Goal: Task Accomplishment & Management: Complete application form

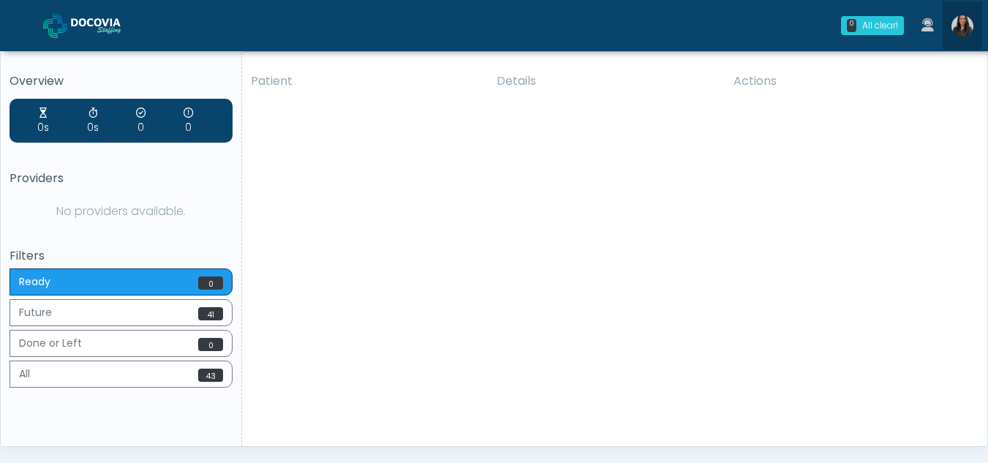
click at [965, 18] on img at bounding box center [963, 26] width 22 height 22
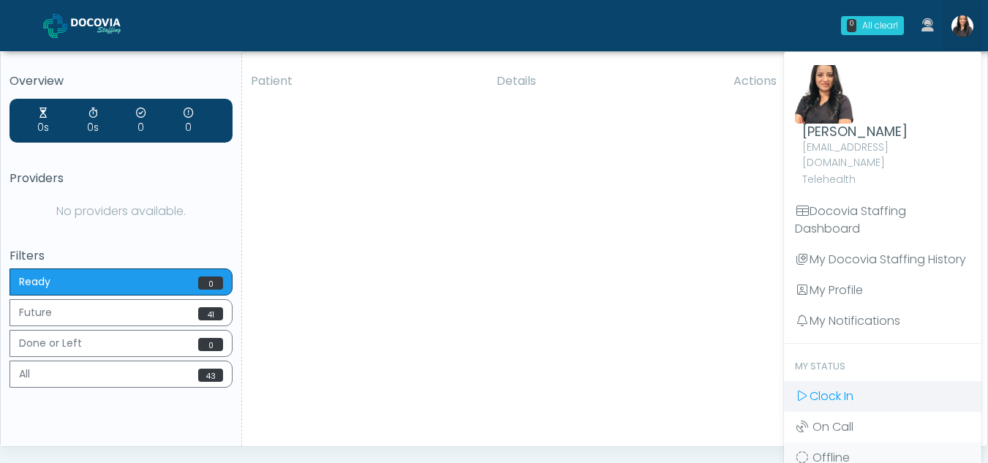
click at [839, 388] on span "Clock In" at bounding box center [832, 396] width 44 height 17
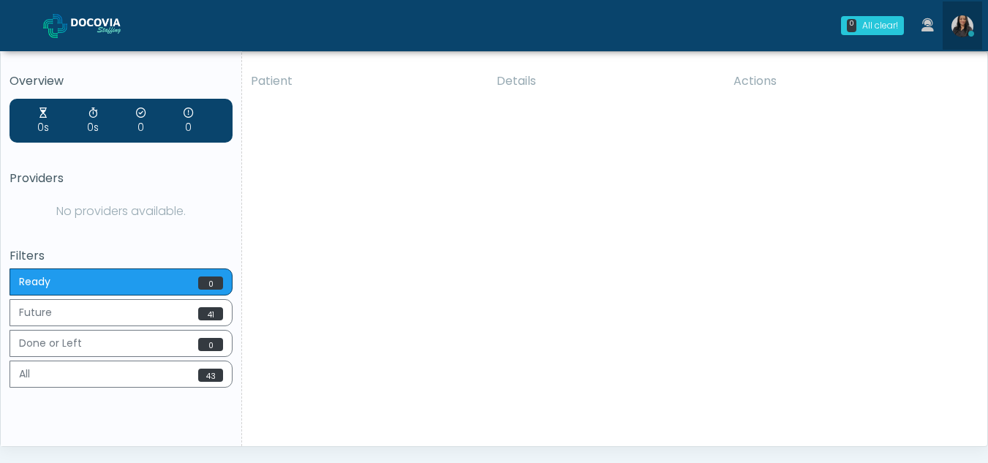
click at [958, 20] on img at bounding box center [963, 26] width 22 height 22
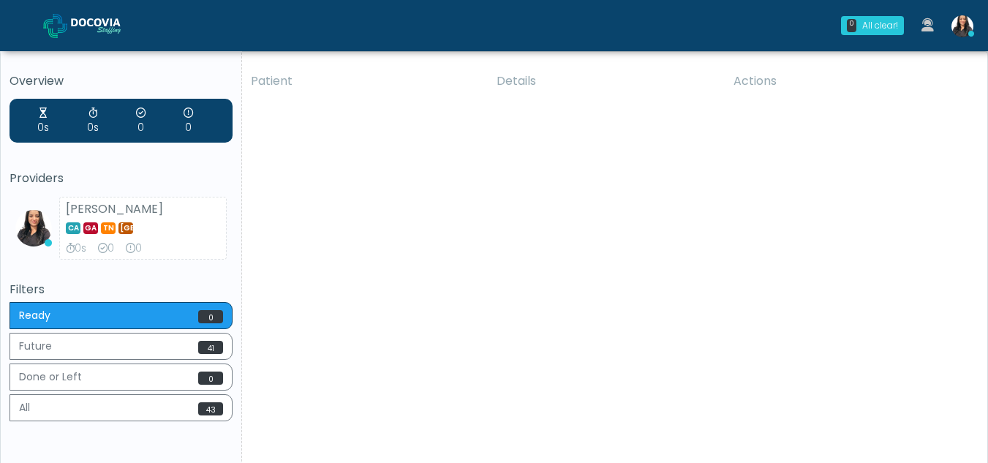
click at [441, 230] on div "Patient Details Actions HM Holly Springs, Mississippi 175088 Cross Country Arka…" at bounding box center [609, 272] width 734 height 416
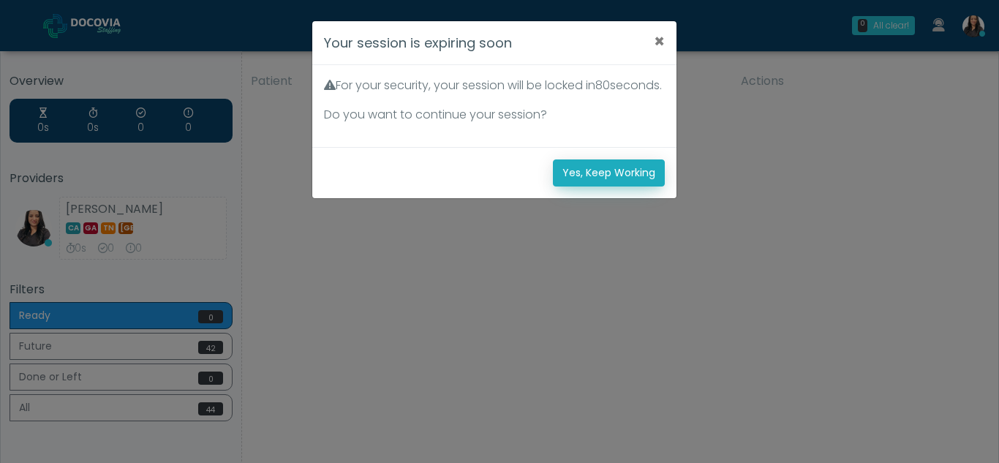
click at [623, 186] on button "Yes, Keep Working" at bounding box center [609, 172] width 112 height 27
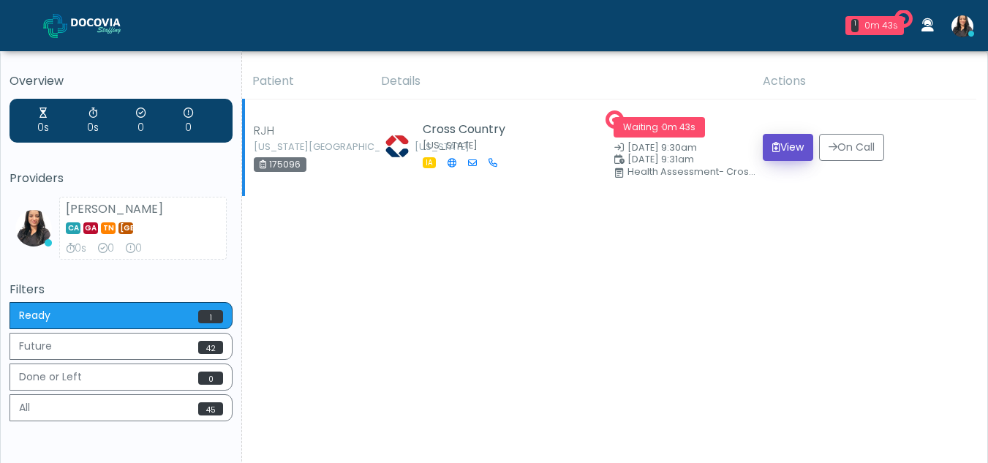
click at [789, 147] on button "View" at bounding box center [788, 147] width 50 height 27
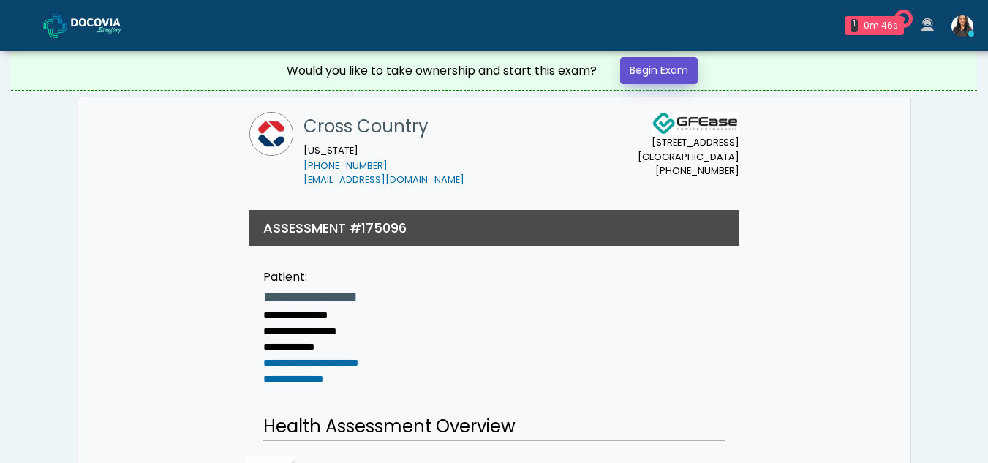
click at [668, 72] on link "Begin Exam" at bounding box center [659, 70] width 78 height 27
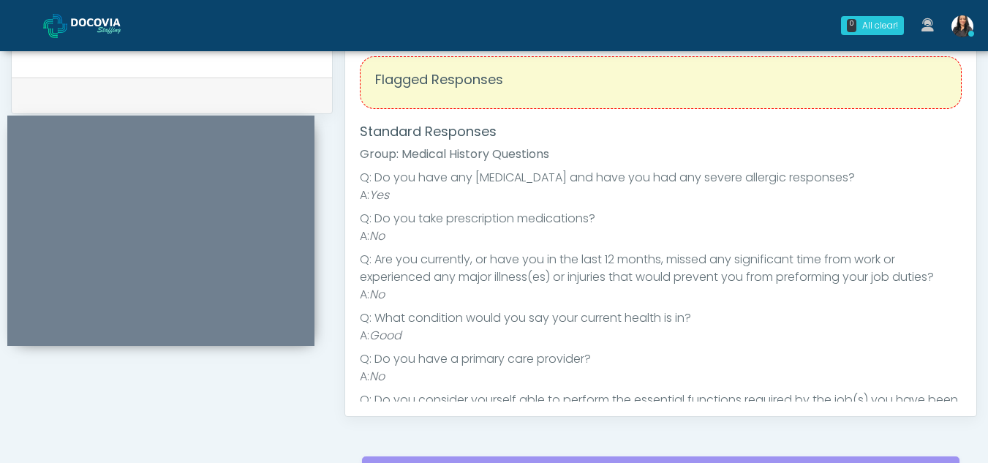
scroll to position [513, 0]
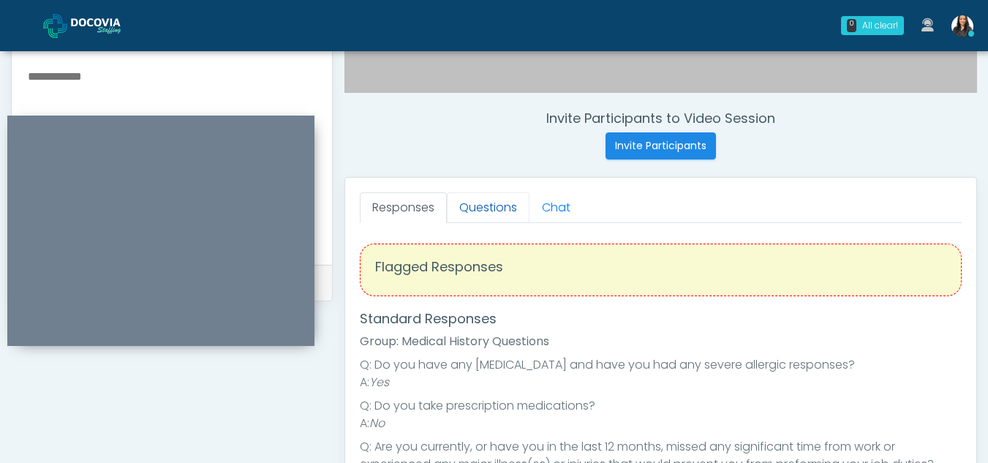
click at [494, 216] on link "Questions" at bounding box center [488, 207] width 83 height 31
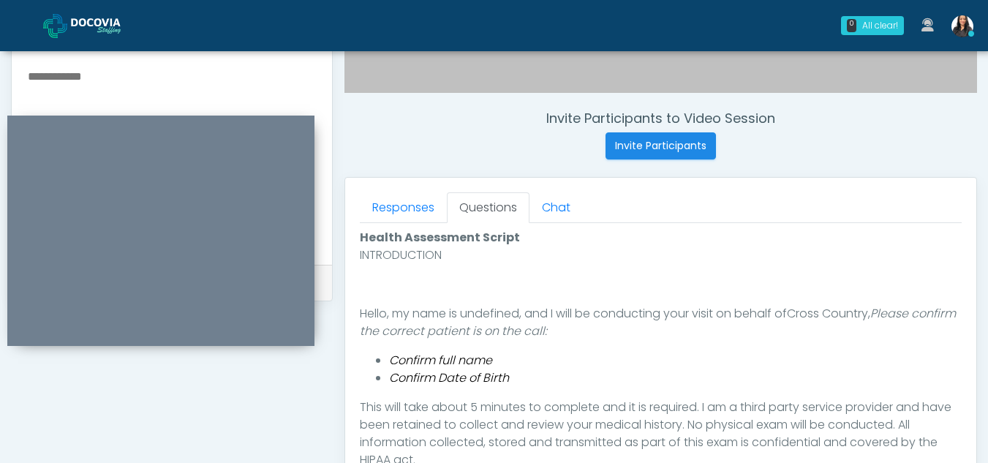
scroll to position [795, 0]
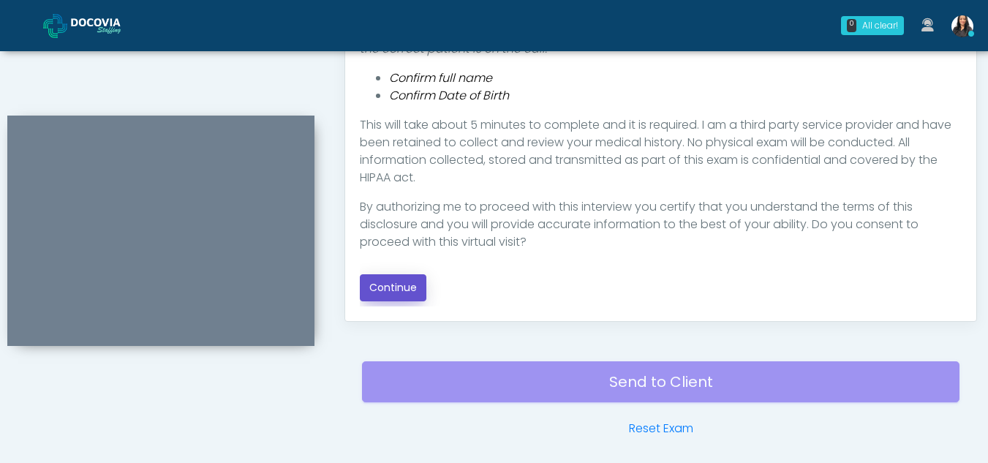
click at [410, 282] on button "Continue" at bounding box center [393, 287] width 67 height 27
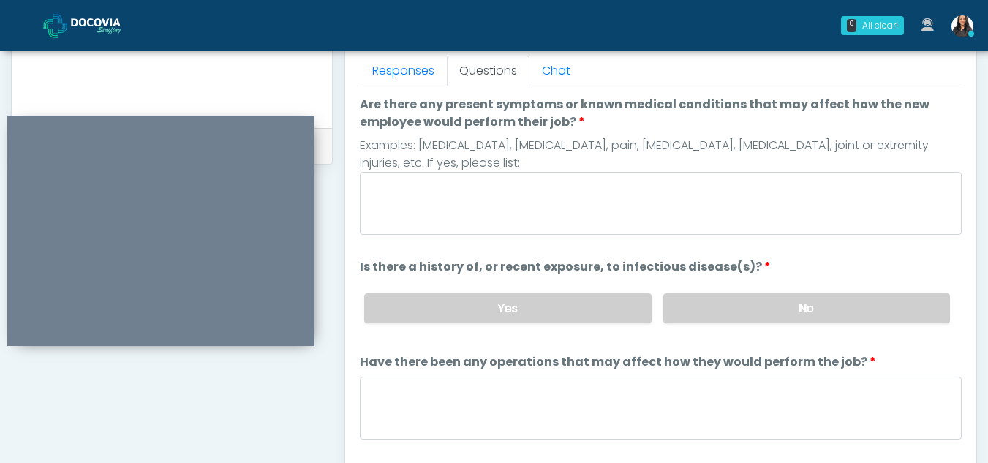
scroll to position [619, 0]
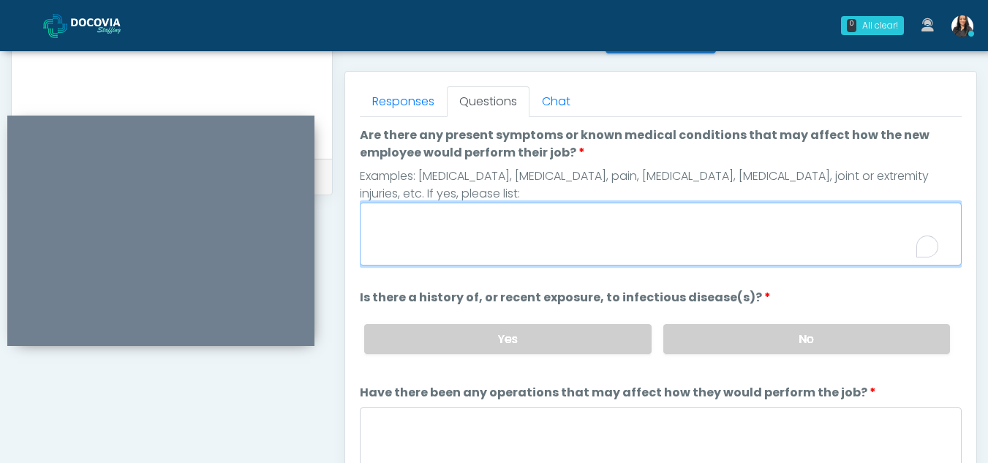
click at [403, 227] on textarea "Are there any present symptoms or known medical conditions that may affect how …" at bounding box center [661, 234] width 602 height 63
type textarea "**"
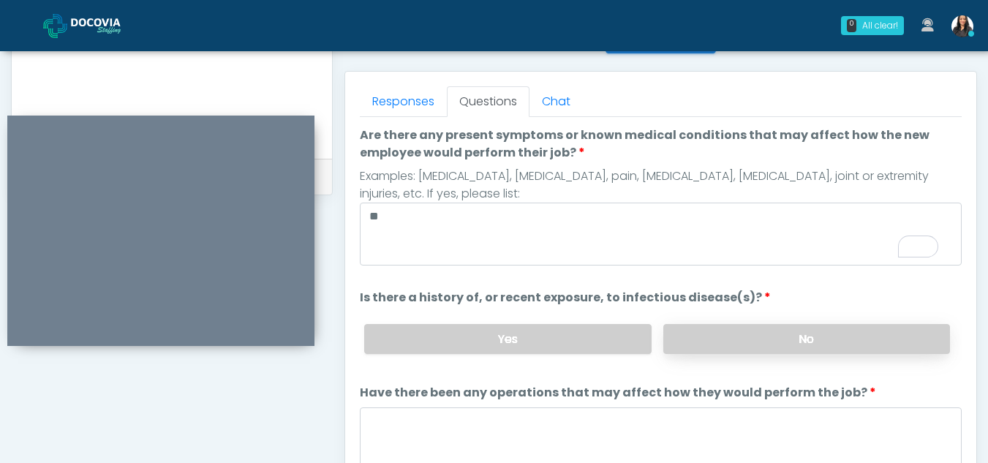
click at [832, 325] on label "No" at bounding box center [806, 339] width 287 height 30
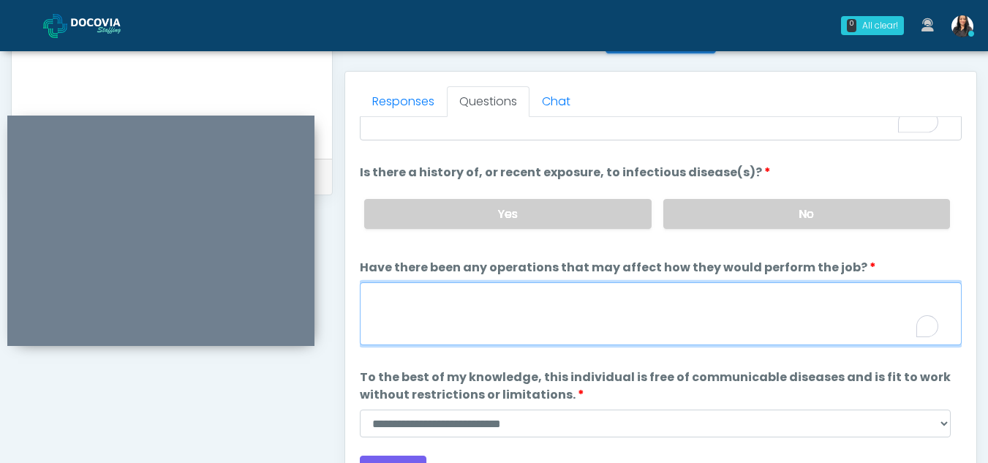
click at [437, 325] on textarea "Have there been any operations that may affect how they would perform the job?" at bounding box center [661, 313] width 602 height 63
type textarea "**"
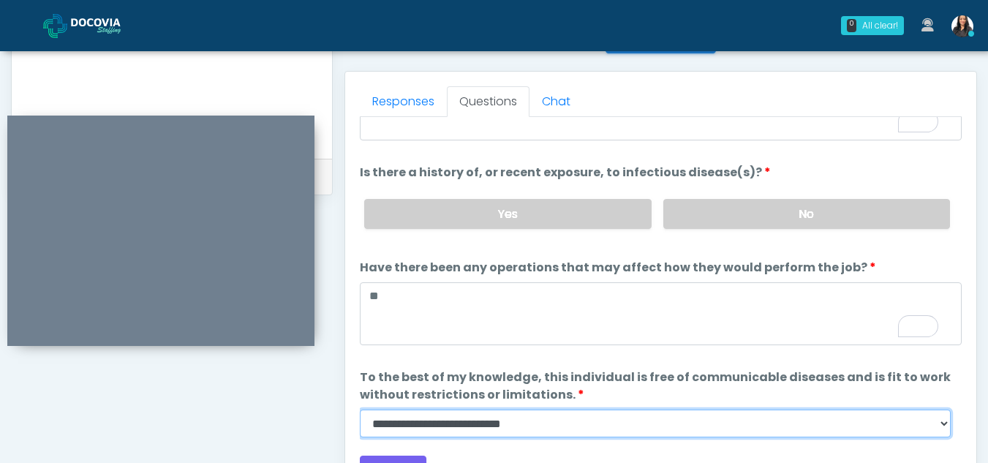
click at [941, 428] on select "**********" at bounding box center [655, 424] width 591 height 28
select select "******"
click at [360, 410] on select "**********" at bounding box center [655, 424] width 591 height 28
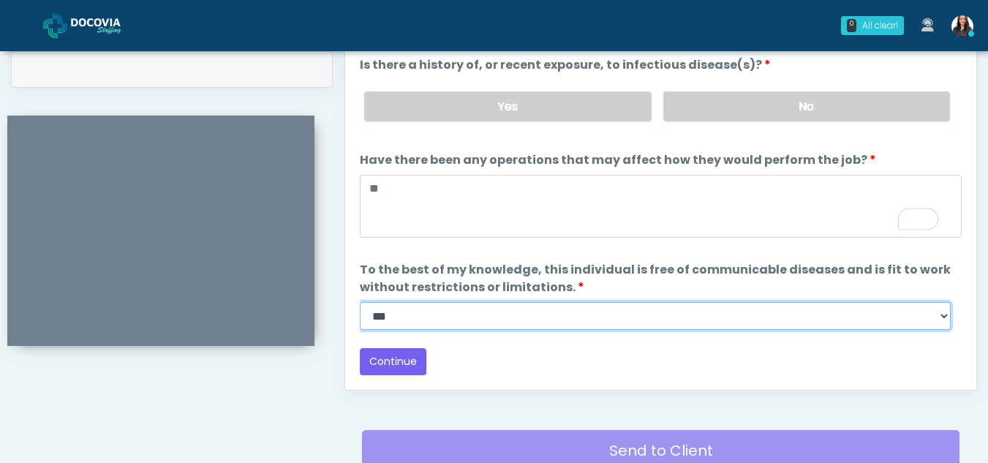
scroll to position [735, 0]
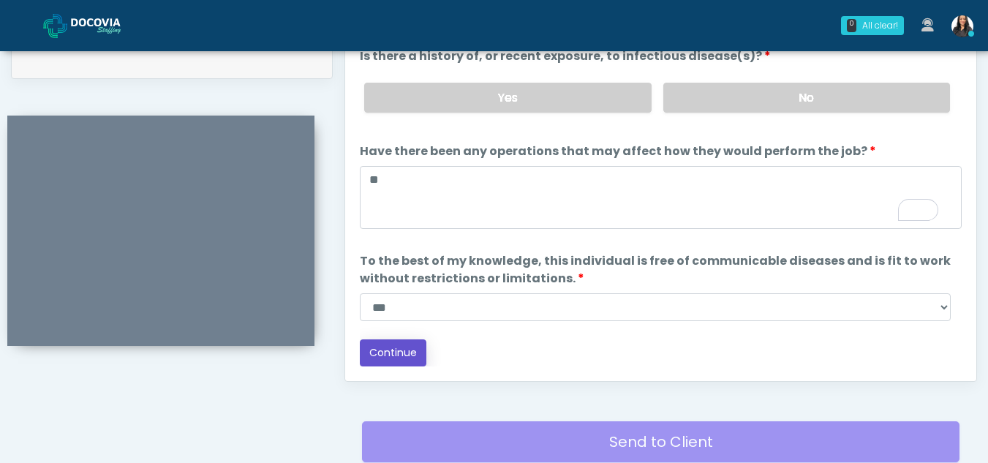
click at [388, 347] on button "Continue" at bounding box center [393, 352] width 67 height 27
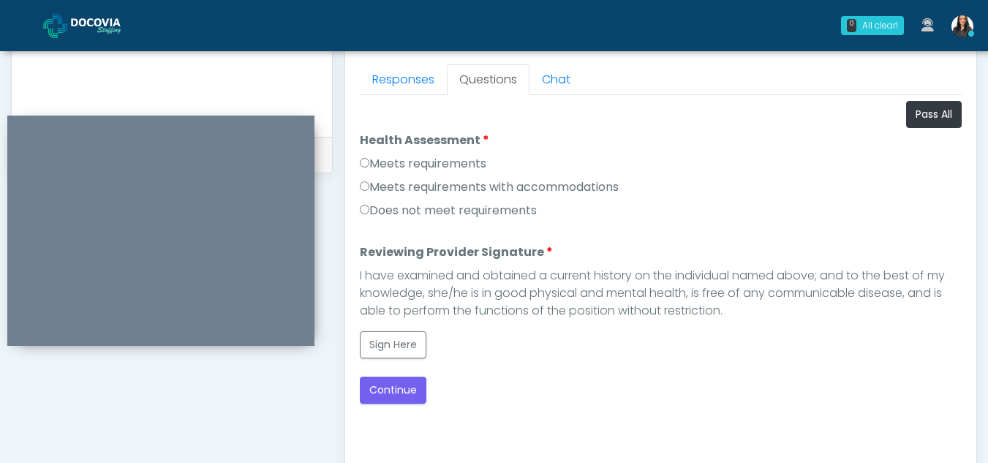
scroll to position [638, 0]
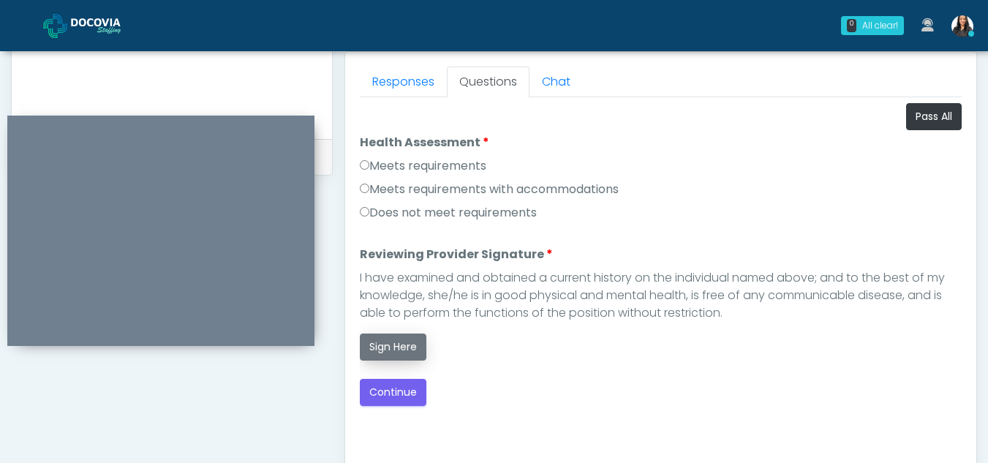
click at [391, 351] on button "Sign Here" at bounding box center [393, 347] width 67 height 27
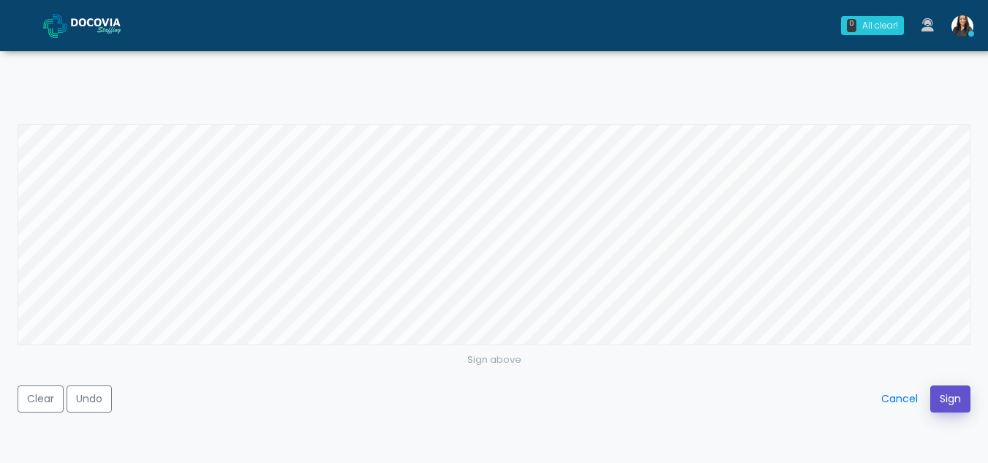
click at [947, 407] on button "Sign" at bounding box center [950, 398] width 40 height 27
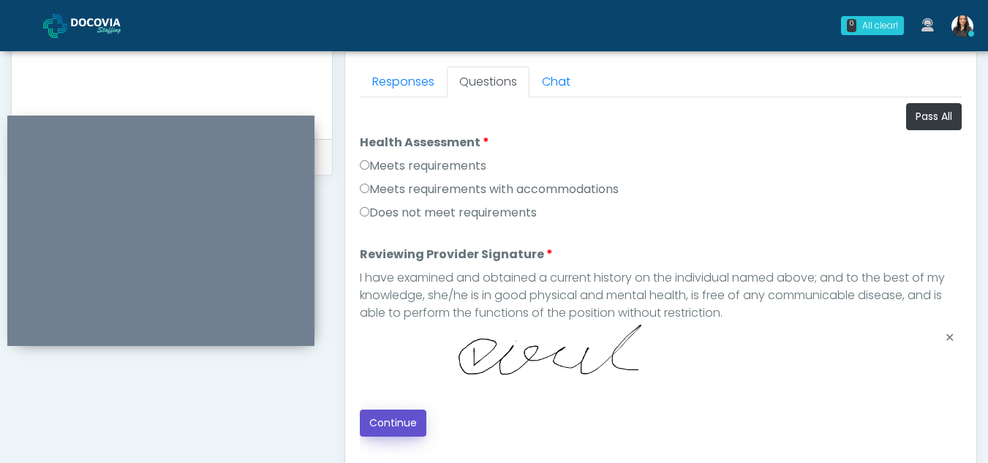
click at [395, 422] on button "Continue" at bounding box center [393, 423] width 67 height 27
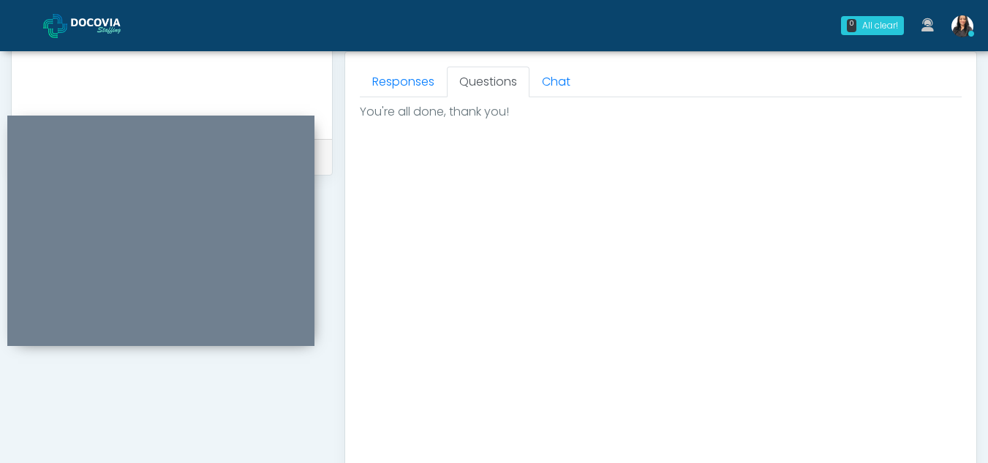
scroll to position [877, 0]
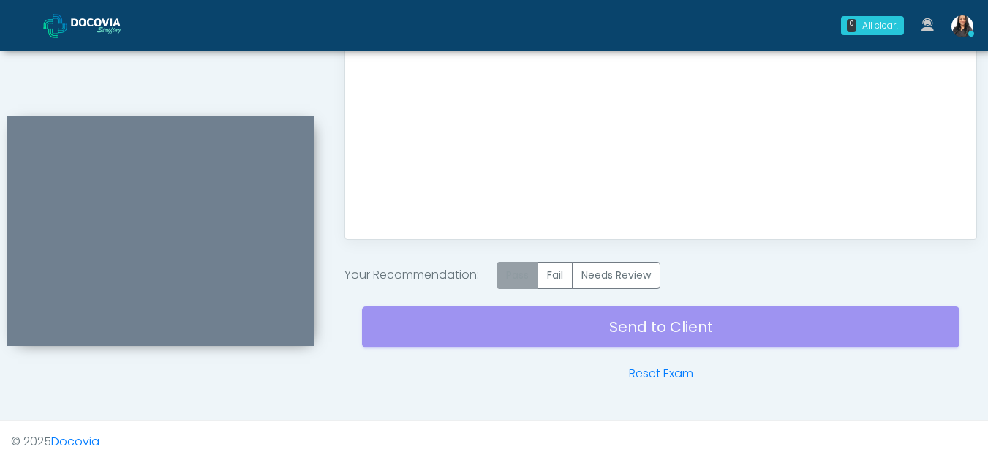
click at [516, 279] on label "Pass" at bounding box center [518, 275] width 42 height 27
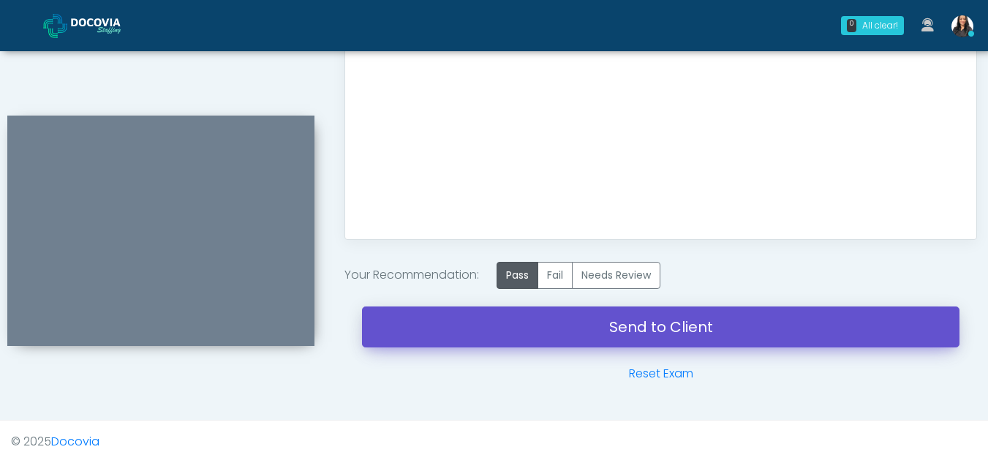
click at [660, 317] on link "Send to Client" at bounding box center [661, 326] width 598 height 41
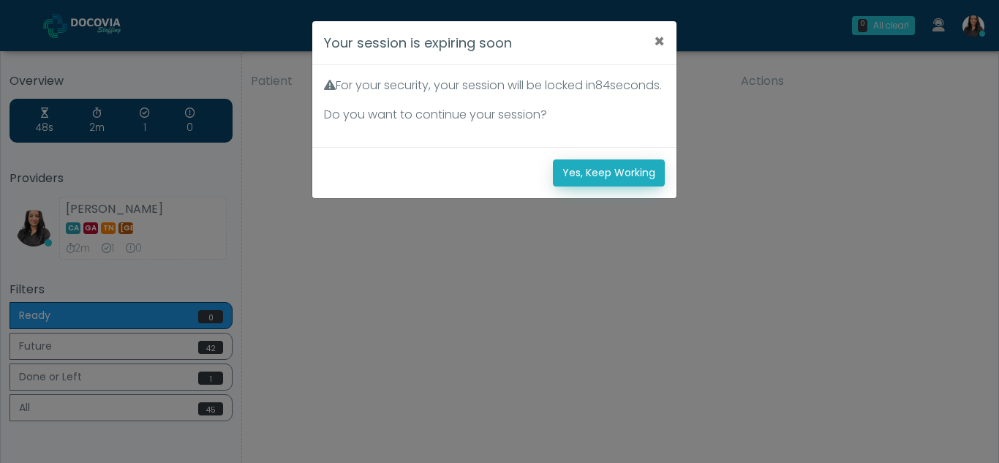
click at [647, 186] on button "Yes, Keep Working" at bounding box center [609, 172] width 112 height 27
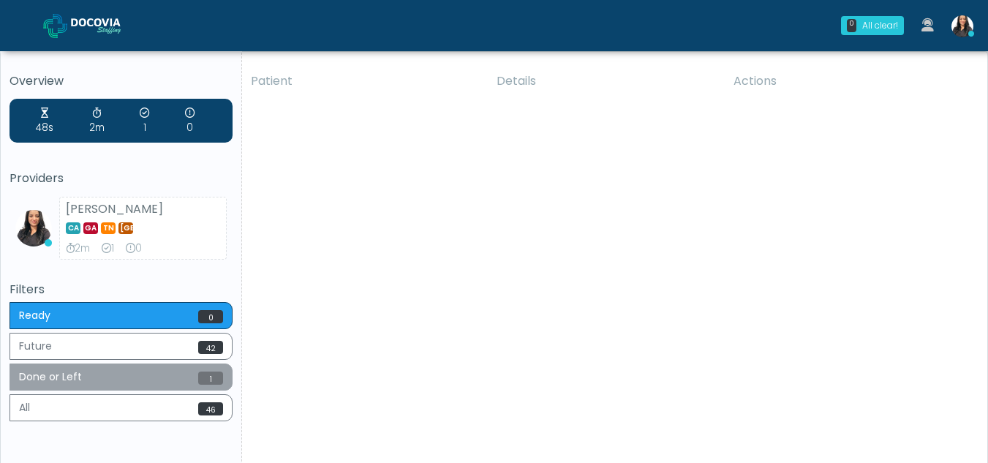
click at [126, 379] on button "Done or Left 1" at bounding box center [121, 376] width 223 height 27
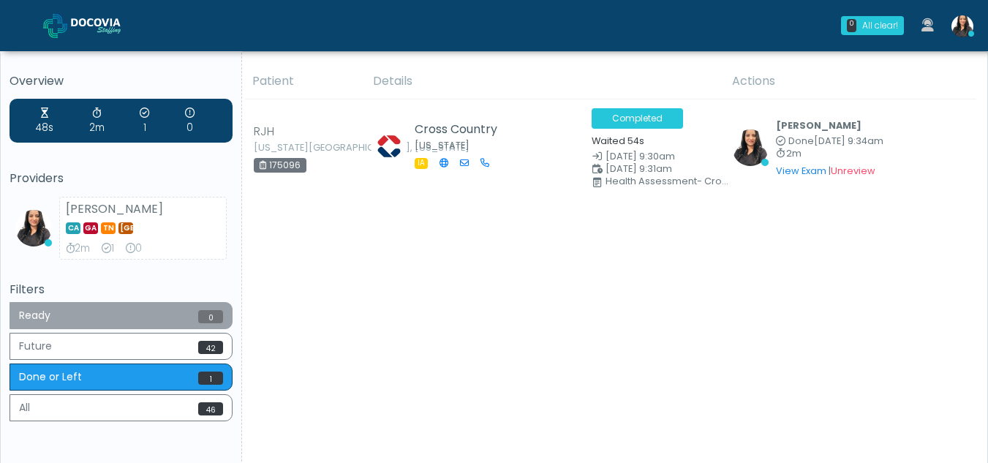
click at [116, 314] on button "Ready 0" at bounding box center [121, 315] width 223 height 27
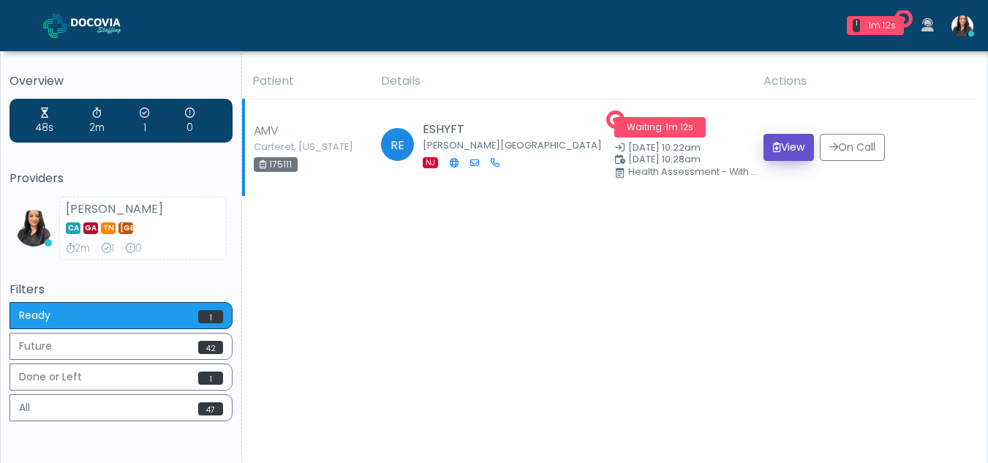
click at [786, 148] on button "View" at bounding box center [789, 147] width 50 height 27
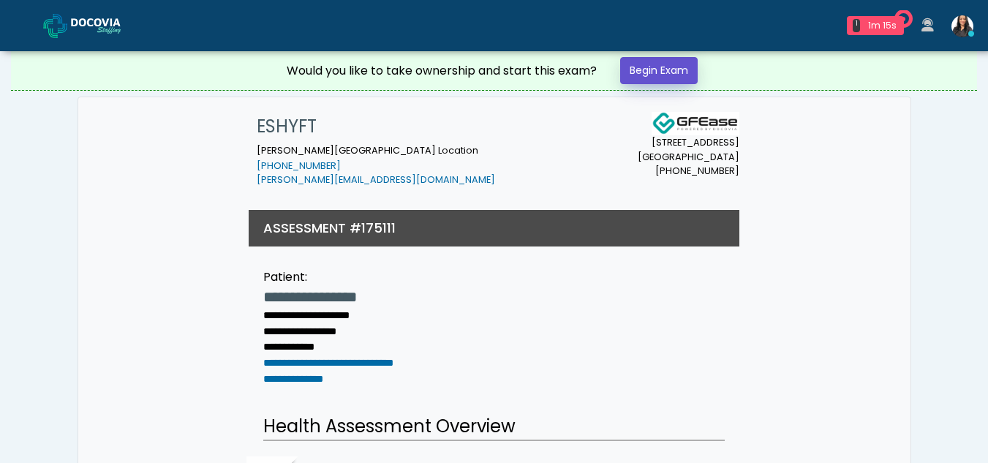
click at [660, 69] on link "Begin Exam" at bounding box center [659, 70] width 78 height 27
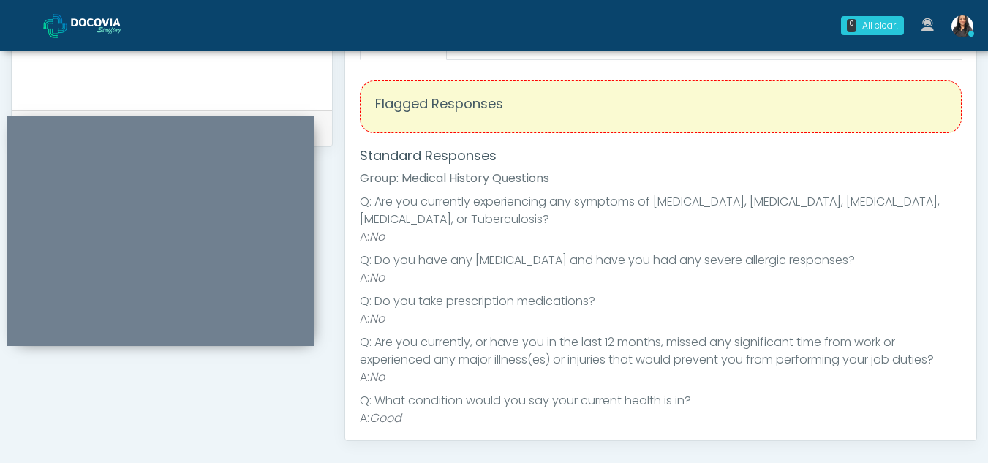
scroll to position [599, 0]
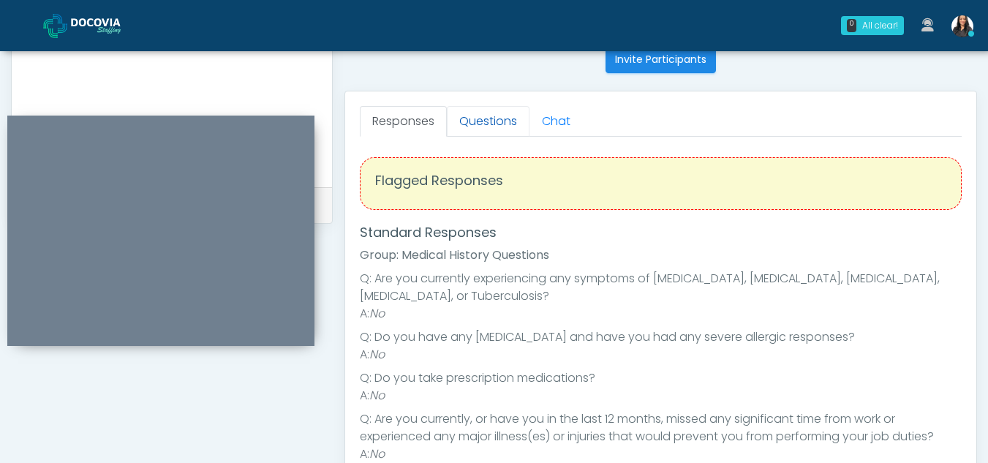
click at [486, 125] on link "Questions" at bounding box center [488, 121] width 83 height 31
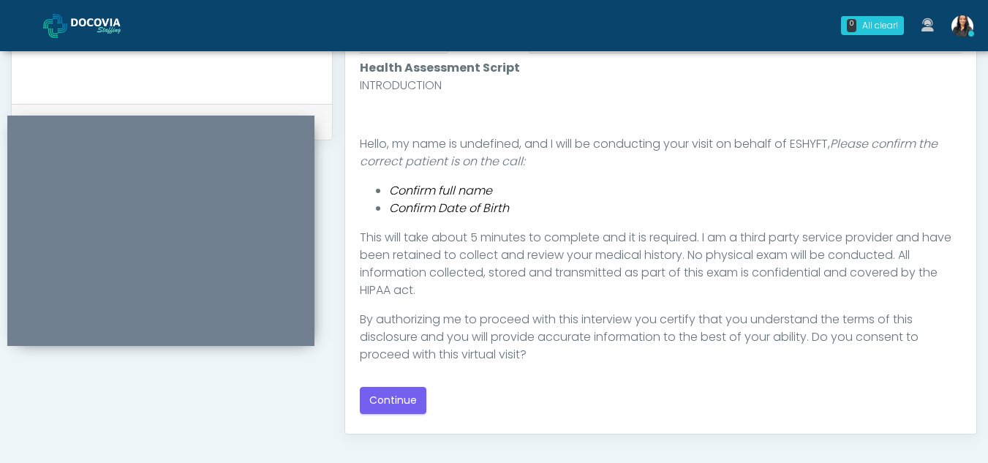
scroll to position [691, 0]
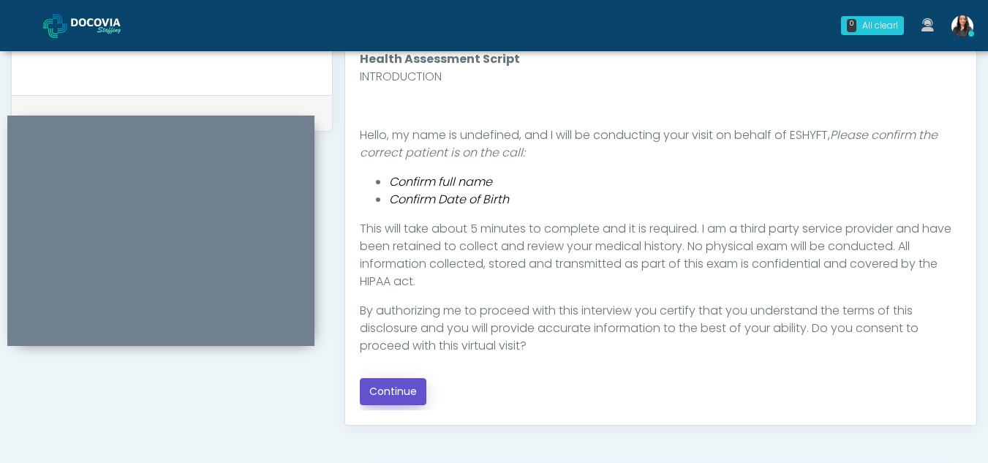
click at [393, 391] on button "Continue" at bounding box center [393, 391] width 67 height 27
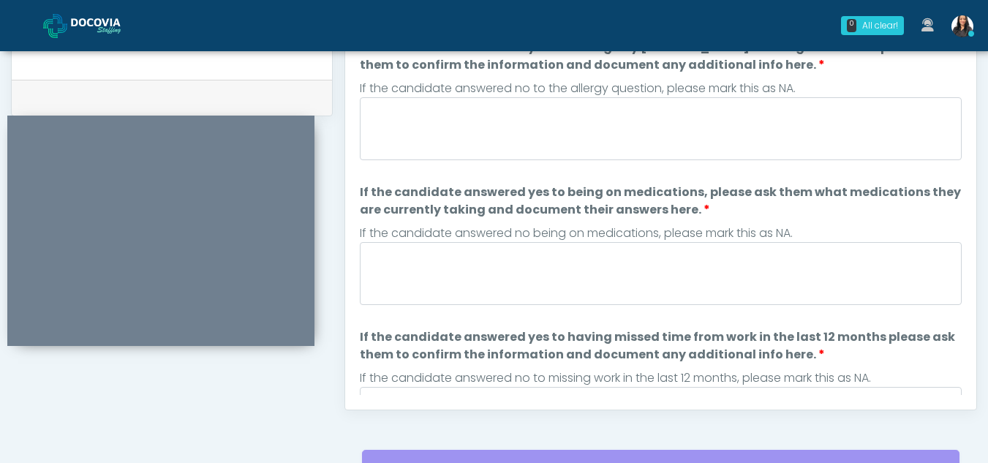
scroll to position [678, 0]
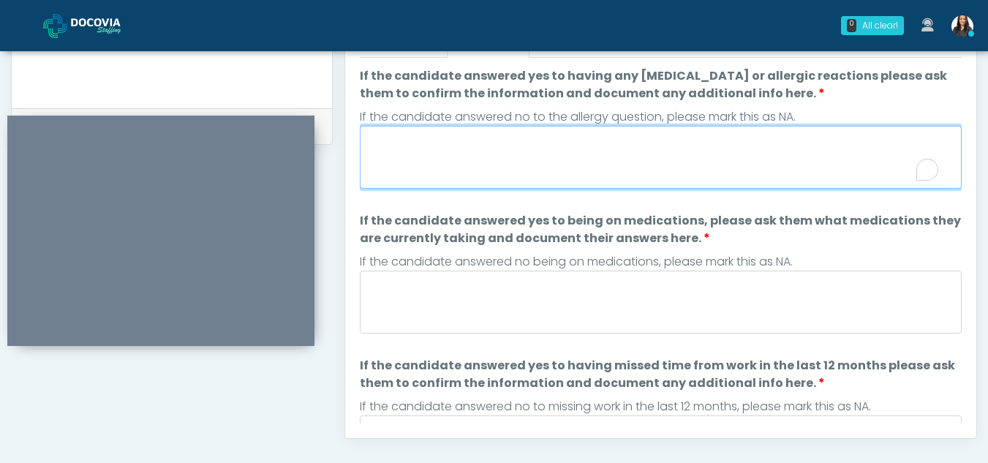
click at [443, 168] on textarea "If the candidate answered yes to having any allergies or allergic reactions ple…" at bounding box center [661, 157] width 602 height 63
type textarea "**"
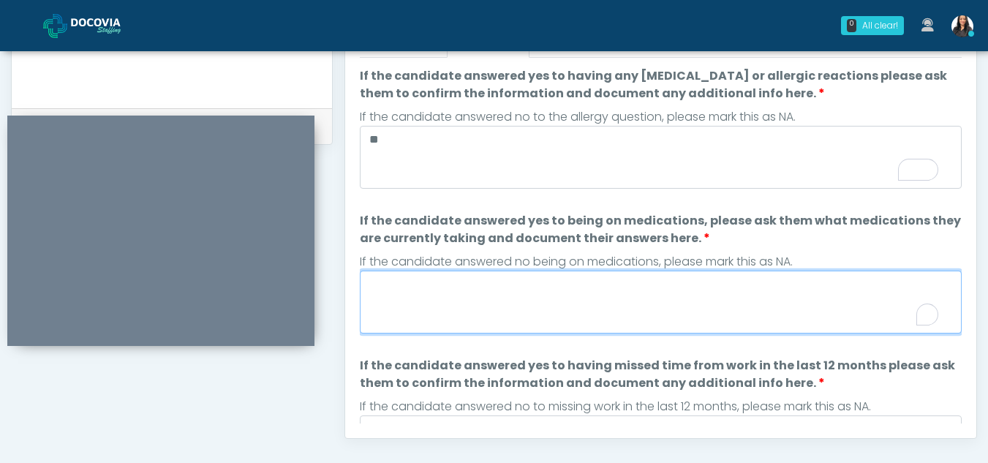
click at [476, 295] on textarea "If the candidate answered yes to being on medications, please ask them what med…" at bounding box center [661, 302] width 602 height 63
type textarea "*"
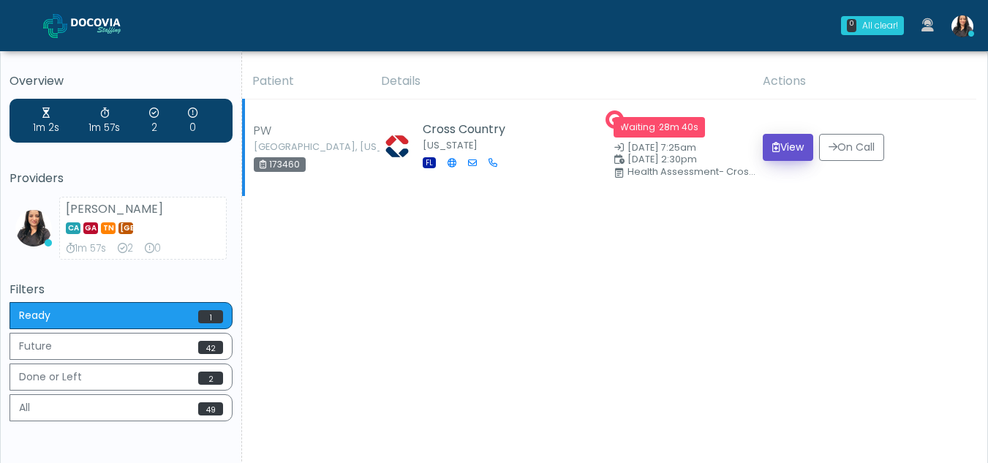
click at [775, 149] on button "View" at bounding box center [788, 147] width 50 height 27
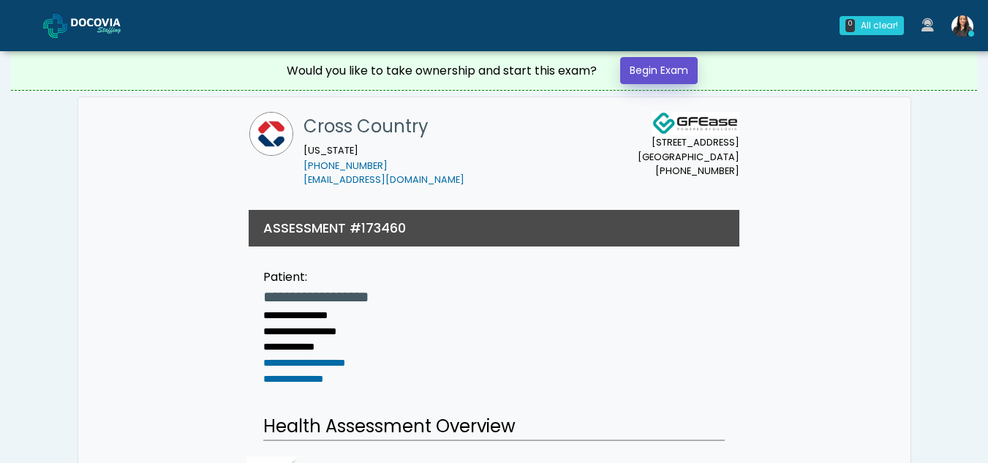
click at [664, 70] on link "Begin Exam" at bounding box center [659, 70] width 78 height 27
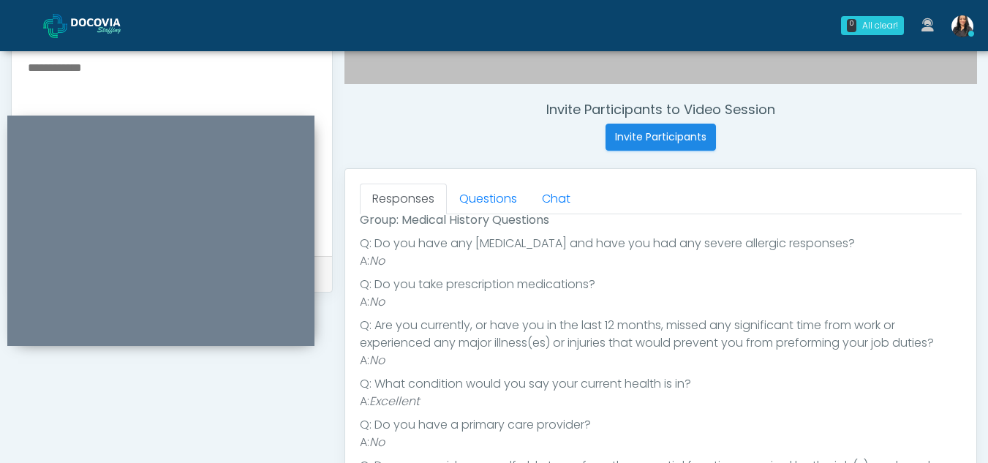
scroll to position [519, 0]
click at [504, 202] on link "Questions" at bounding box center [488, 201] width 83 height 31
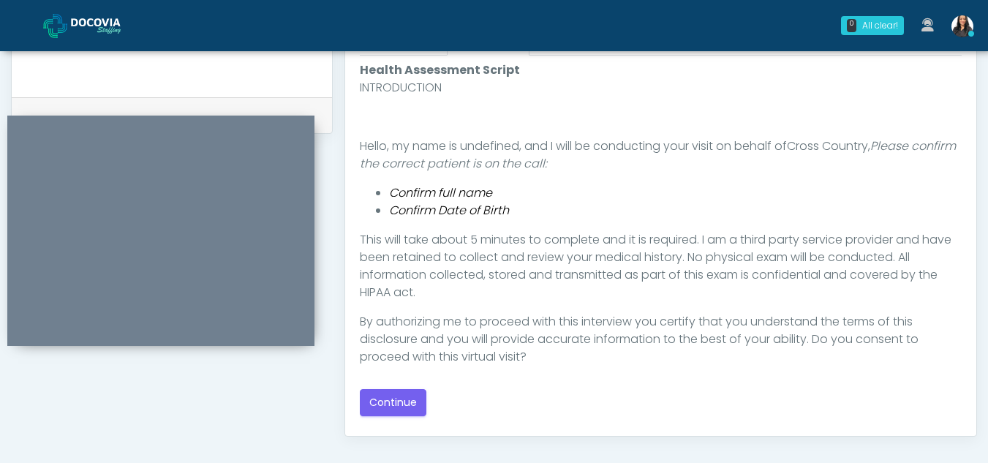
scroll to position [687, 0]
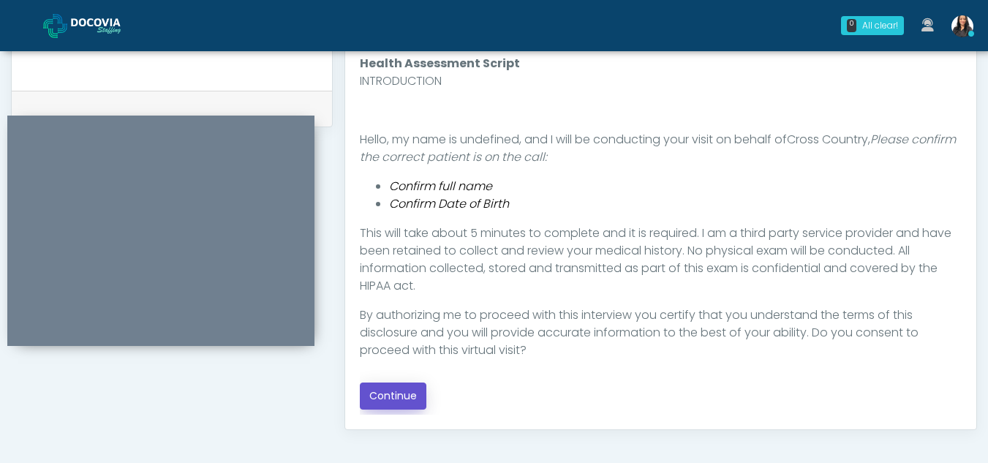
click at [407, 395] on button "Continue" at bounding box center [393, 396] width 67 height 27
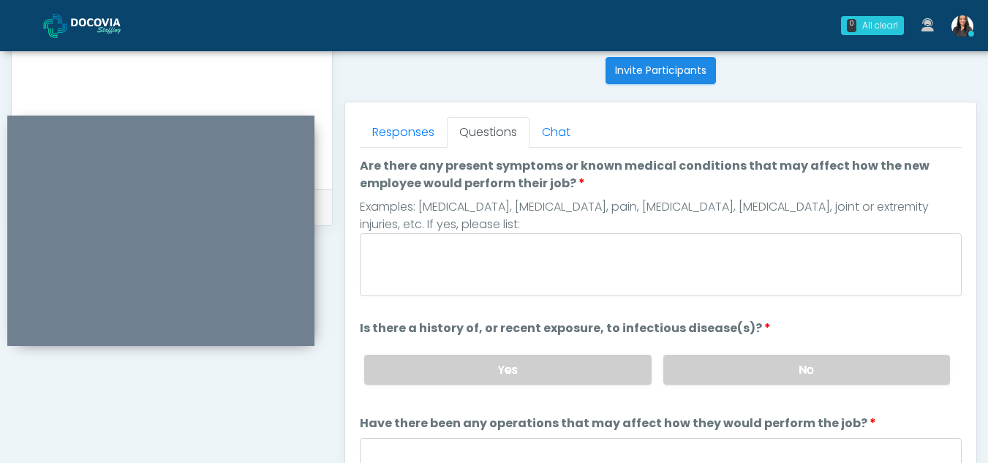
scroll to position [584, 0]
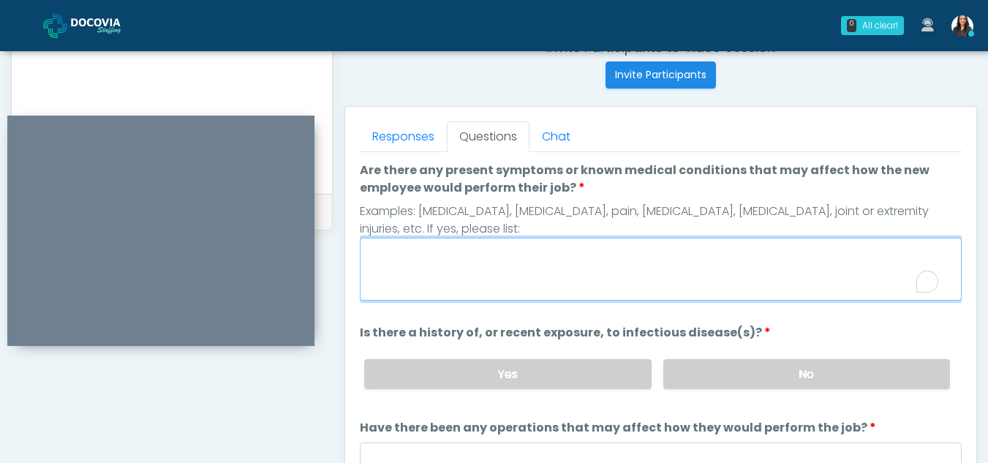
click at [429, 271] on textarea "Are there any present symptoms or known medical conditions that may affect how …" at bounding box center [661, 269] width 602 height 63
type textarea "**"
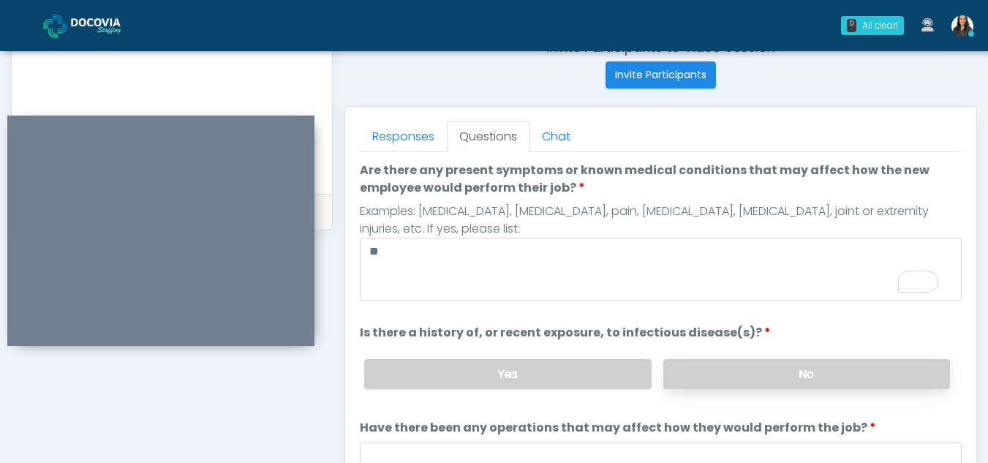
click at [808, 371] on label "No" at bounding box center [806, 374] width 287 height 30
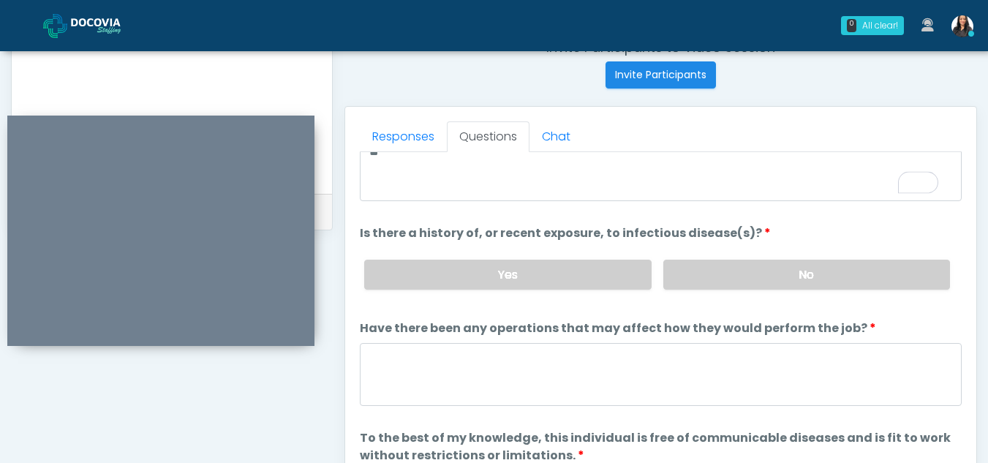
scroll to position [105, 0]
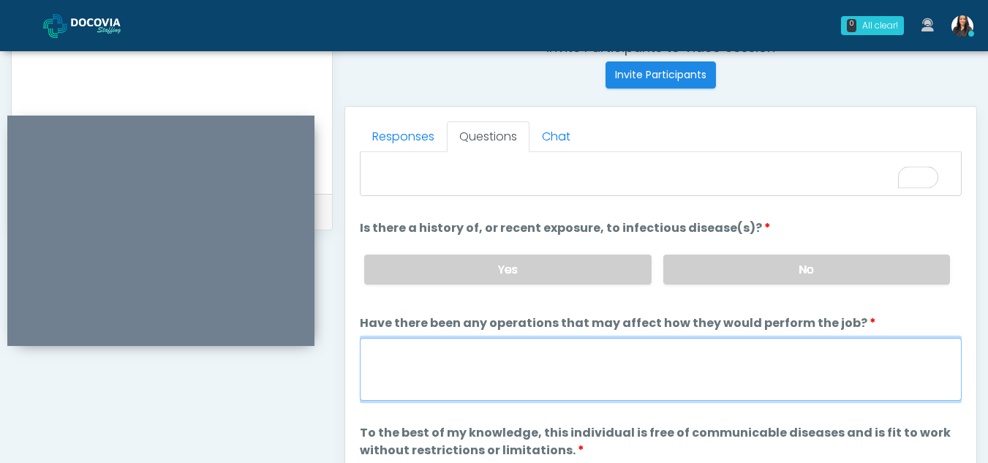
click at [455, 380] on textarea "Have there been any operations that may affect how they would perform the job?" at bounding box center [661, 369] width 602 height 63
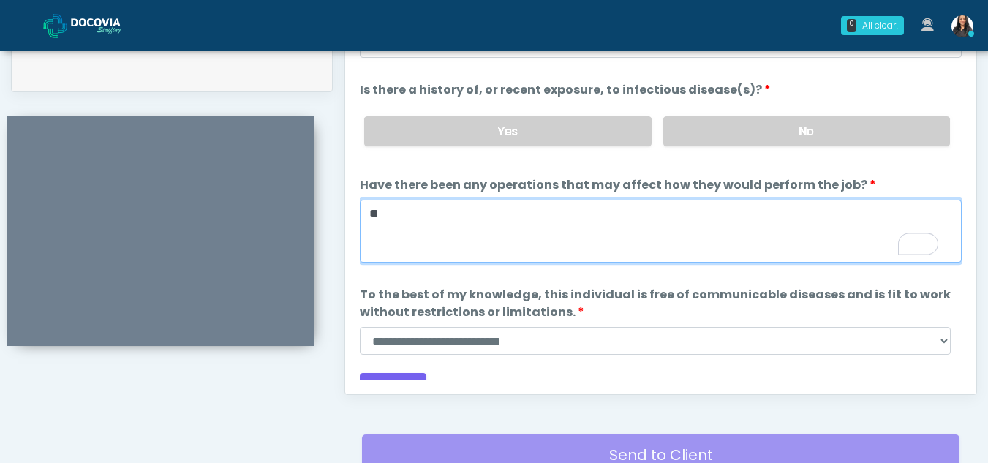
type textarea "**"
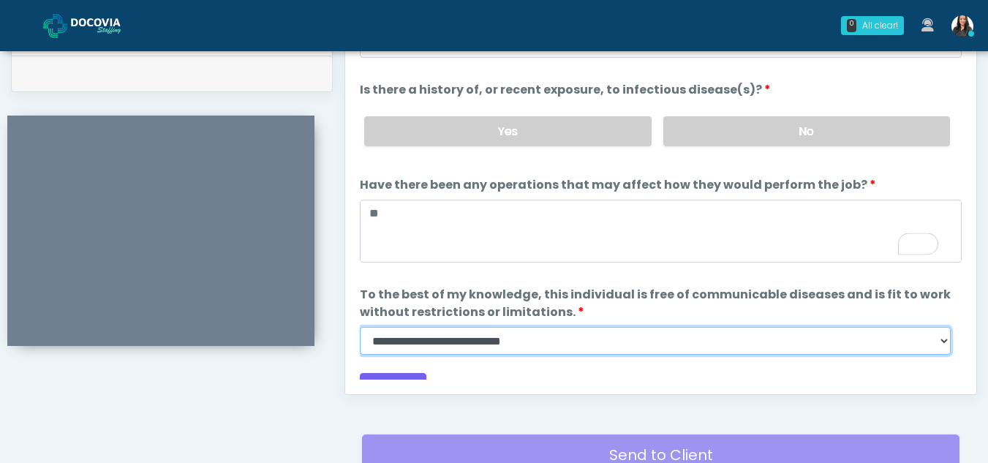
click at [942, 346] on select "**********" at bounding box center [655, 341] width 591 height 28
select select "******"
click at [360, 327] on select "**********" at bounding box center [655, 341] width 591 height 28
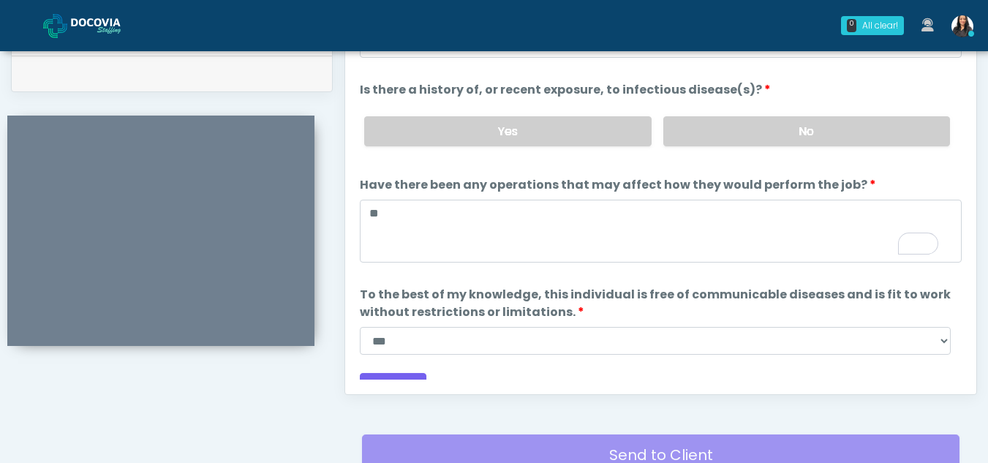
scroll to position [125, 0]
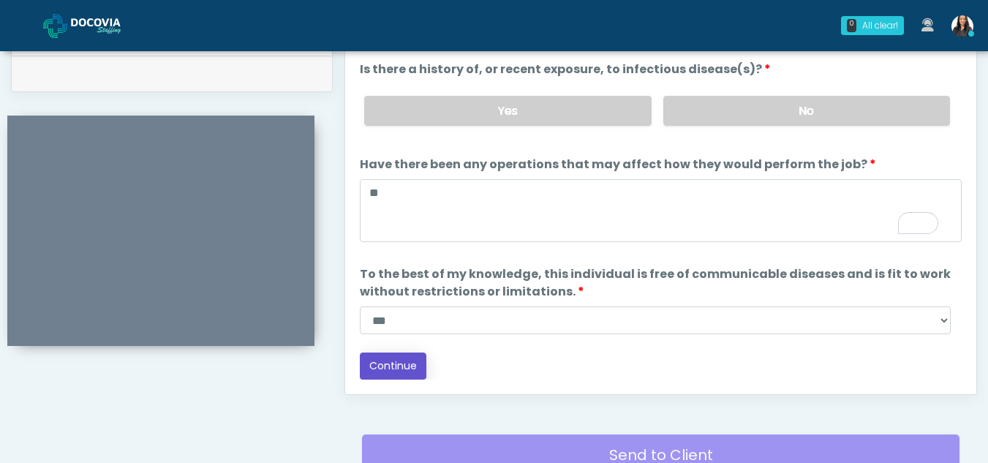
click at [388, 361] on button "Continue" at bounding box center [393, 366] width 67 height 27
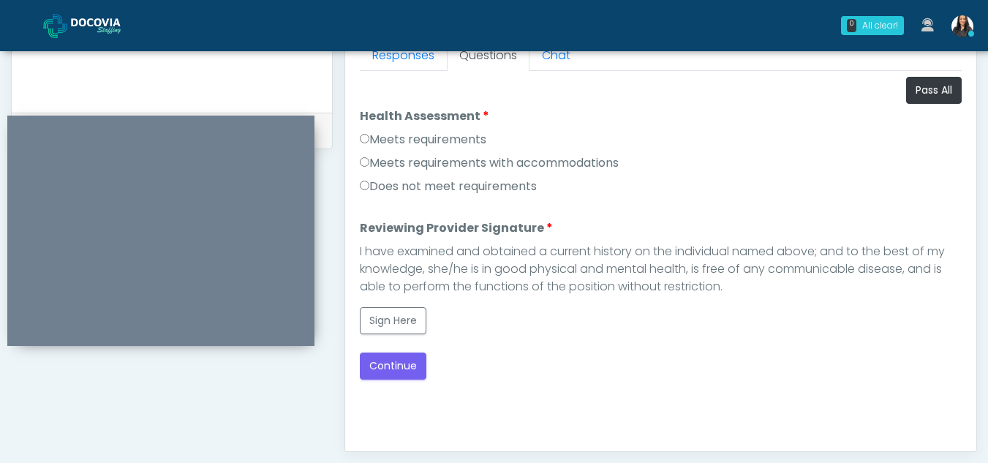
scroll to position [656, 0]
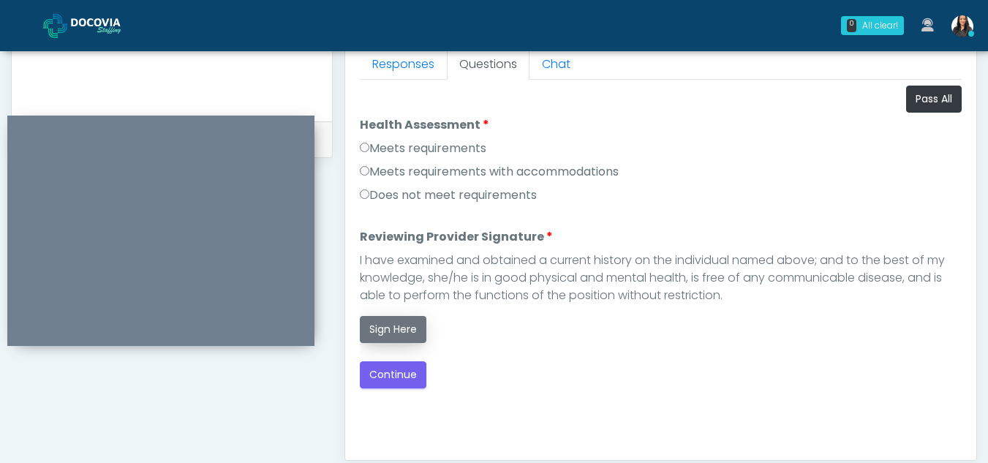
click at [382, 326] on button "Sign Here" at bounding box center [393, 329] width 67 height 27
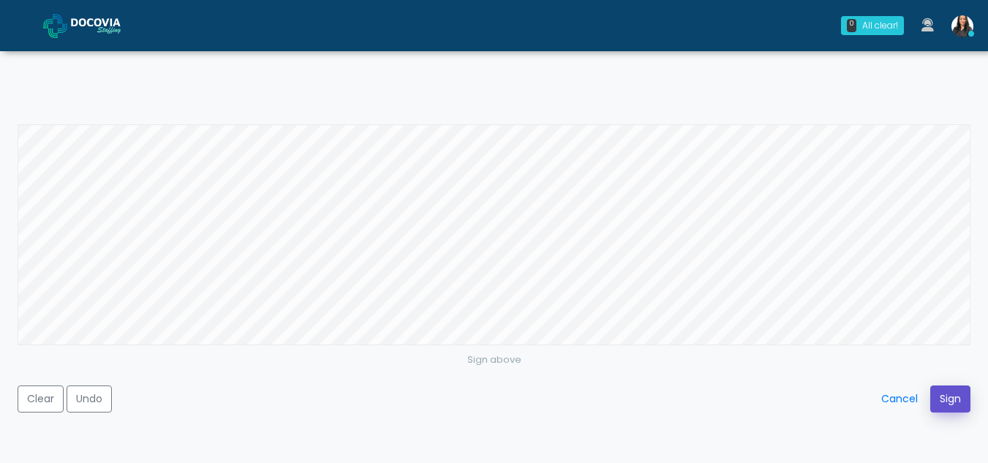
click at [941, 390] on button "Sign" at bounding box center [950, 398] width 40 height 27
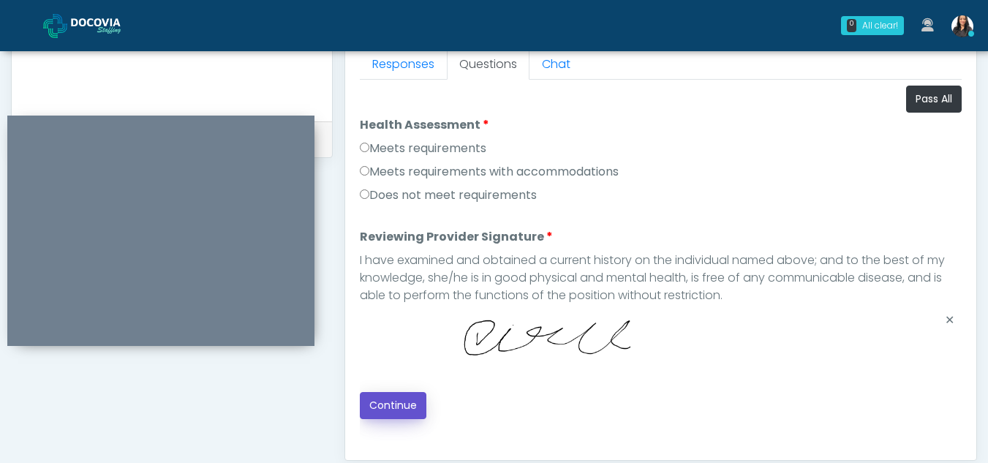
click at [397, 407] on button "Continue" at bounding box center [393, 405] width 67 height 27
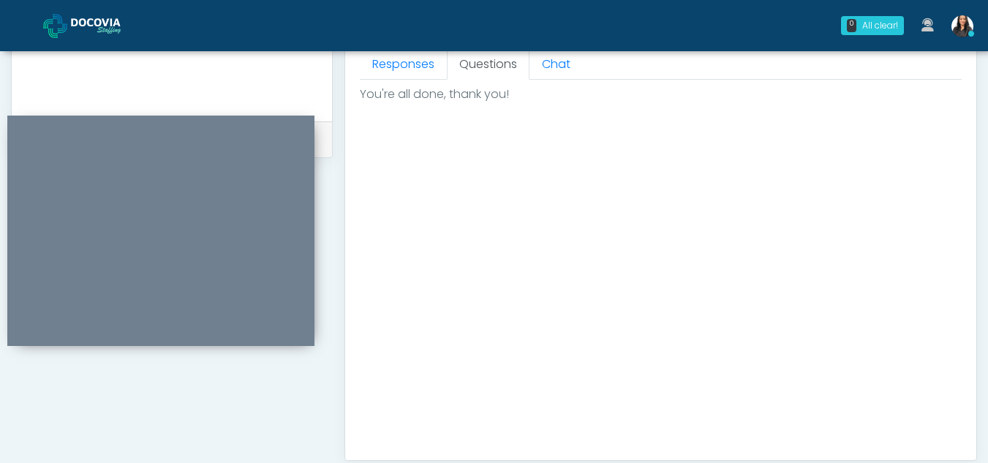
scroll to position [877, 0]
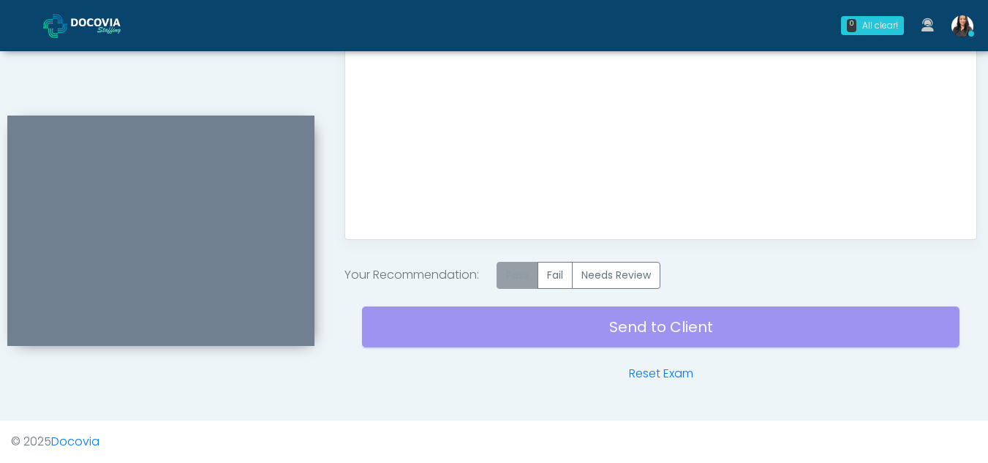
click at [527, 278] on label "Pass" at bounding box center [518, 275] width 42 height 27
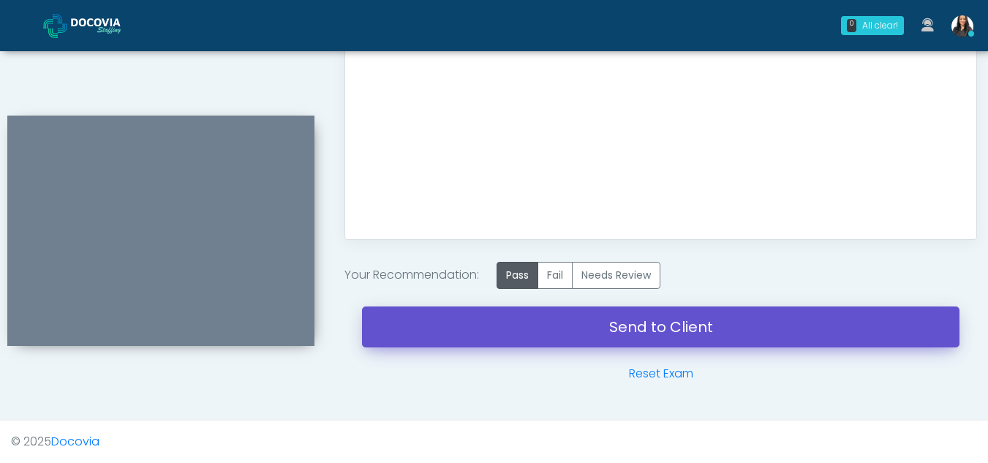
click at [628, 328] on link "Send to Client" at bounding box center [661, 326] width 598 height 41
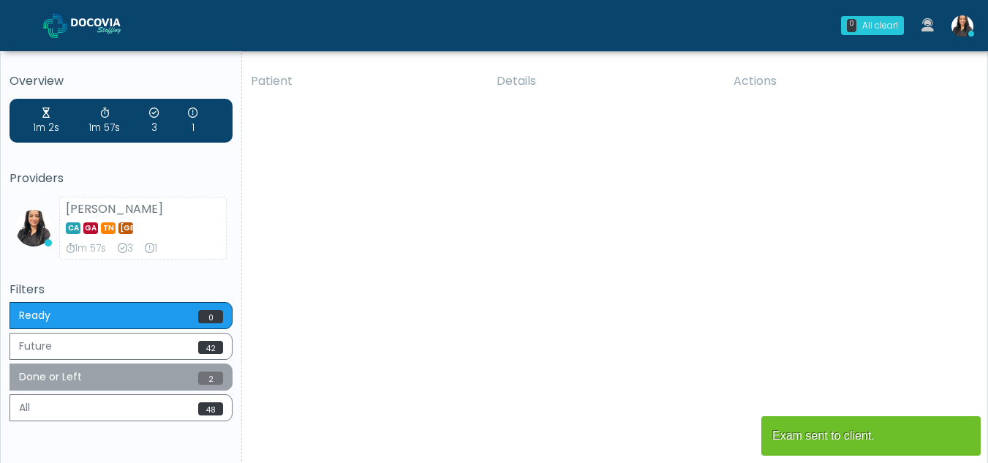
click at [86, 367] on button "Done or Left 2" at bounding box center [121, 376] width 223 height 27
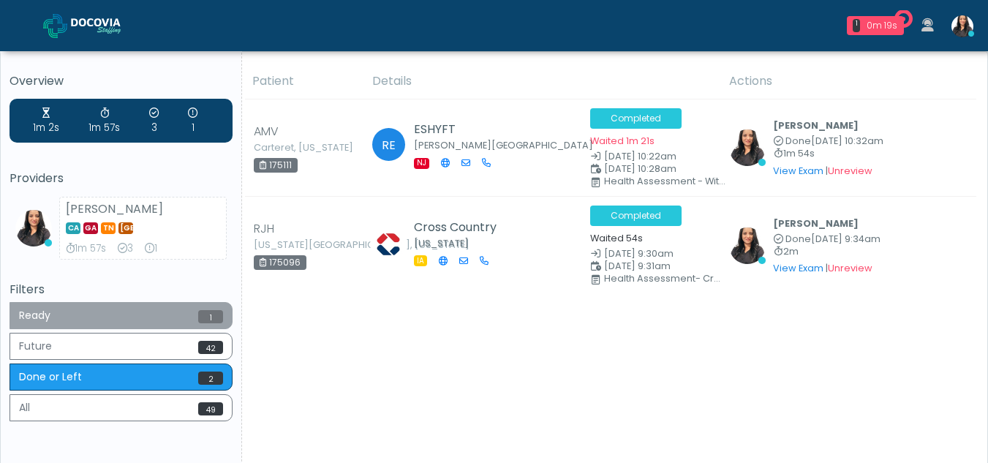
click at [108, 314] on button "Ready 1" at bounding box center [121, 315] width 223 height 27
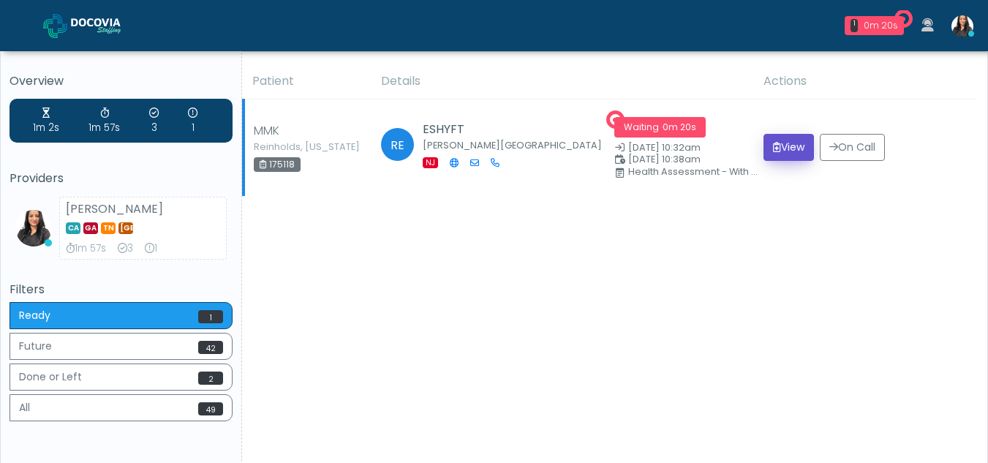
click at [777, 154] on button "View" at bounding box center [789, 147] width 50 height 27
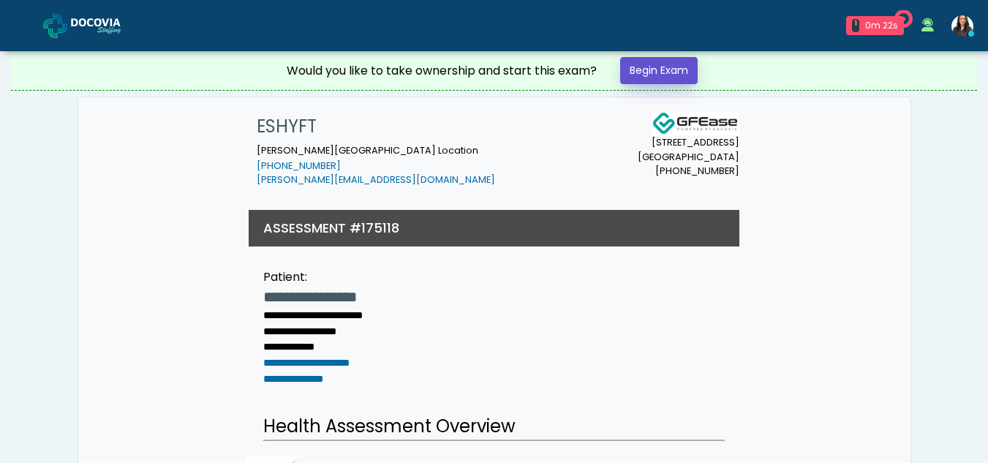
click at [667, 70] on link "Begin Exam" at bounding box center [659, 70] width 78 height 27
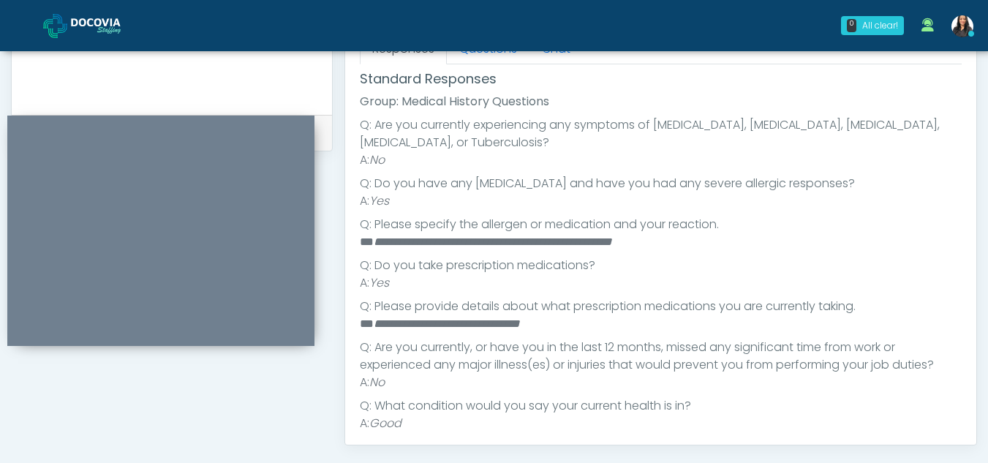
scroll to position [154, 0]
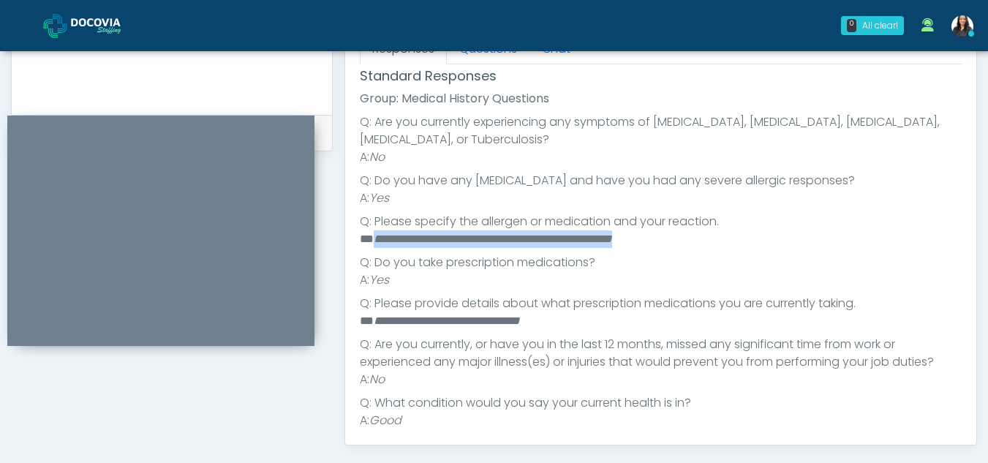
drag, startPoint x: 372, startPoint y: 241, endPoint x: 709, endPoint y: 239, distance: 336.4
click at [709, 239] on li "**********" at bounding box center [655, 239] width 591 height 18
copy em "**********"
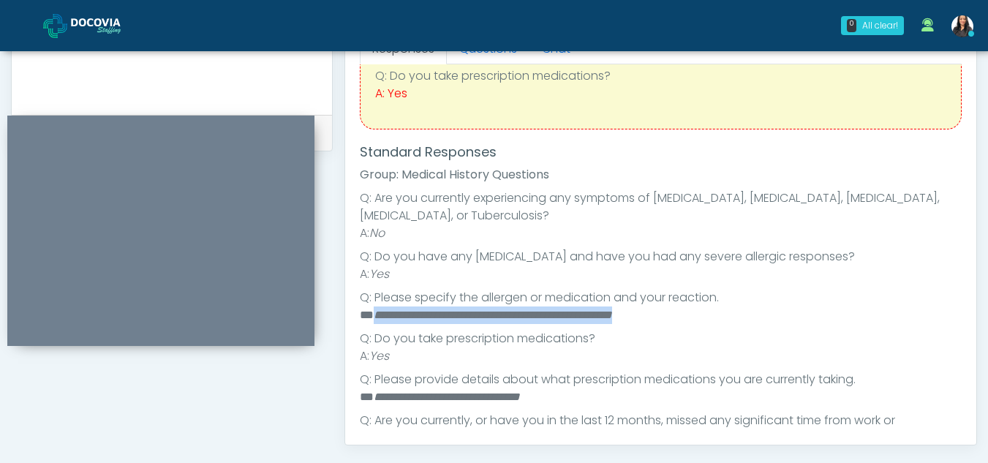
scroll to position [7, 0]
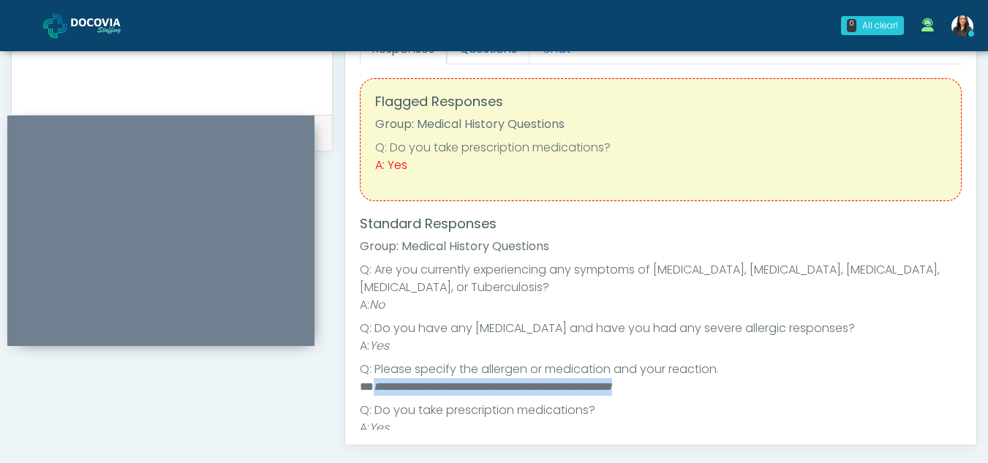
click at [500, 57] on link "Questions" at bounding box center [488, 49] width 83 height 31
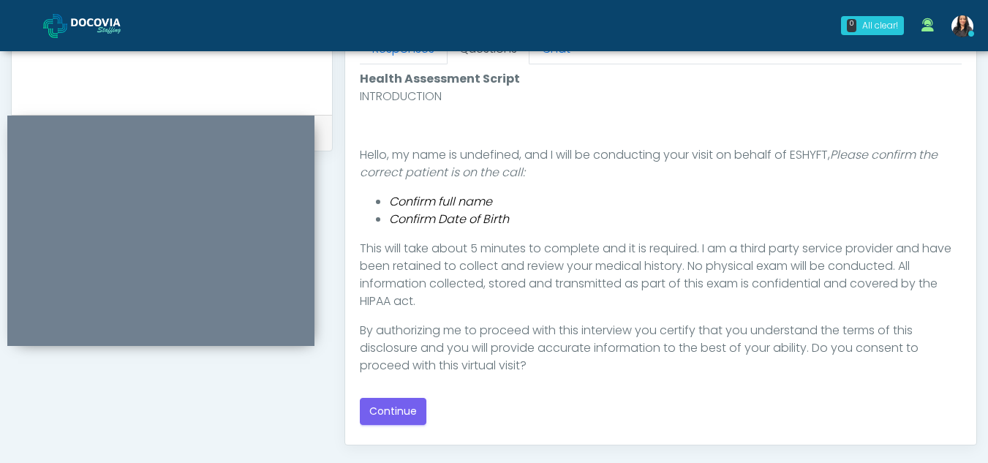
scroll to position [0, 0]
click at [393, 407] on button "Continue" at bounding box center [393, 411] width 67 height 27
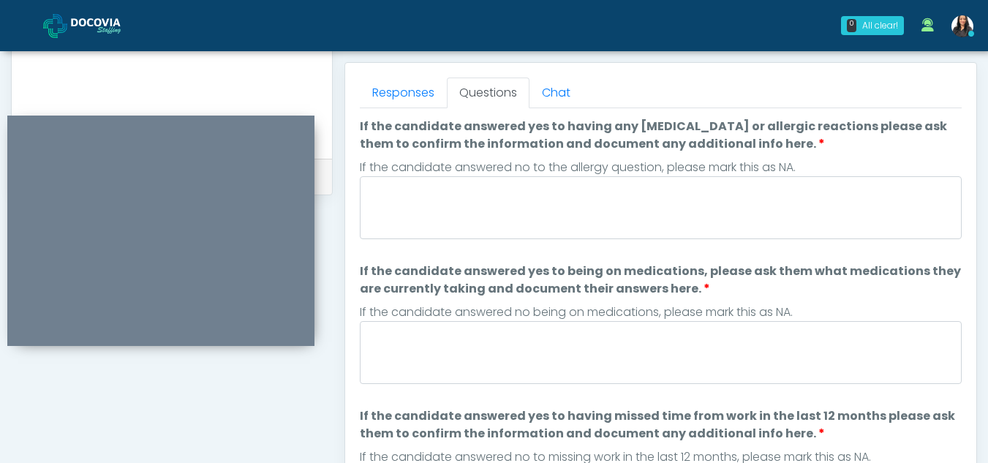
scroll to position [625, 0]
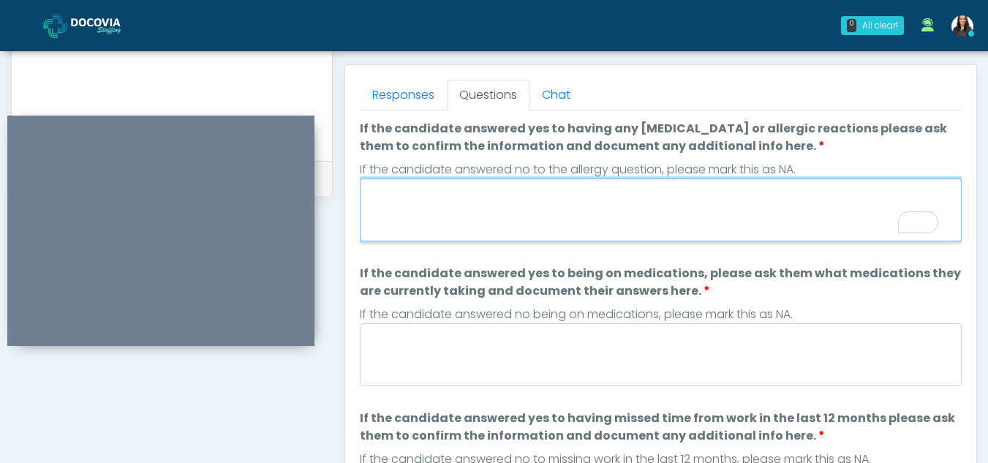
paste textarea "**********"
type textarea "**********"
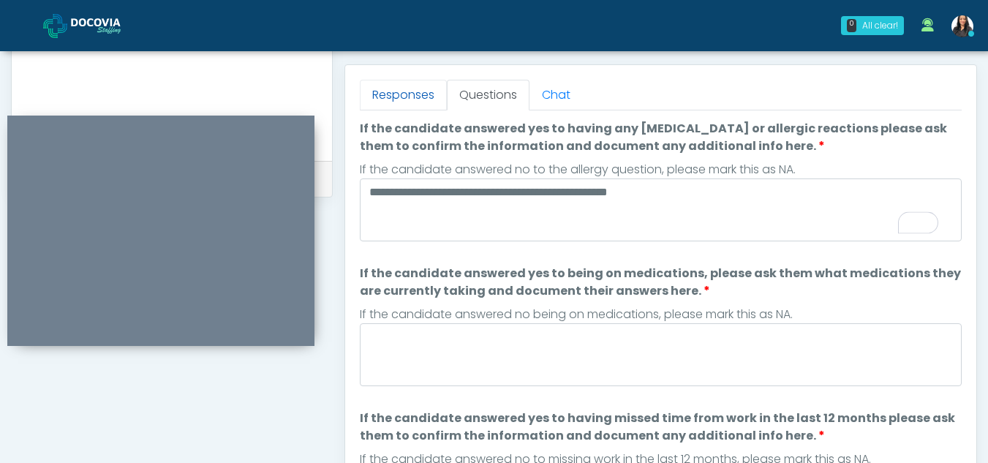
click at [400, 87] on link "Responses" at bounding box center [403, 95] width 87 height 31
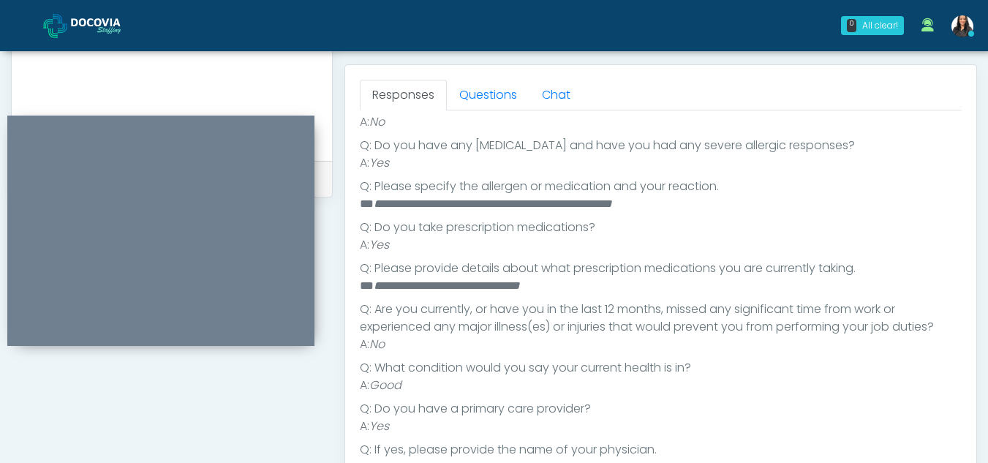
scroll to position [235, 0]
drag, startPoint x: 376, startPoint y: 284, endPoint x: 577, endPoint y: 289, distance: 201.2
click at [577, 289] on li "**********" at bounding box center [655, 286] width 591 height 18
copy em "**********"
click at [490, 97] on link "Questions" at bounding box center [488, 95] width 83 height 31
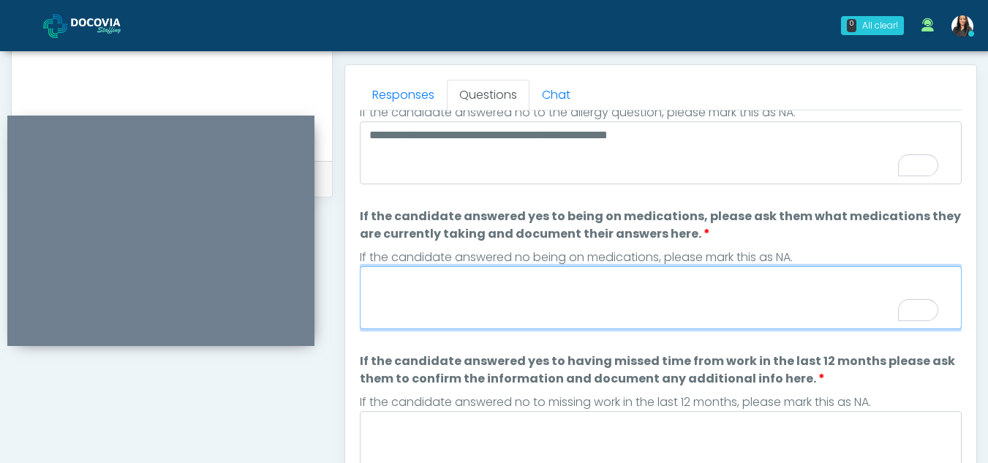
scroll to position [57, 0]
paste textarea "**********"
type textarea "**********"
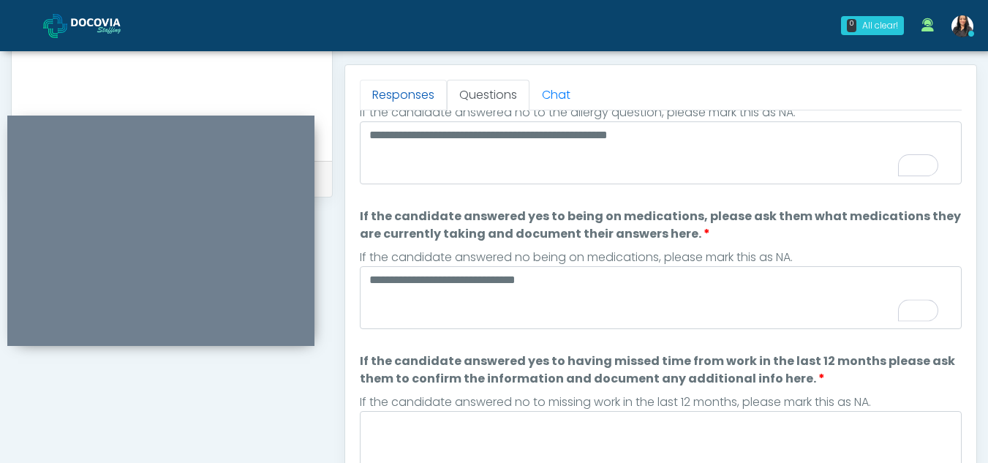
click at [384, 97] on link "Responses" at bounding box center [403, 95] width 87 height 31
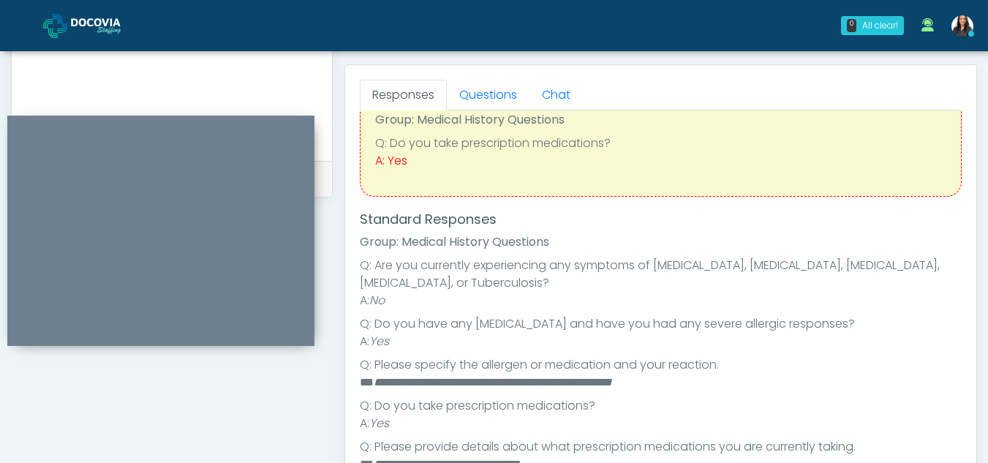
scroll to position [0, 0]
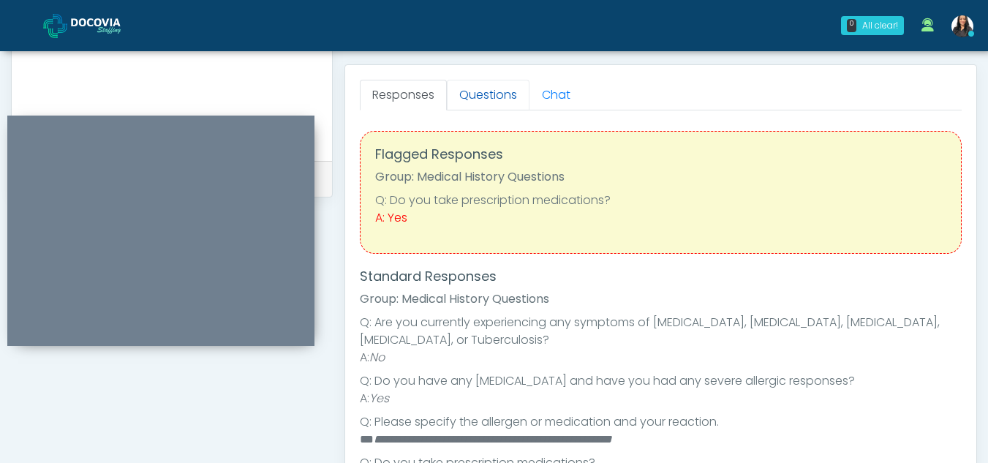
click at [495, 83] on link "Questions" at bounding box center [488, 95] width 83 height 31
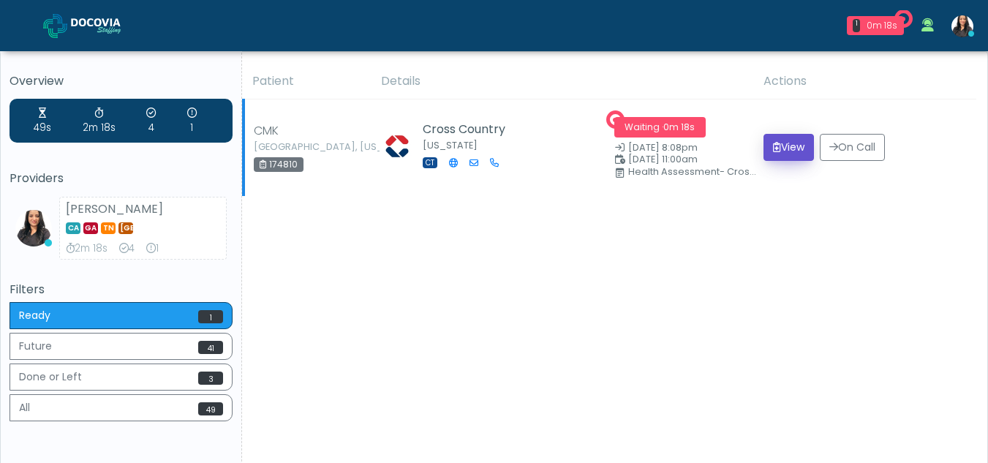
click at [789, 144] on button "View" at bounding box center [789, 147] width 50 height 27
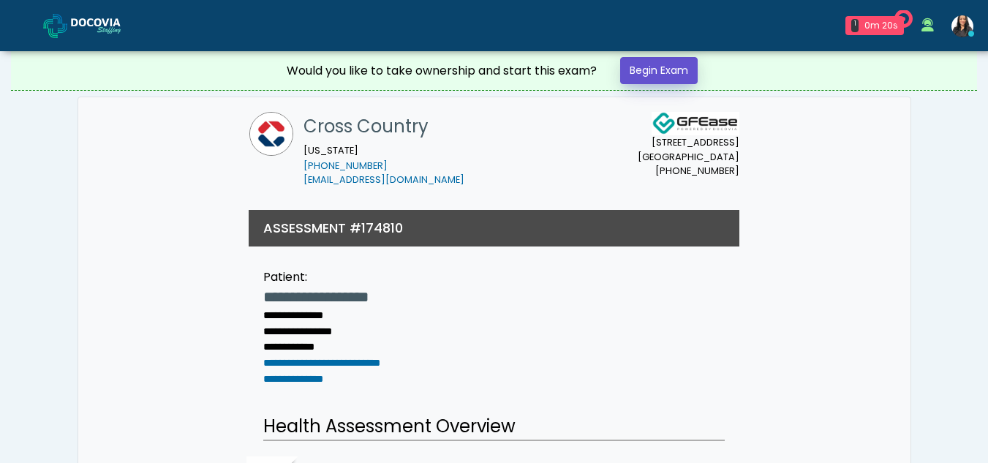
click at [647, 68] on link "Begin Exam" at bounding box center [659, 70] width 78 height 27
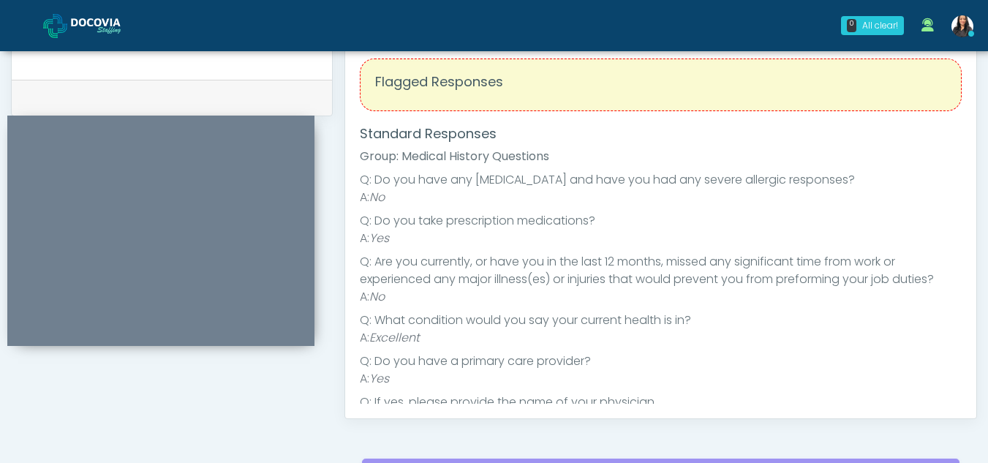
scroll to position [579, 0]
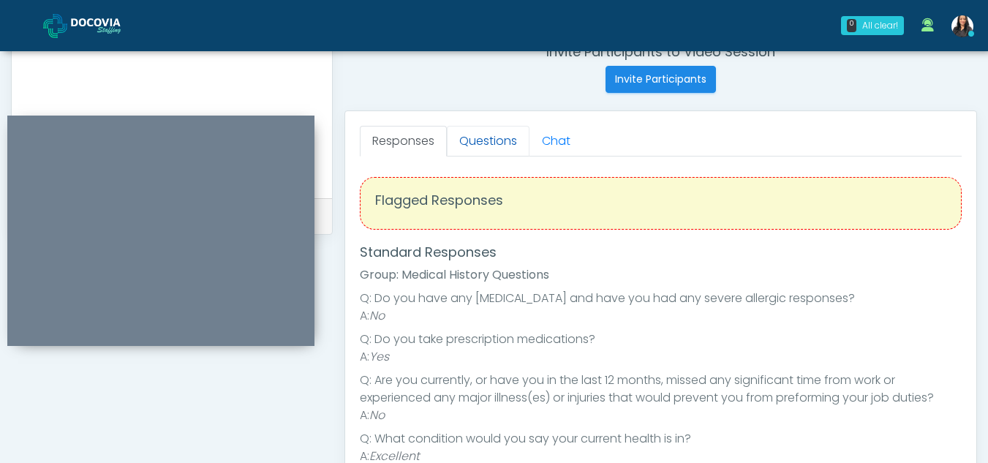
click at [492, 147] on link "Questions" at bounding box center [488, 141] width 83 height 31
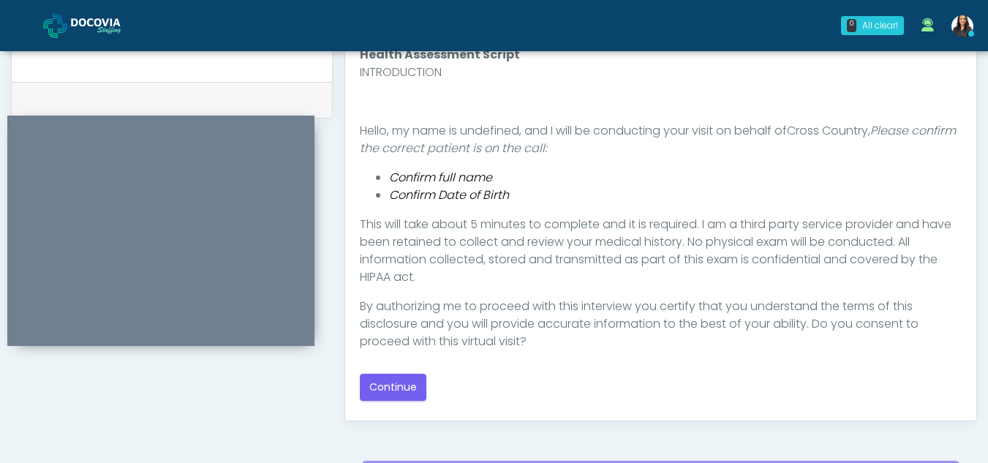
scroll to position [709, 0]
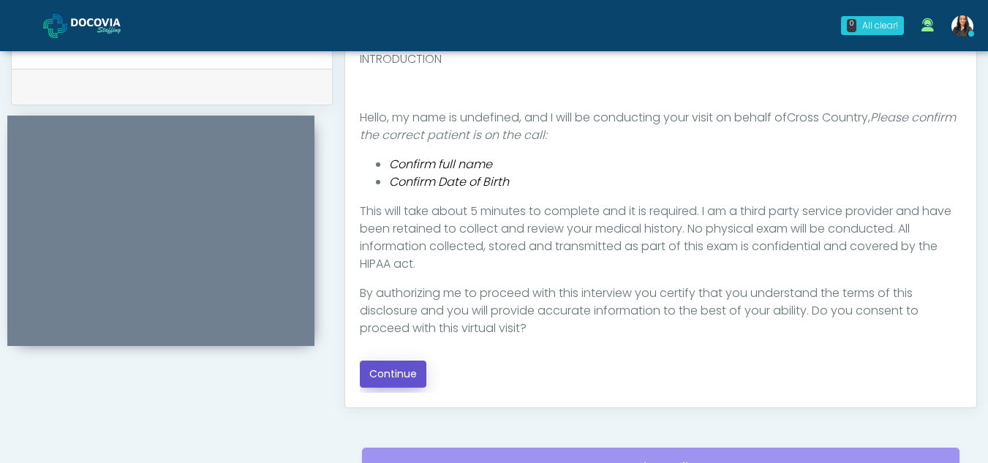
click at [390, 379] on button "Continue" at bounding box center [393, 374] width 67 height 27
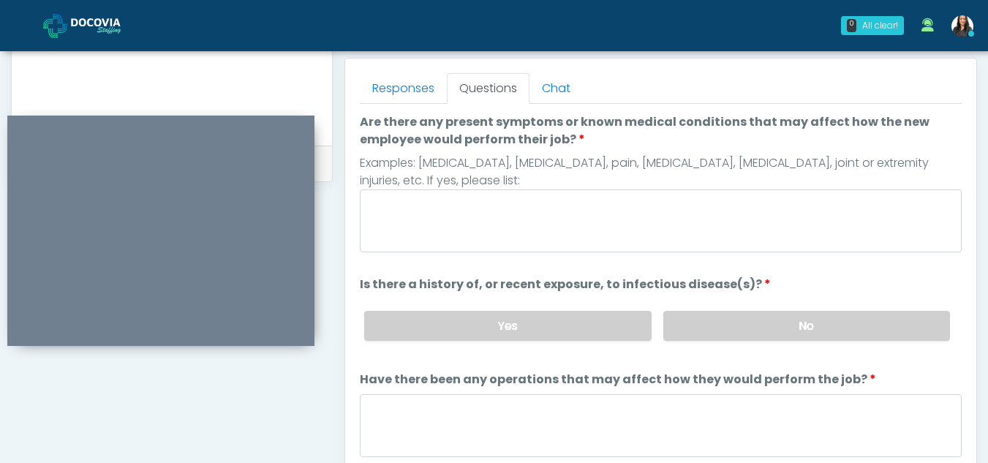
scroll to position [544, 0]
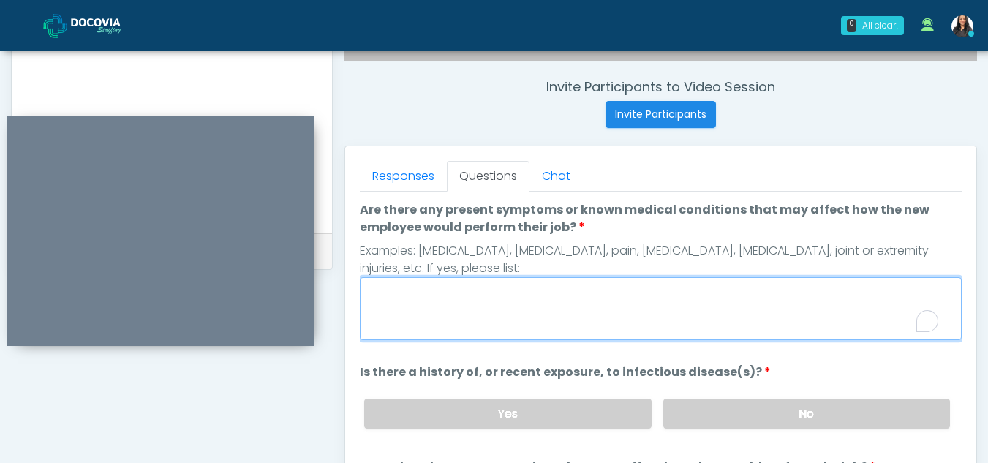
click at [527, 316] on textarea "Are there any present symptoms or known medical conditions that may affect how …" at bounding box center [661, 308] width 602 height 63
type textarea "**"
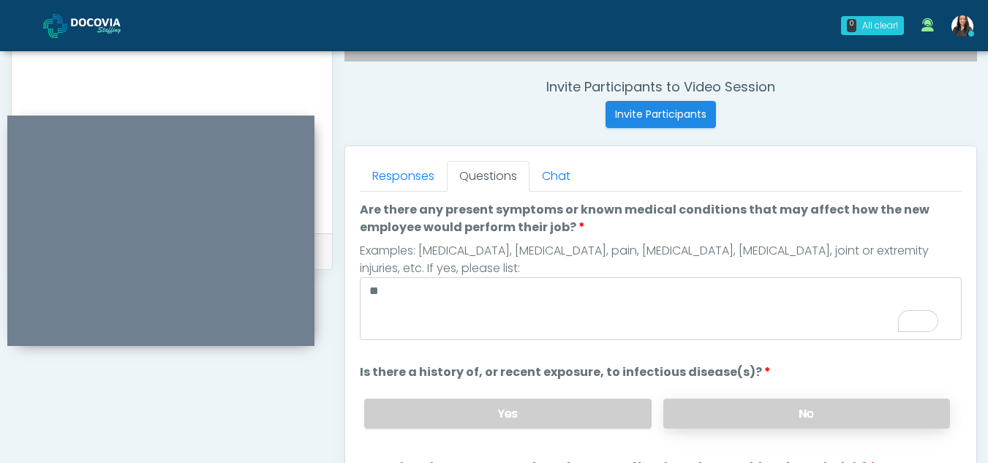
click at [857, 409] on label "No" at bounding box center [806, 414] width 287 height 30
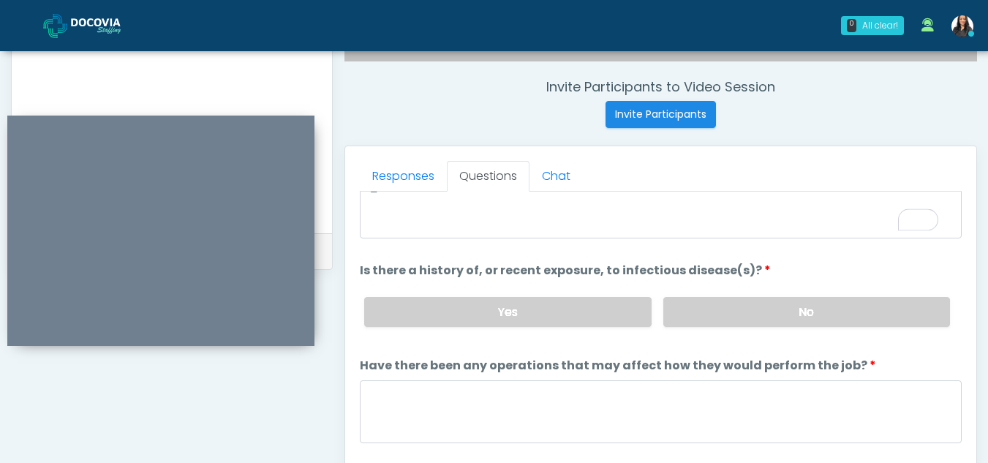
scroll to position [125, 0]
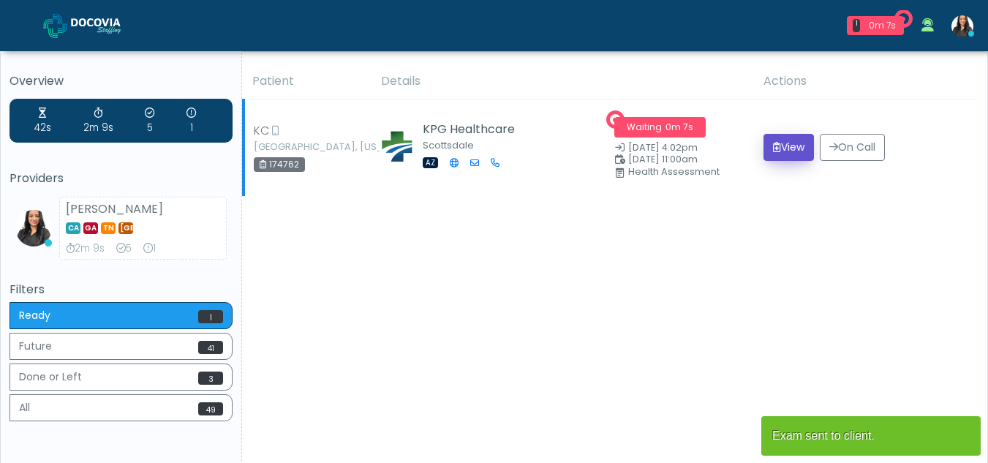
click at [785, 143] on button "View" at bounding box center [789, 147] width 50 height 27
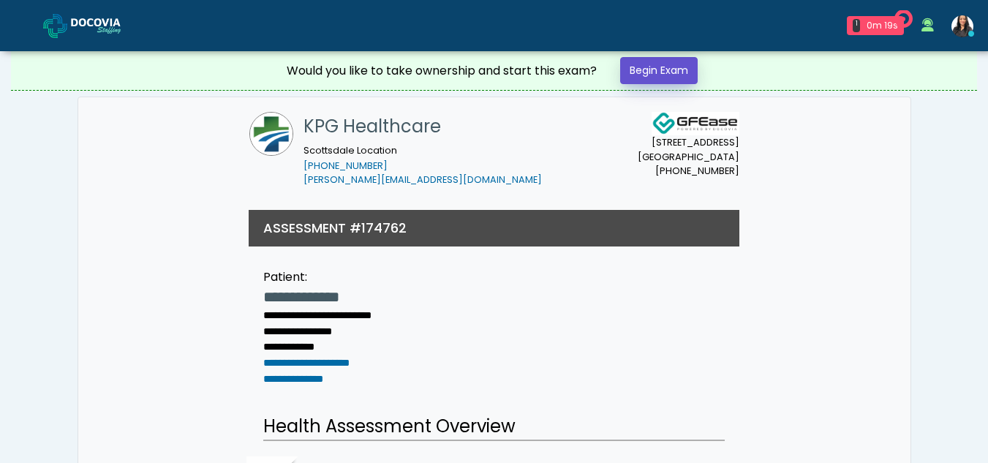
click at [661, 65] on link "Begin Exam" at bounding box center [659, 70] width 78 height 27
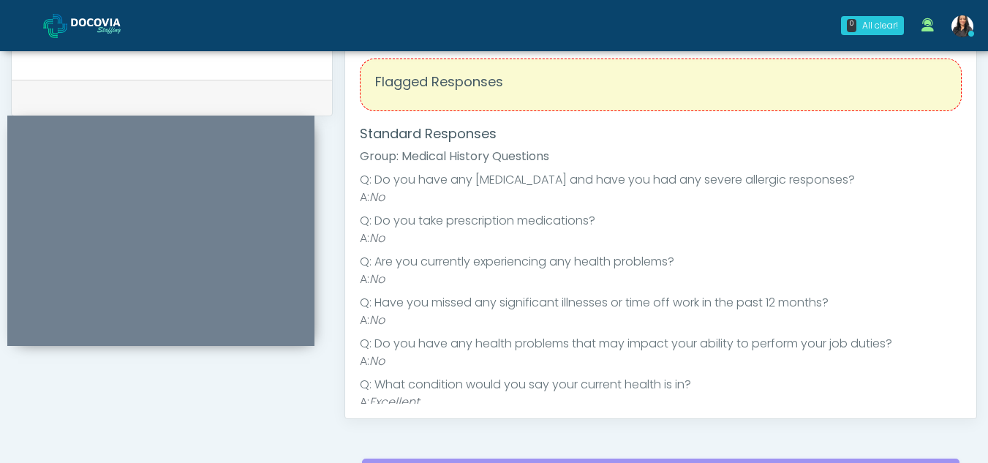
scroll to position [570, 0]
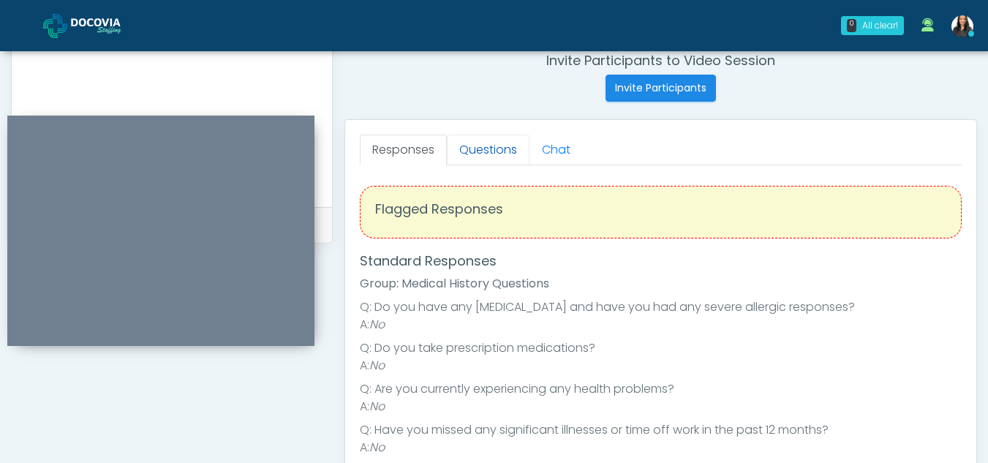
click at [511, 142] on link "Questions" at bounding box center [488, 150] width 83 height 31
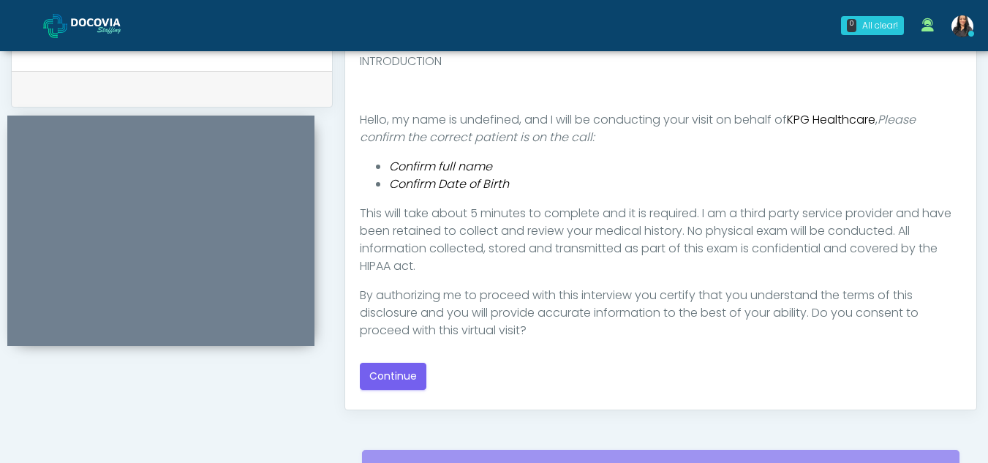
scroll to position [720, 0]
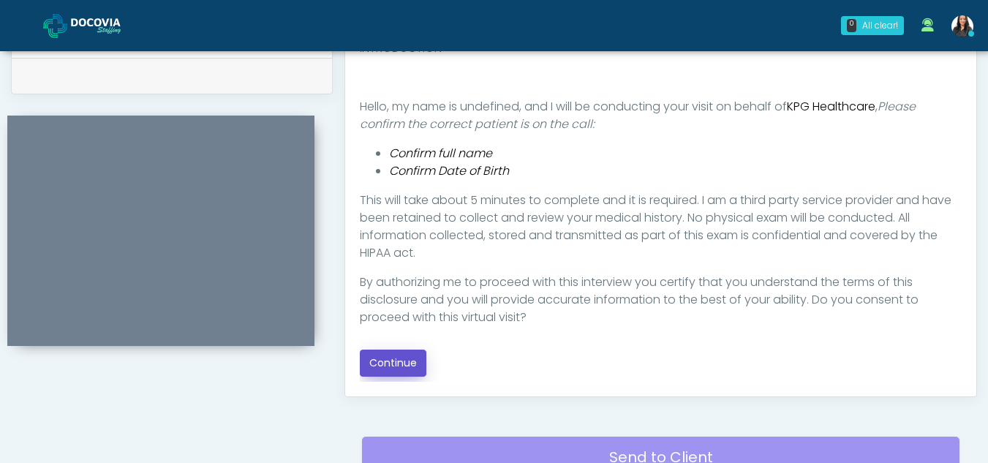
click at [388, 367] on button "Continue" at bounding box center [393, 363] width 67 height 27
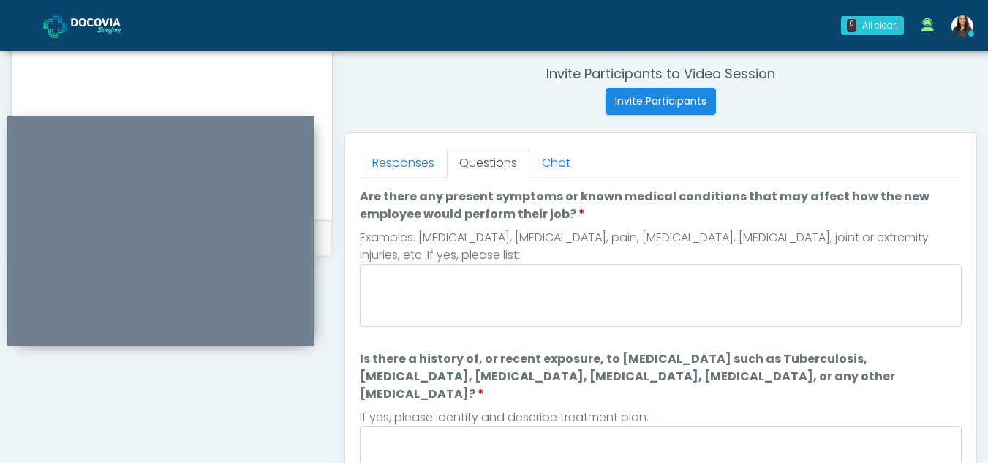
scroll to position [544, 0]
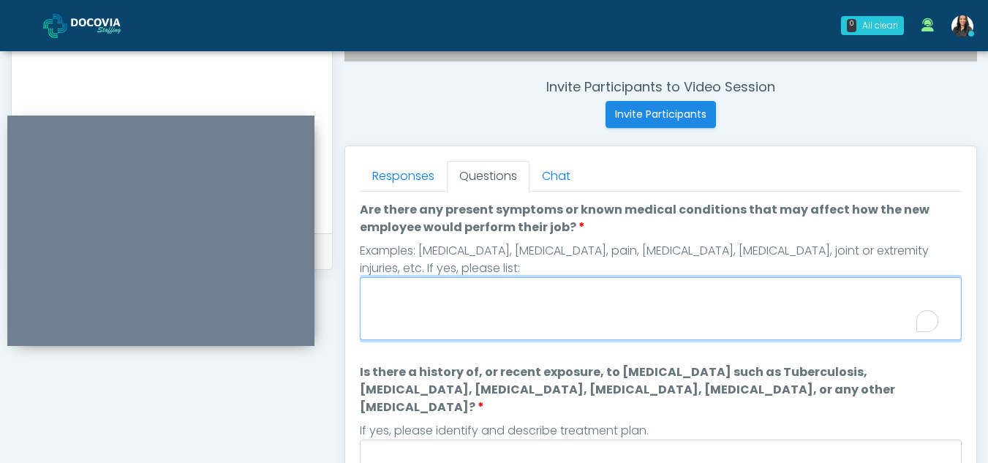
click at [557, 328] on textarea "Are there any present symptoms or known medical conditions that may affect how …" at bounding box center [661, 308] width 602 height 63
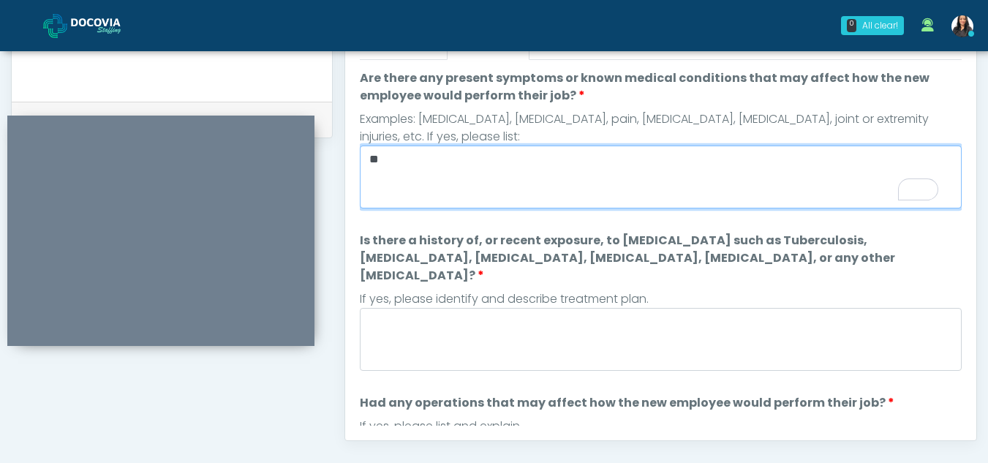
scroll to position [762, 0]
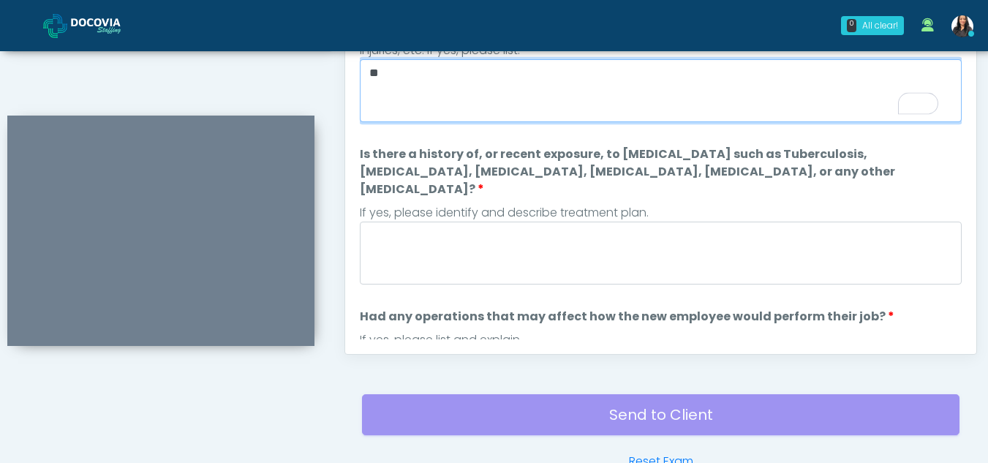
type textarea "**"
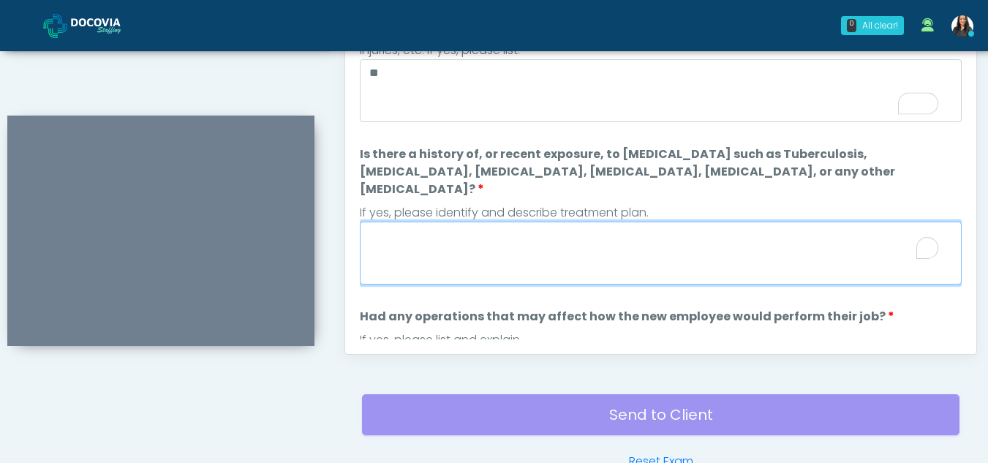
click at [453, 244] on textarea "Is there a history of, or recent exposure, to infectious diseases such as Tuber…" at bounding box center [661, 253] width 602 height 63
type textarea "*"
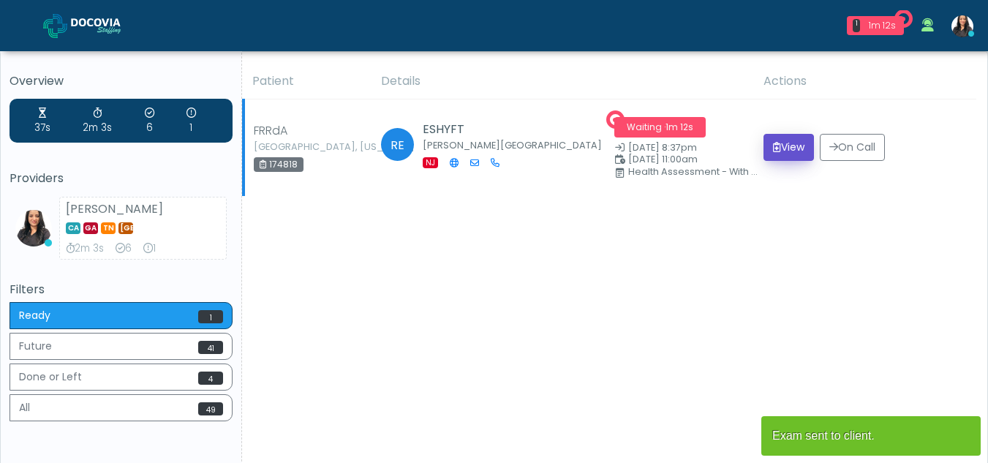
click at [774, 143] on button "View" at bounding box center [789, 147] width 50 height 27
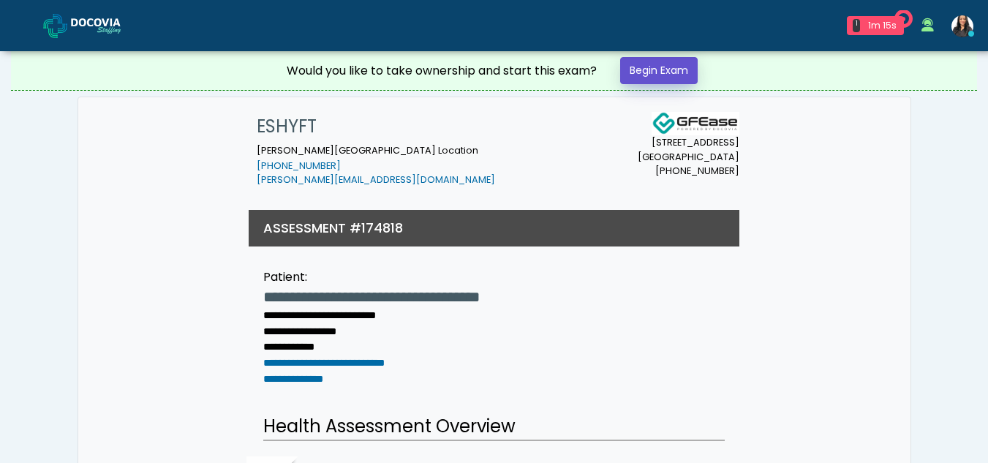
click at [668, 69] on link "Begin Exam" at bounding box center [659, 70] width 78 height 27
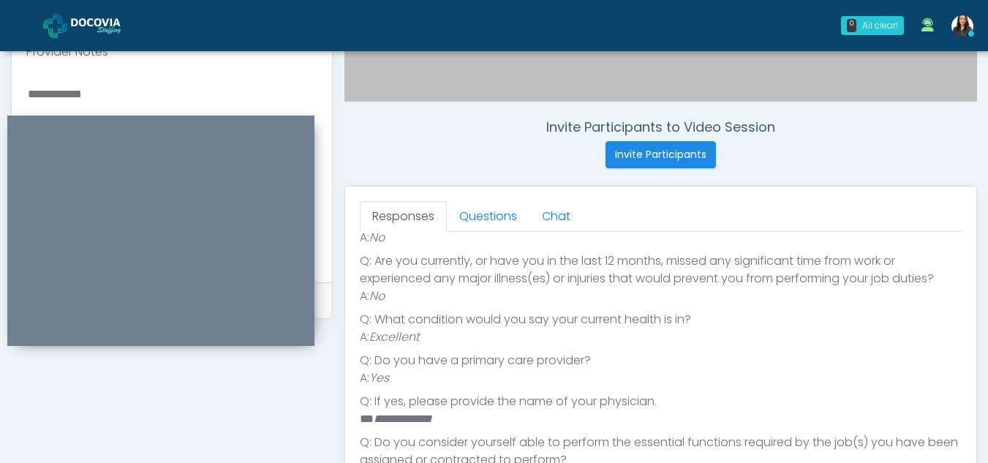
scroll to position [500, 0]
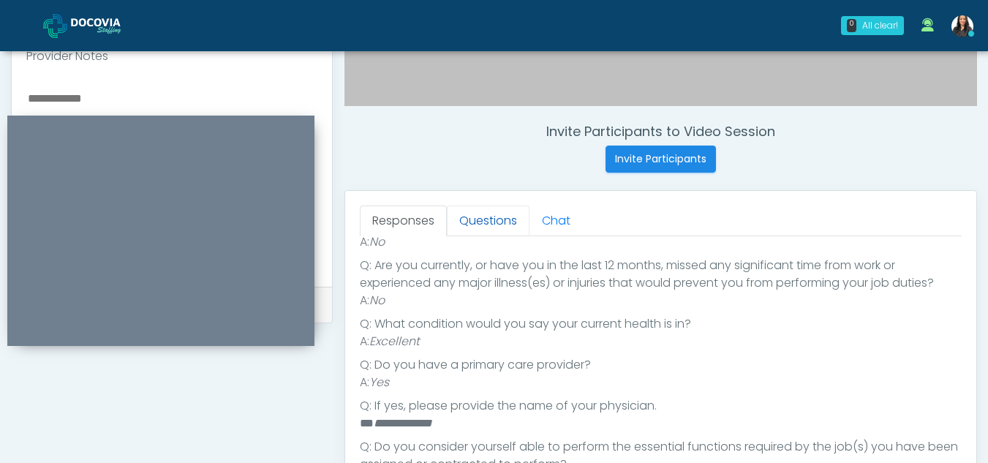
click at [501, 214] on link "Questions" at bounding box center [488, 221] width 83 height 31
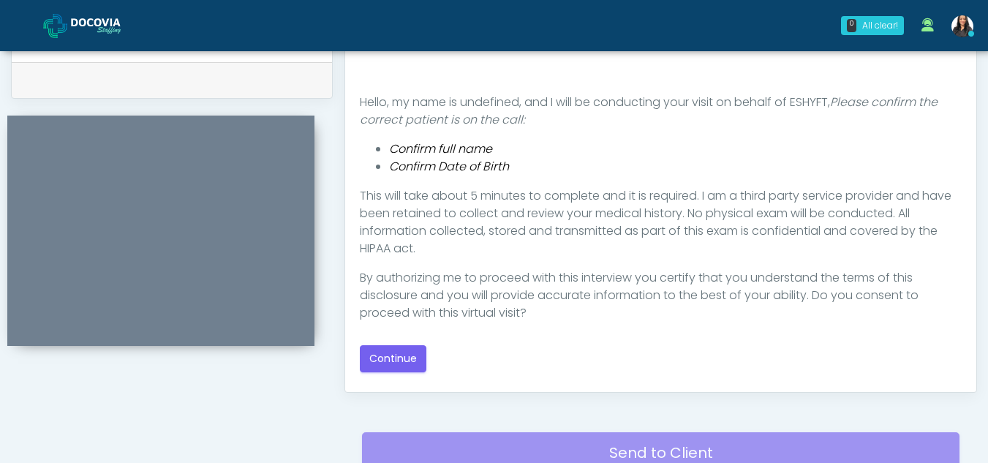
scroll to position [735, 0]
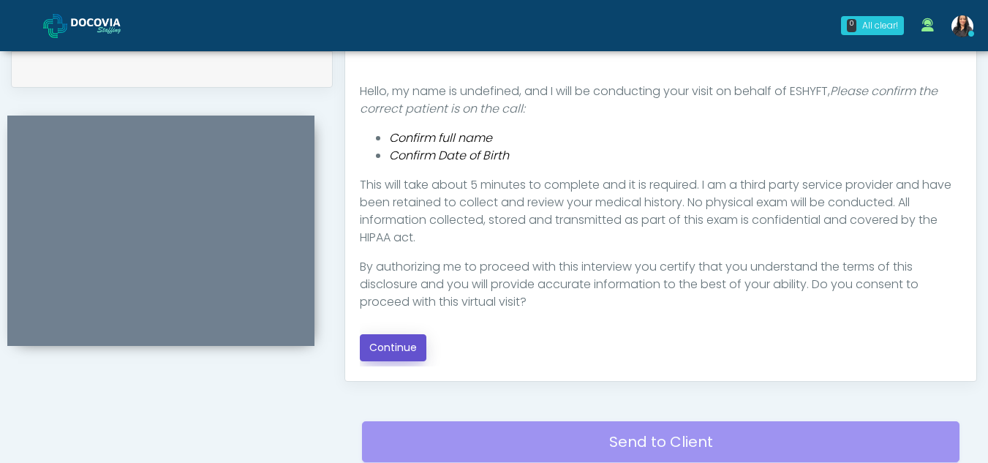
click at [407, 353] on button "Continue" at bounding box center [393, 347] width 67 height 27
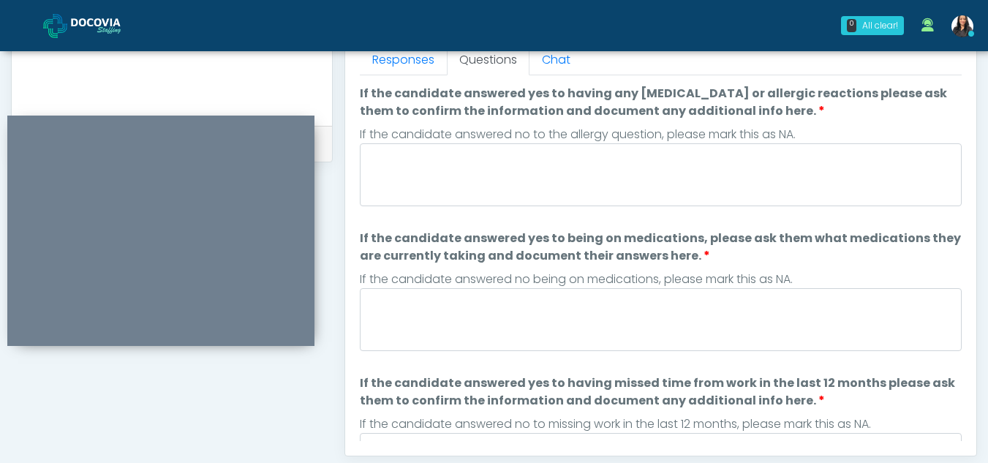
scroll to position [619, 0]
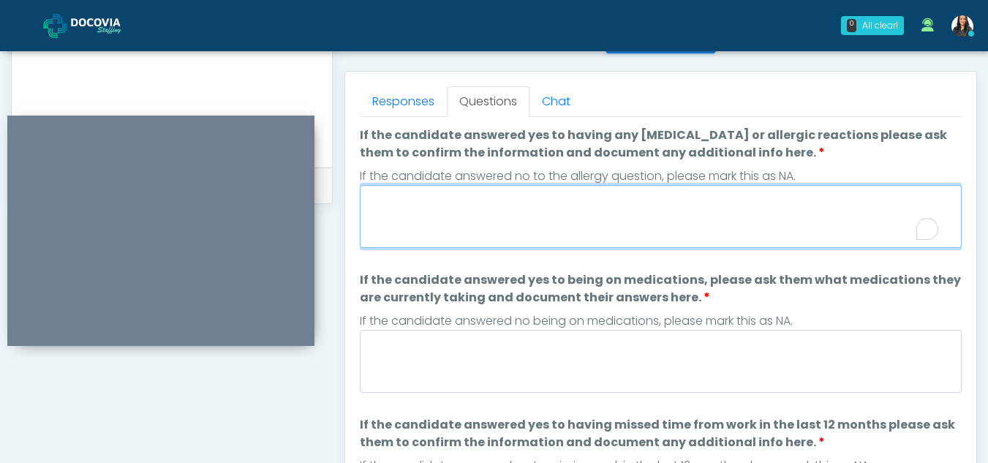
click at [442, 225] on textarea "If the candidate answered yes to having any allergies or allergic reactions ple…" at bounding box center [661, 216] width 602 height 63
type textarea "**"
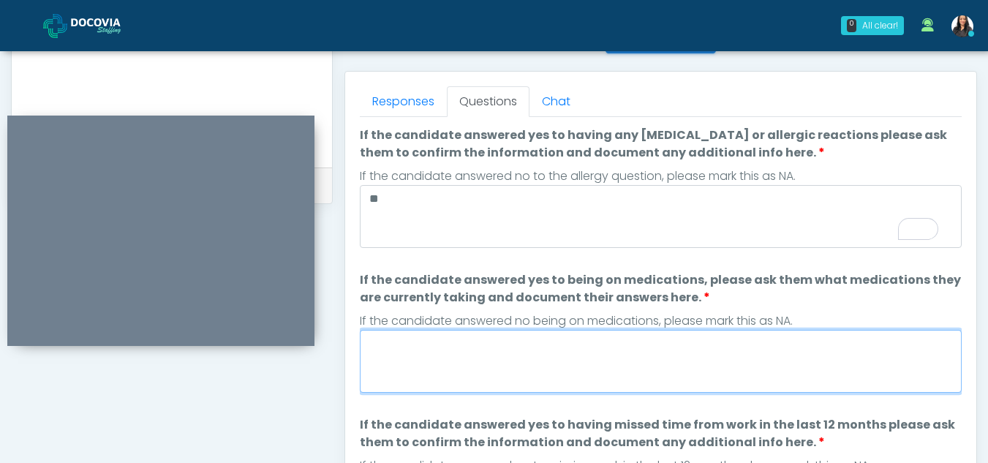
click at [465, 359] on textarea "If the candidate answered yes to being on medications, please ask them what med…" at bounding box center [661, 361] width 602 height 63
type textarea "**"
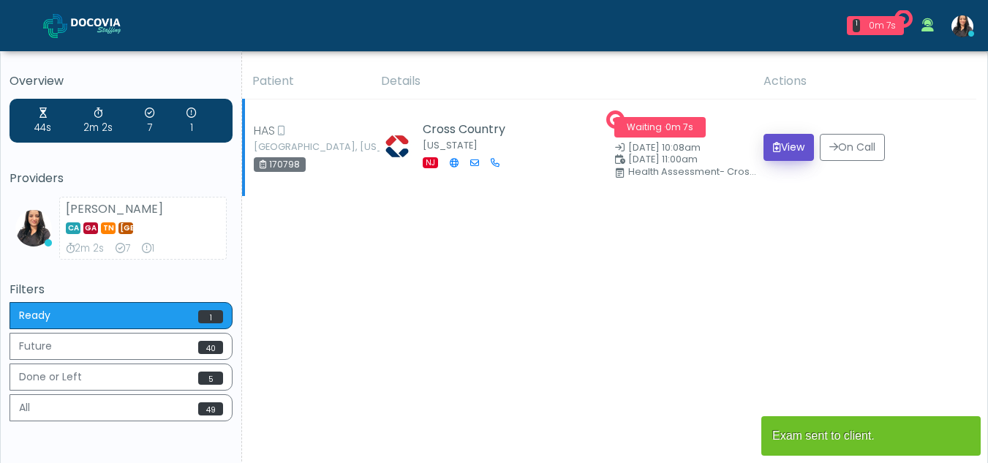
click at [780, 143] on button "View" at bounding box center [789, 147] width 50 height 27
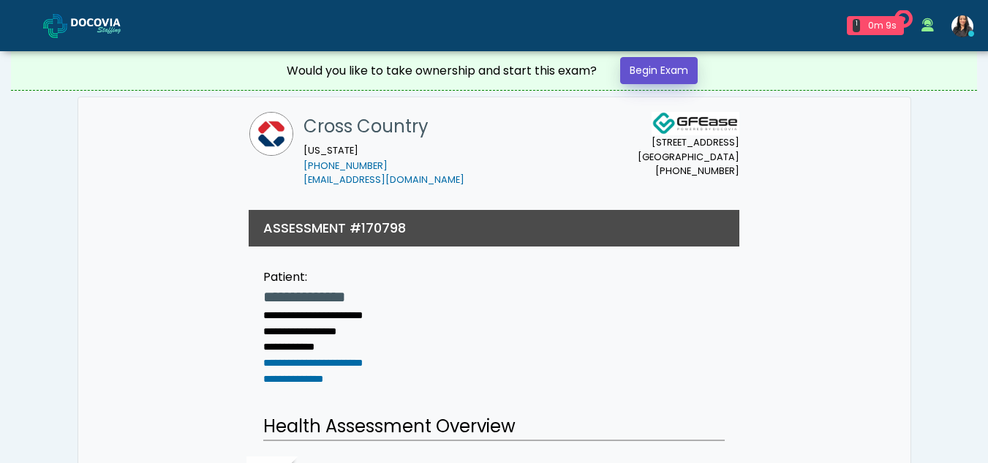
click at [653, 66] on link "Begin Exam" at bounding box center [659, 70] width 78 height 27
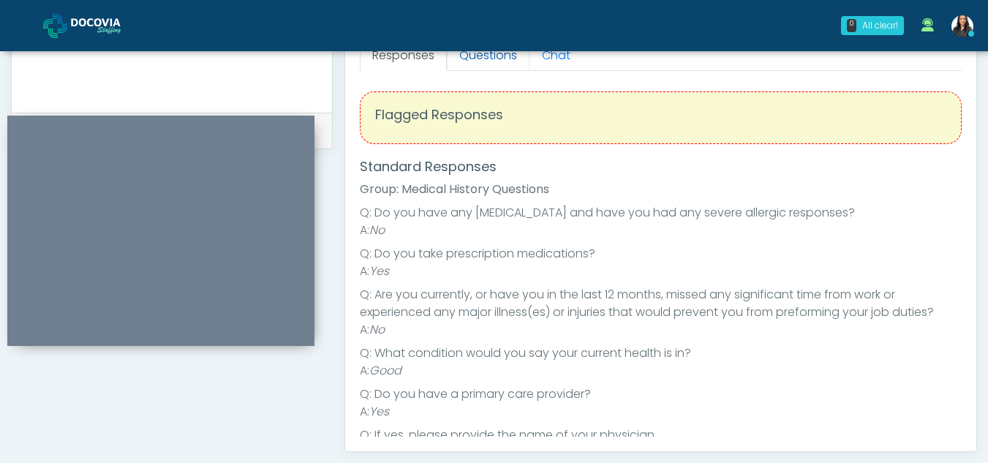
click at [493, 59] on link "Questions" at bounding box center [488, 55] width 83 height 31
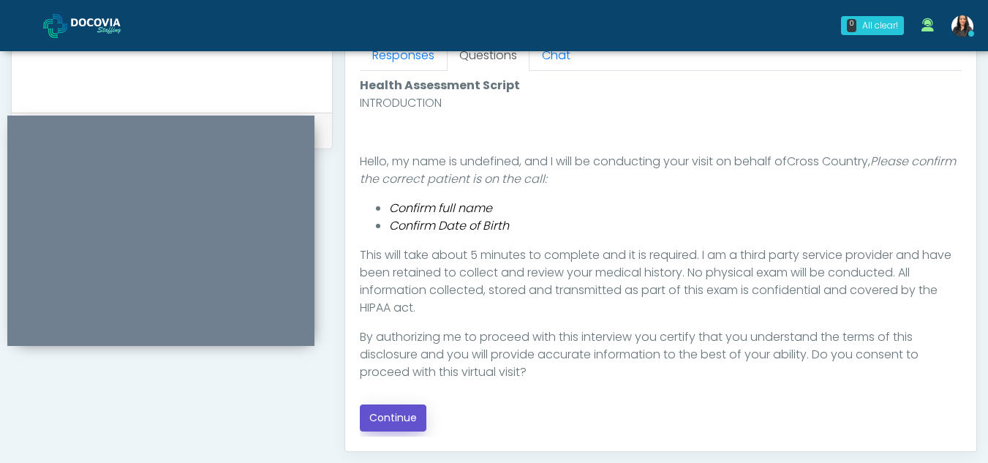
click at [407, 411] on button "Continue" at bounding box center [393, 417] width 67 height 27
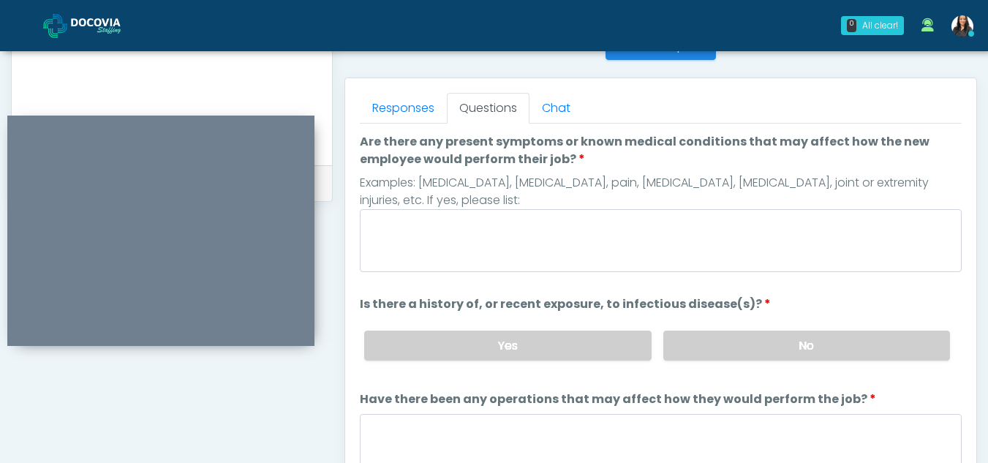
scroll to position [610, 0]
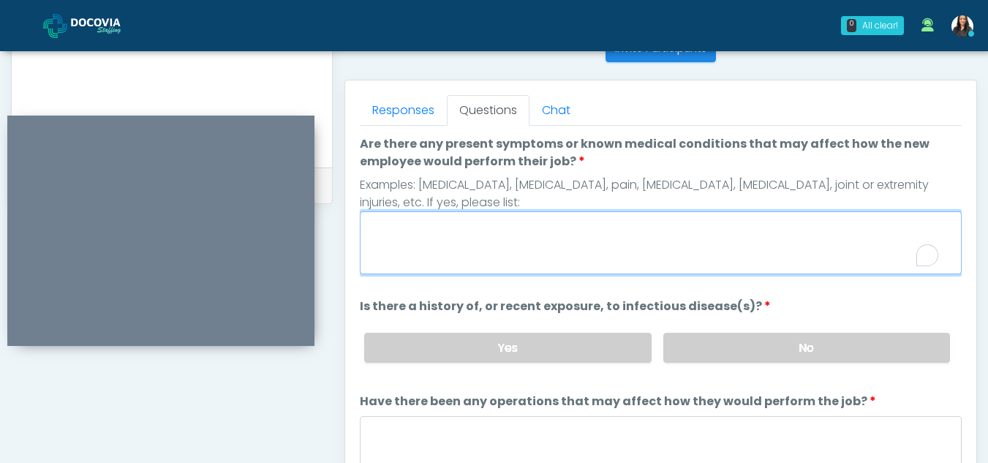
click at [402, 239] on textarea "Are there any present symptoms or known medical conditions that may affect how …" at bounding box center [661, 242] width 602 height 63
type textarea "**"
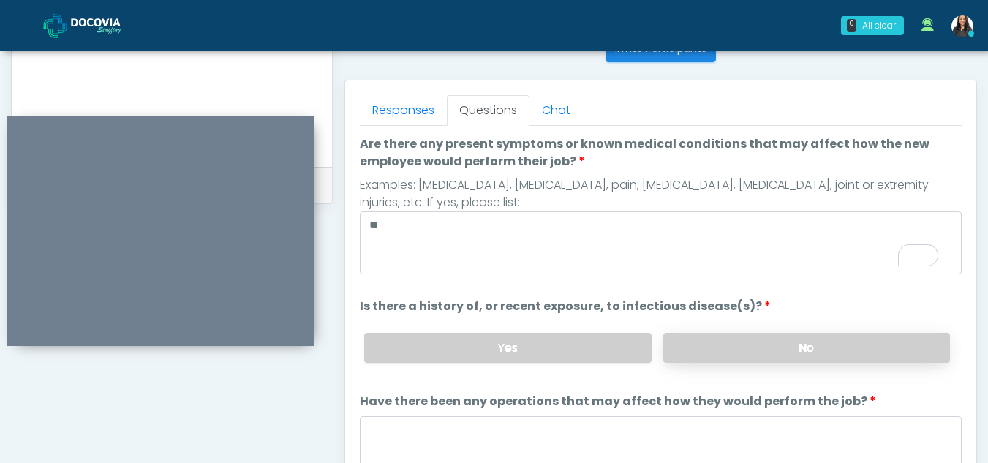
click at [821, 358] on label "No" at bounding box center [806, 348] width 287 height 30
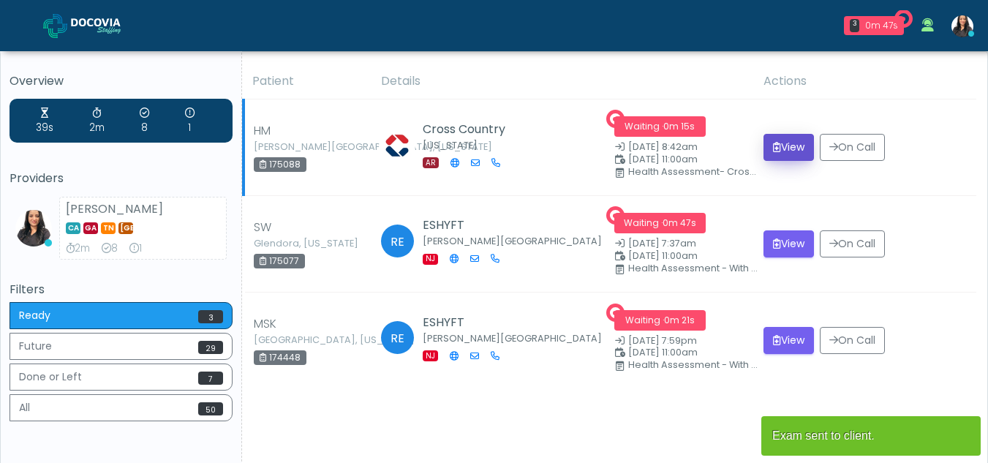
click at [780, 140] on button "View" at bounding box center [789, 147] width 50 height 27
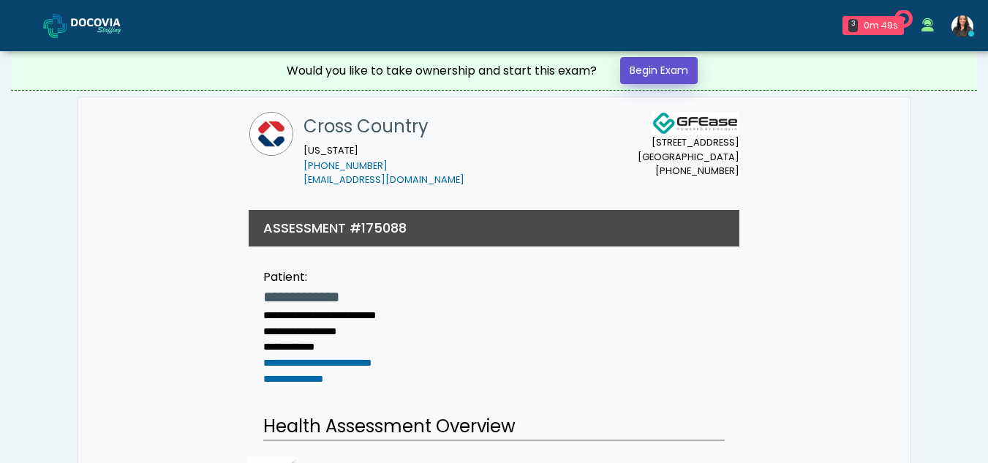
click at [649, 70] on link "Begin Exam" at bounding box center [659, 70] width 78 height 27
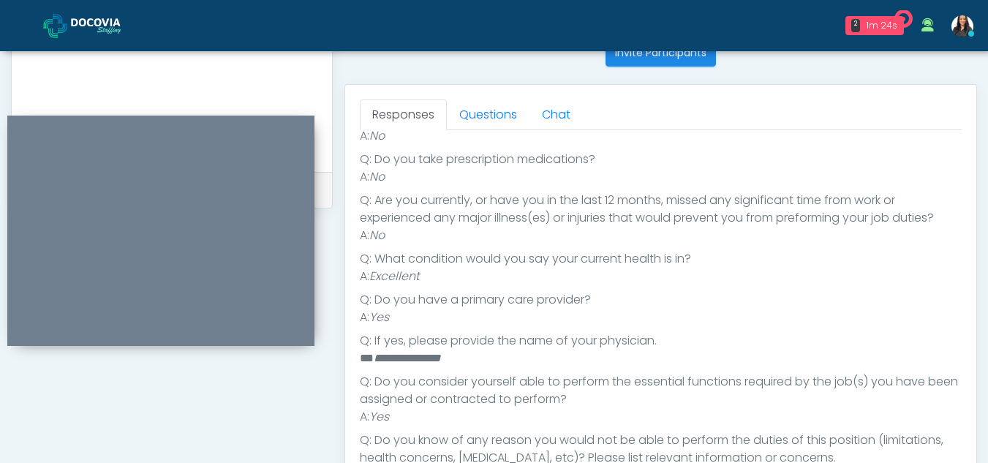
scroll to position [608, 0]
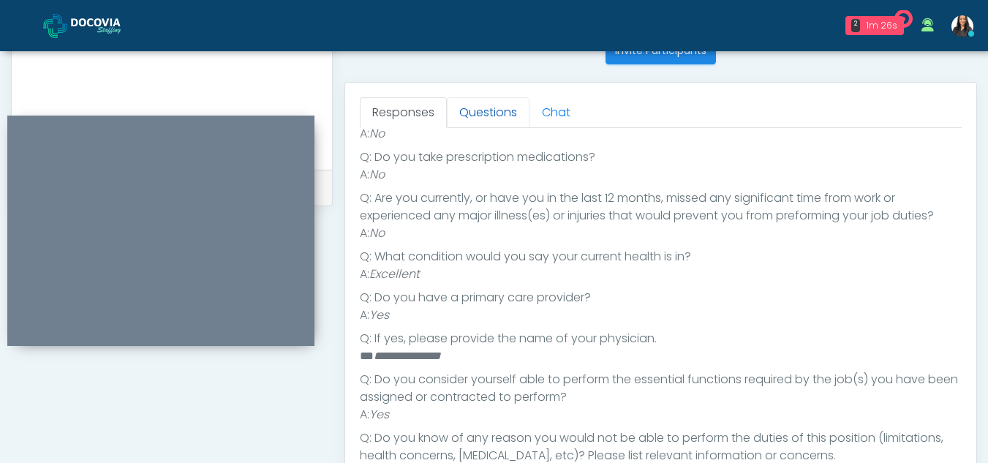
click at [490, 118] on link "Questions" at bounding box center [488, 112] width 83 height 31
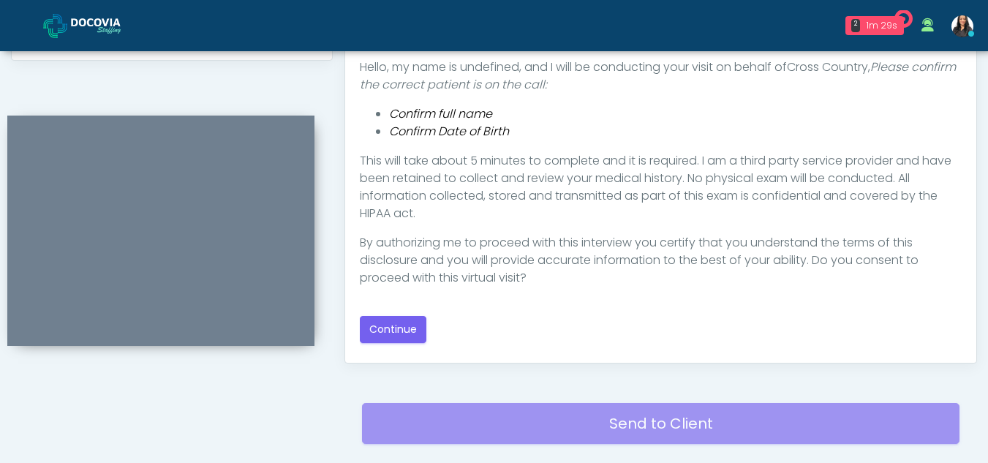
scroll to position [758, 0]
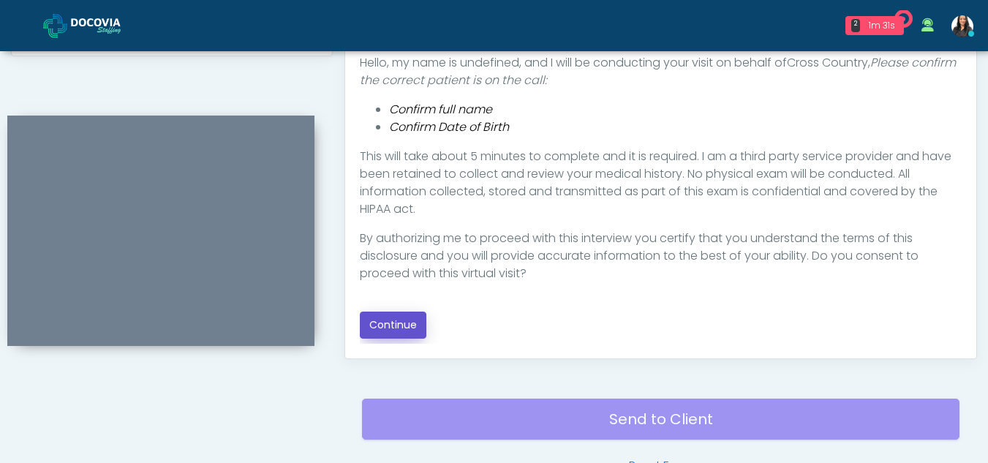
click at [389, 320] on button "Continue" at bounding box center [393, 325] width 67 height 27
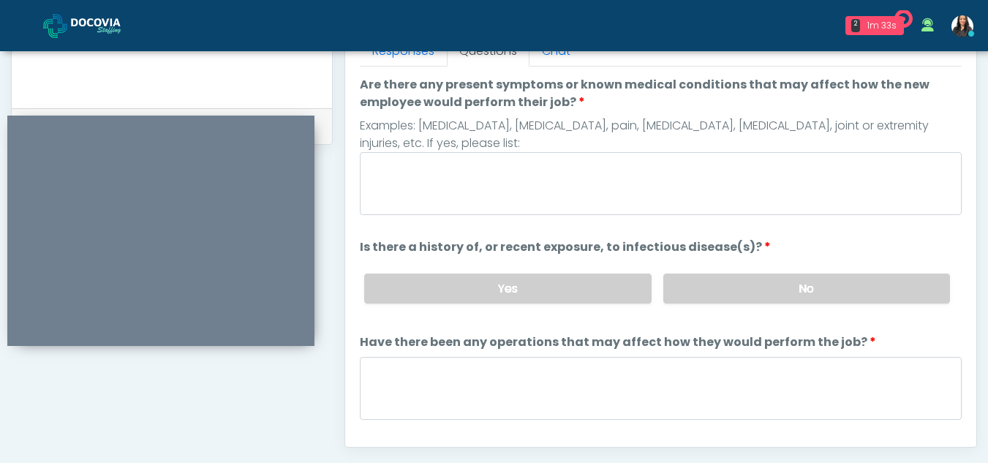
scroll to position [625, 0]
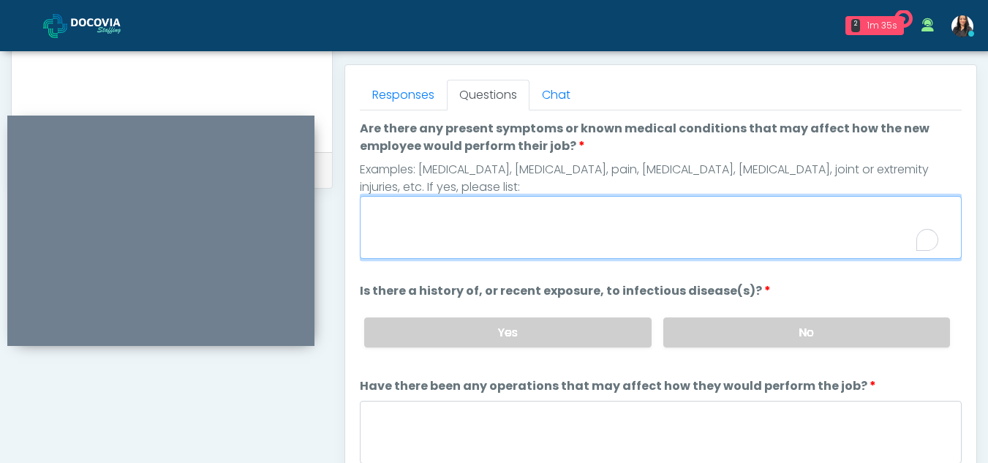
click at [437, 227] on textarea "Are there any present symptoms or known medical conditions that may affect how …" at bounding box center [661, 227] width 602 height 63
type textarea "**"
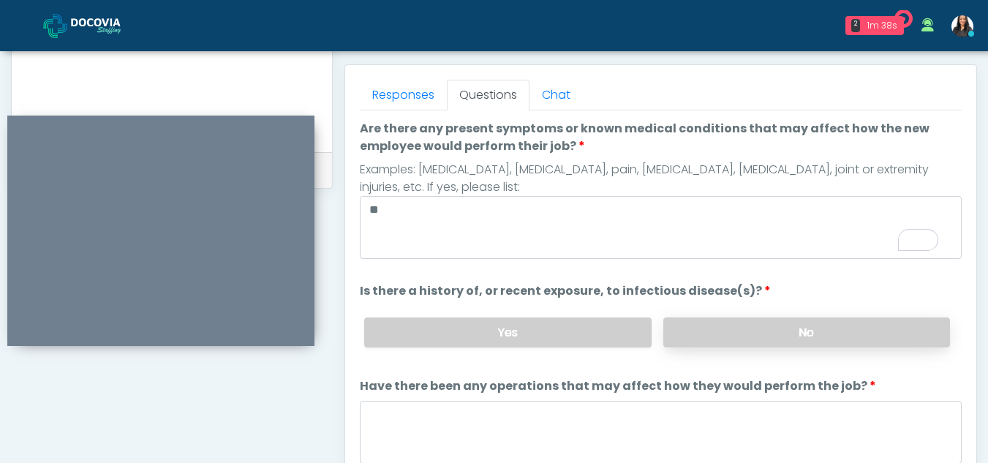
click at [892, 335] on label "No" at bounding box center [806, 332] width 287 height 30
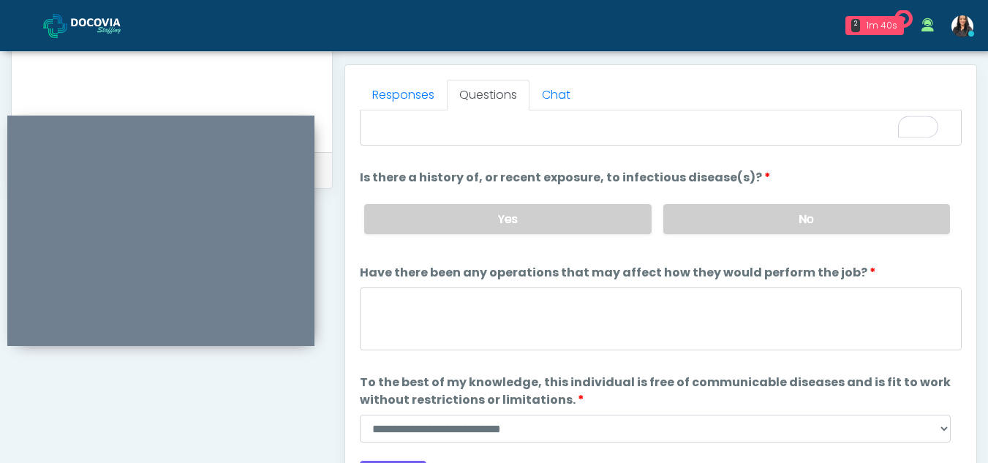
scroll to position [125, 0]
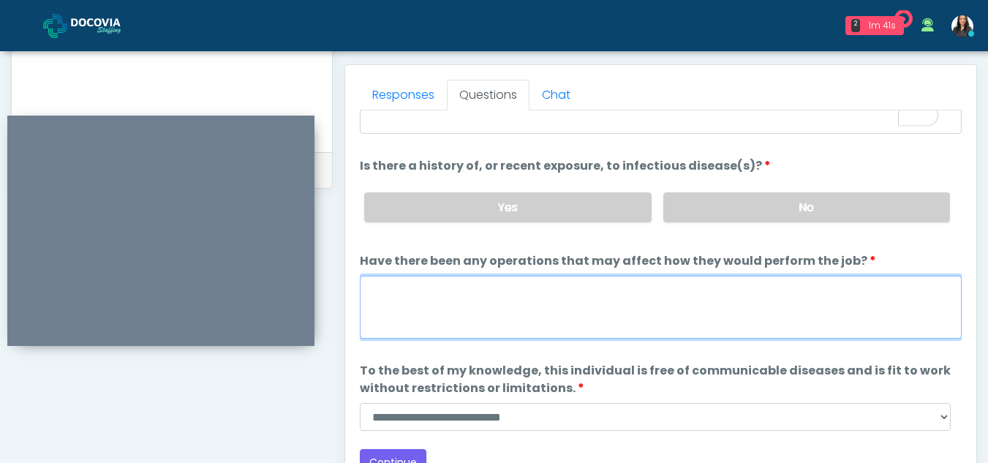
click at [395, 298] on textarea "Have there been any operations that may affect how they would perform the job?" at bounding box center [661, 307] width 602 height 63
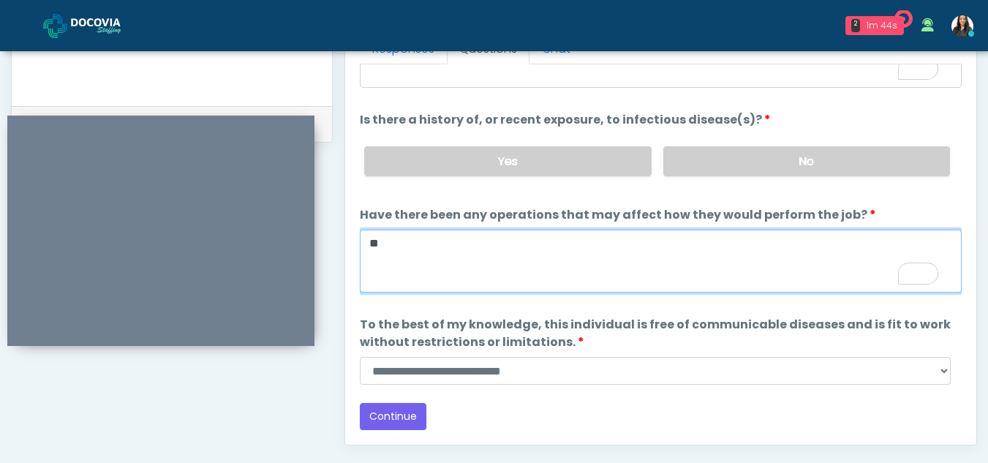
type textarea "**"
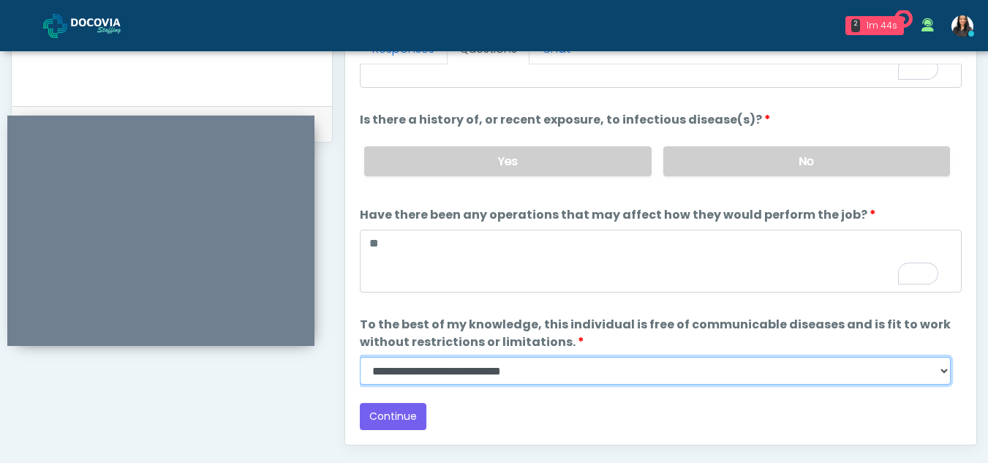
click at [941, 374] on select "**********" at bounding box center [655, 371] width 591 height 28
select select "******"
click at [360, 357] on select "**********" at bounding box center [655, 371] width 591 height 28
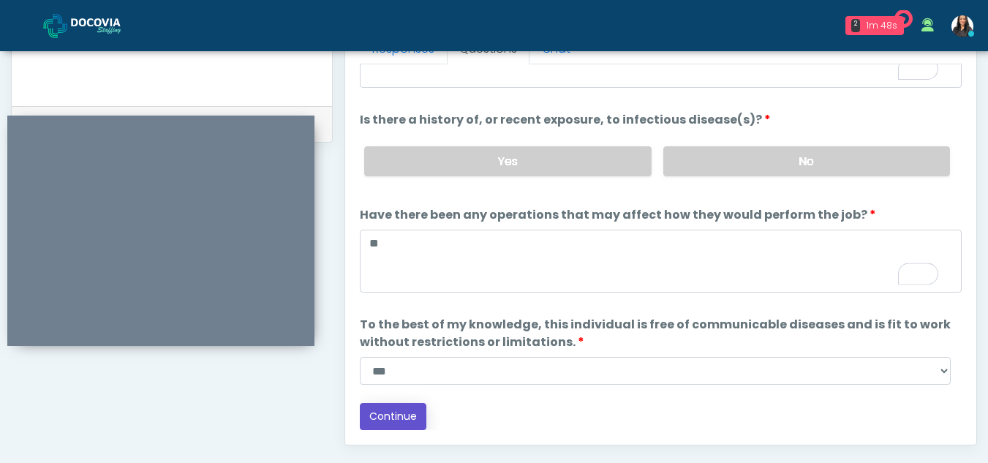
click at [387, 412] on button "Continue" at bounding box center [393, 416] width 67 height 27
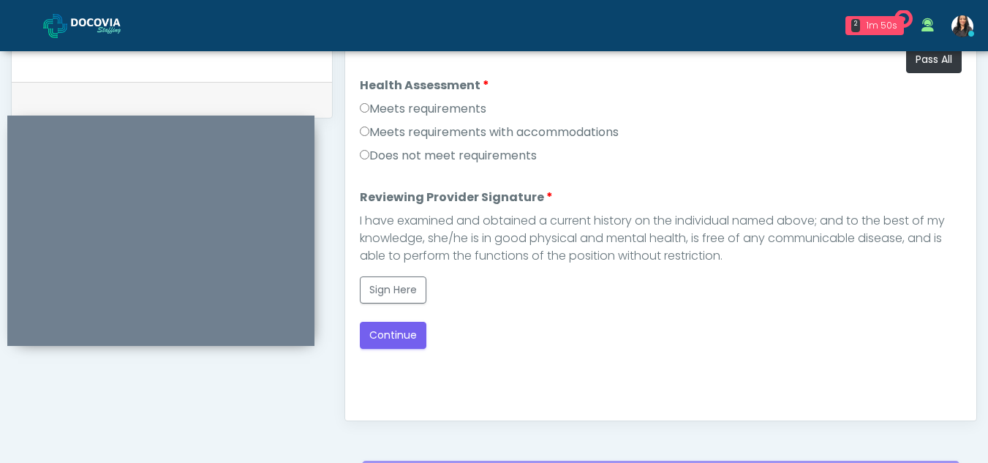
scroll to position [676, 0]
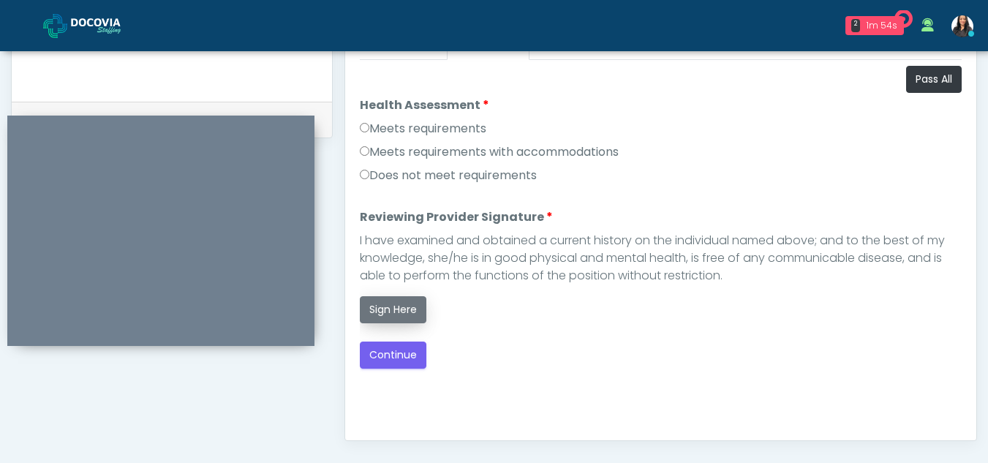
click at [395, 309] on button "Sign Here" at bounding box center [393, 309] width 67 height 27
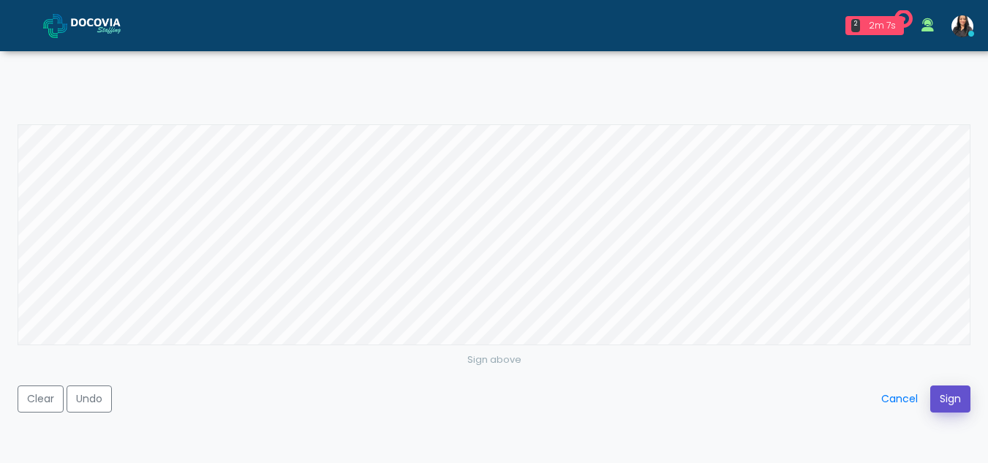
click at [952, 390] on button "Sign" at bounding box center [950, 398] width 40 height 27
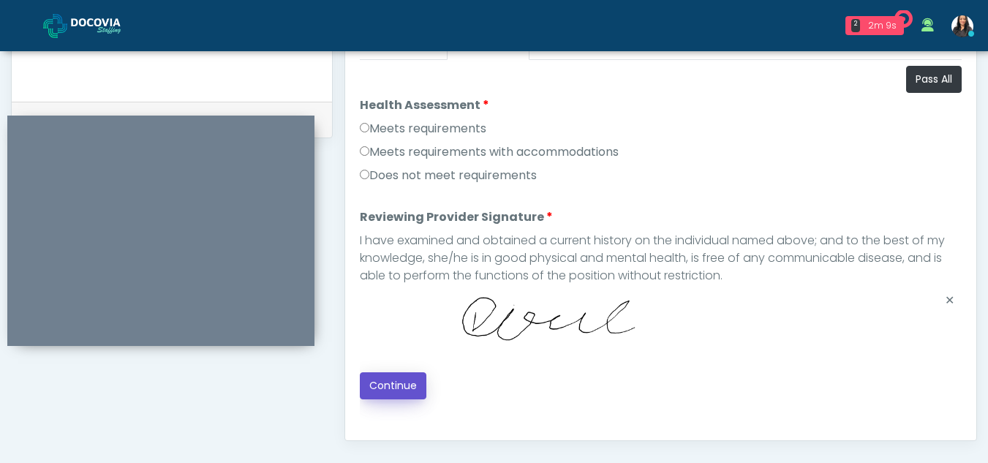
click at [387, 383] on button "Continue" at bounding box center [393, 385] width 67 height 27
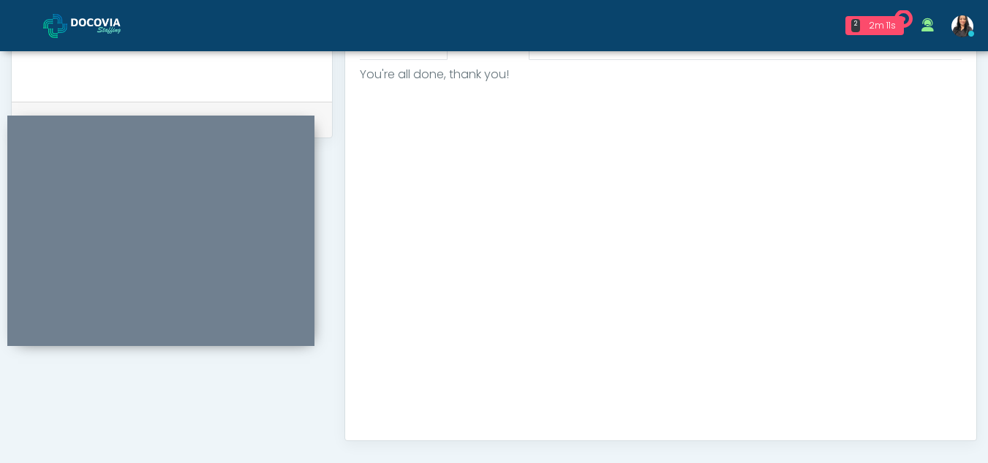
scroll to position [877, 0]
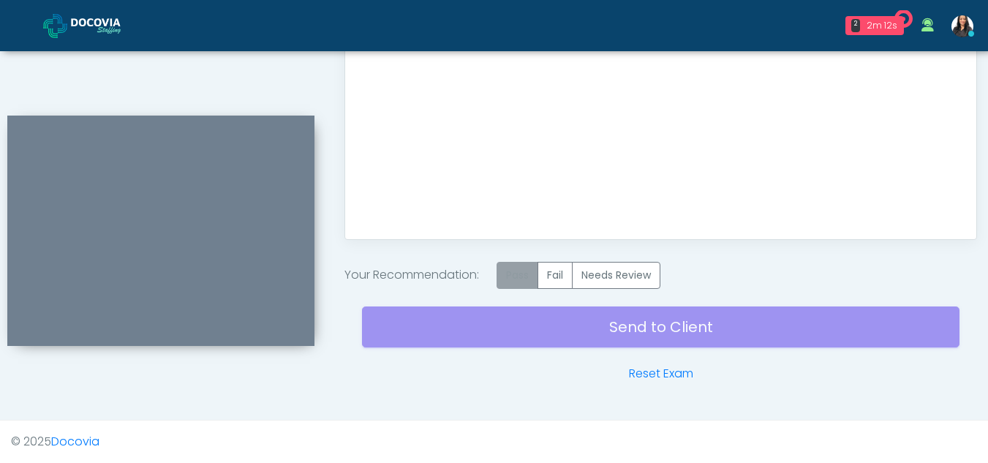
click at [524, 274] on label "Pass" at bounding box center [518, 275] width 42 height 27
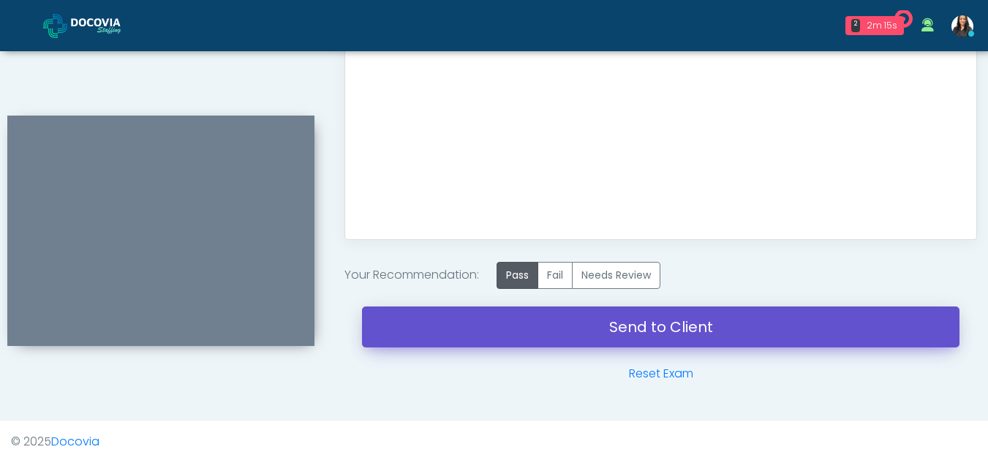
click at [652, 325] on link "Send to Client" at bounding box center [661, 326] width 598 height 41
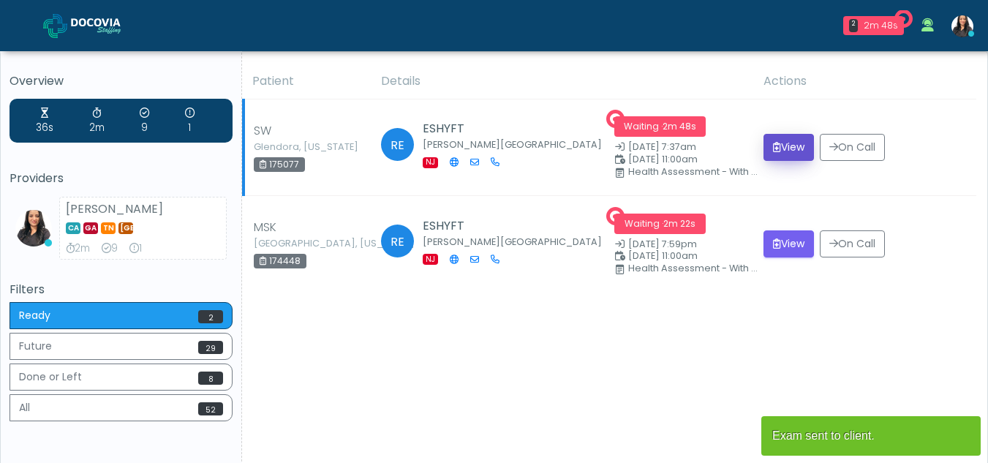
click at [777, 143] on button "View" at bounding box center [789, 147] width 50 height 27
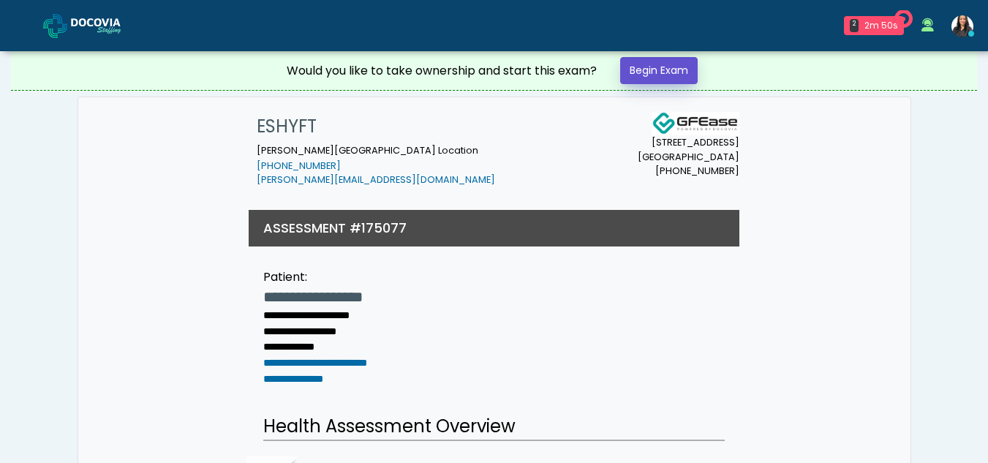
click at [659, 63] on link "Begin Exam" at bounding box center [659, 70] width 78 height 27
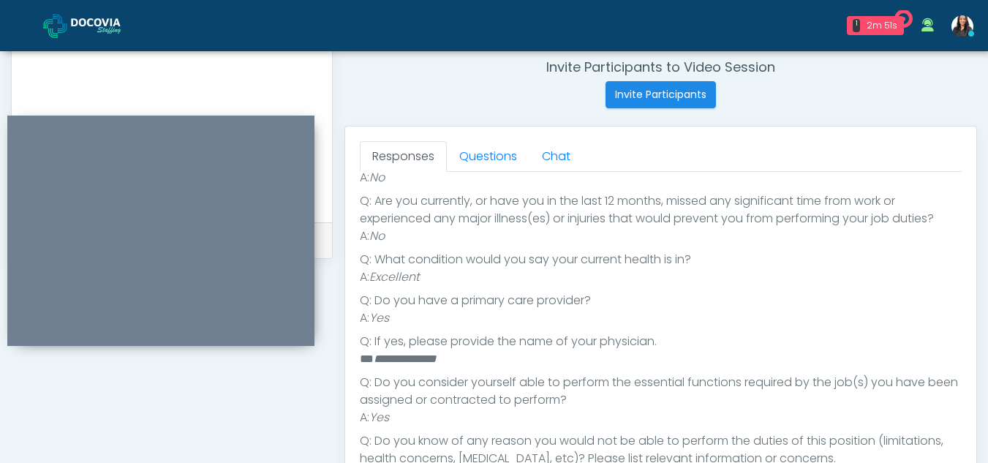
scroll to position [566, 0]
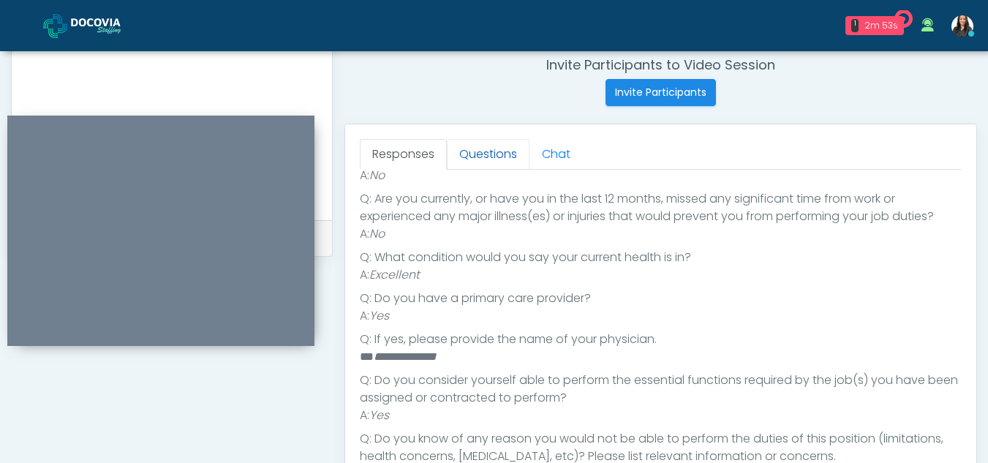
click at [481, 150] on link "Questions" at bounding box center [488, 154] width 83 height 31
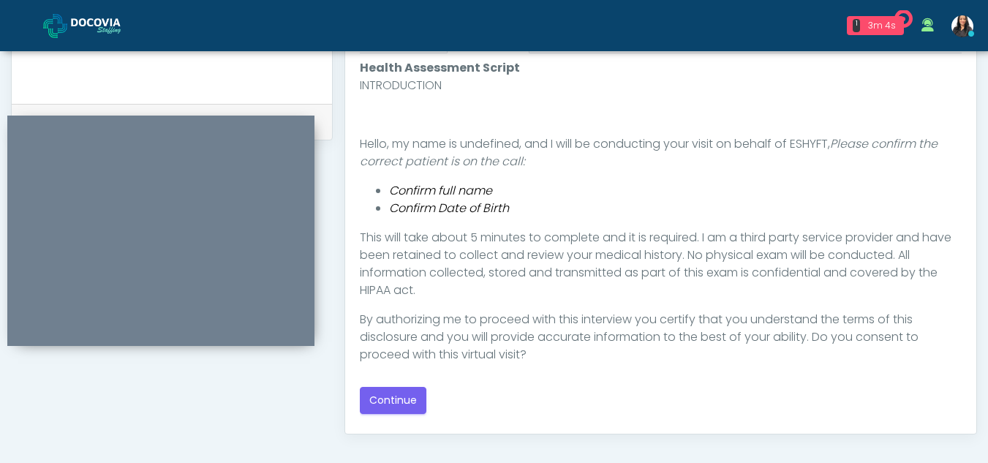
scroll to position [671, 0]
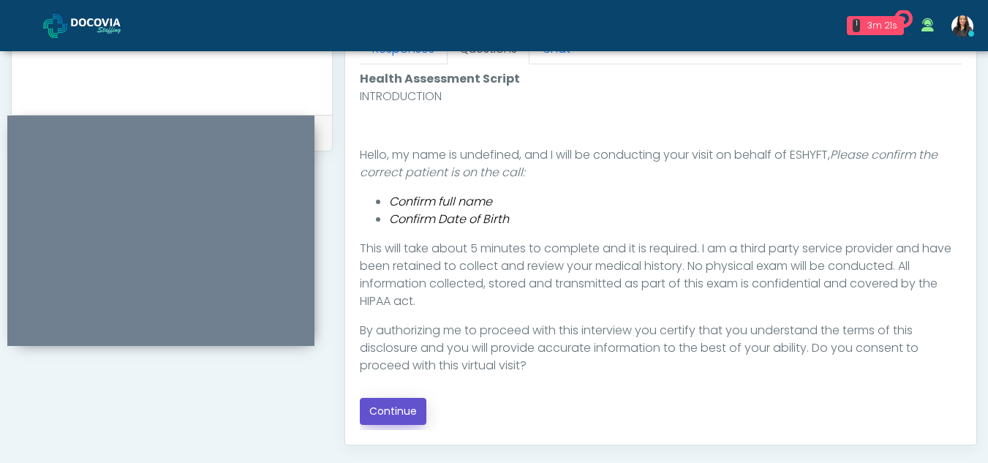
click at [407, 407] on button "Continue" at bounding box center [393, 411] width 67 height 27
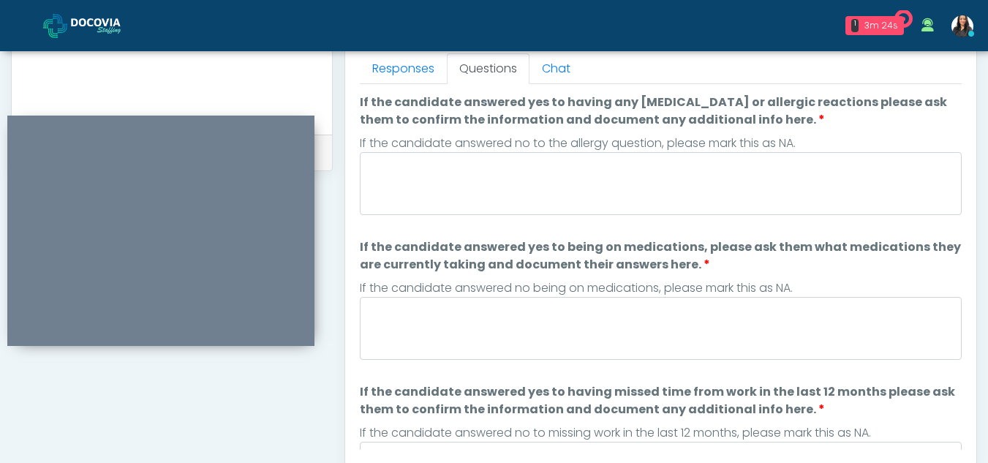
scroll to position [630, 0]
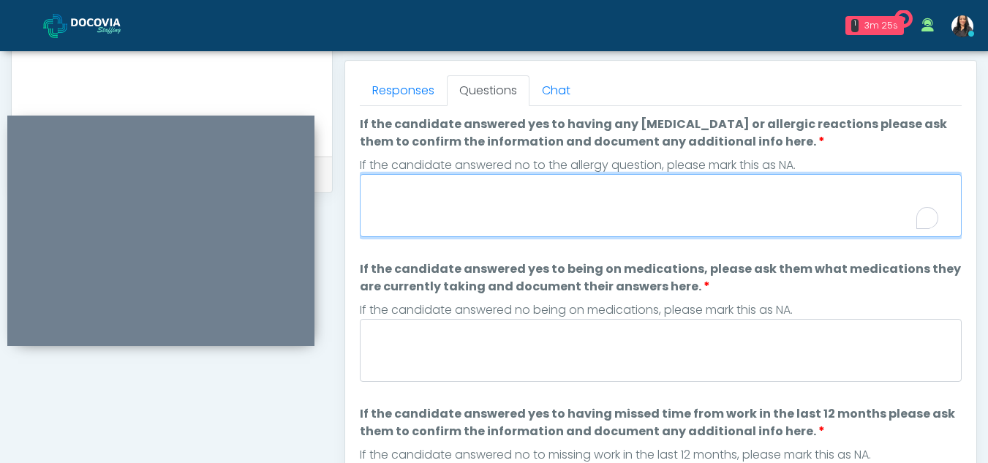
click at [462, 214] on textarea "If the candidate answered yes to having any allergies or allergic reactions ple…" at bounding box center [661, 205] width 602 height 63
type textarea "**"
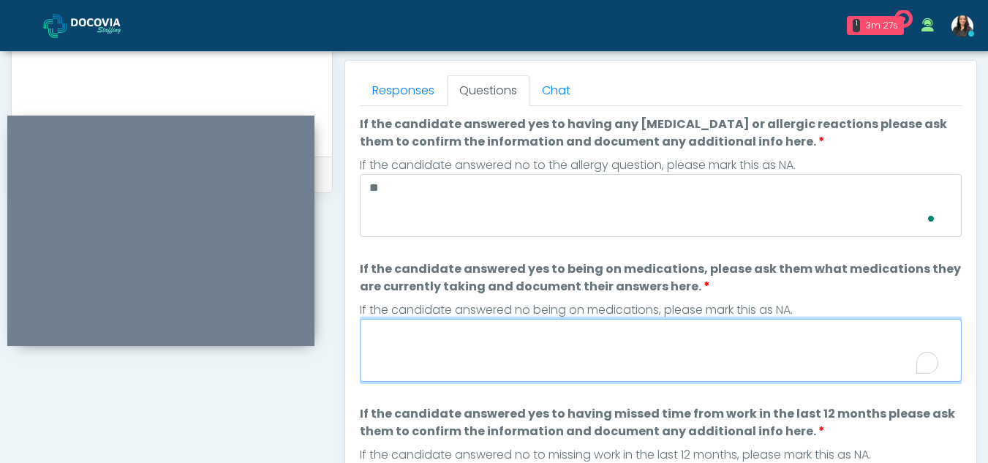
click at [459, 345] on textarea "If the candidate answered yes to being on medications, please ask them what med…" at bounding box center [661, 350] width 602 height 63
type textarea "*"
type textarea "**"
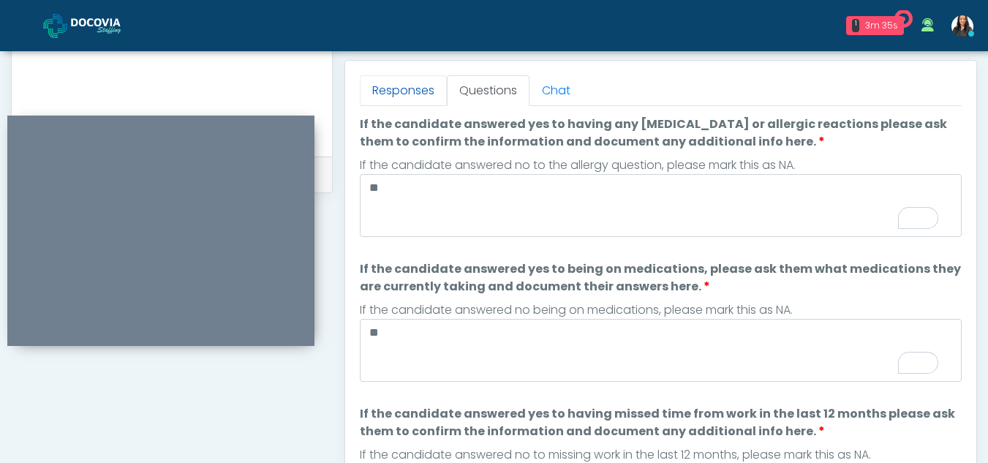
click at [415, 82] on link "Responses" at bounding box center [403, 90] width 87 height 31
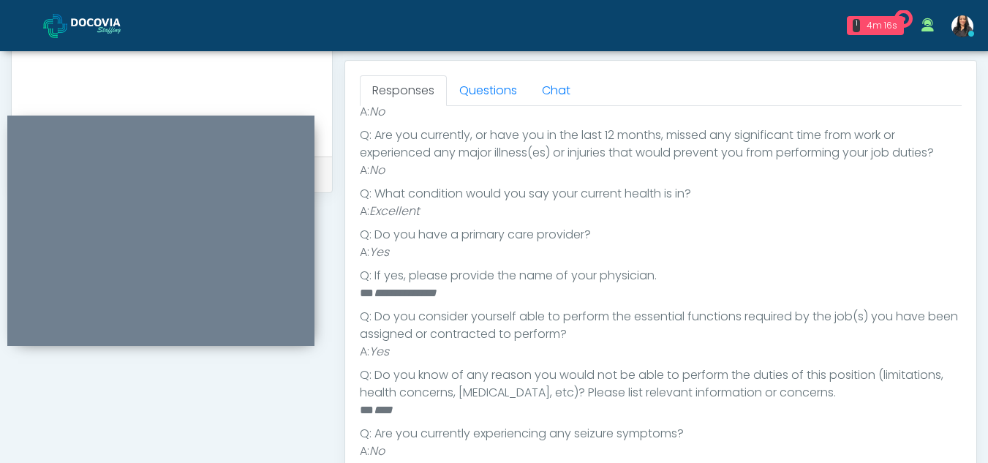
scroll to position [60, 0]
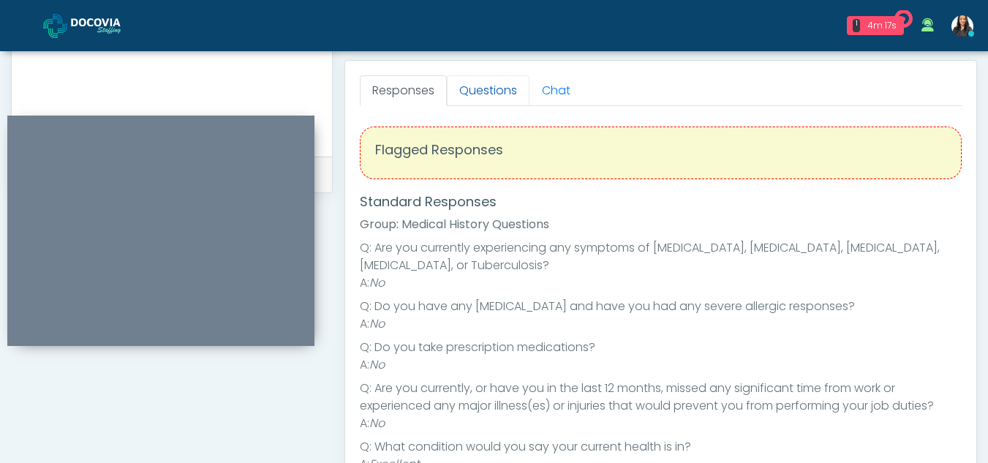
click at [495, 92] on link "Questions" at bounding box center [488, 90] width 83 height 31
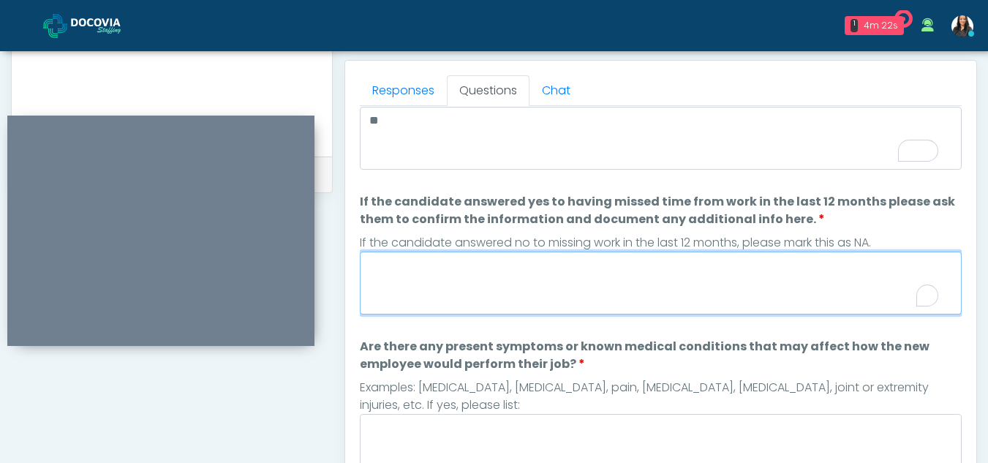
click at [412, 283] on textarea "If the candidate answered yes to having missed time from work in the last 12 mo…" at bounding box center [661, 283] width 602 height 63
type textarea "**"
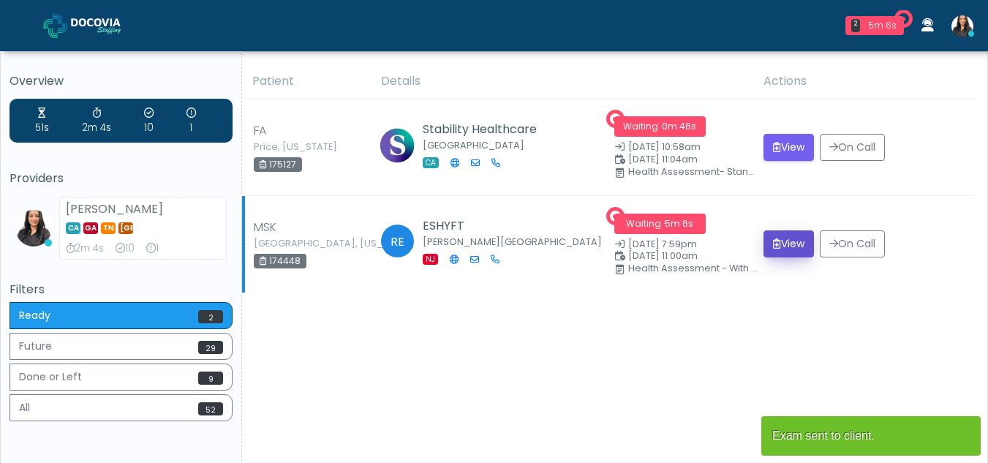
click at [777, 238] on button "View" at bounding box center [789, 243] width 50 height 27
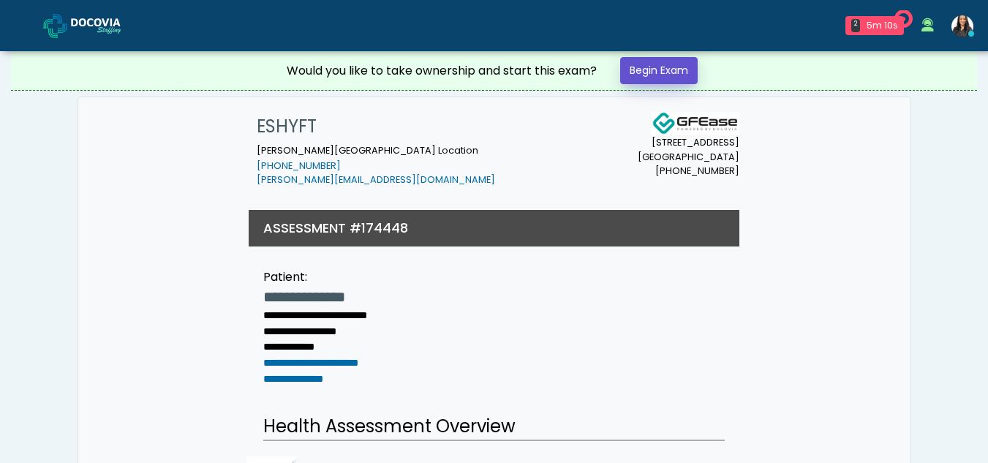
click at [660, 67] on link "Begin Exam" at bounding box center [659, 70] width 78 height 27
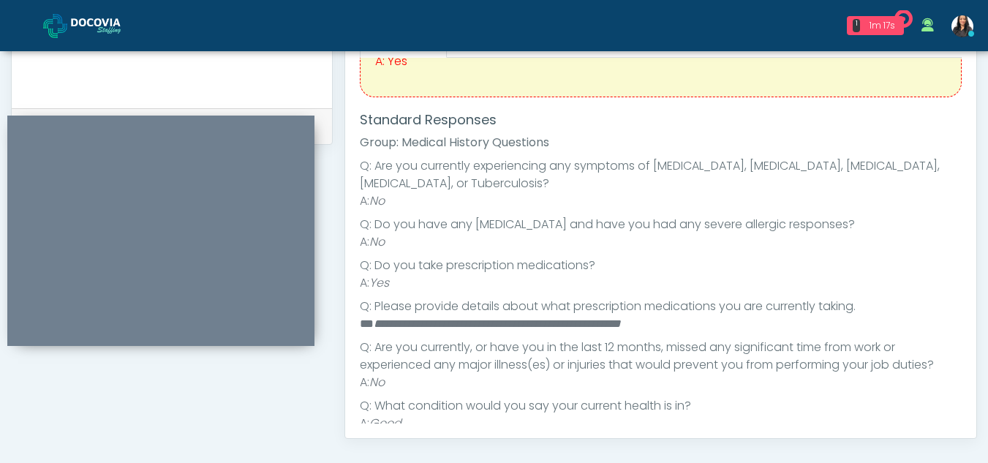
scroll to position [105, 0]
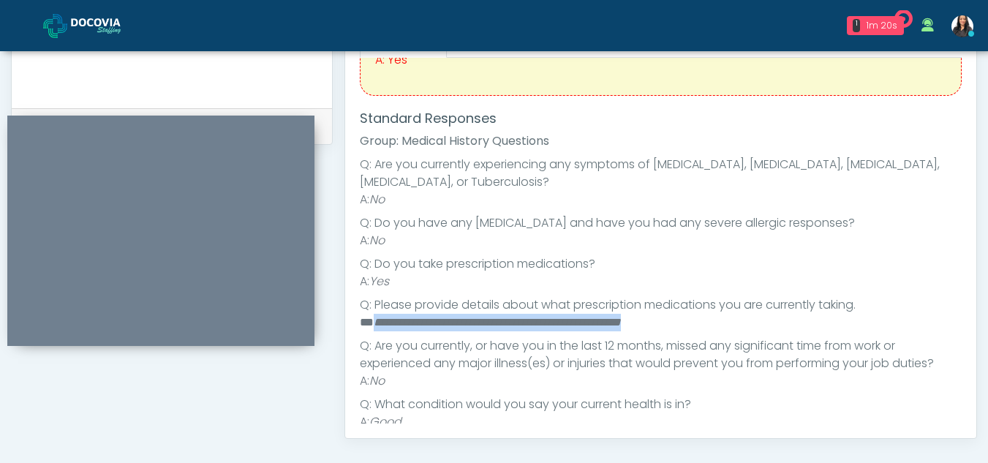
drag, startPoint x: 374, startPoint y: 317, endPoint x: 710, endPoint y: 322, distance: 336.5
click at [710, 322] on li "**********" at bounding box center [655, 323] width 591 height 18
copy em "**********"
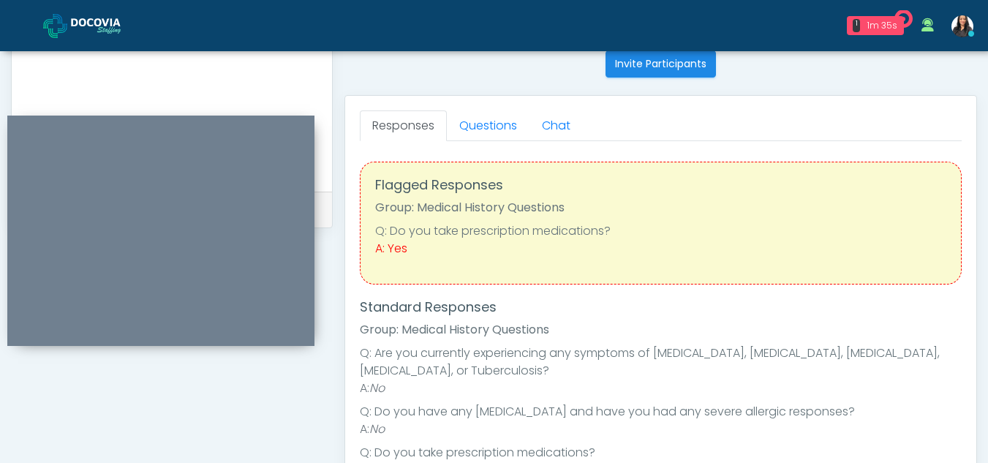
scroll to position [568, 0]
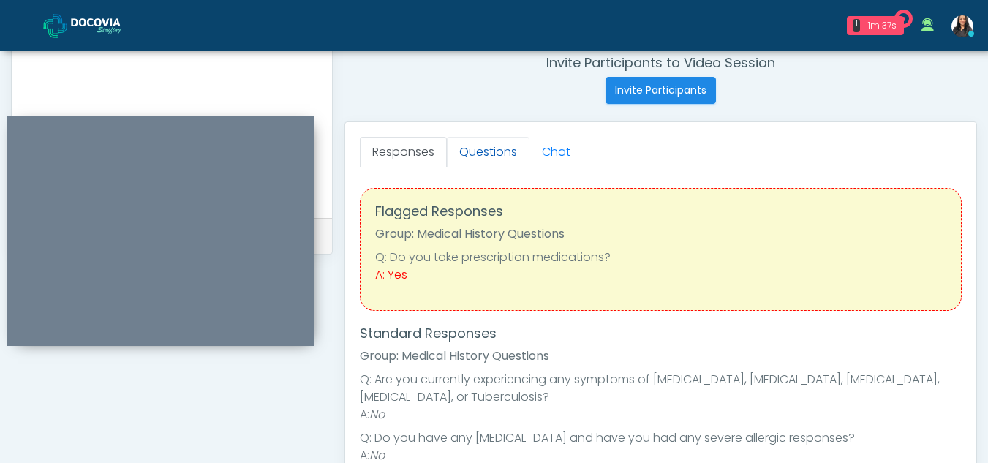
click at [488, 140] on link "Questions" at bounding box center [488, 152] width 83 height 31
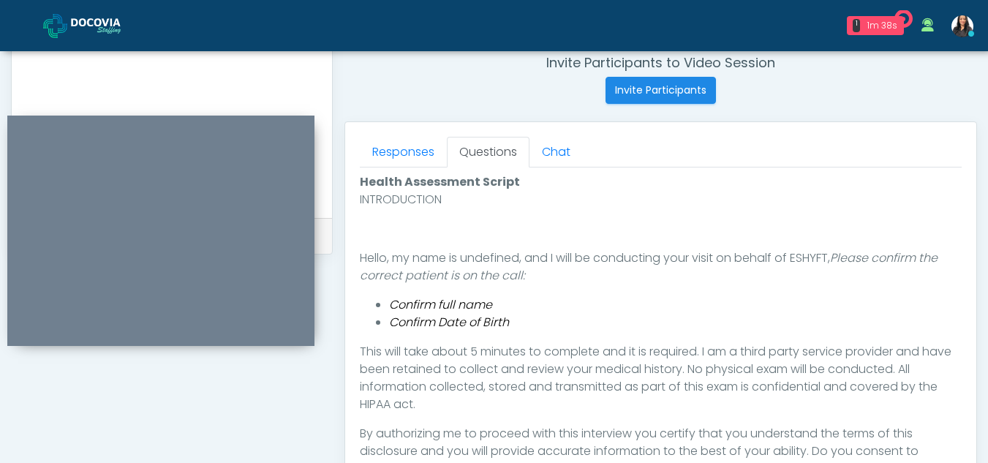
scroll to position [715, 0]
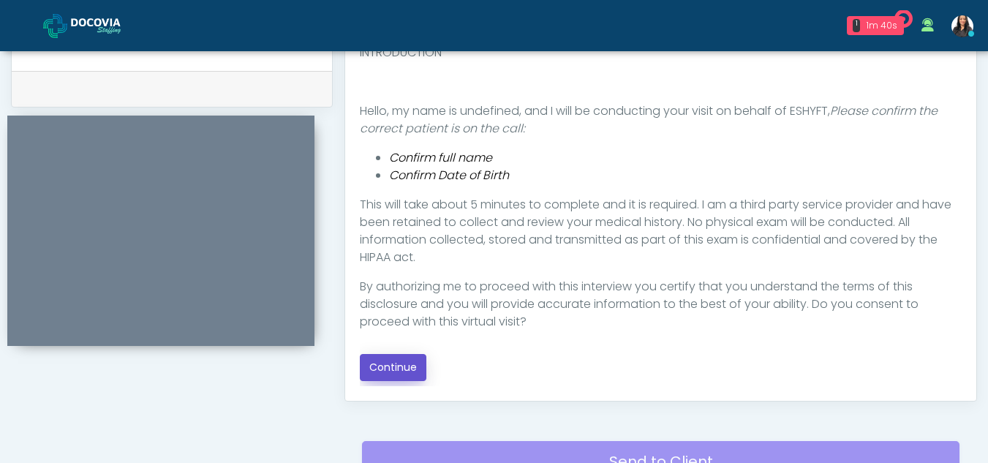
click at [399, 364] on button "Continue" at bounding box center [393, 367] width 67 height 27
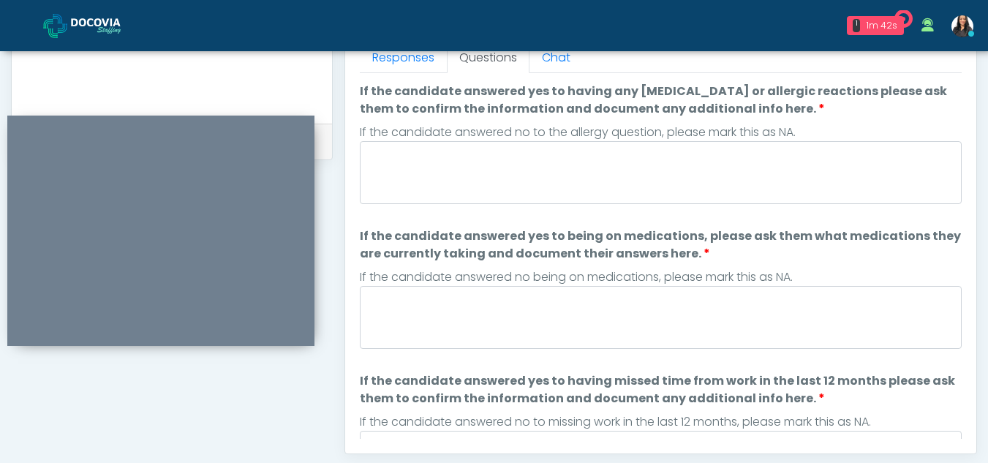
scroll to position [638, 0]
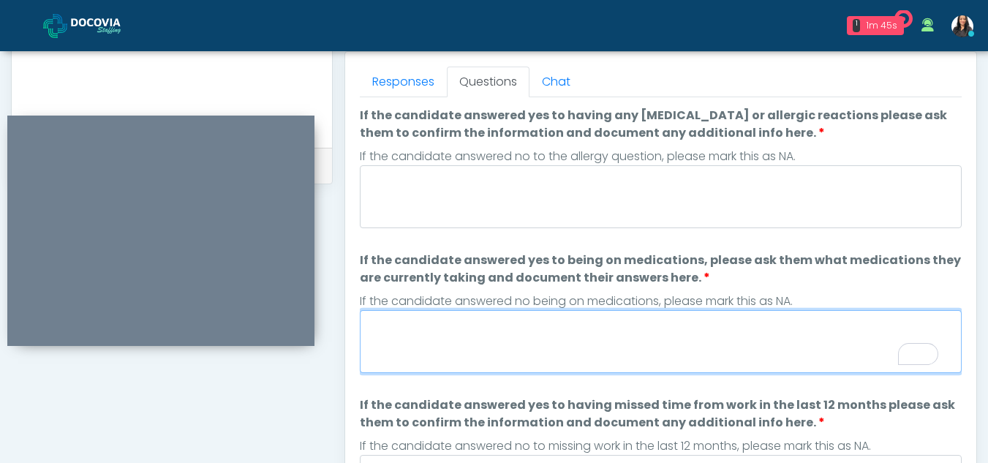
paste textarea "**********"
type textarea "**********"
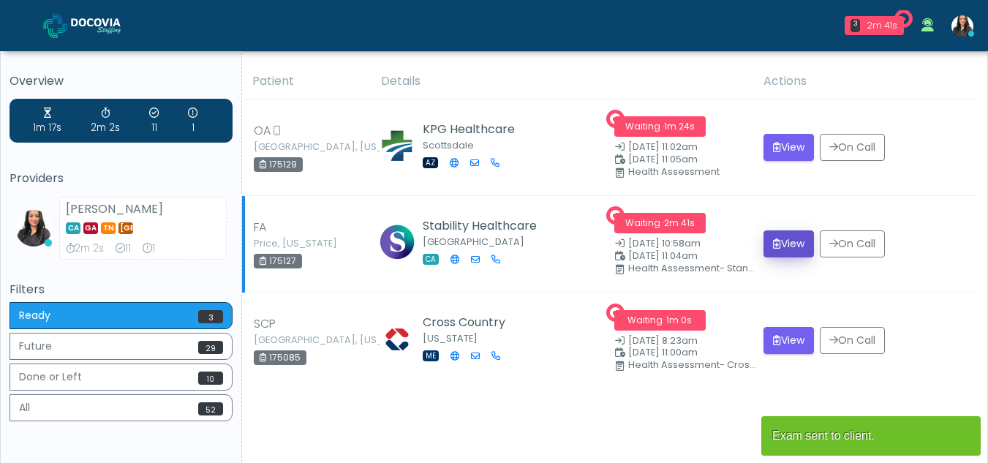
click at [787, 243] on button "View" at bounding box center [789, 243] width 50 height 27
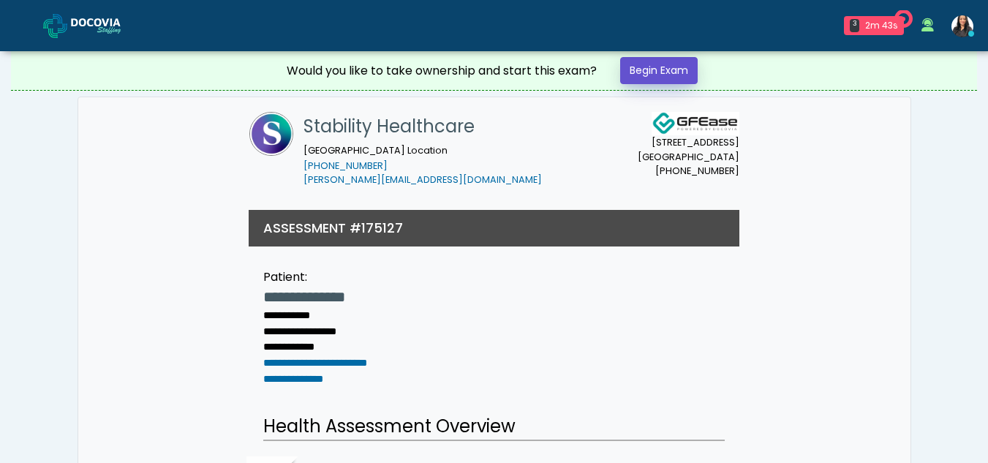
click at [644, 67] on link "Begin Exam" at bounding box center [659, 70] width 78 height 27
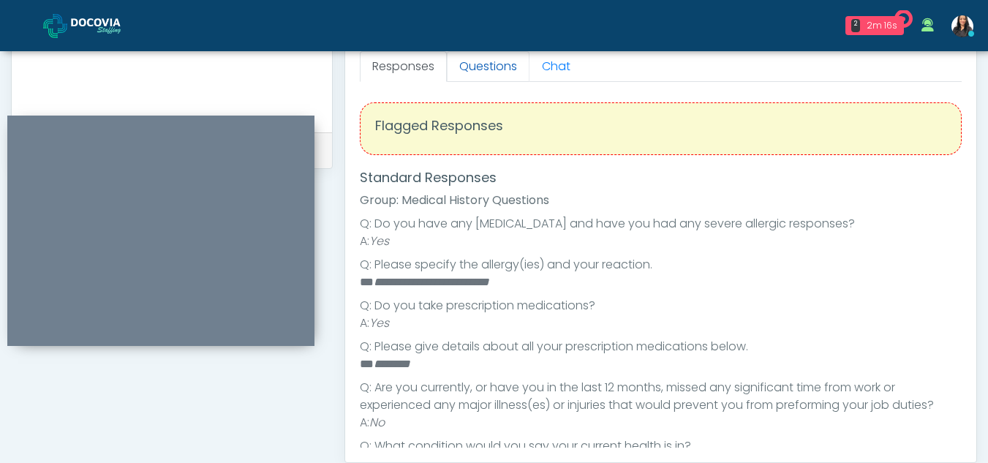
click at [517, 69] on link "Questions" at bounding box center [488, 66] width 83 height 31
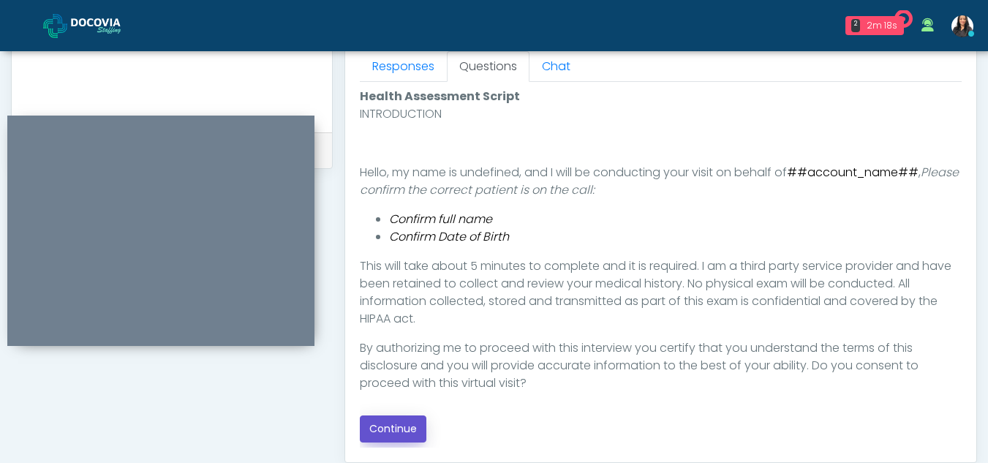
click at [390, 427] on button "Continue" at bounding box center [393, 428] width 67 height 27
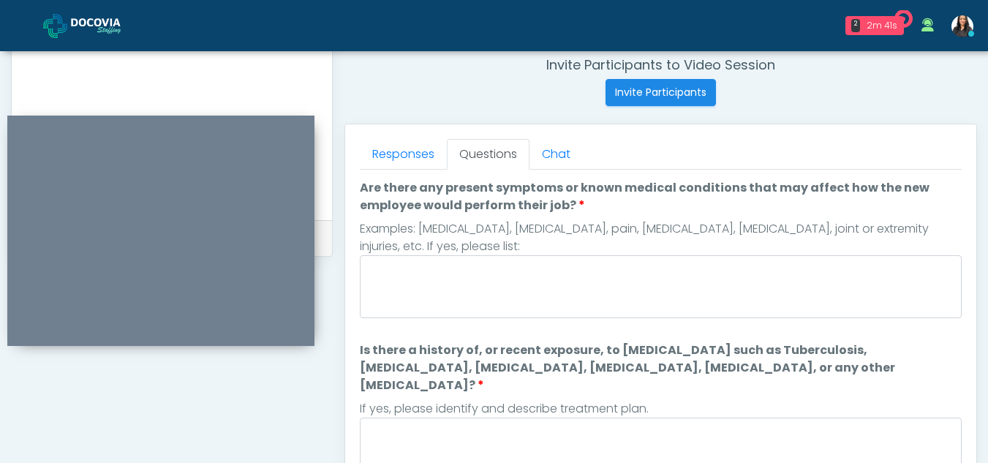
scroll to position [568, 0]
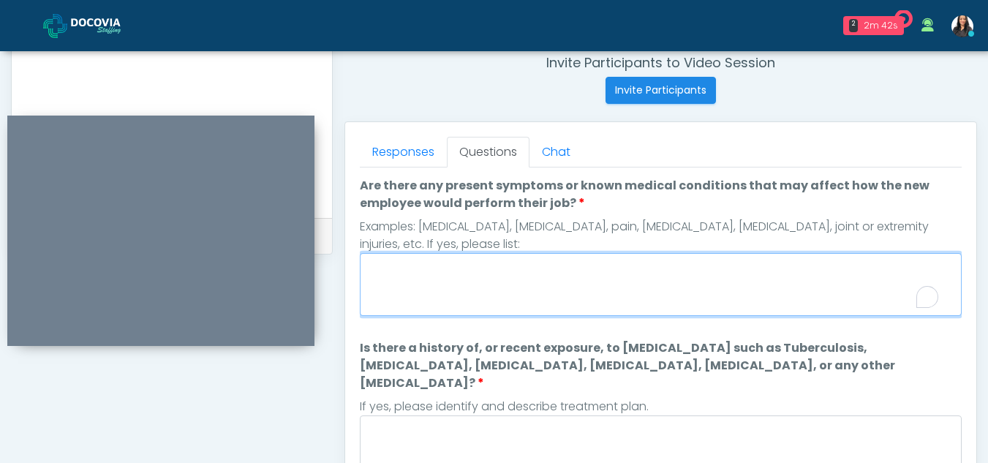
click at [411, 266] on textarea "Are there any present symptoms or known medical conditions that may affect how …" at bounding box center [661, 284] width 602 height 63
type textarea "**"
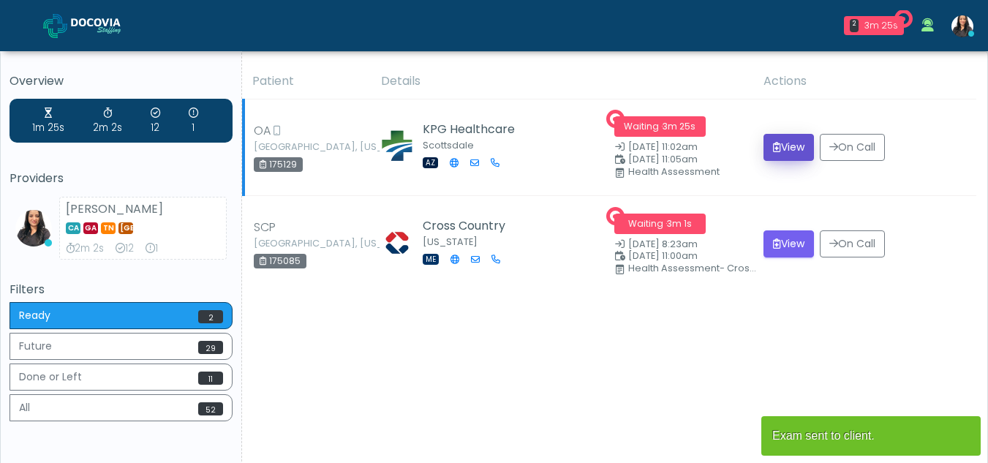
click at [780, 143] on button "View" at bounding box center [789, 147] width 50 height 27
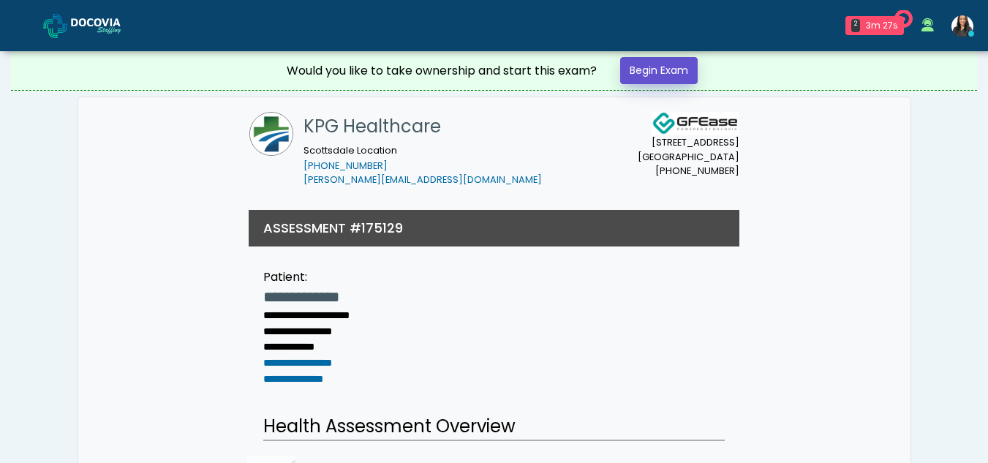
click at [656, 71] on link "Begin Exam" at bounding box center [659, 70] width 78 height 27
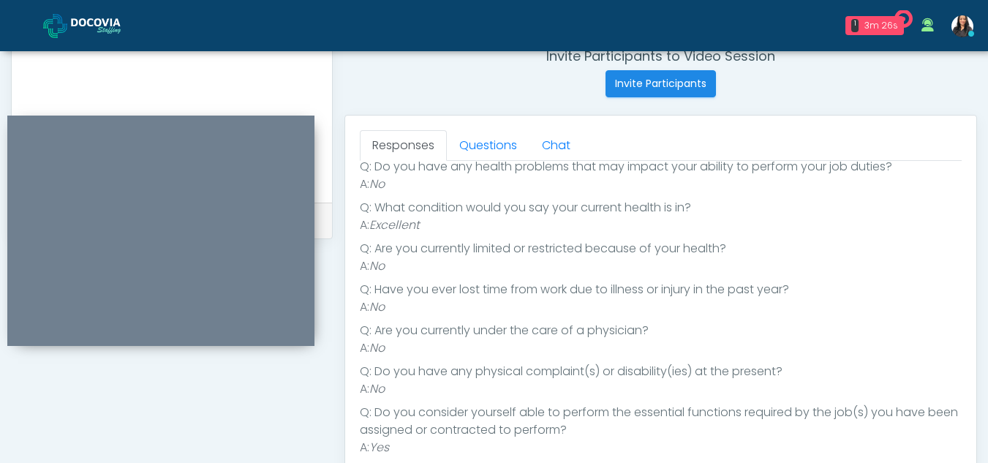
scroll to position [573, 0]
click at [491, 138] on link "Questions" at bounding box center [488, 147] width 83 height 31
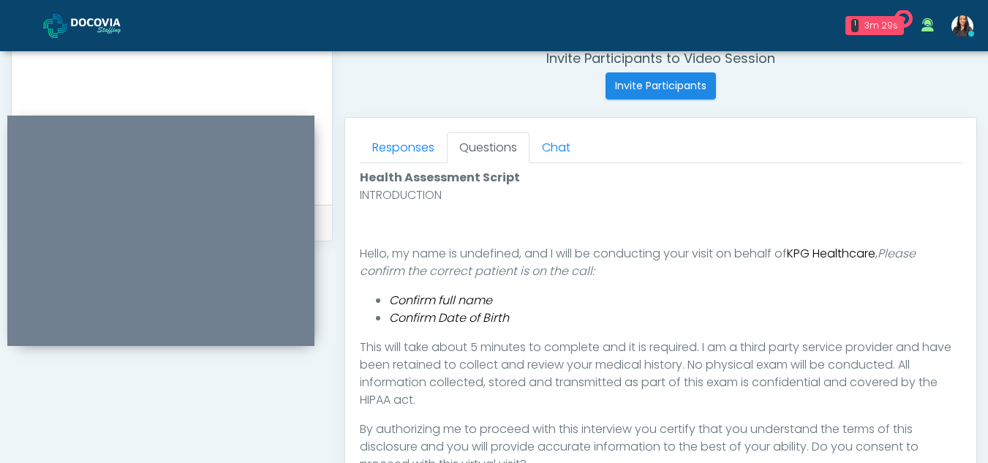
scroll to position [762, 0]
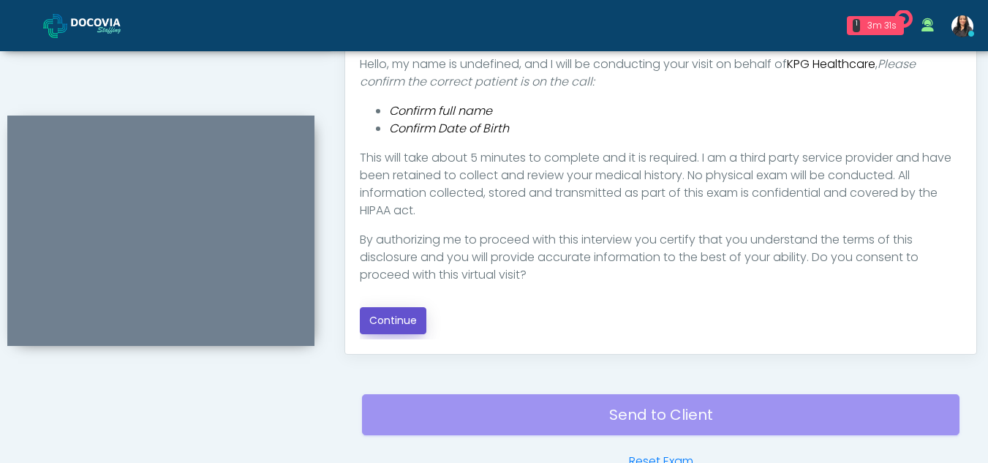
click at [412, 312] on button "Continue" at bounding box center [393, 320] width 67 height 27
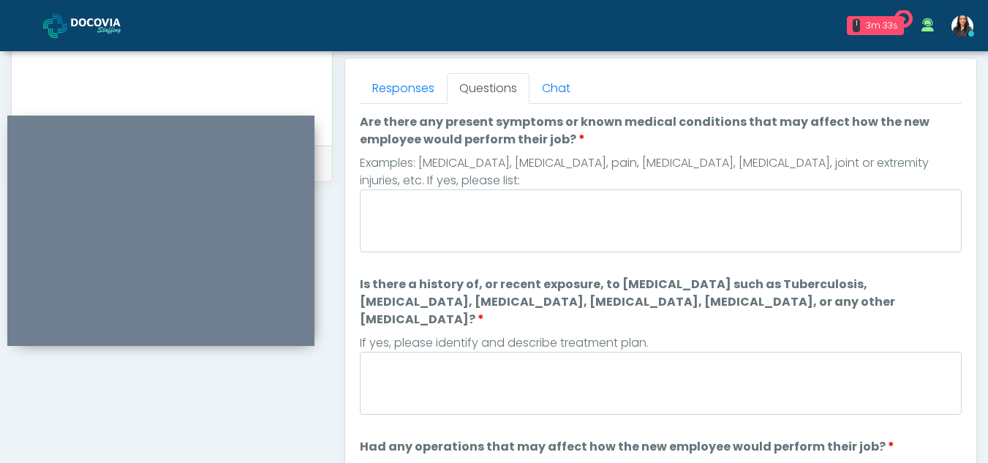
scroll to position [623, 0]
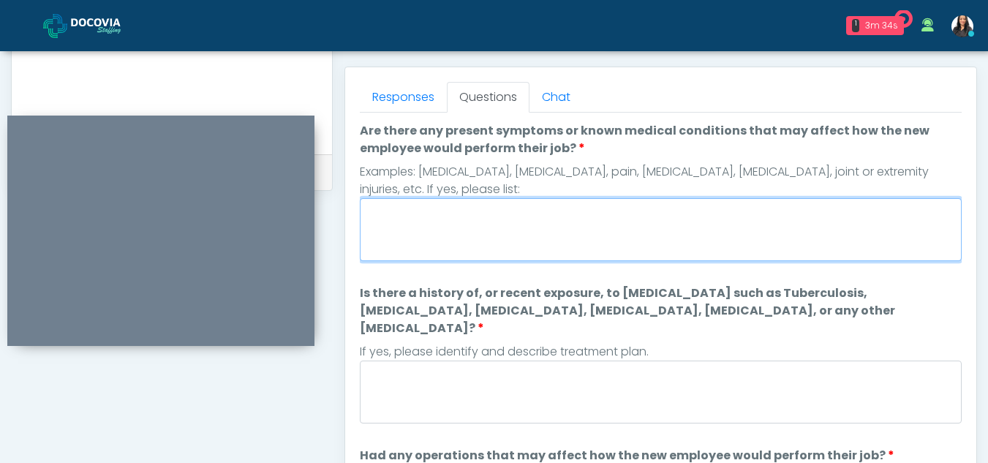
click at [379, 240] on textarea "Are there any present symptoms or known medical conditions that may affect how …" at bounding box center [661, 229] width 602 height 63
type textarea "**"
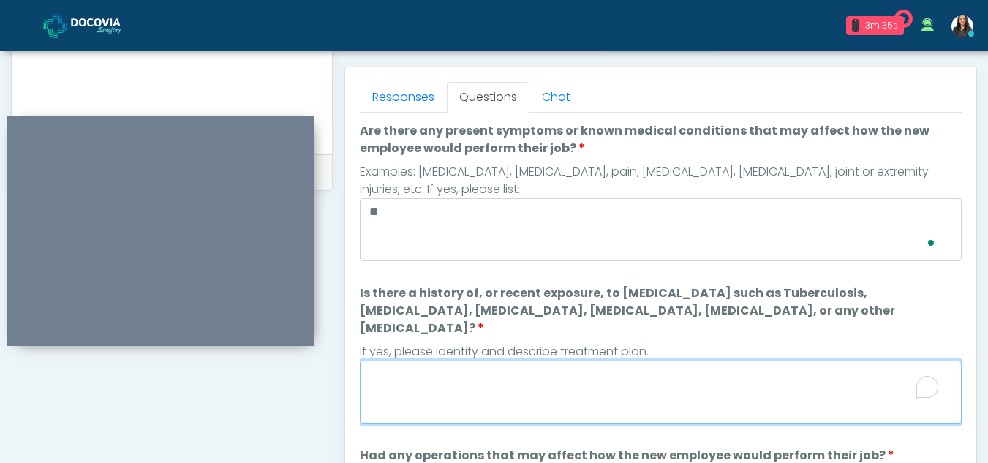
click at [502, 393] on textarea "Is there a history of, or recent exposure, to infectious diseases such as Tuber…" at bounding box center [661, 392] width 602 height 63
type textarea "**"
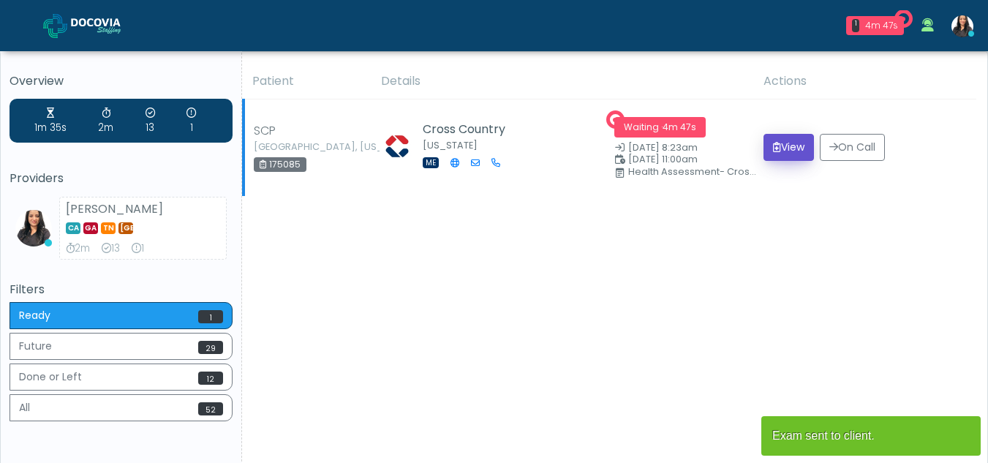
click at [791, 138] on button "View" at bounding box center [789, 147] width 50 height 27
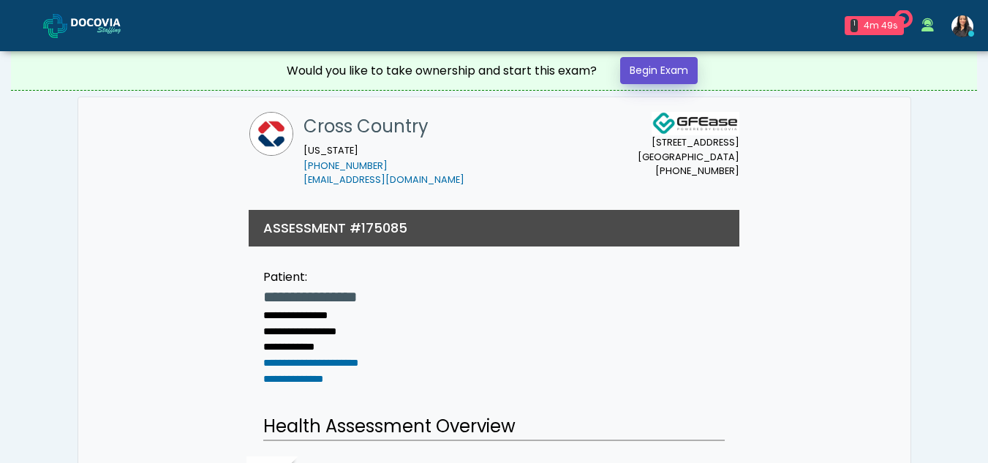
click at [632, 69] on link "Begin Exam" at bounding box center [659, 70] width 78 height 27
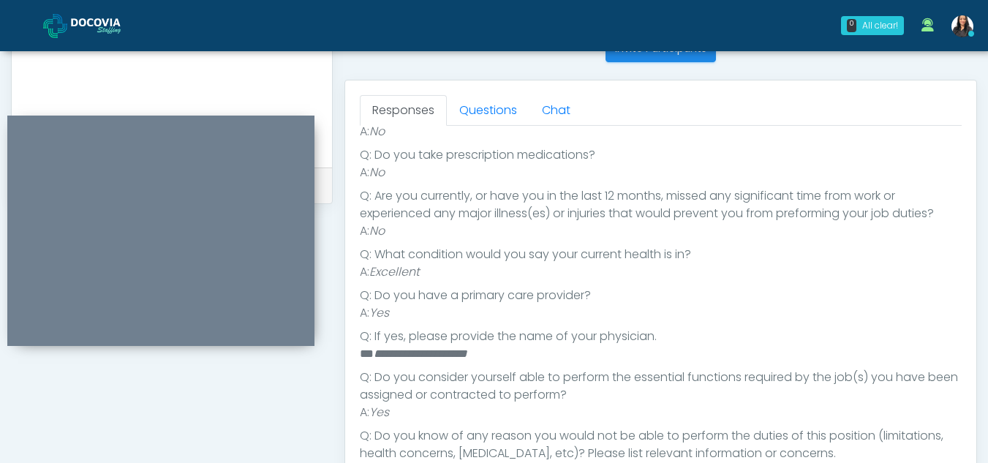
scroll to position [577, 0]
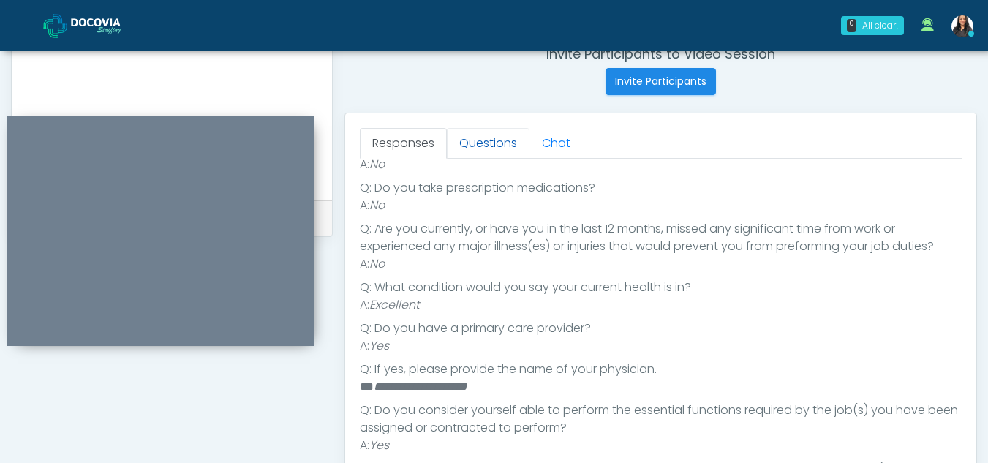
click at [486, 140] on link "Questions" at bounding box center [488, 143] width 83 height 31
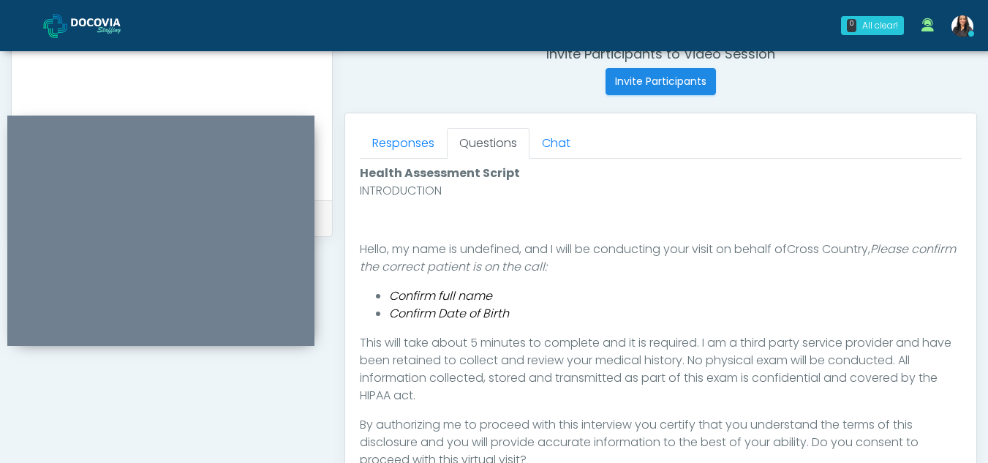
scroll to position [713, 0]
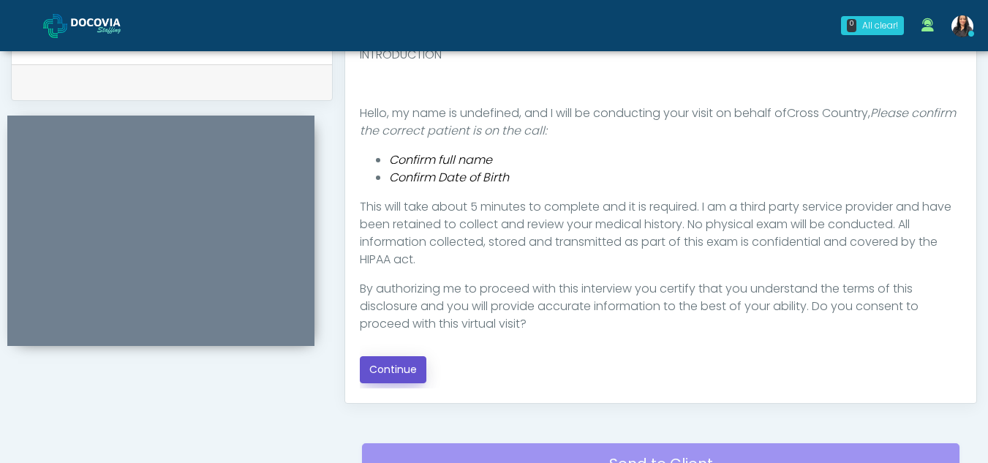
click at [390, 365] on button "Continue" at bounding box center [393, 369] width 67 height 27
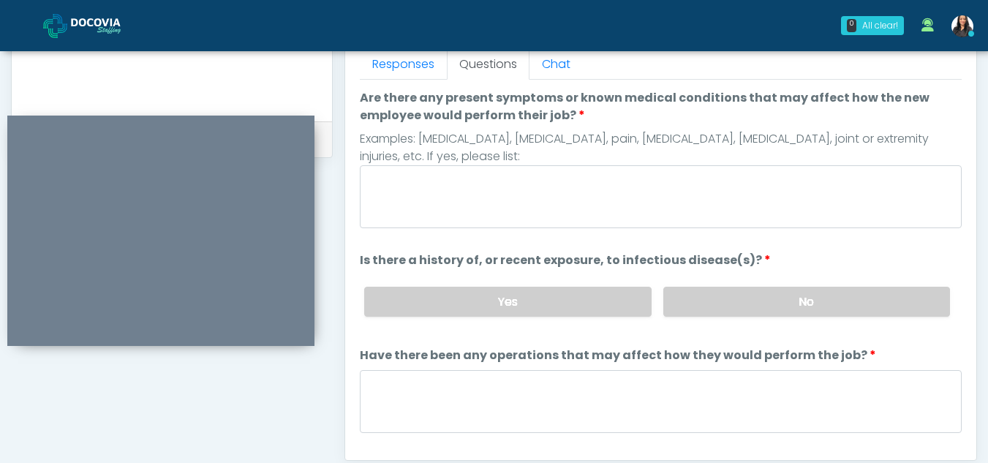
scroll to position [654, 0]
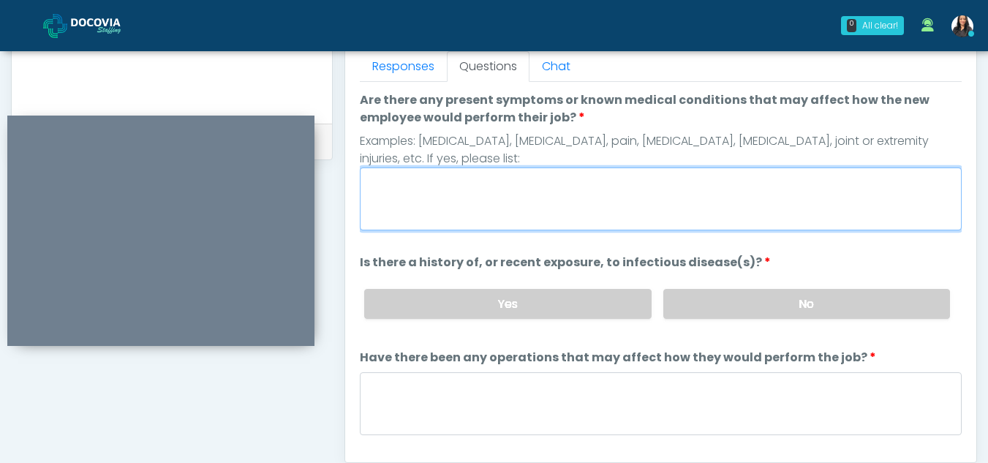
click at [462, 209] on textarea "Are there any present symptoms or known medical conditions that may affect how …" at bounding box center [661, 198] width 602 height 63
type textarea "**"
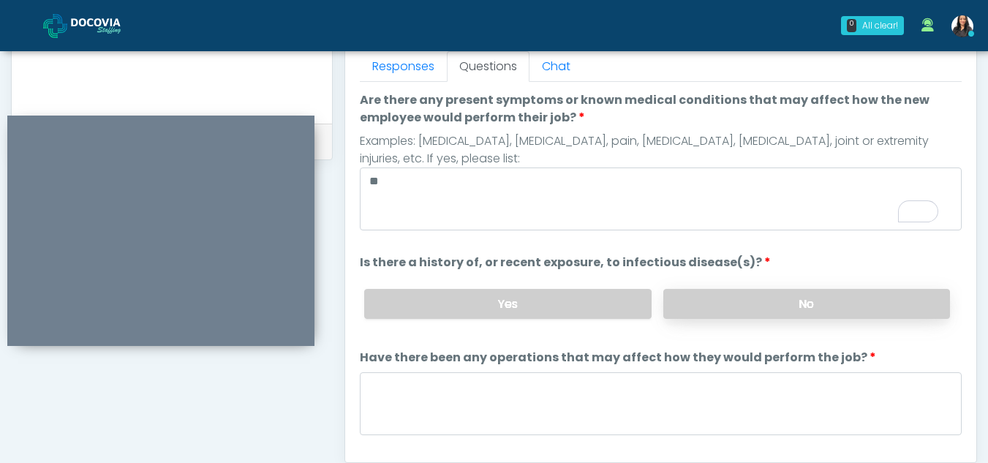
click at [842, 315] on label "No" at bounding box center [806, 304] width 287 height 30
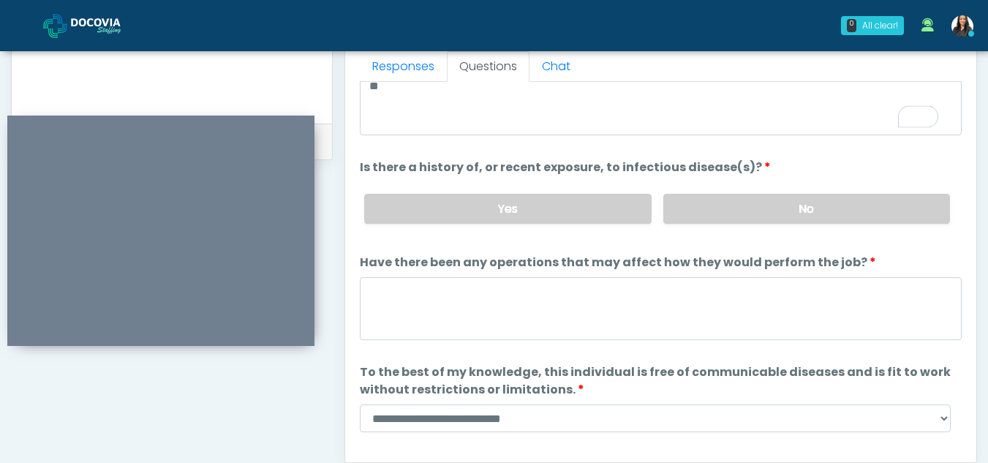
scroll to position [97, 0]
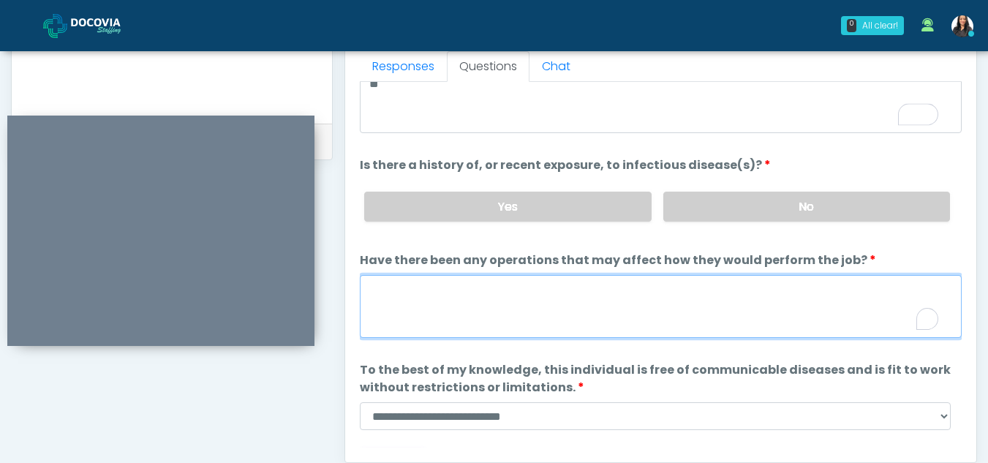
click at [481, 317] on textarea "Have there been any operations that may affect how they would perform the job?" at bounding box center [661, 306] width 602 height 63
type textarea "**"
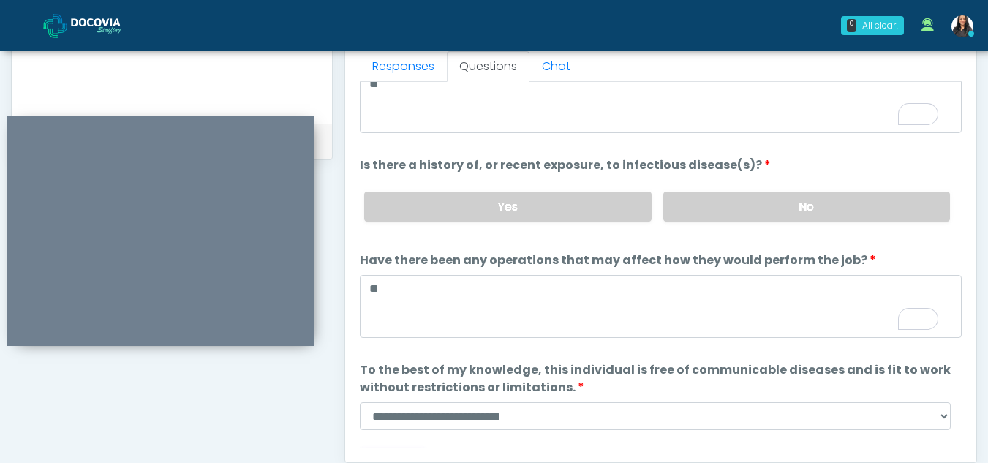
scroll to position [125, 0]
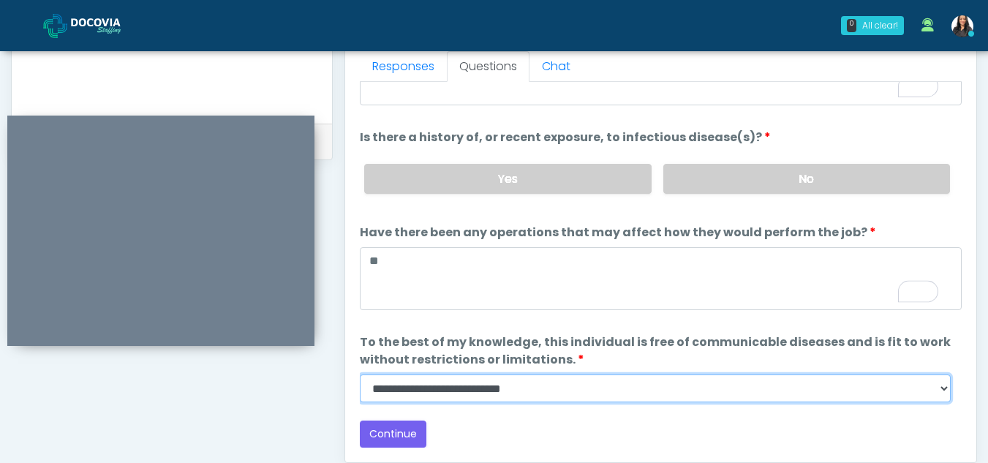
click at [940, 393] on select "**********" at bounding box center [655, 388] width 591 height 28
select select "******"
click at [360, 374] on select "**********" at bounding box center [655, 388] width 591 height 28
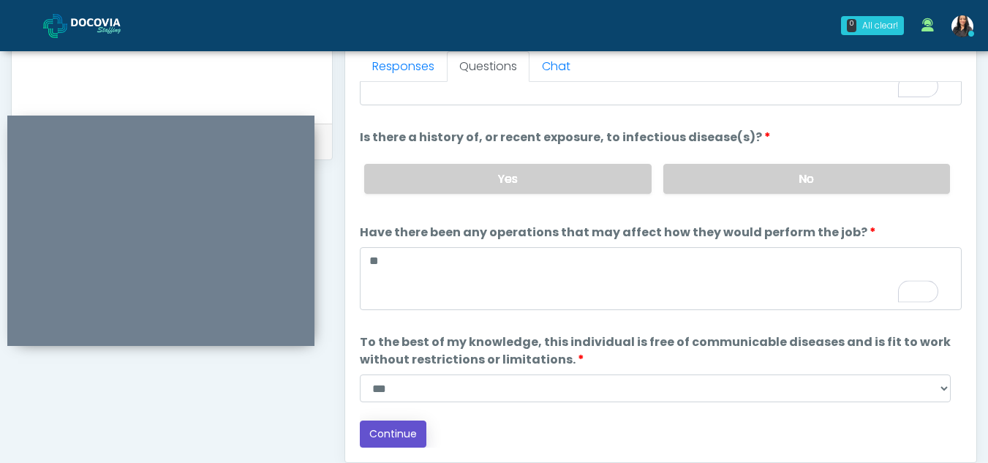
click at [397, 438] on button "Continue" at bounding box center [393, 434] width 67 height 27
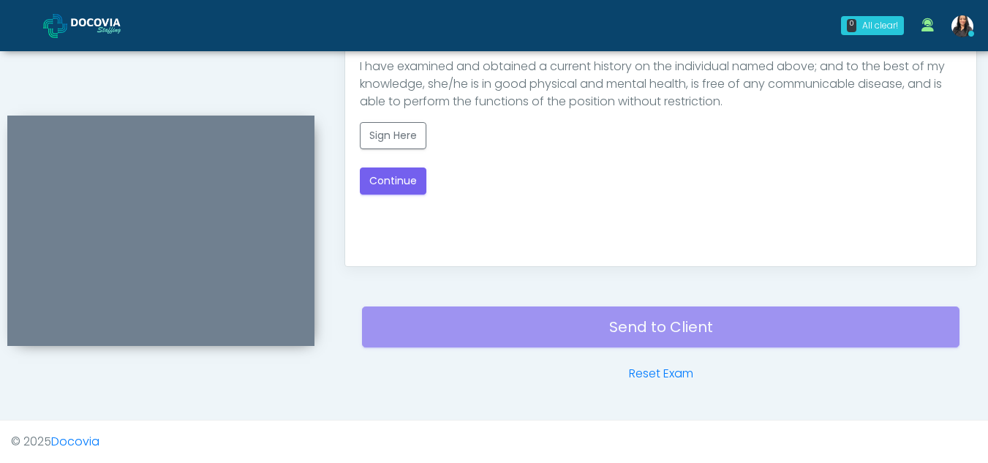
scroll to position [685, 0]
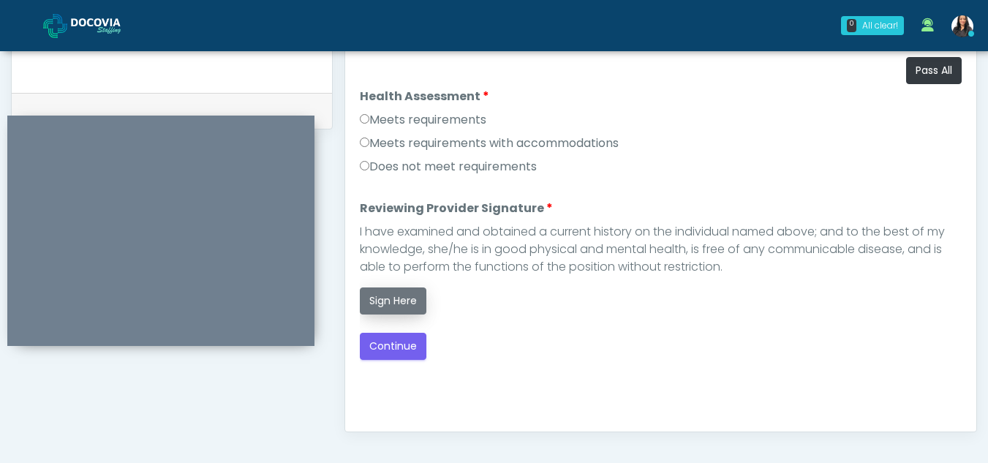
click at [389, 304] on button "Sign Here" at bounding box center [393, 300] width 67 height 27
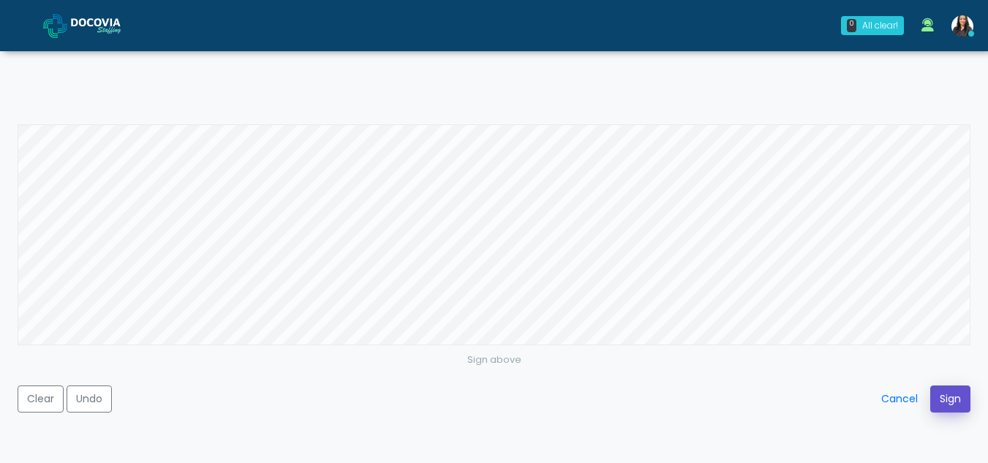
click at [950, 396] on button "Sign" at bounding box center [950, 398] width 40 height 27
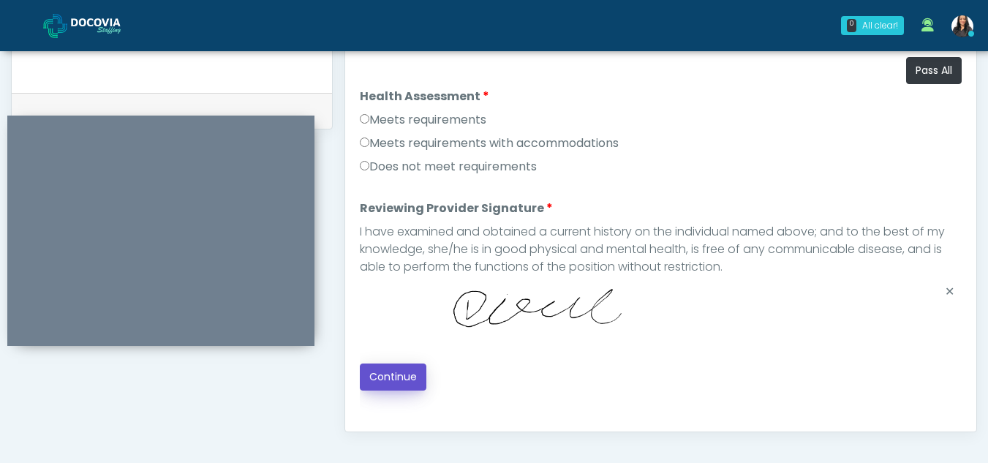
click at [380, 370] on button "Continue" at bounding box center [393, 376] width 67 height 27
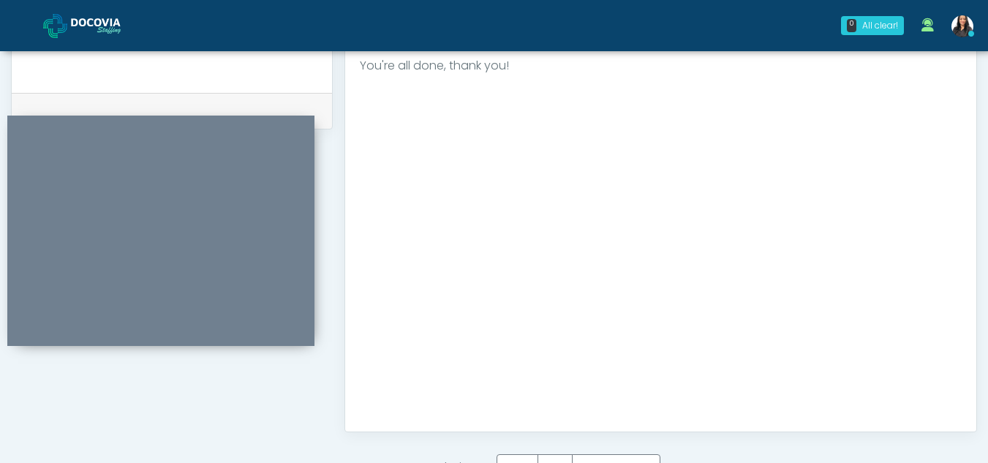
scroll to position [877, 0]
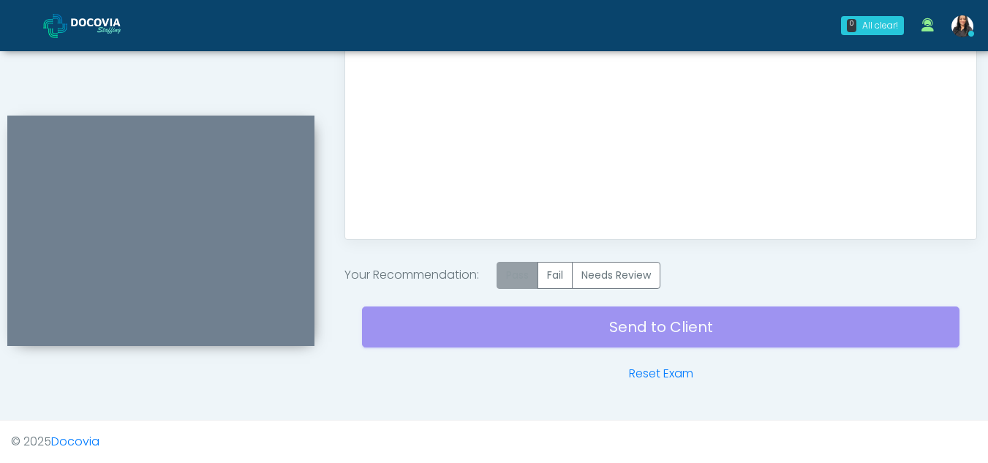
click at [524, 277] on label "Pass" at bounding box center [518, 275] width 42 height 27
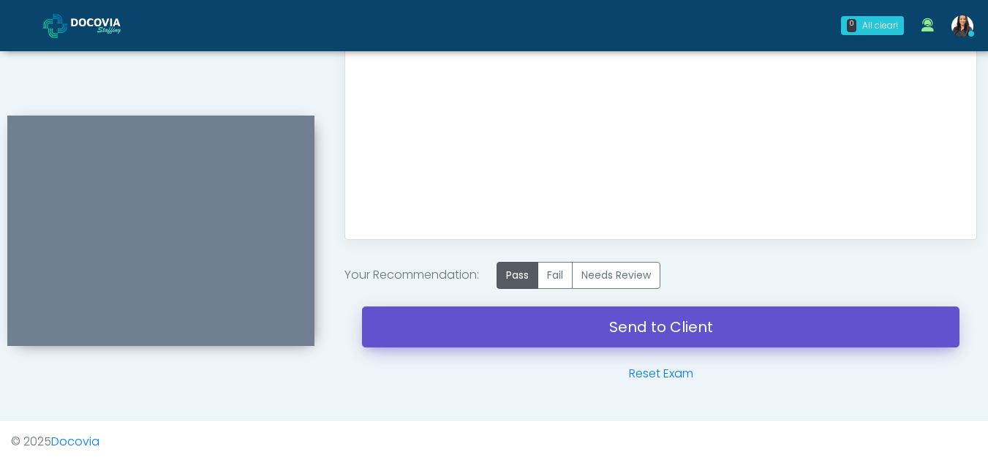
click at [633, 323] on link "Send to Client" at bounding box center [661, 326] width 598 height 41
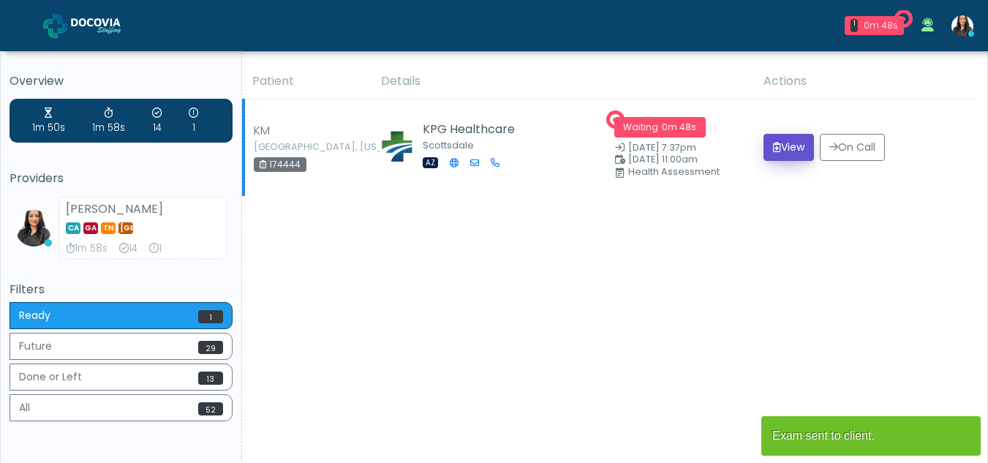
click at [786, 139] on button "View" at bounding box center [789, 147] width 50 height 27
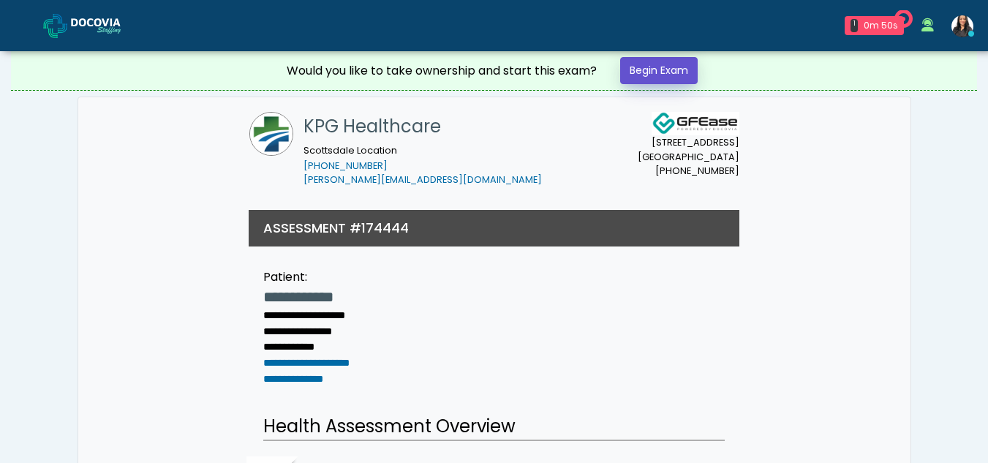
click at [679, 68] on link "Begin Exam" at bounding box center [659, 70] width 78 height 27
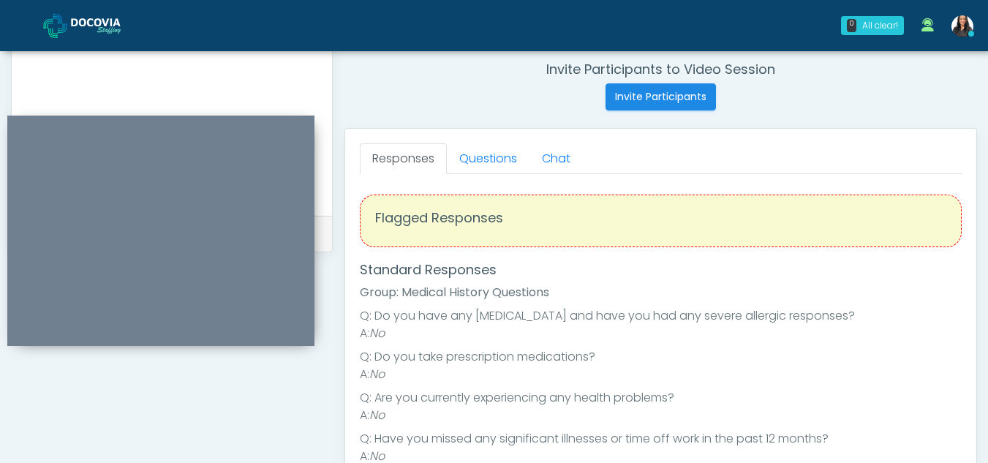
scroll to position [549, 0]
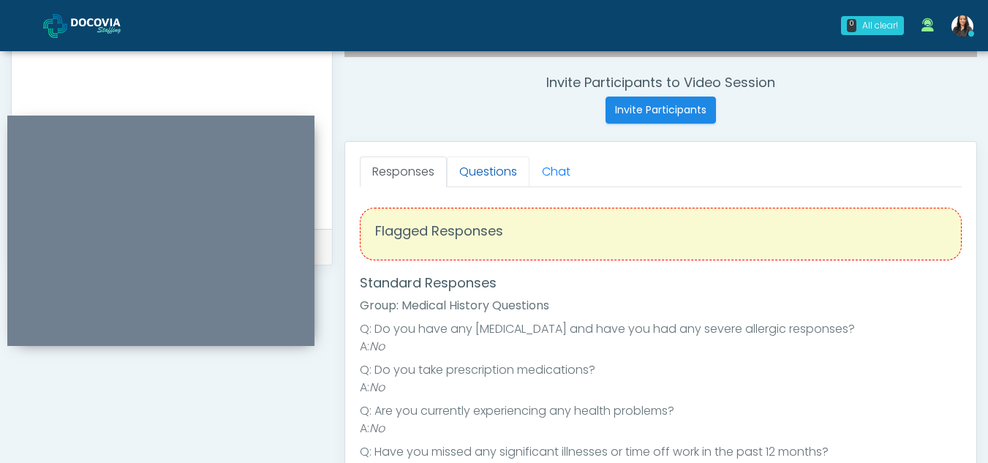
click at [489, 167] on link "Questions" at bounding box center [488, 172] width 83 height 31
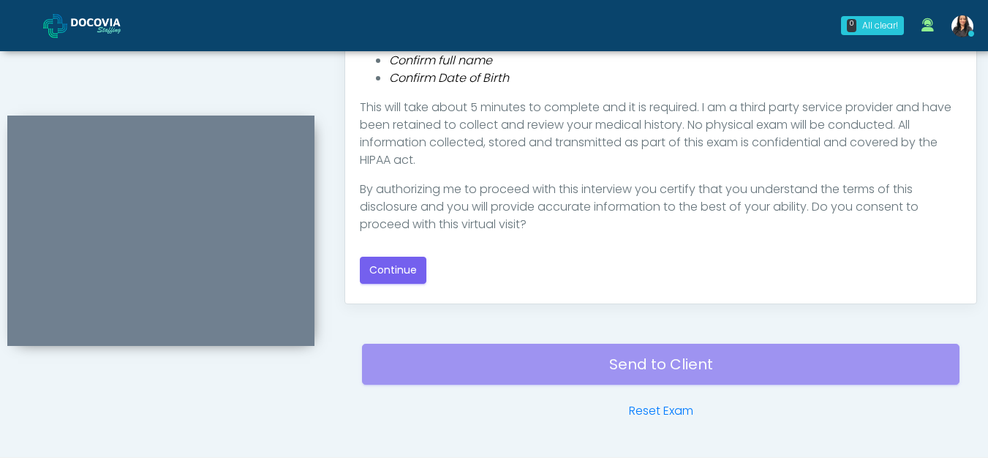
scroll to position [817, 0]
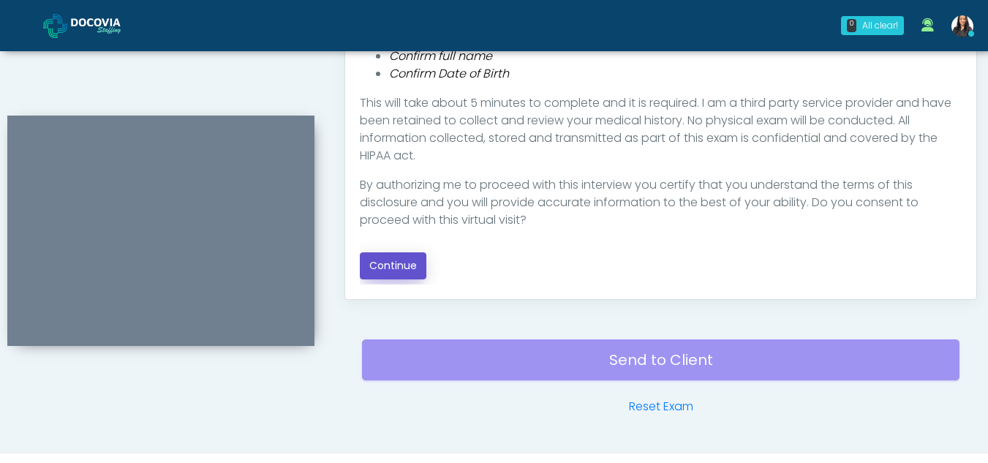
click at [402, 258] on button "Continue" at bounding box center [393, 265] width 67 height 27
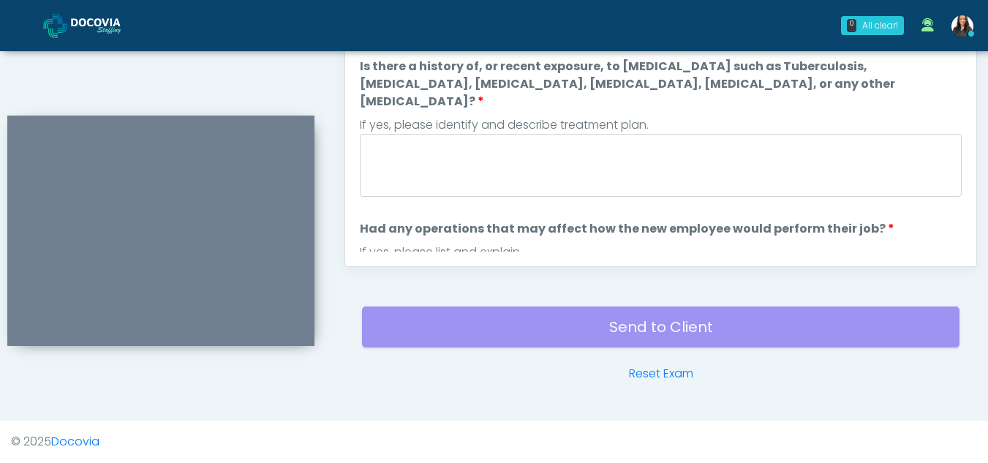
scroll to position [586, 0]
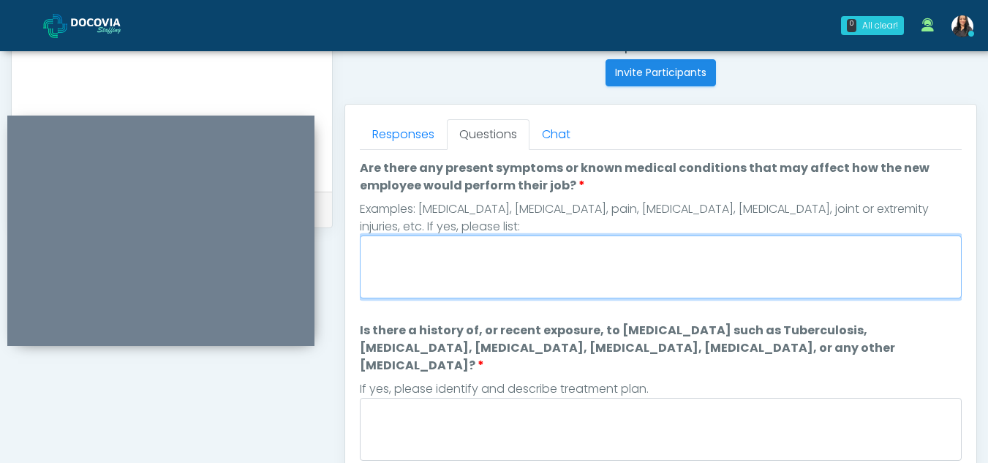
click at [415, 252] on textarea "Are there any present symptoms or known medical conditions that may affect how …" at bounding box center [661, 266] width 602 height 63
type textarea "**"
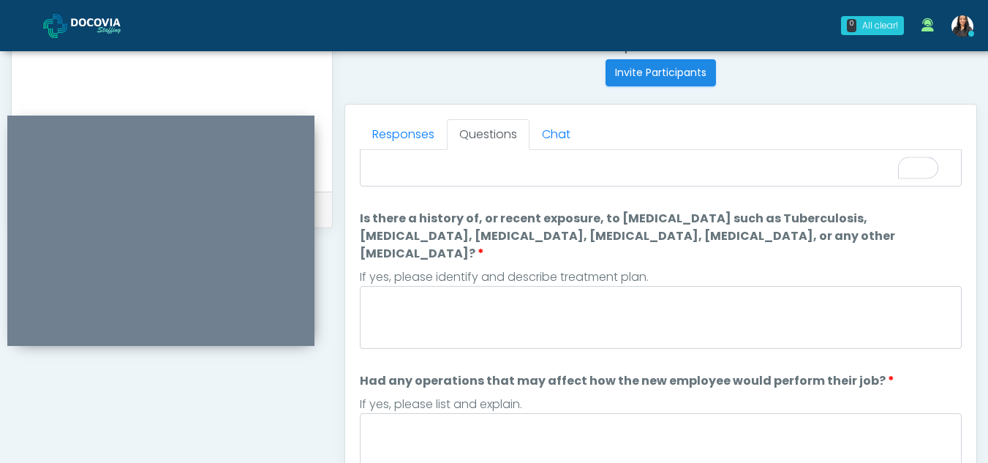
scroll to position [116, 0]
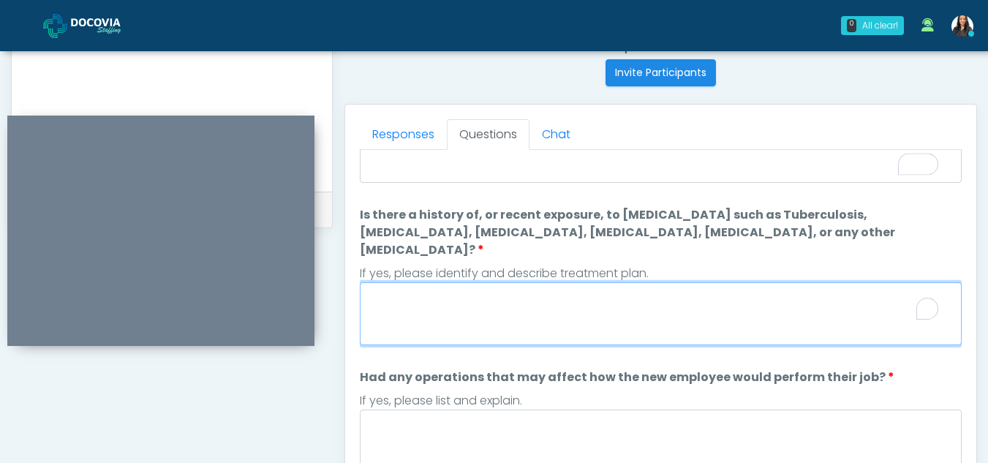
click at [391, 285] on textarea "Is there a history of, or recent exposure, to [MEDICAL_DATA] such as Tuberculos…" at bounding box center [661, 313] width 602 height 63
type textarea "*"
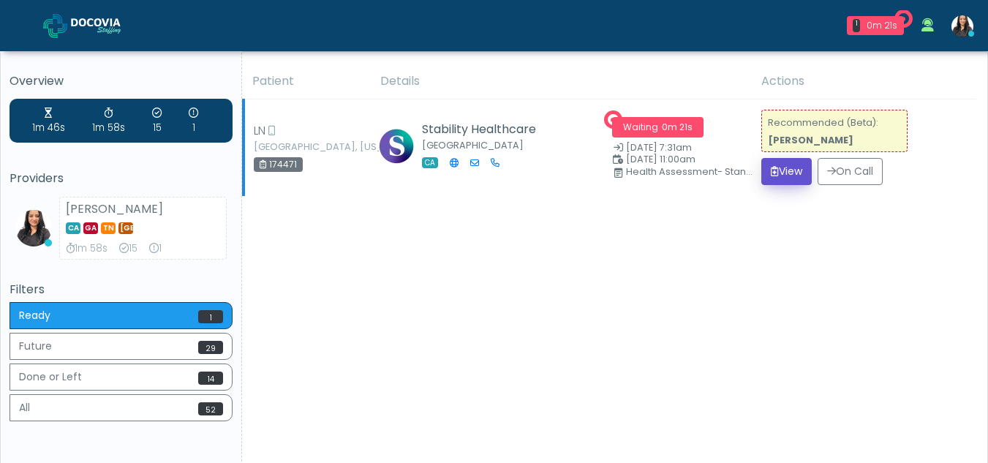
click at [792, 171] on button "View" at bounding box center [786, 171] width 50 height 27
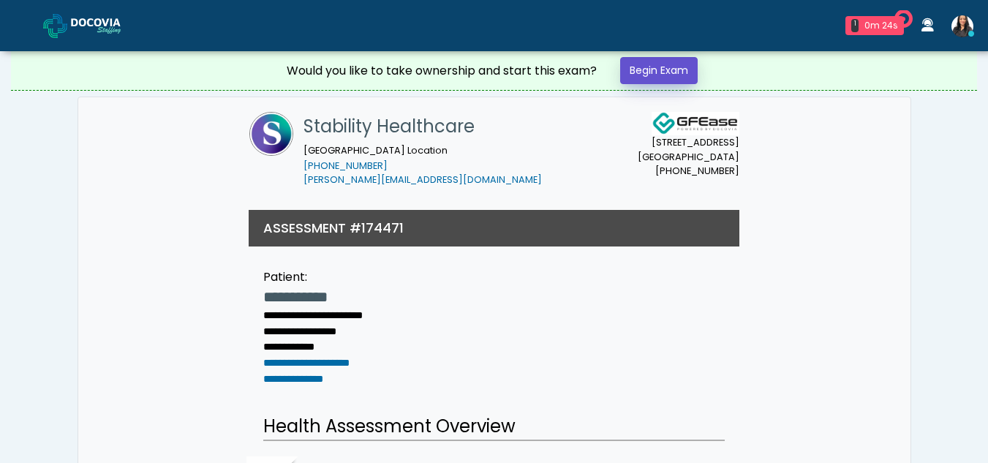
click at [668, 64] on link "Begin Exam" at bounding box center [659, 70] width 78 height 27
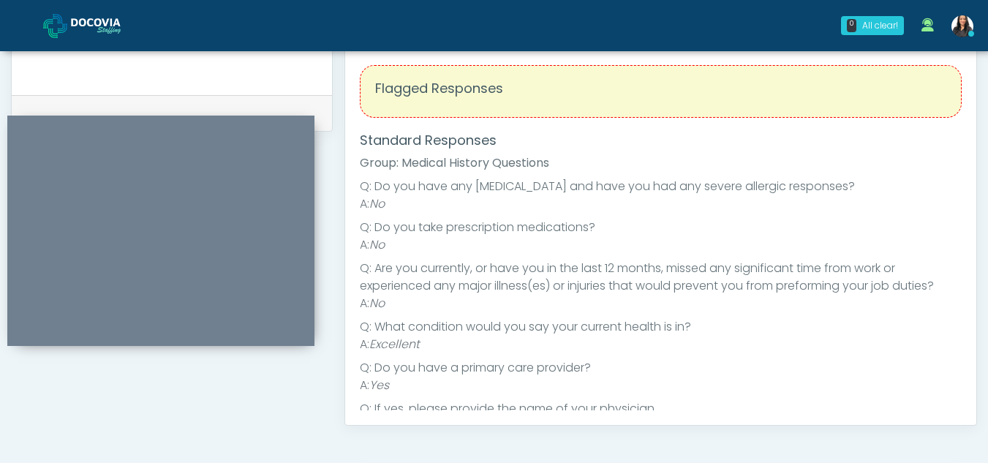
scroll to position [586, 0]
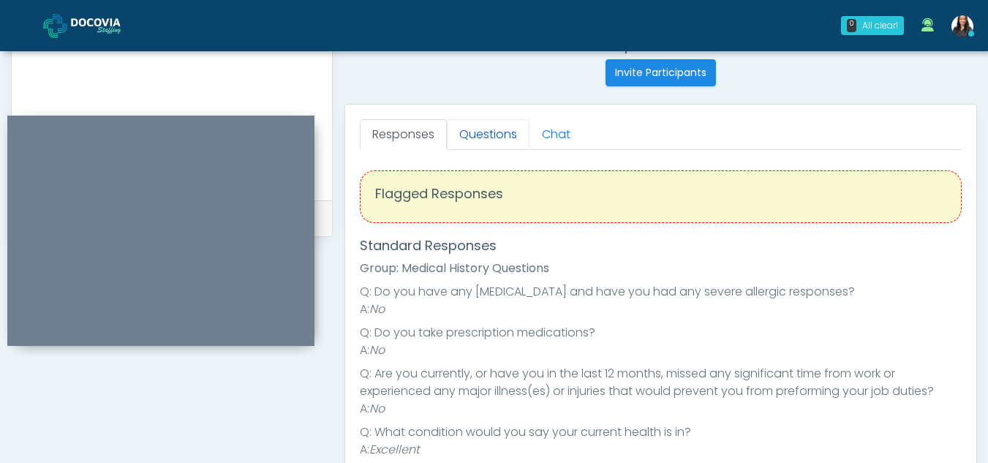
click at [495, 125] on link "Questions" at bounding box center [488, 134] width 83 height 31
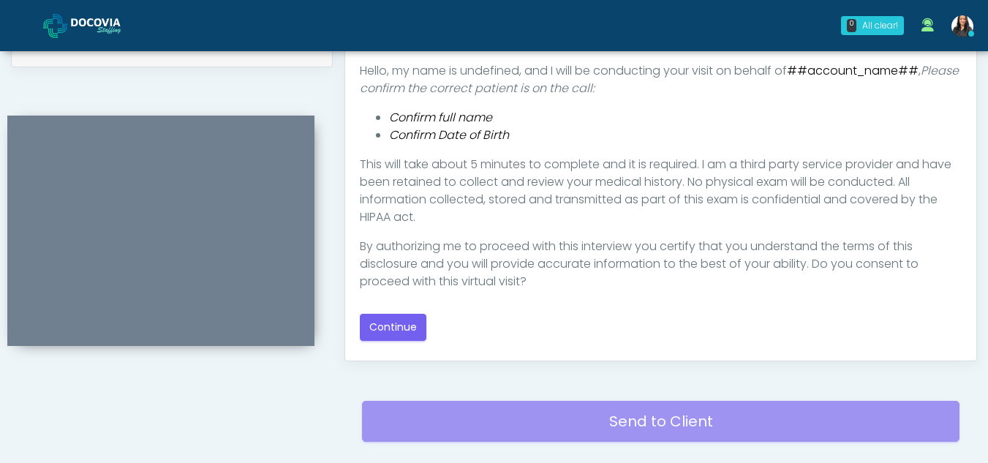
scroll to position [775, 0]
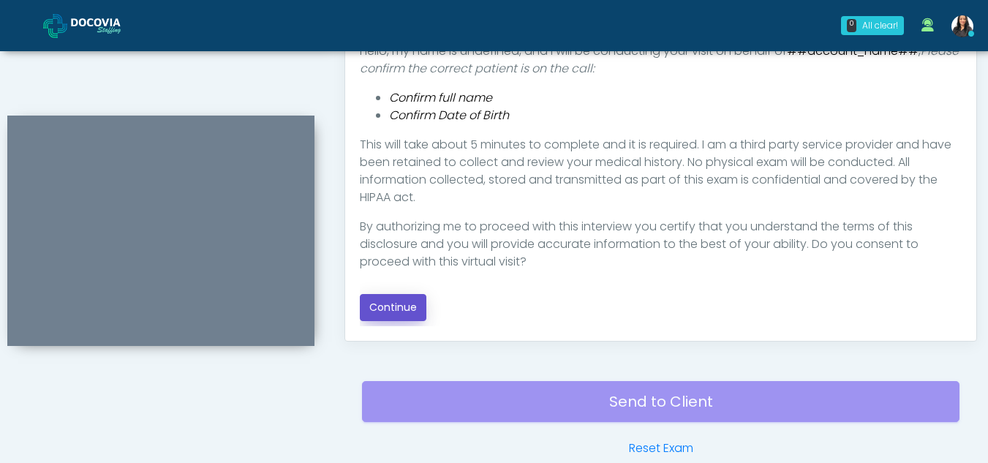
click at [376, 311] on button "Continue" at bounding box center [393, 307] width 67 height 27
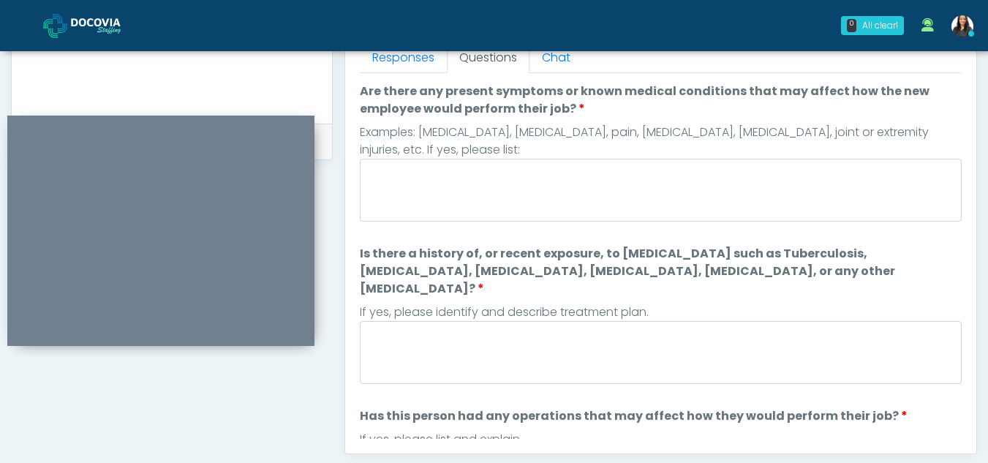
scroll to position [630, 0]
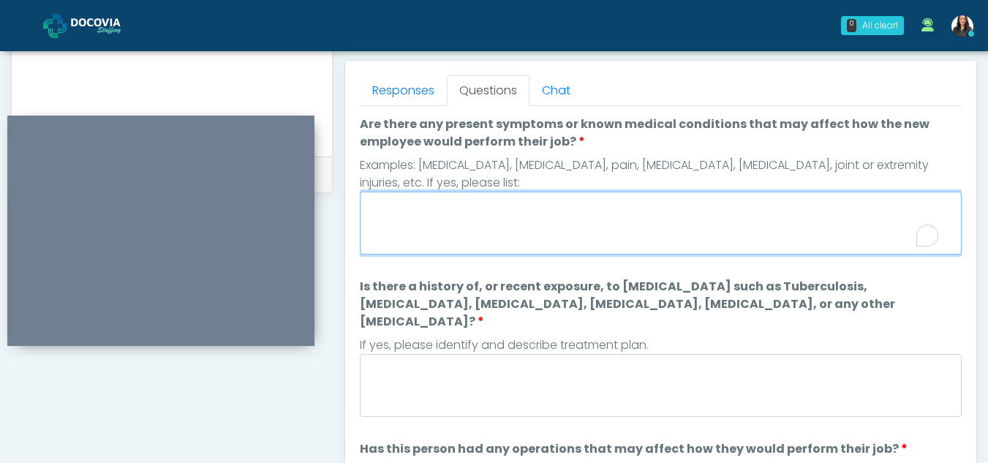
click at [423, 230] on textarea "Are there any present symptoms or known medical conditions that may affect how …" at bounding box center [661, 223] width 602 height 63
type textarea "**"
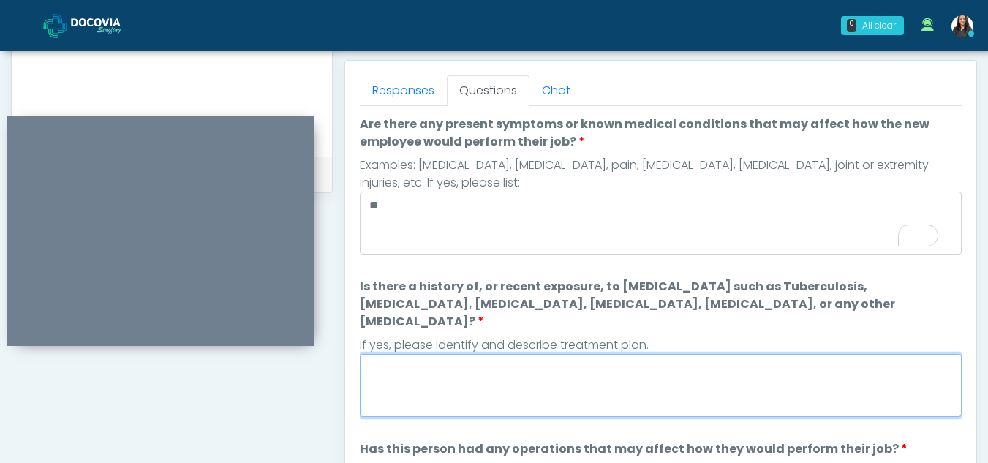
click at [608, 372] on textarea "Is there a history of, or recent exposure, to infectious diseases such as Tuber…" at bounding box center [661, 385] width 602 height 63
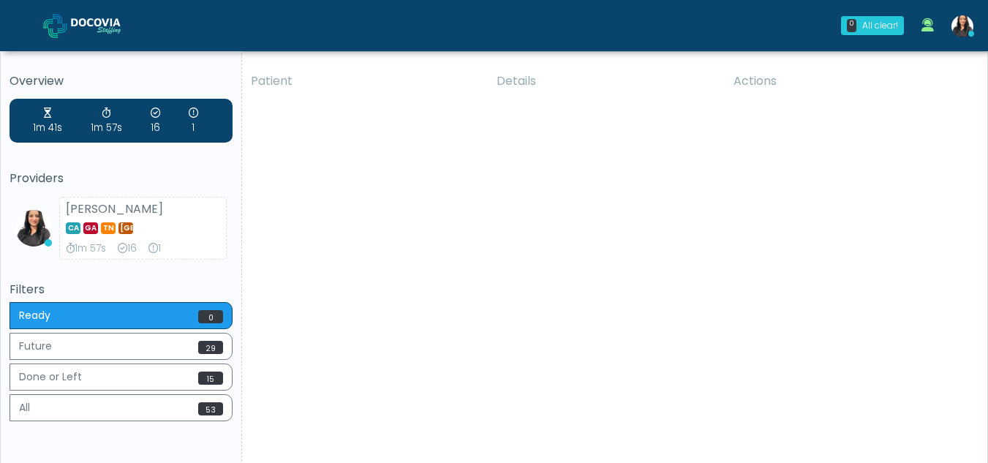
drag, startPoint x: 0, startPoint y: 0, endPoint x: 571, endPoint y: 99, distance: 579.8
click at [571, 99] on div "Patient Details Actions KJH Philadelphia, Pennsylvania 175142 RE ESHYFT Howell …" at bounding box center [609, 272] width 734 height 416
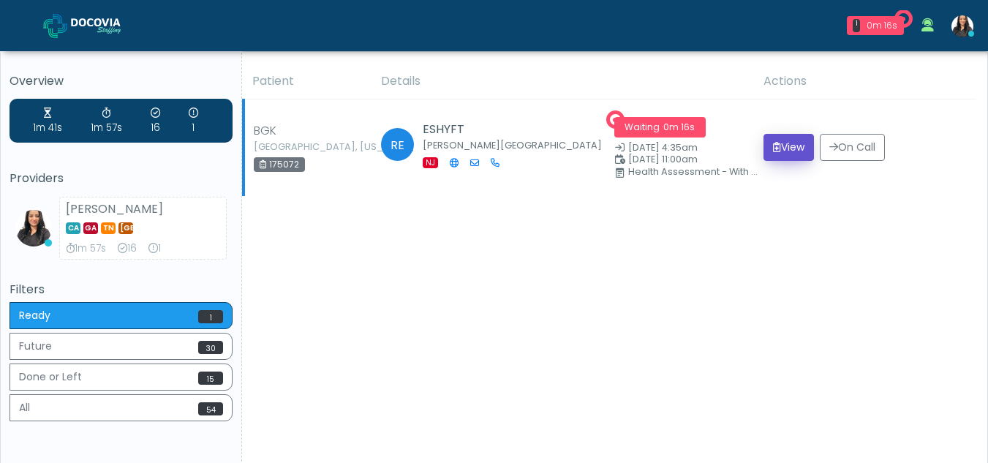
click at [783, 145] on button "View" at bounding box center [789, 147] width 50 height 27
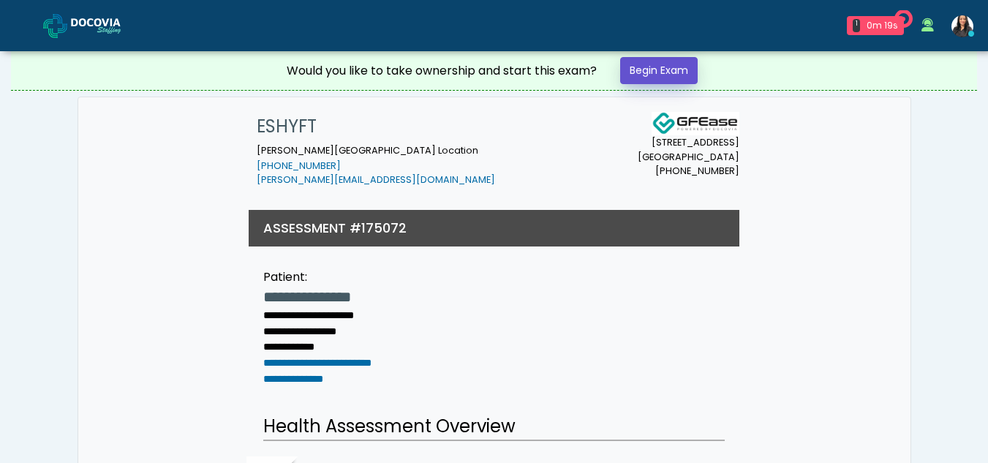
click at [657, 65] on link "Begin Exam" at bounding box center [659, 70] width 78 height 27
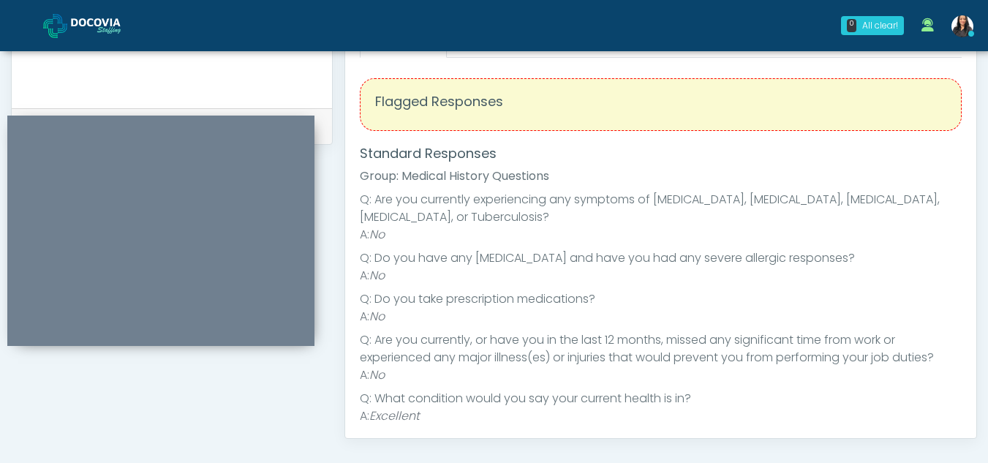
scroll to position [570, 0]
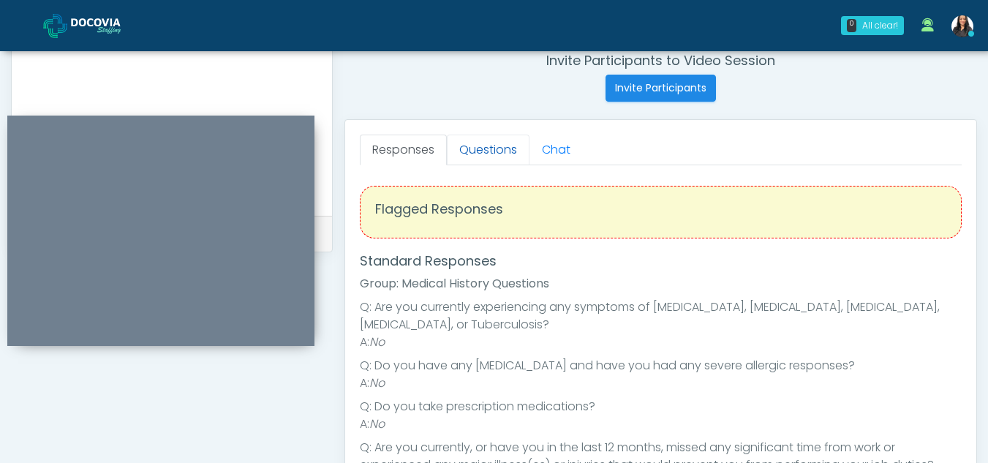
click at [487, 151] on link "Questions" at bounding box center [488, 150] width 83 height 31
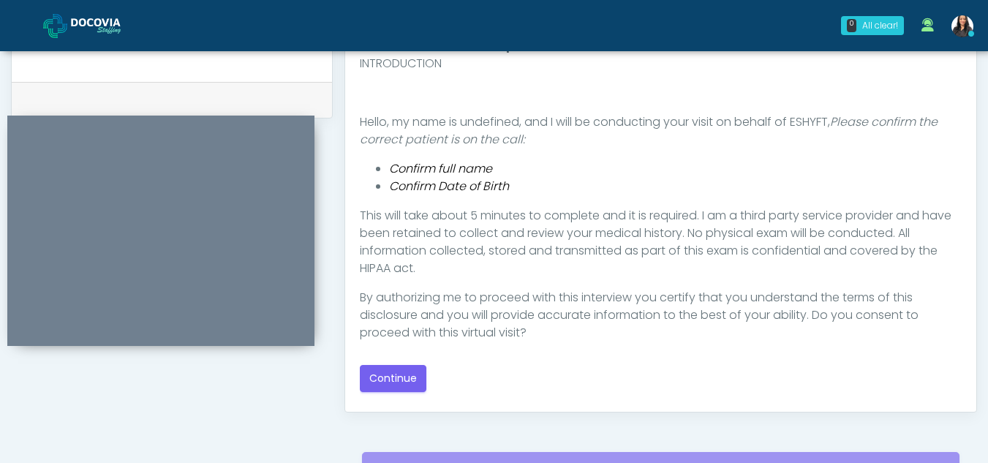
scroll to position [706, 0]
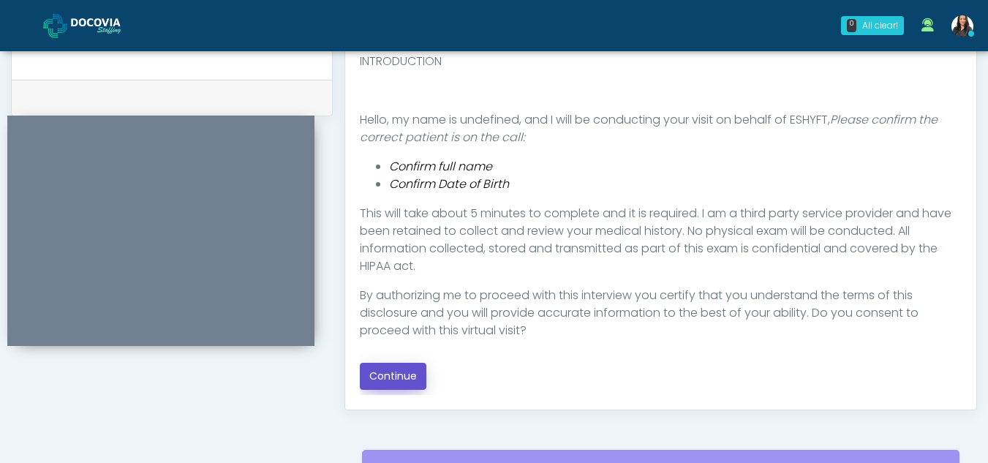
click at [374, 377] on button "Continue" at bounding box center [393, 376] width 67 height 27
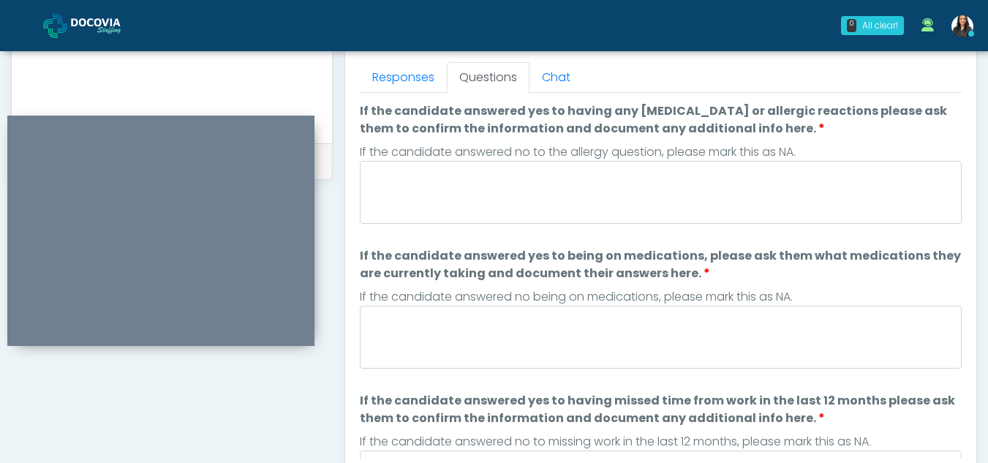
scroll to position [632, 0]
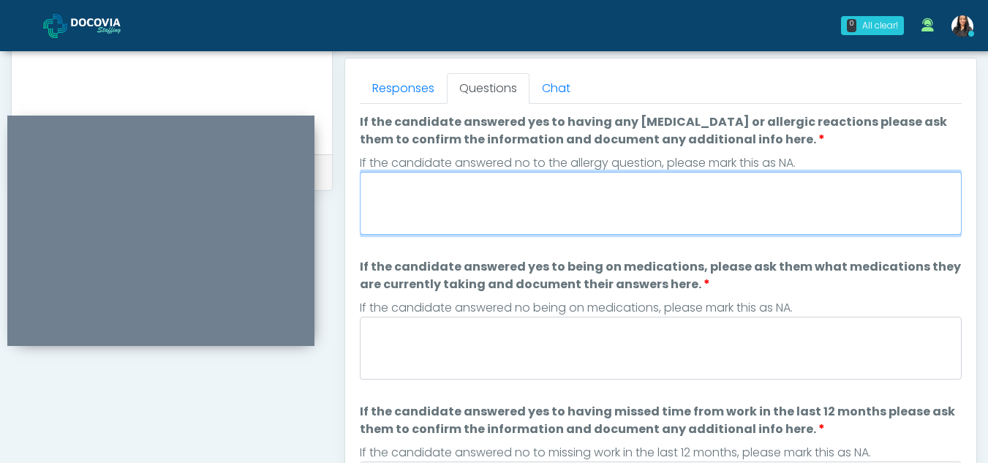
click at [527, 187] on textarea "If the candidate answered yes to having any allergies or allergic reactions ple…" at bounding box center [661, 203] width 602 height 63
type textarea "**"
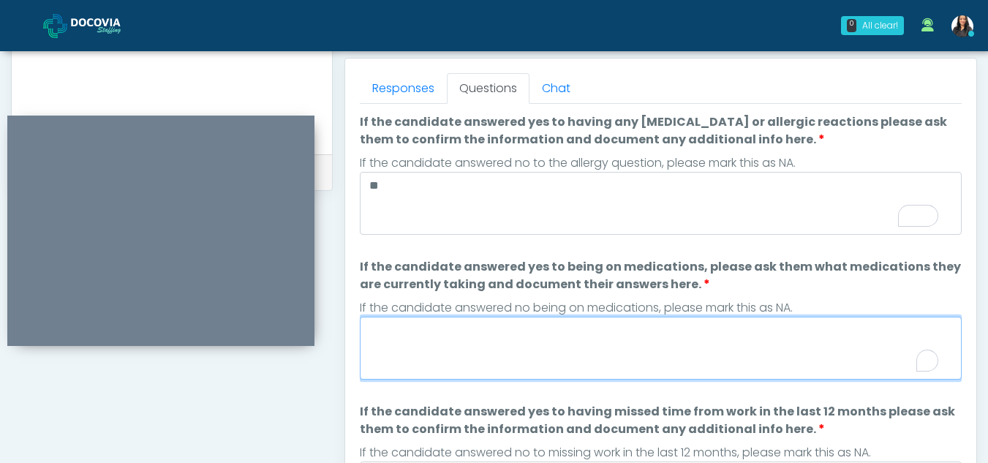
click at [432, 347] on textarea "If the candidate answered yes to being on medications, please ask them what med…" at bounding box center [661, 348] width 602 height 63
type textarea "**"
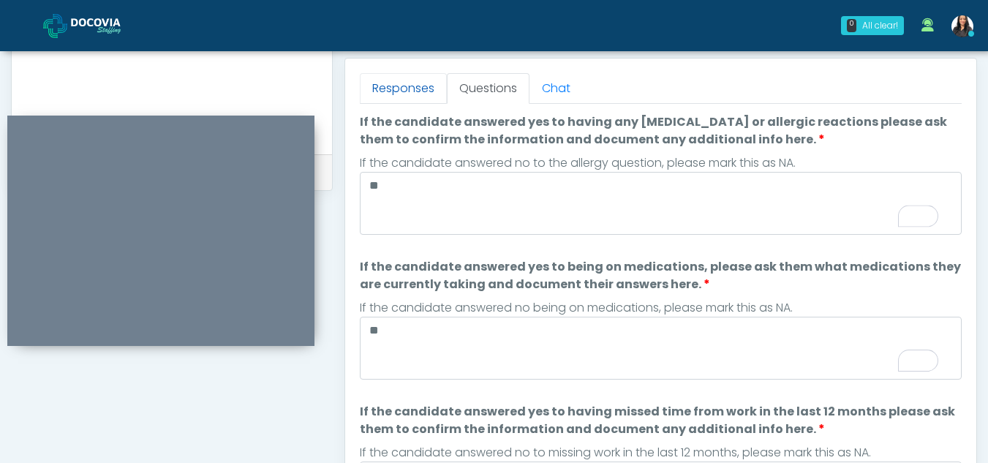
click at [399, 79] on link "Responses" at bounding box center [403, 88] width 87 height 31
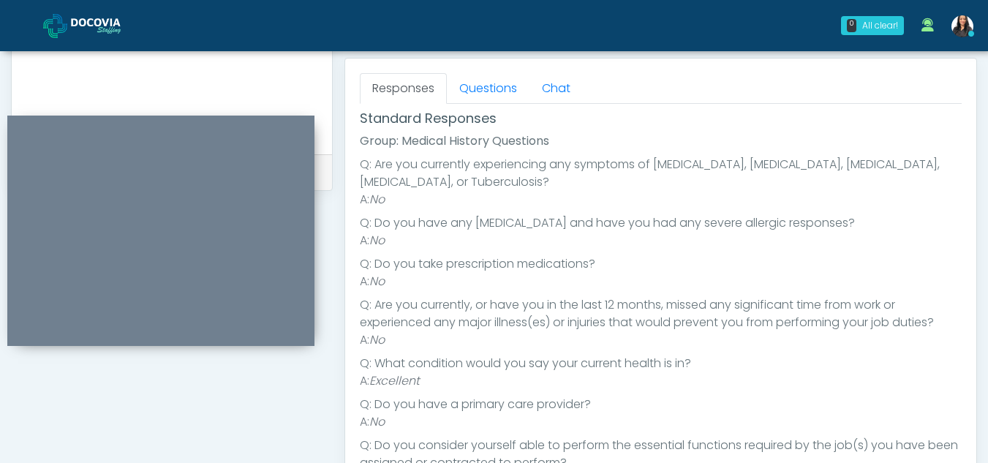
scroll to position [0, 0]
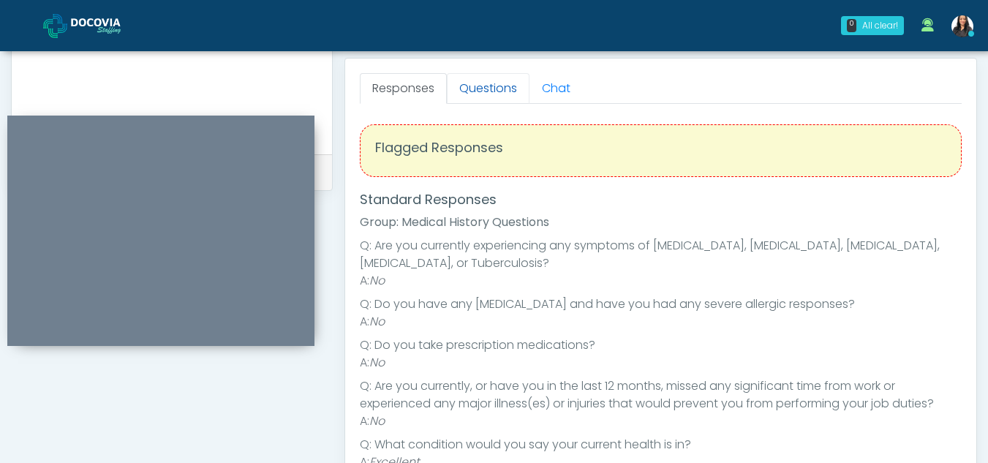
click at [484, 91] on link "Questions" at bounding box center [488, 88] width 83 height 31
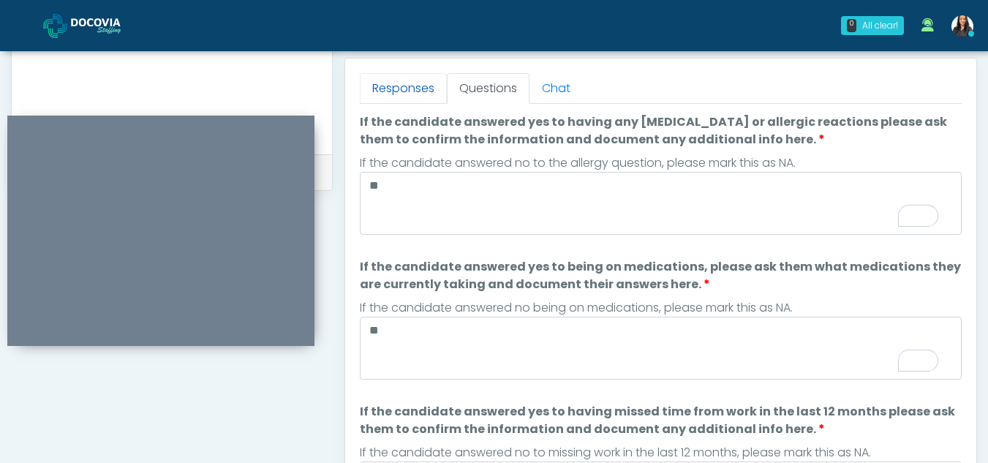
click at [403, 76] on link "Responses" at bounding box center [403, 88] width 87 height 31
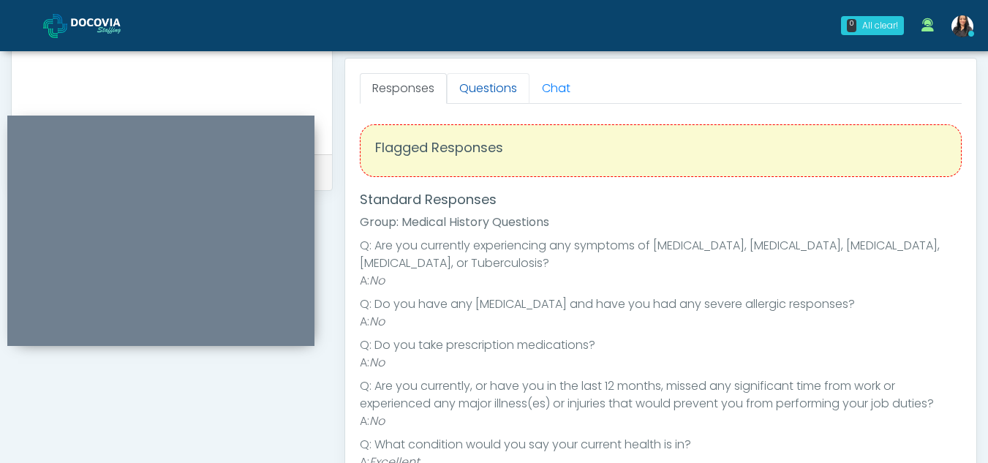
click at [489, 102] on link "Questions" at bounding box center [488, 88] width 83 height 31
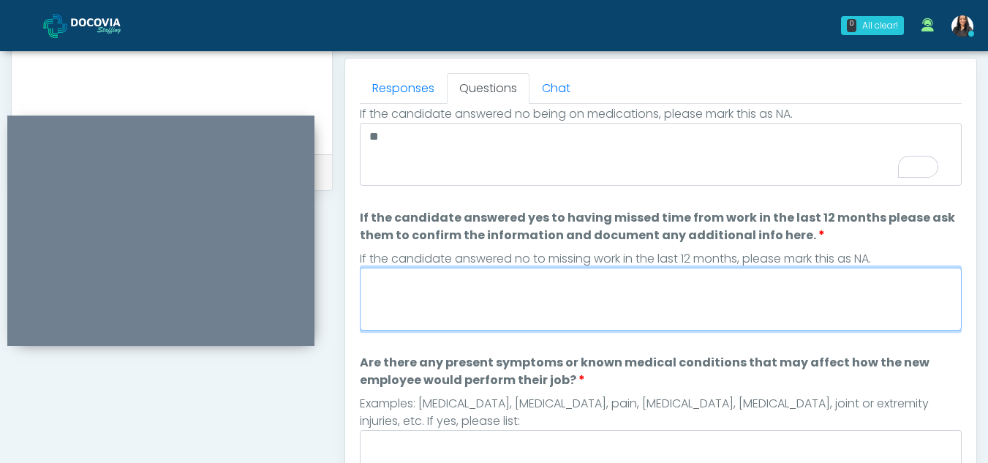
click at [442, 309] on textarea "If the candidate answered yes to having missed time from work in the last 12 mo…" at bounding box center [661, 299] width 602 height 63
type textarea "**"
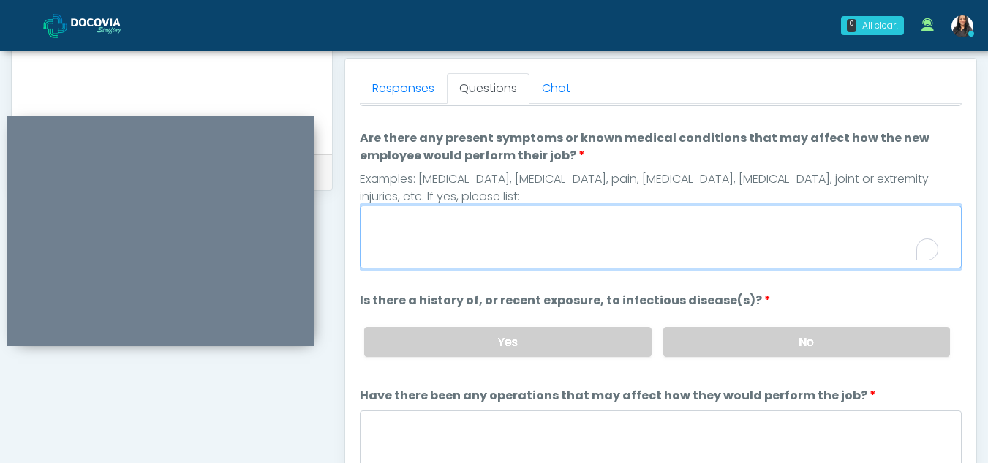
click at [443, 242] on textarea "Are there any present symptoms or known medical conditions that may affect how …" at bounding box center [661, 237] width 602 height 63
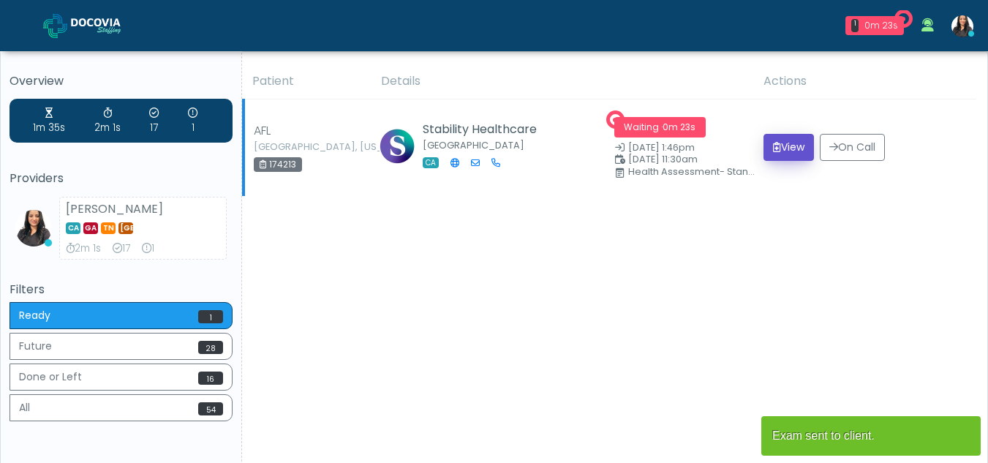
click at [779, 140] on button "View" at bounding box center [789, 147] width 50 height 27
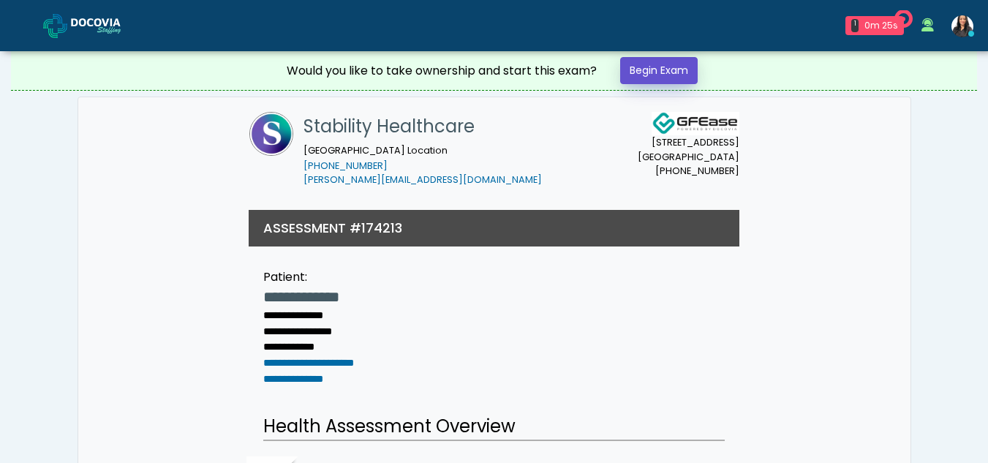
click at [654, 69] on link "Begin Exam" at bounding box center [659, 70] width 78 height 27
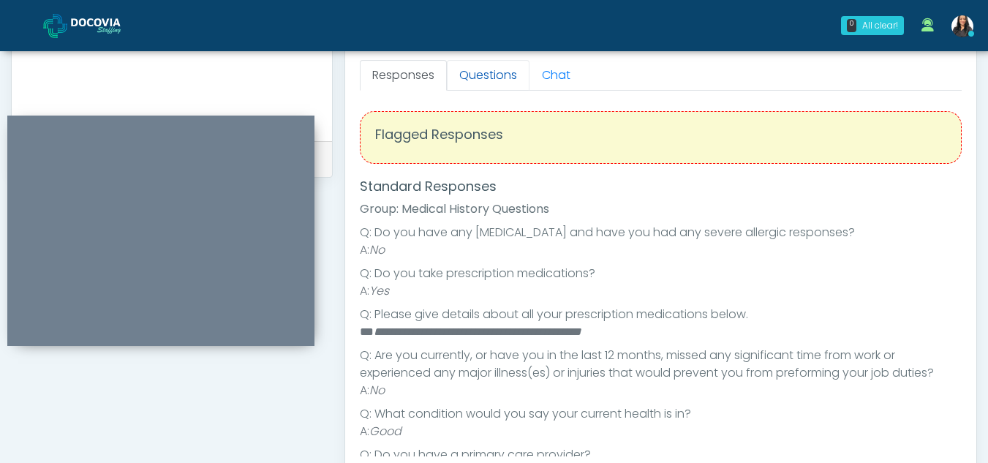
click at [489, 68] on link "Questions" at bounding box center [488, 75] width 83 height 31
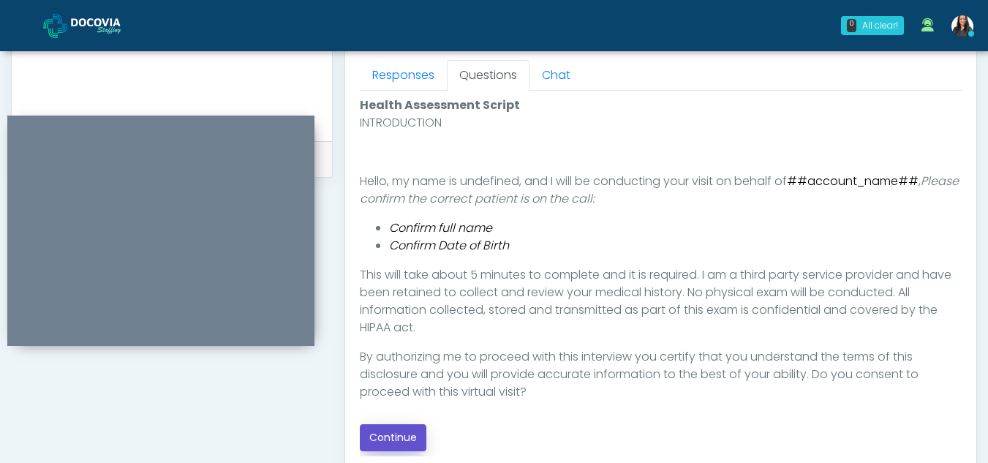
click at [399, 434] on button "Continue" at bounding box center [393, 437] width 67 height 27
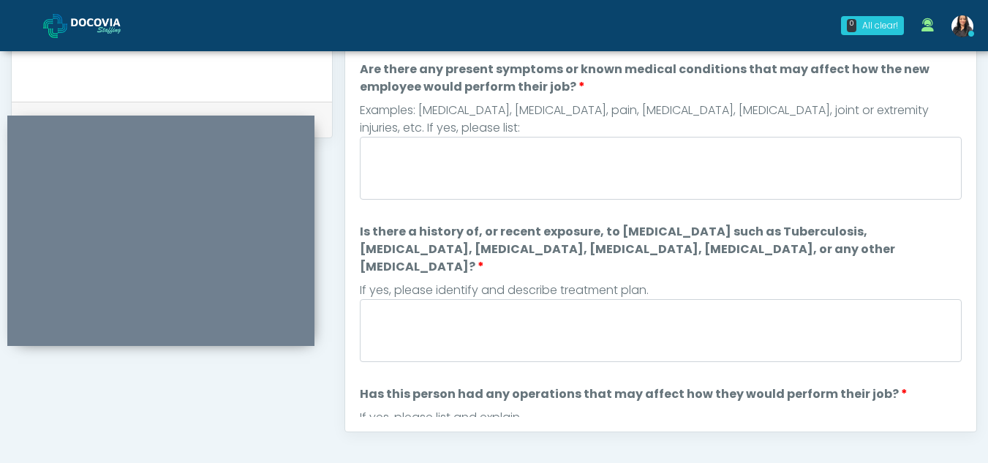
scroll to position [643, 0]
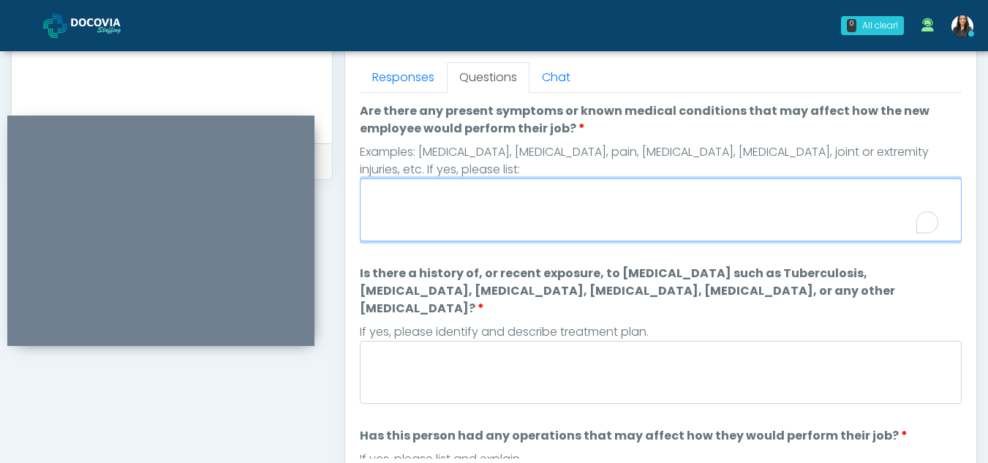
click at [440, 220] on textarea "Are there any present symptoms or known medical conditions that may affect how …" at bounding box center [661, 209] width 602 height 63
type textarea "**"
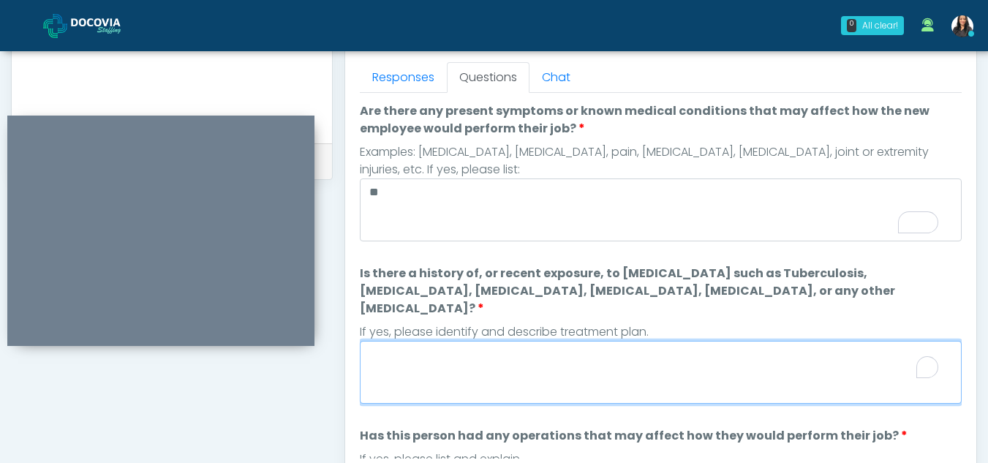
click at [415, 341] on textarea "Is there a history of, or recent exposure, to infectious diseases such as Tuber…" at bounding box center [661, 372] width 602 height 63
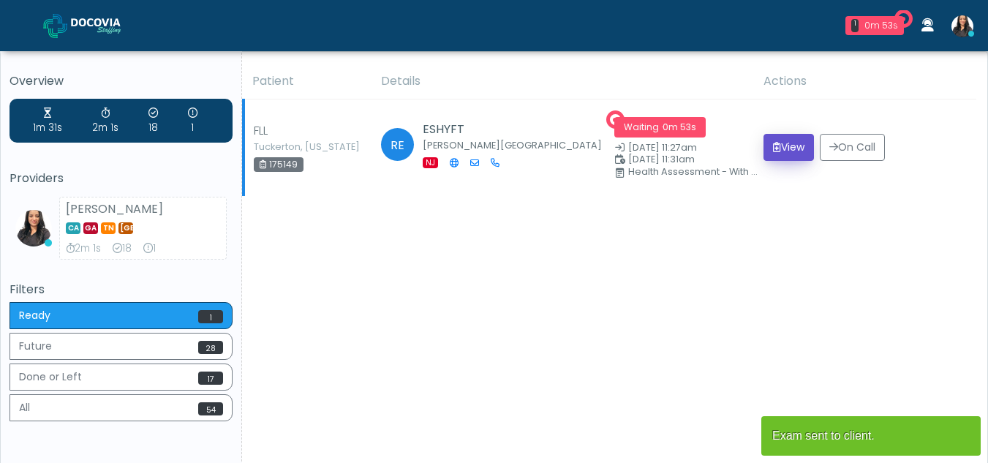
click at [777, 150] on button "View" at bounding box center [789, 147] width 50 height 27
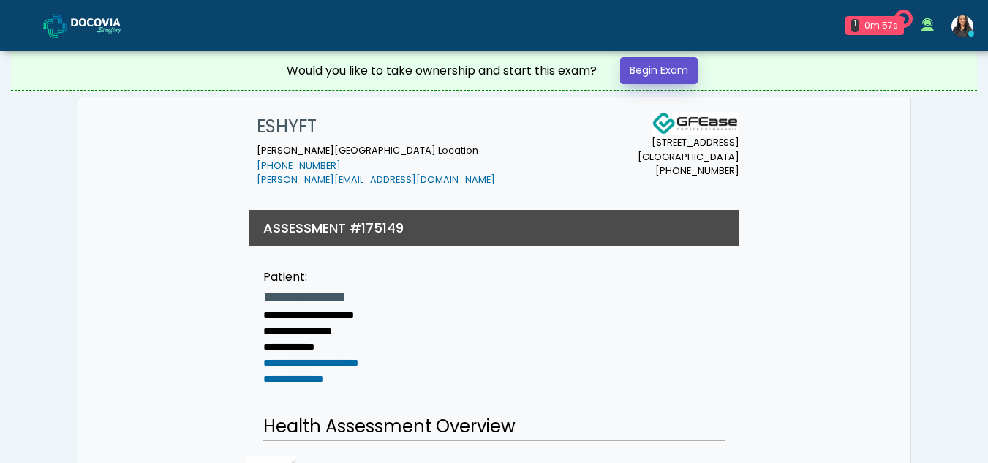
click at [653, 68] on link "Begin Exam" at bounding box center [659, 70] width 78 height 27
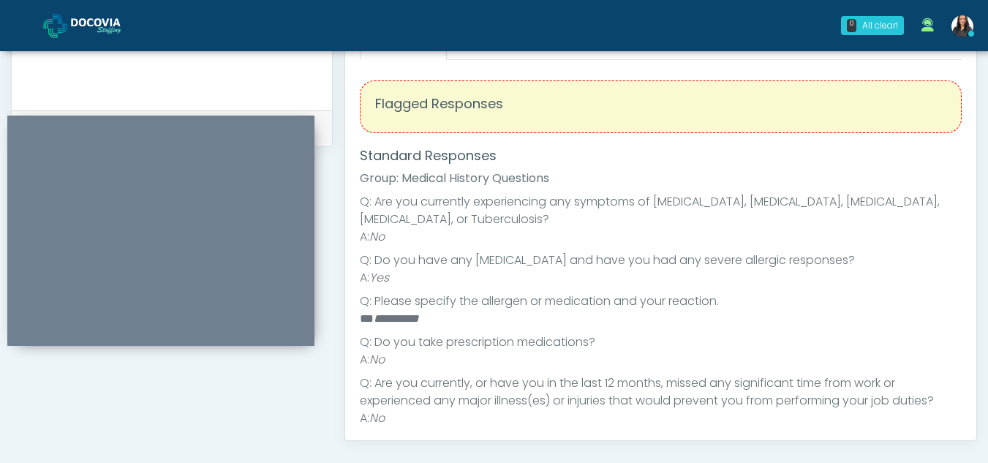
scroll to position [524, 0]
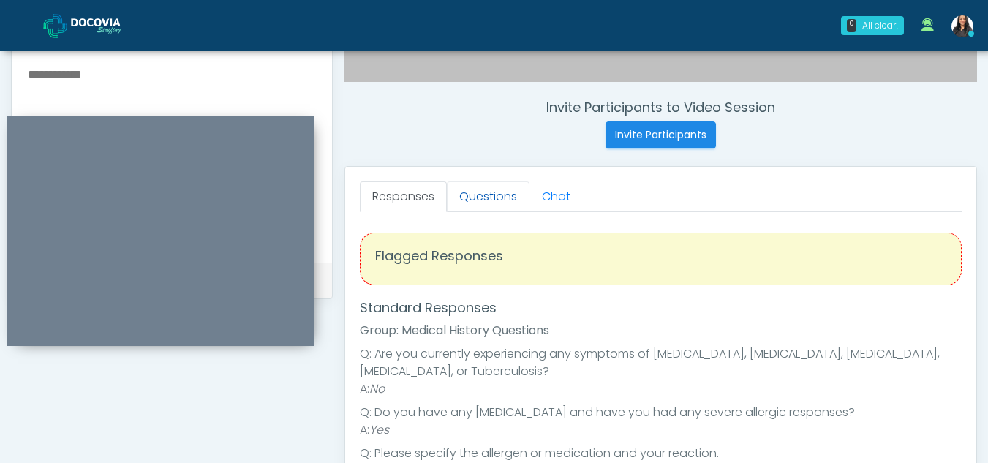
click at [504, 193] on link "Questions" at bounding box center [488, 196] width 83 height 31
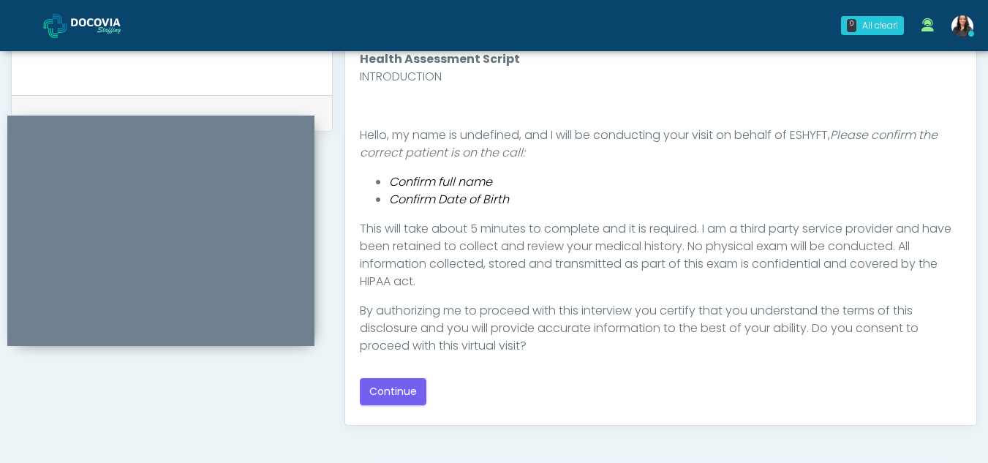
scroll to position [826, 0]
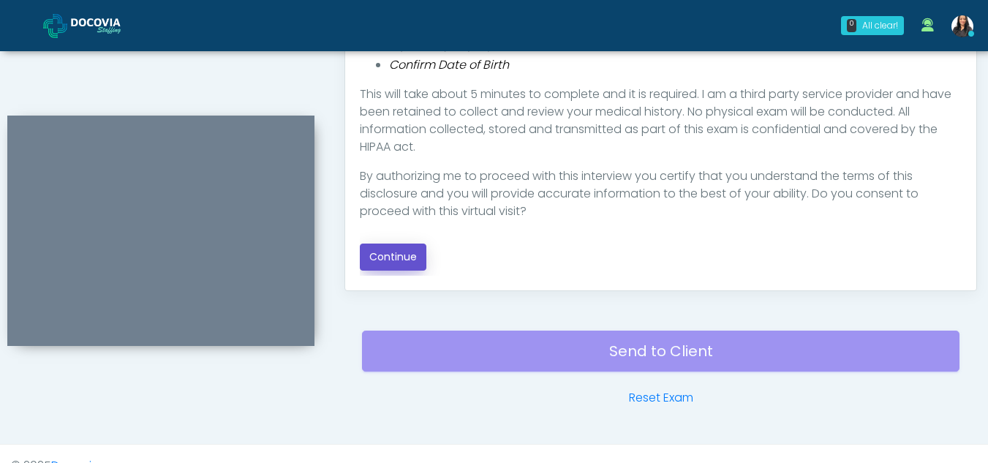
click at [395, 260] on button "Continue" at bounding box center [393, 257] width 67 height 27
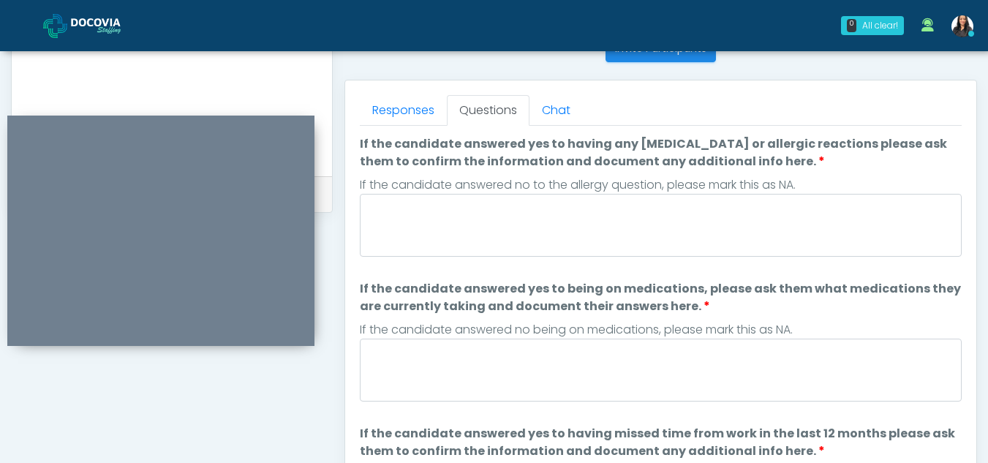
scroll to position [608, 0]
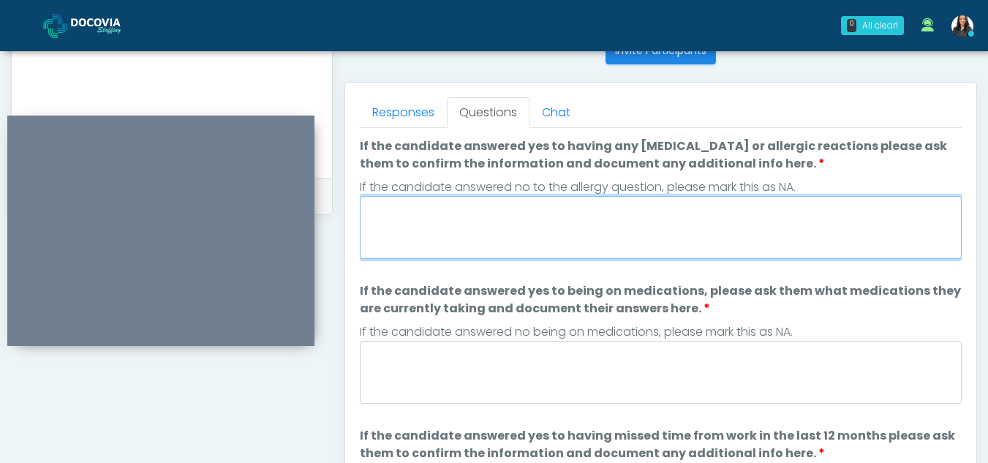
click at [433, 243] on textarea "If the candidate answered yes to having any allergies or allergic reactions ple…" at bounding box center [661, 227] width 602 height 63
type textarea "**"
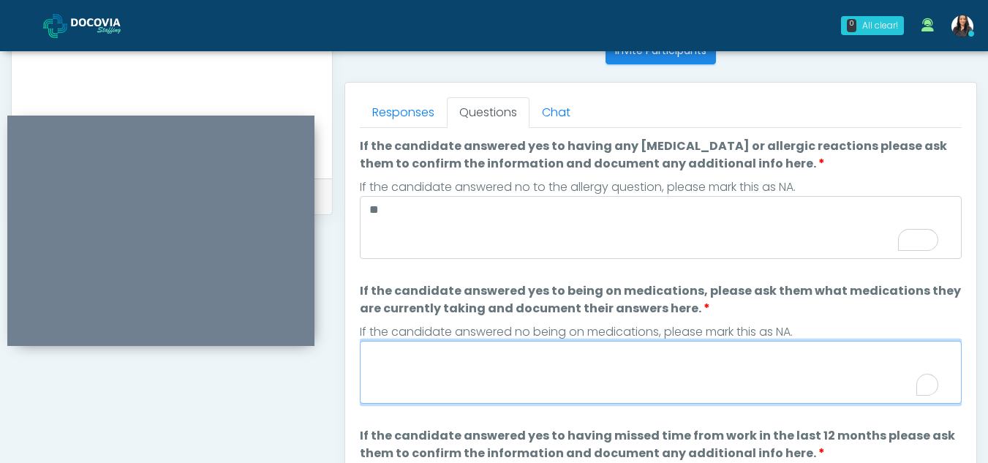
click at [452, 366] on textarea "If the candidate answered yes to being on medications, please ask them what med…" at bounding box center [661, 372] width 602 height 63
type textarea "**"
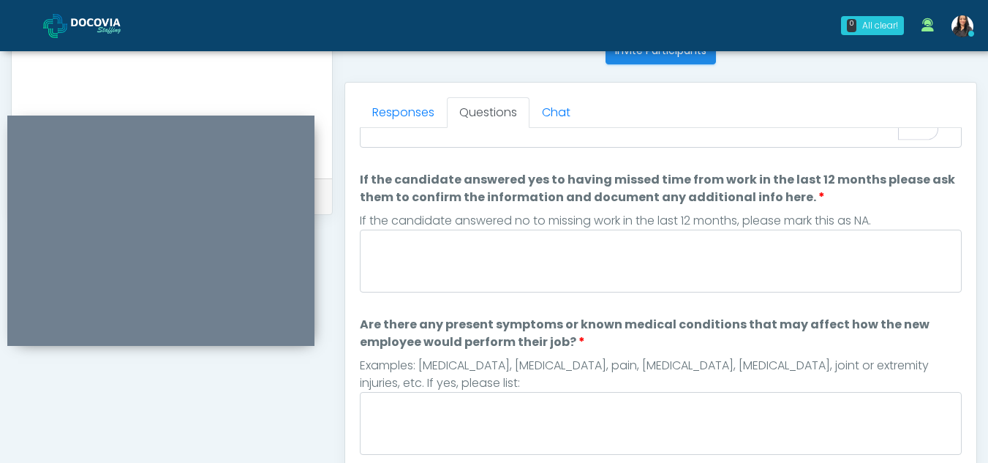
scroll to position [258, 0]
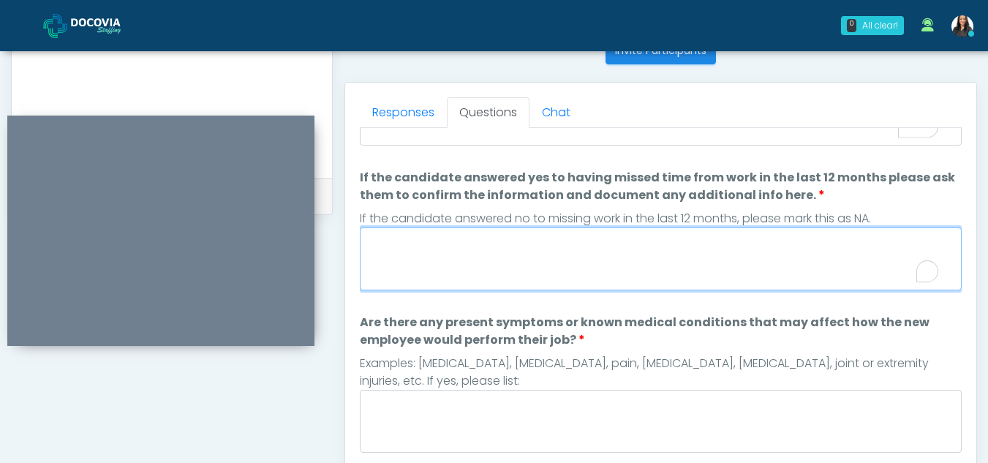
click at [456, 270] on textarea "If the candidate answered yes to having missed time from work in the last 12 mo…" at bounding box center [661, 258] width 602 height 63
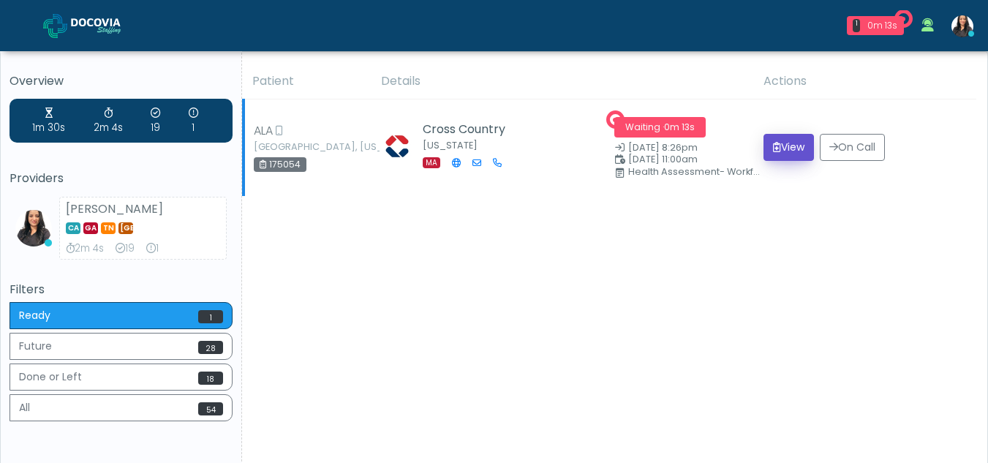
click at [780, 146] on button "View" at bounding box center [789, 147] width 50 height 27
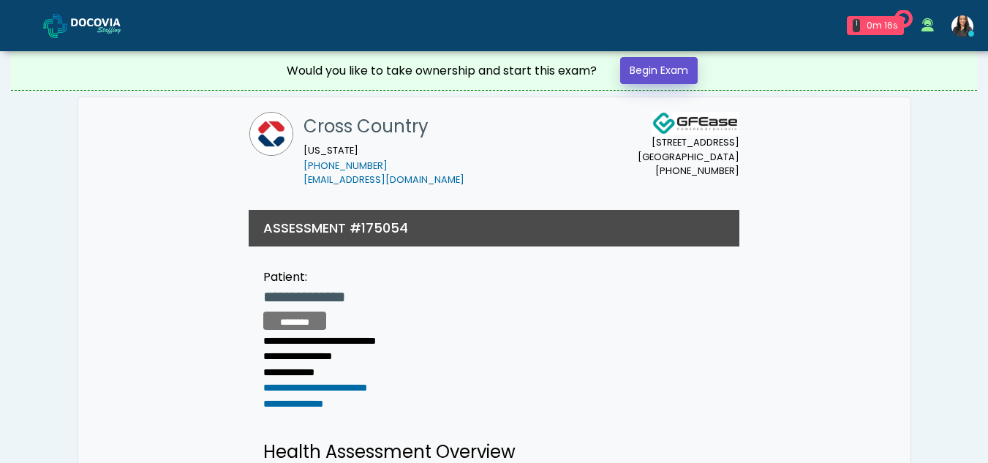
click at [647, 64] on link "Begin Exam" at bounding box center [659, 70] width 78 height 27
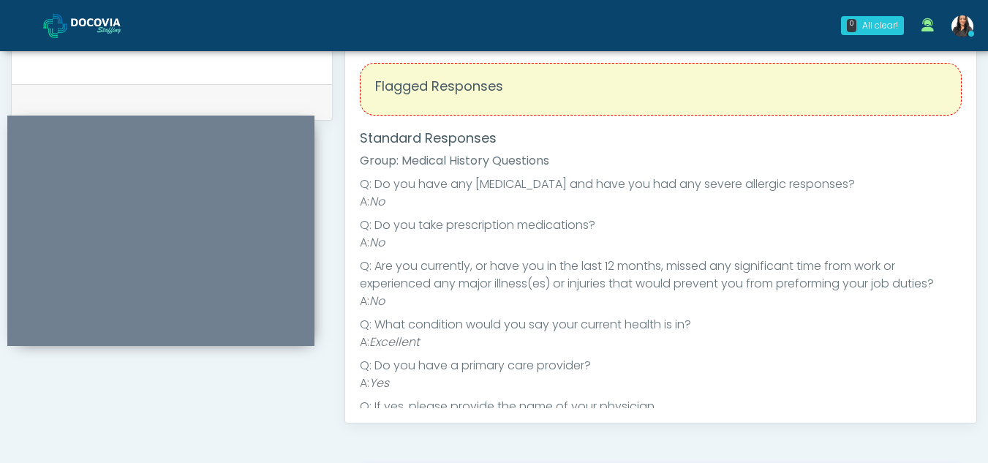
scroll to position [530, 0]
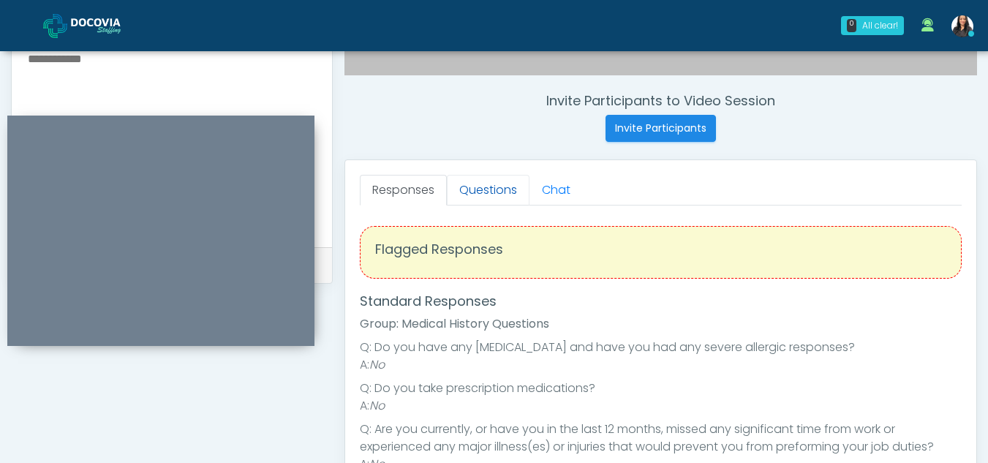
click at [513, 189] on link "Questions" at bounding box center [488, 190] width 83 height 31
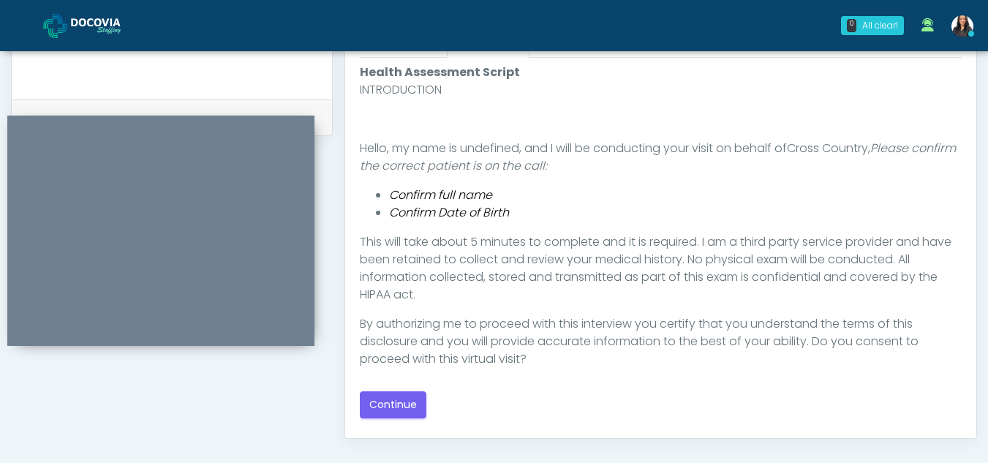
scroll to position [696, 0]
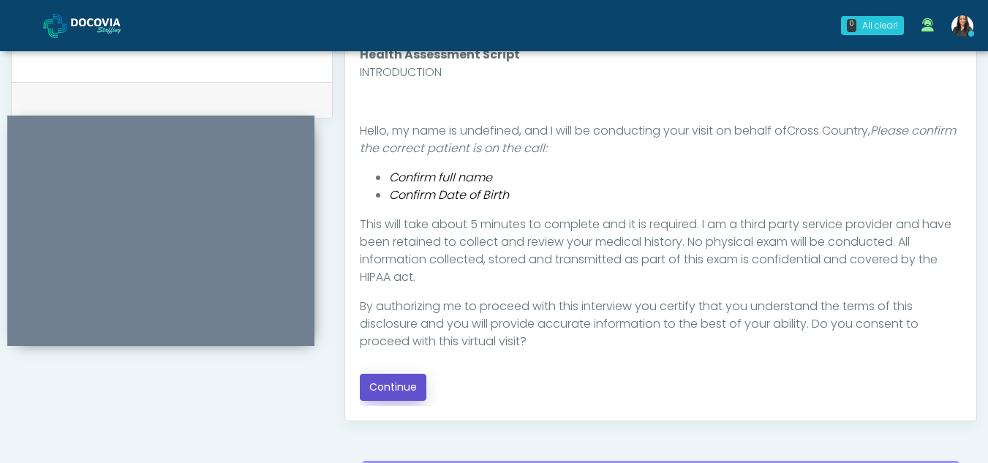
click at [403, 393] on button "Continue" at bounding box center [393, 387] width 67 height 27
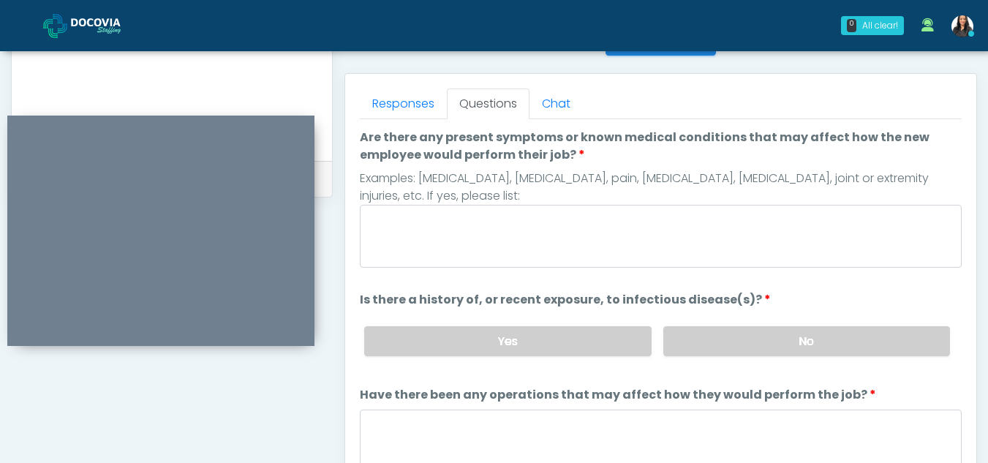
scroll to position [614, 0]
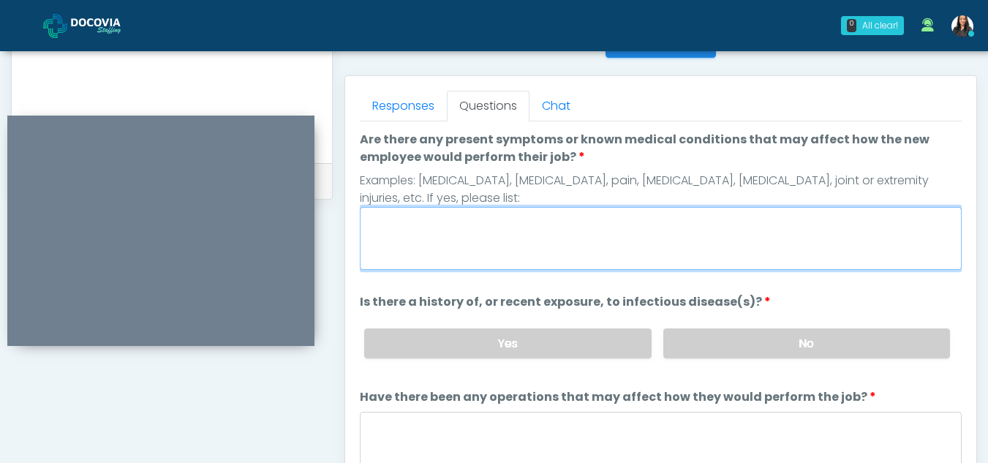
click at [474, 223] on textarea "Are there any present symptoms or known medical conditions that may affect how …" at bounding box center [661, 238] width 602 height 63
type textarea "**"
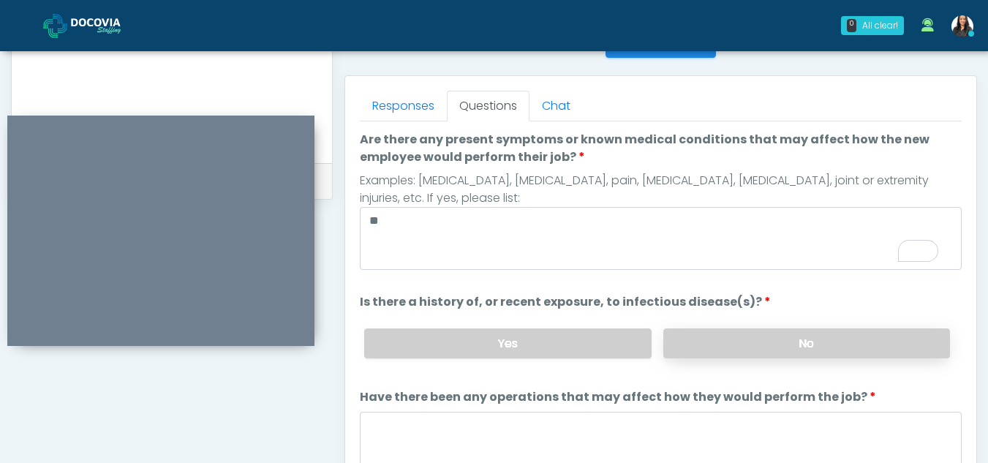
click at [787, 350] on label "No" at bounding box center [806, 343] width 287 height 30
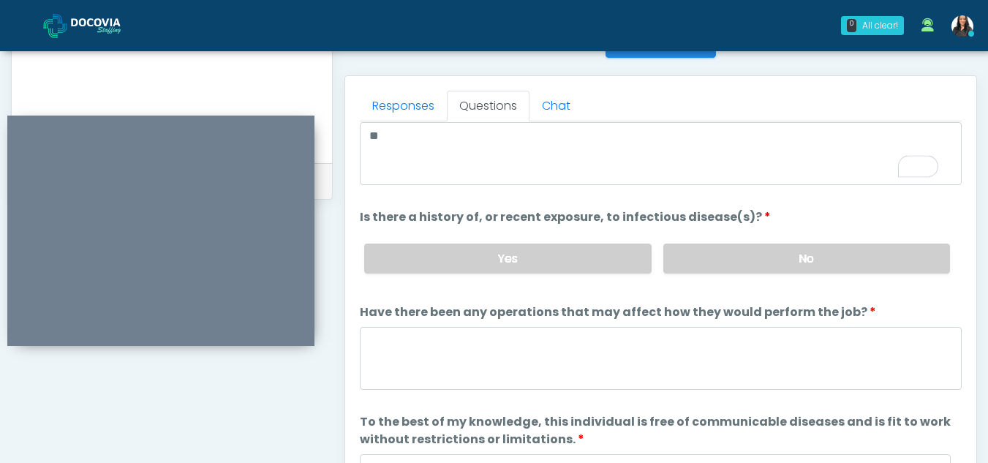
scroll to position [125, 0]
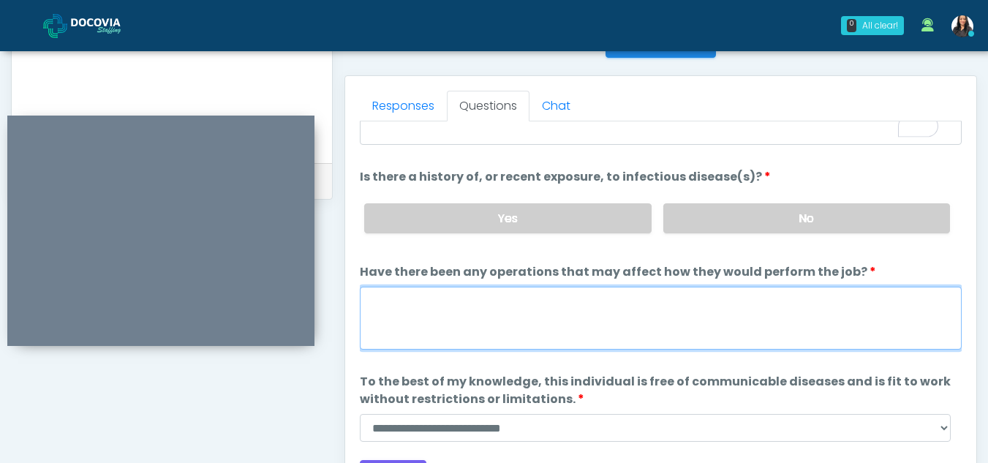
click at [451, 323] on textarea "Have there been any operations that may affect how they would perform the job?" at bounding box center [661, 318] width 602 height 63
type textarea "**"
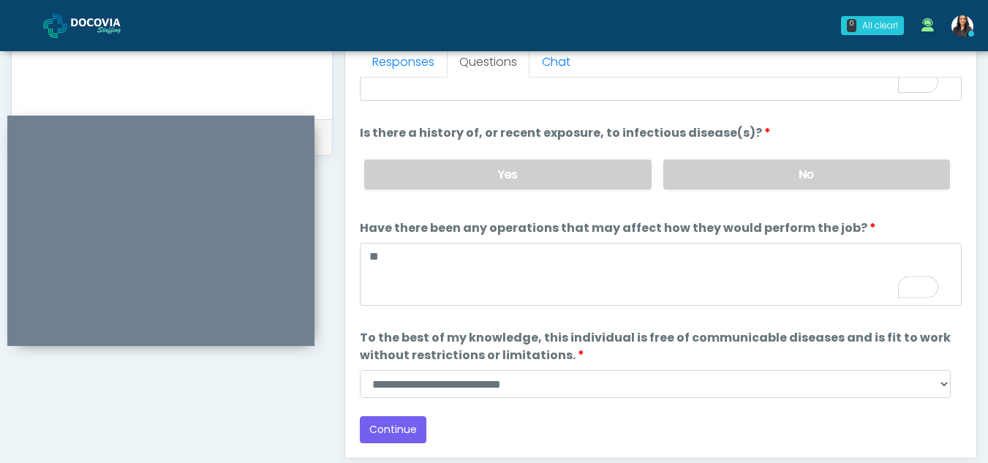
scroll to position [660, 0]
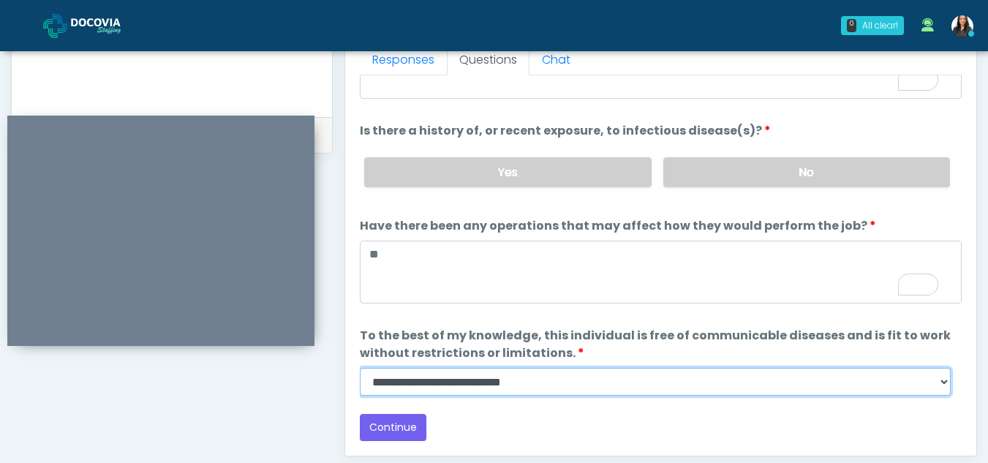
click at [943, 387] on select "**********" at bounding box center [655, 382] width 591 height 28
select select "******"
click at [360, 368] on select "**********" at bounding box center [655, 382] width 591 height 28
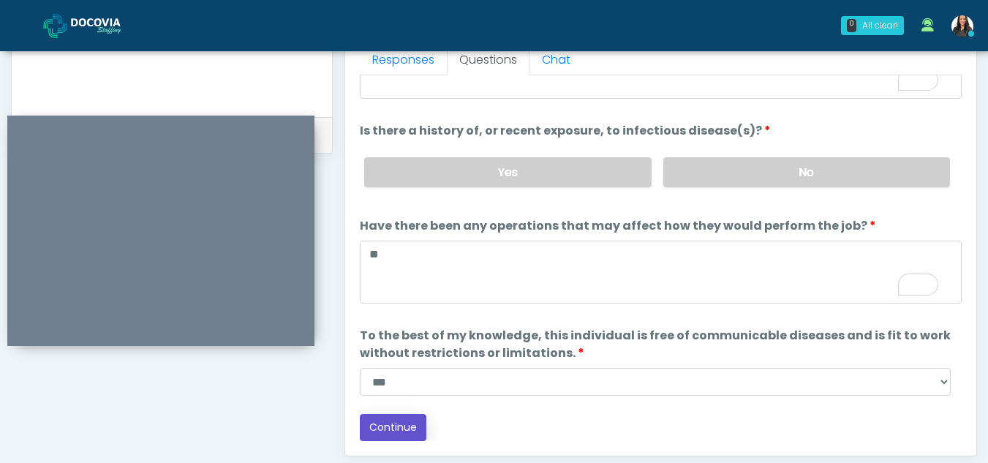
click at [400, 421] on button "Continue" at bounding box center [393, 427] width 67 height 27
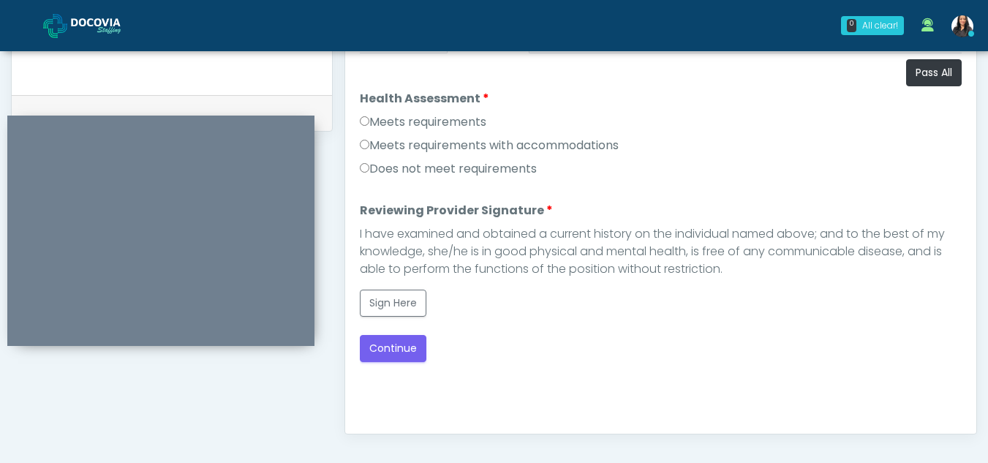
scroll to position [665, 0]
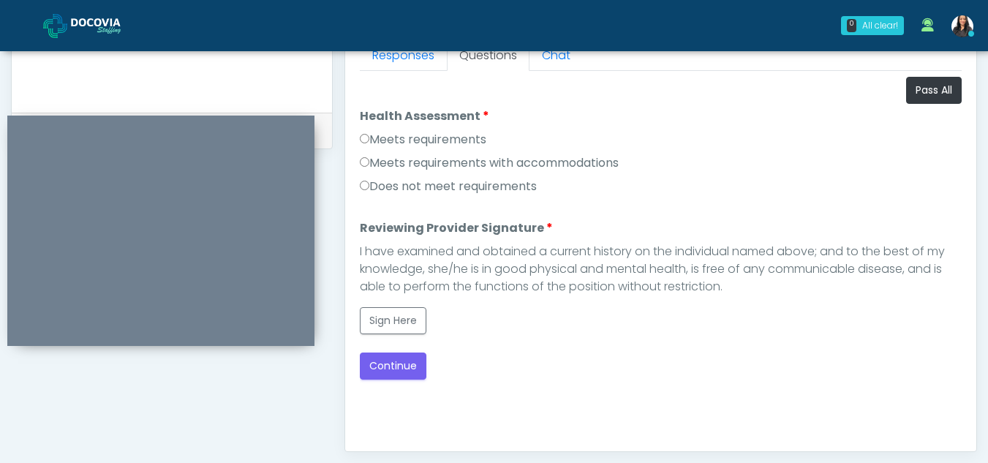
click at [370, 140] on label "Meets requirements" at bounding box center [423, 140] width 127 height 18
click at [398, 310] on button "Sign Here" at bounding box center [393, 320] width 67 height 27
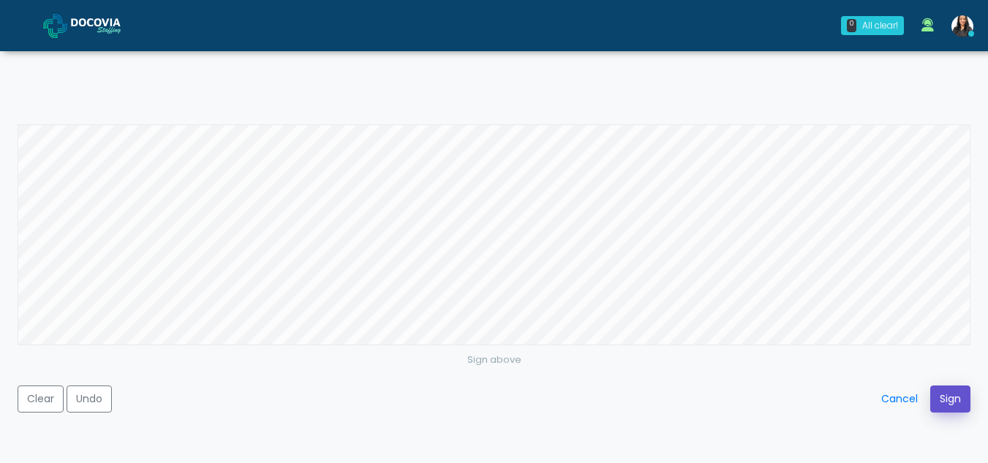
click at [940, 395] on button "Sign" at bounding box center [950, 398] width 40 height 27
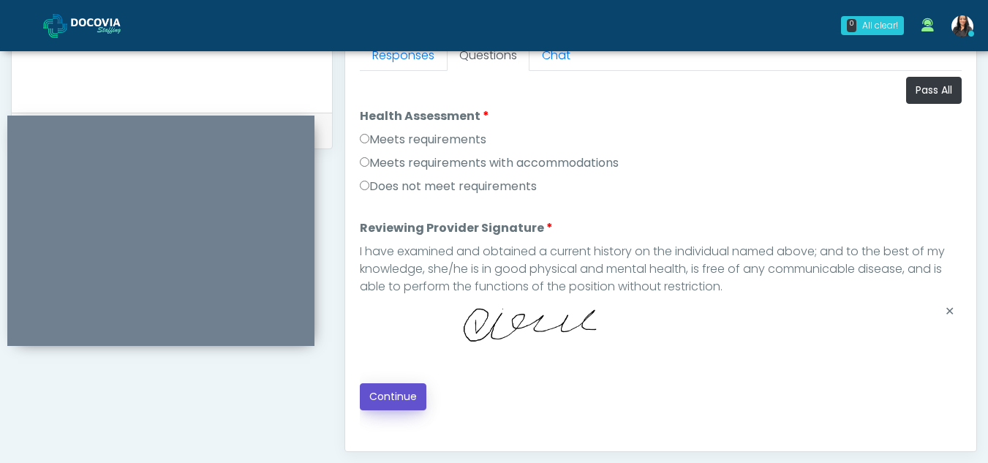
click at [391, 390] on button "Continue" at bounding box center [393, 396] width 67 height 27
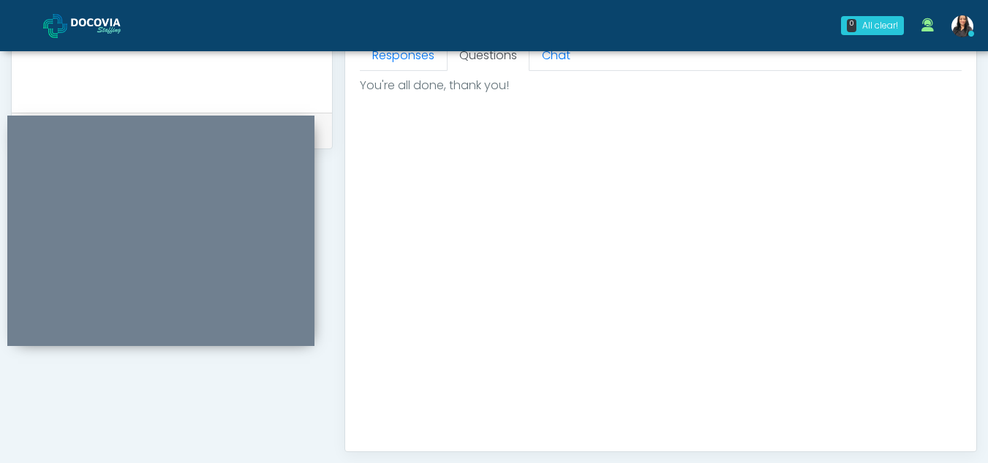
scroll to position [877, 0]
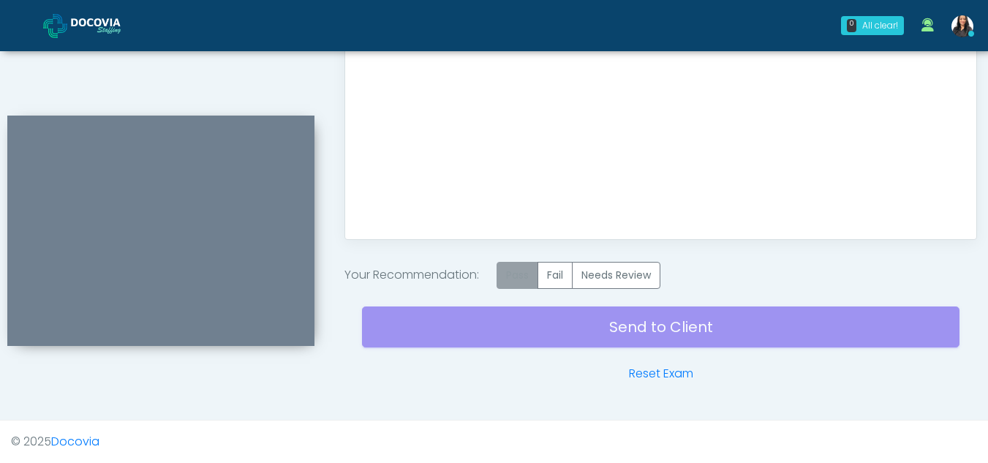
click at [532, 268] on label "Pass" at bounding box center [518, 275] width 42 height 27
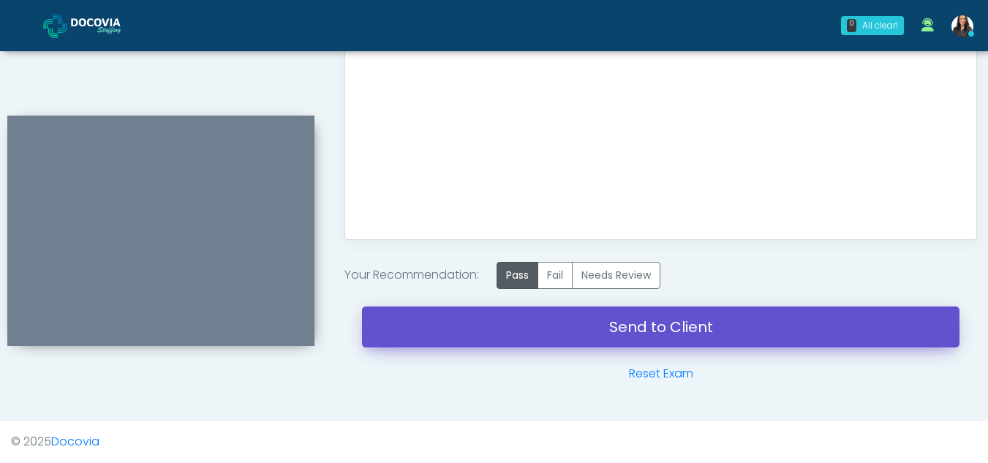
click at [674, 321] on link "Send to Client" at bounding box center [661, 326] width 598 height 41
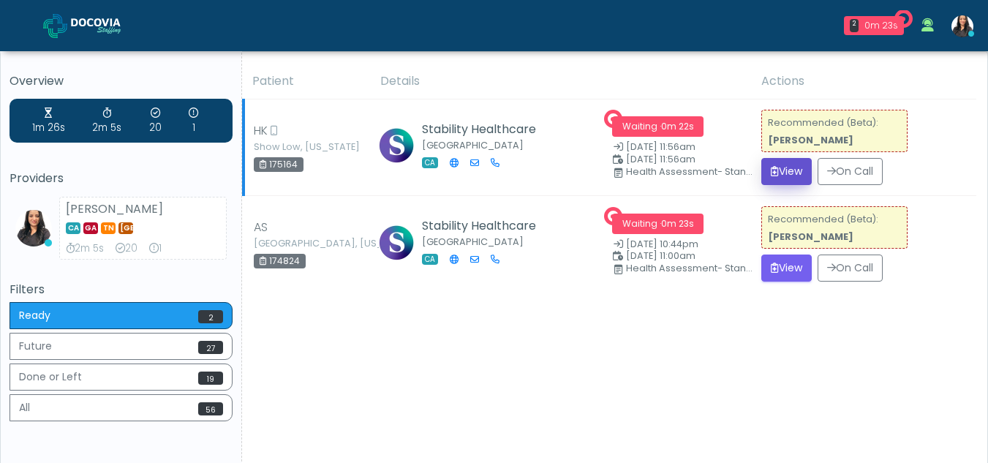
click at [784, 169] on button "View" at bounding box center [786, 171] width 50 height 27
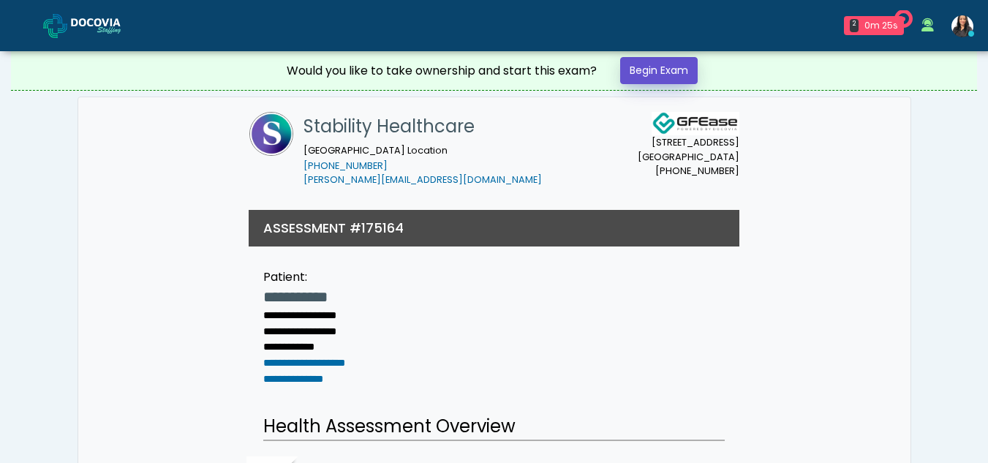
click at [671, 69] on link "Begin Exam" at bounding box center [659, 70] width 78 height 27
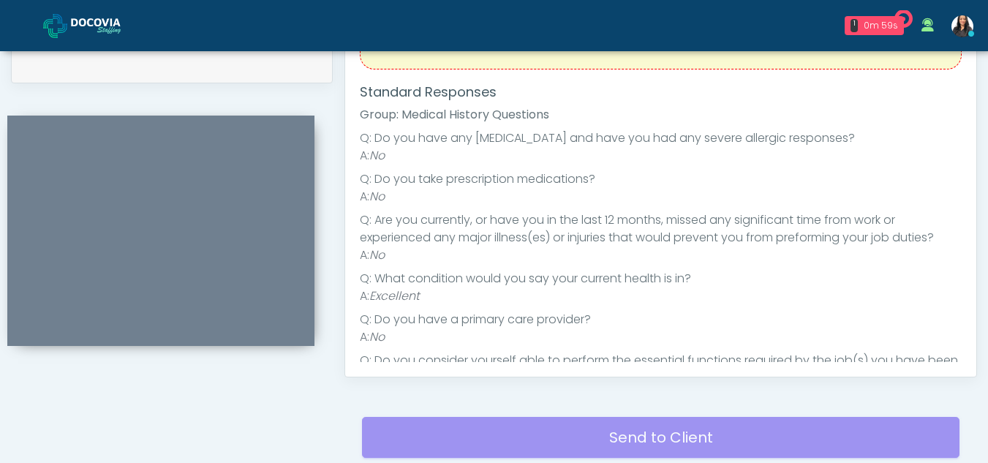
scroll to position [625, 0]
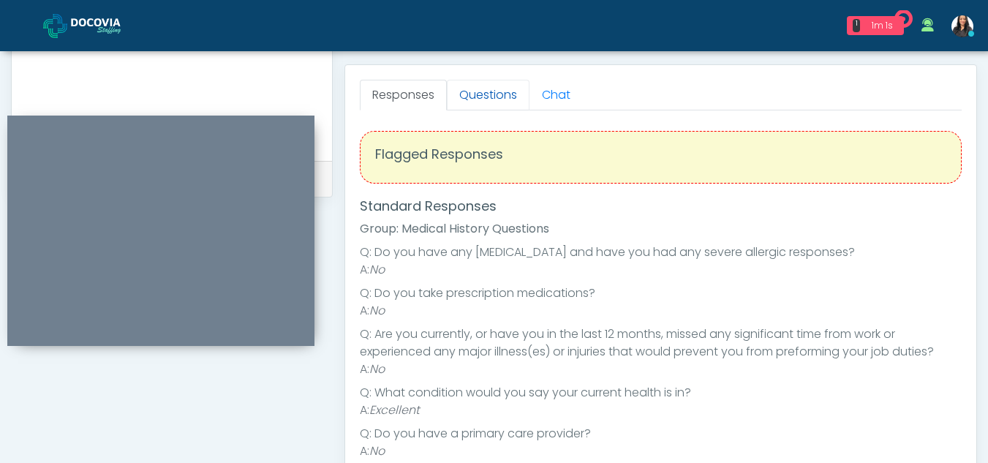
click at [473, 110] on link "Questions" at bounding box center [488, 95] width 83 height 31
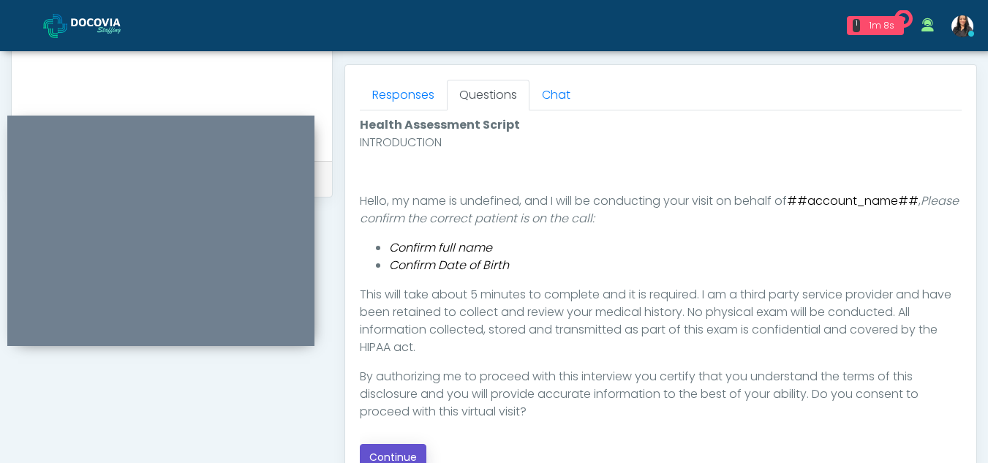
click at [402, 453] on button "Continue" at bounding box center [393, 457] width 67 height 27
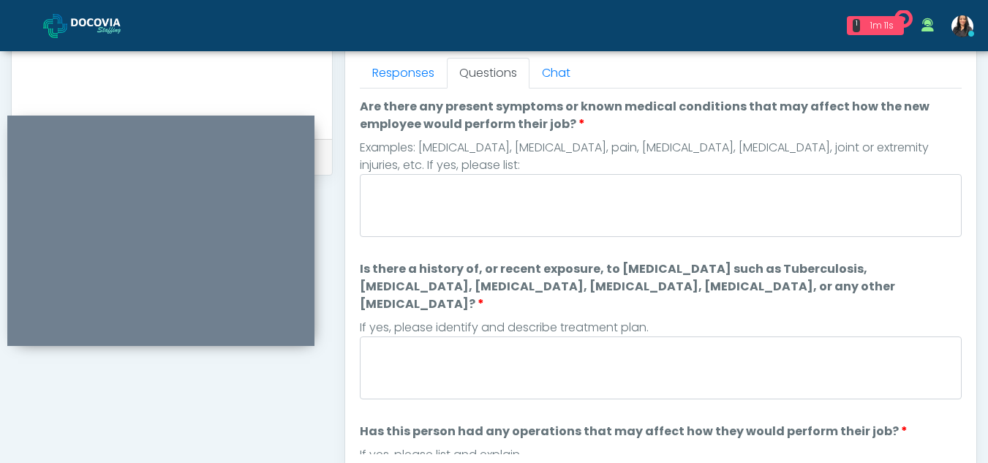
scroll to position [630, 0]
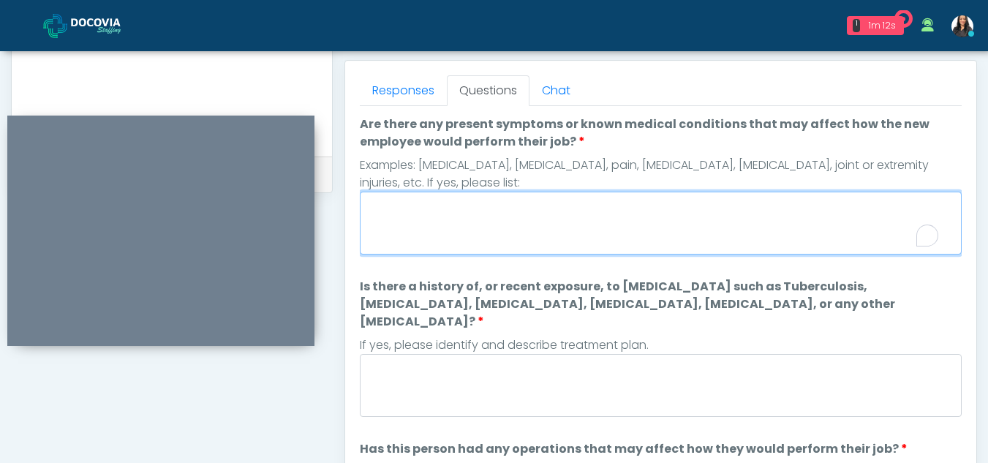
click at [434, 244] on textarea "Are there any present symptoms or known medical conditions that may affect how …" at bounding box center [661, 223] width 602 height 63
type textarea "**"
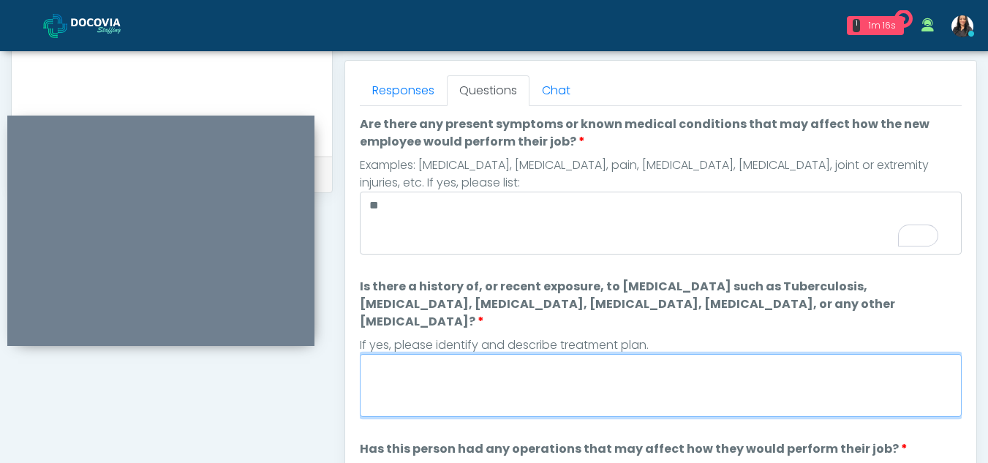
click at [446, 359] on textarea "Is there a history of, or recent exposure, to [MEDICAL_DATA] such as Tuberculos…" at bounding box center [661, 385] width 602 height 63
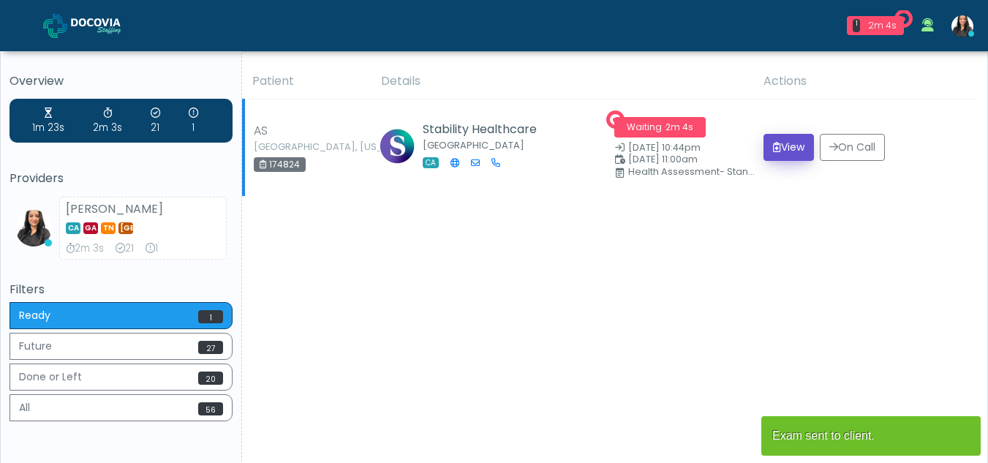
click at [783, 146] on button "View" at bounding box center [789, 147] width 50 height 27
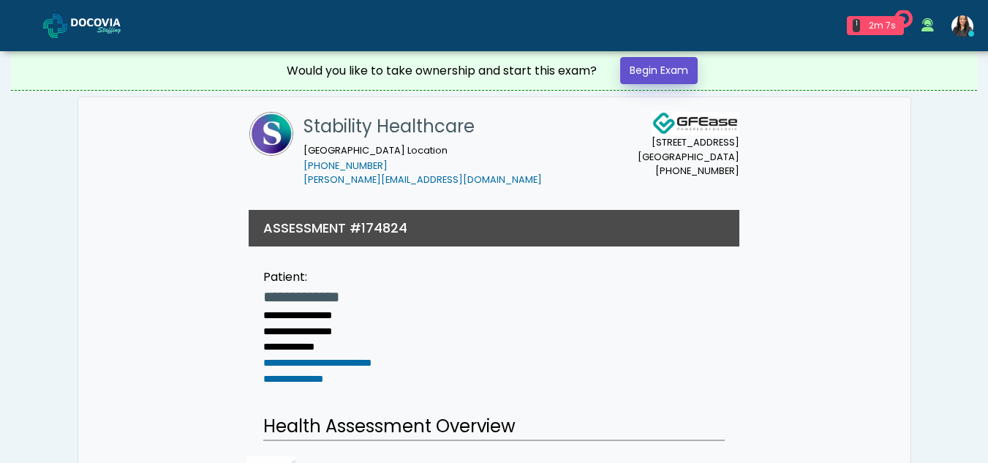
click at [661, 73] on link "Begin Exam" at bounding box center [659, 70] width 78 height 27
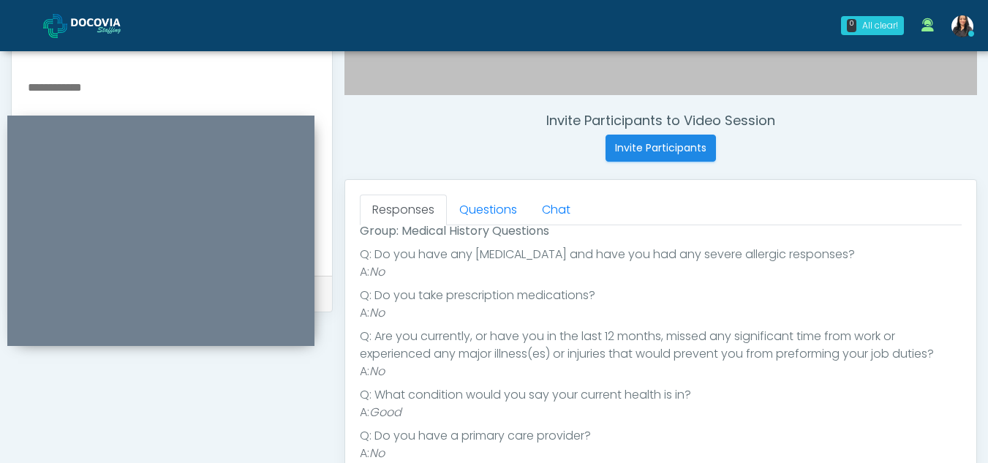
scroll to position [482, 0]
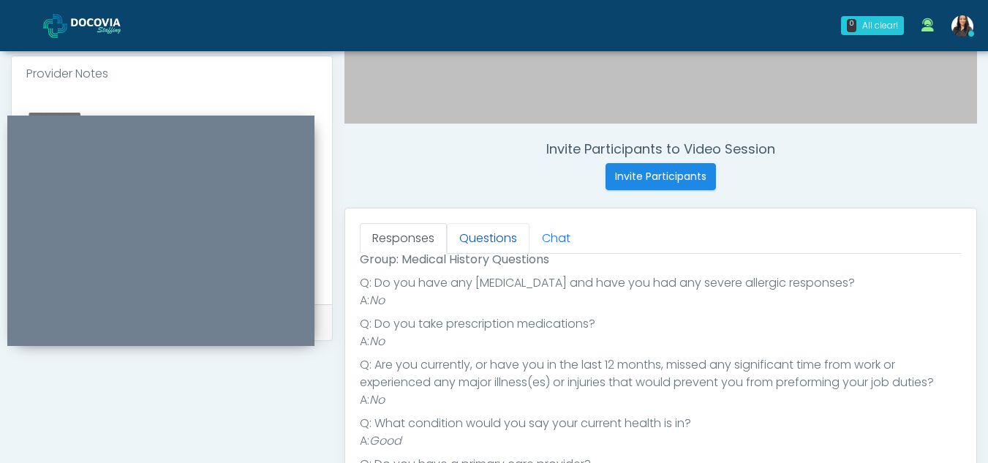
click at [491, 249] on link "Questions" at bounding box center [488, 238] width 83 height 31
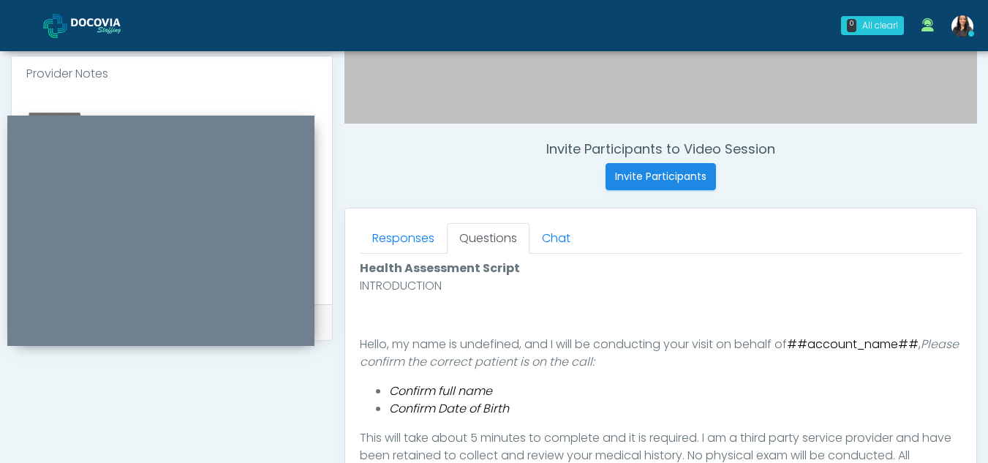
scroll to position [706, 0]
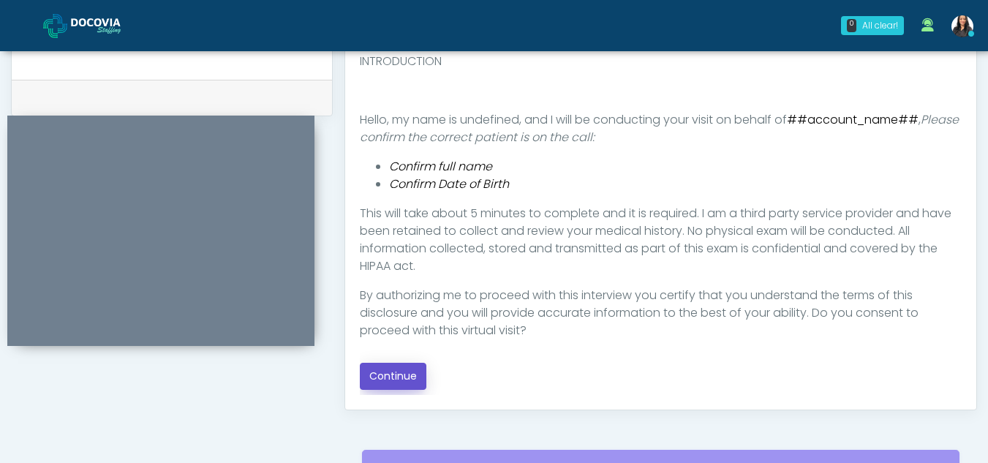
click at [394, 372] on button "Continue" at bounding box center [393, 376] width 67 height 27
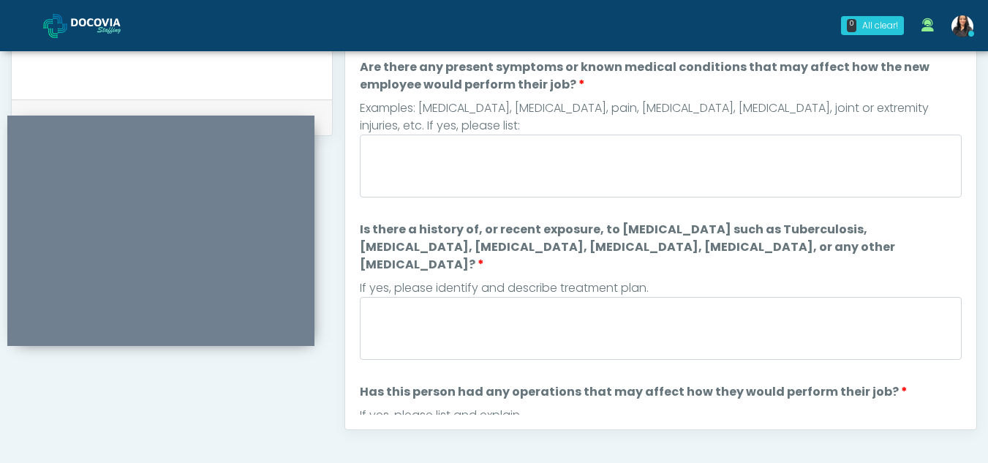
scroll to position [660, 0]
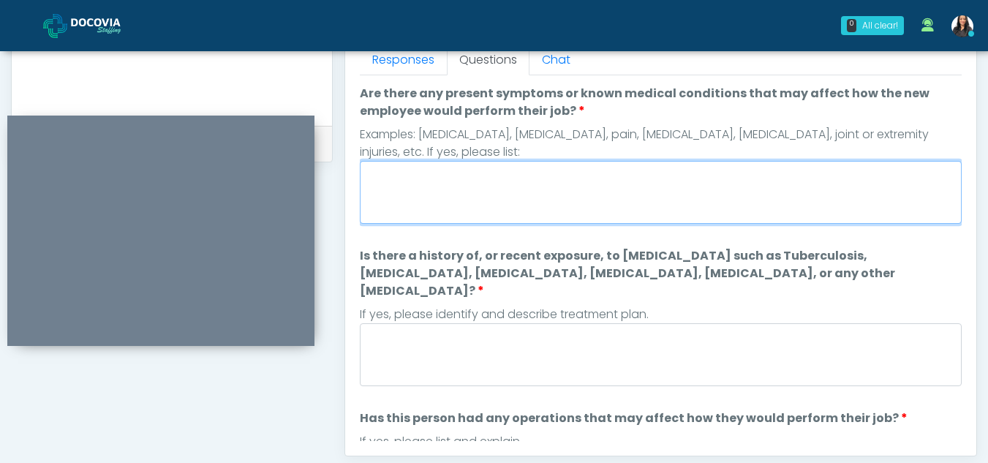
click at [453, 190] on textarea "Are there any present symptoms or known medical conditions that may affect how …" at bounding box center [661, 192] width 602 height 63
type textarea "**"
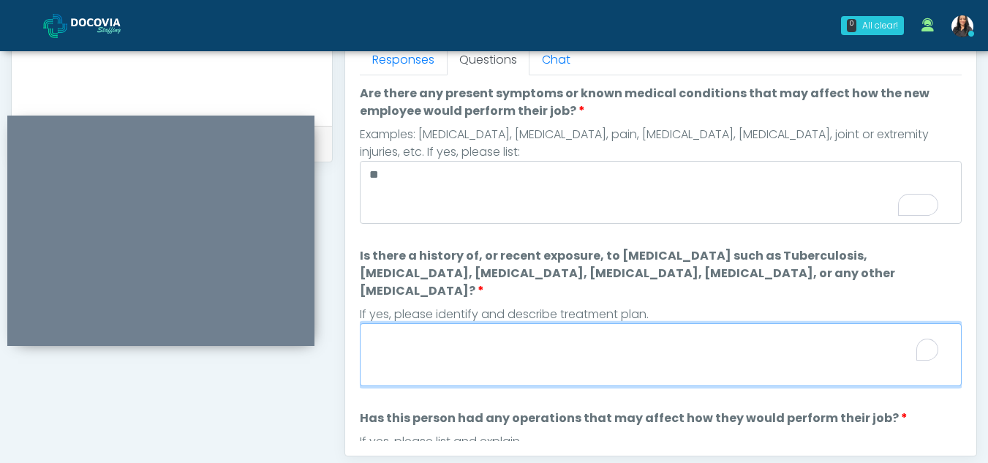
click at [428, 358] on textarea "Is there a history of, or recent exposure, to infectious diseases such as Tuber…" at bounding box center [661, 354] width 602 height 63
type textarea "**"
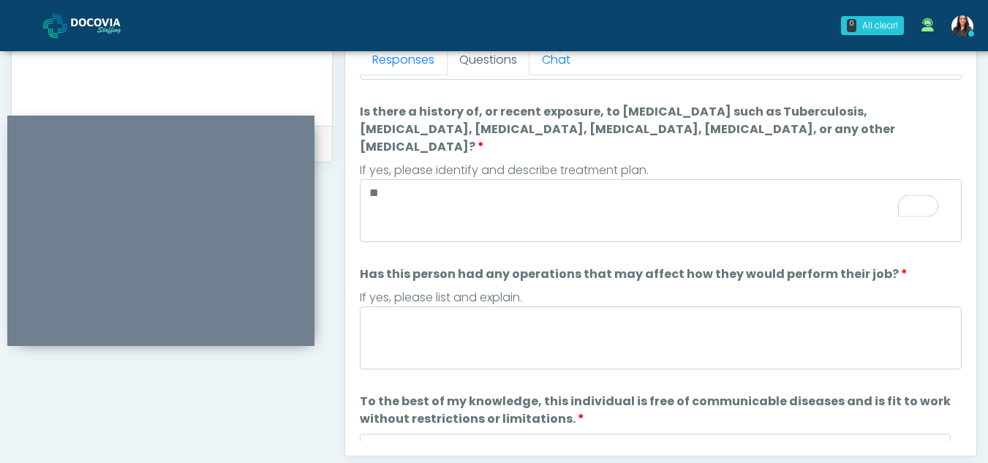
scroll to position [192, 0]
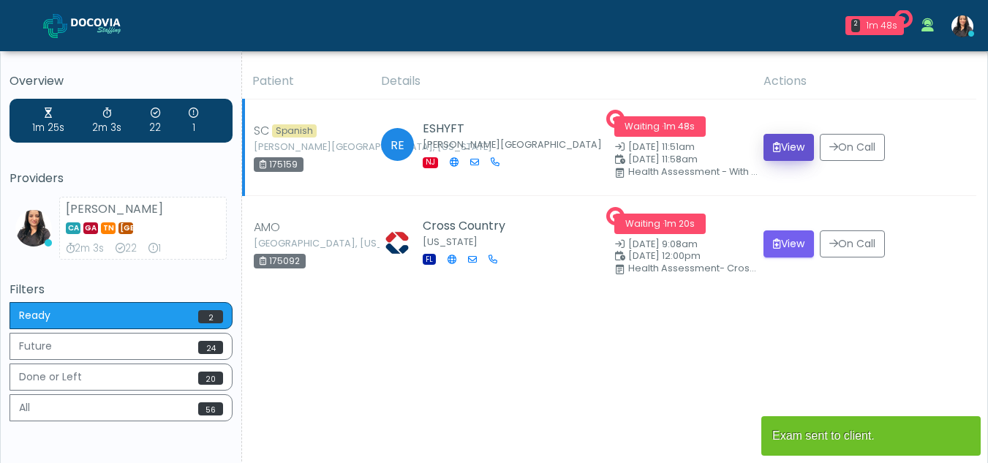
click at [779, 143] on button "View" at bounding box center [789, 147] width 50 height 27
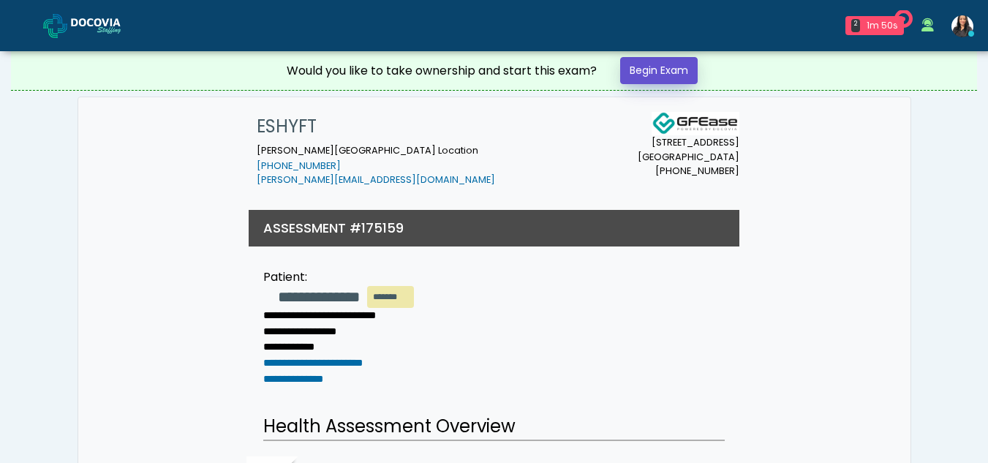
click at [655, 64] on link "Begin Exam" at bounding box center [659, 70] width 78 height 27
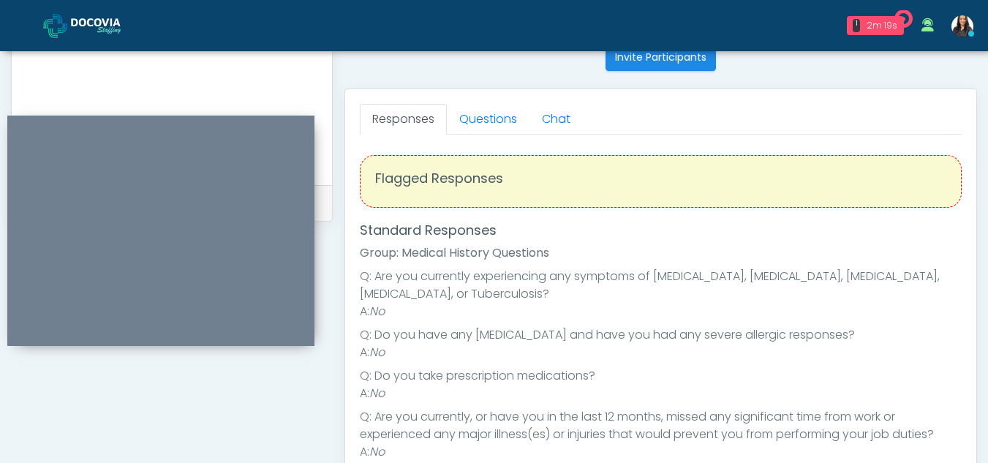
scroll to position [597, 0]
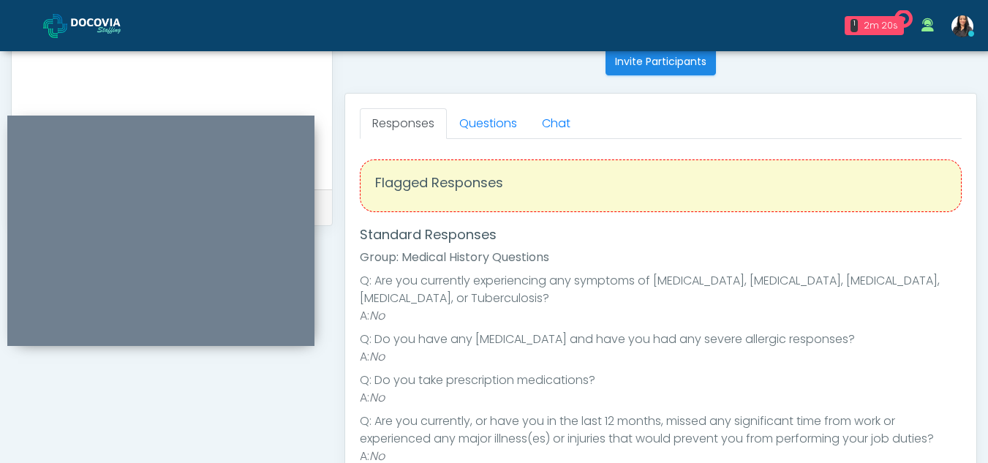
click at [478, 102] on div "Responses Questions Chat Health Assessment Script INTRODUCTION Hello, my name i…" at bounding box center [660, 307] width 631 height 426
click at [495, 127] on link "Questions" at bounding box center [488, 123] width 83 height 31
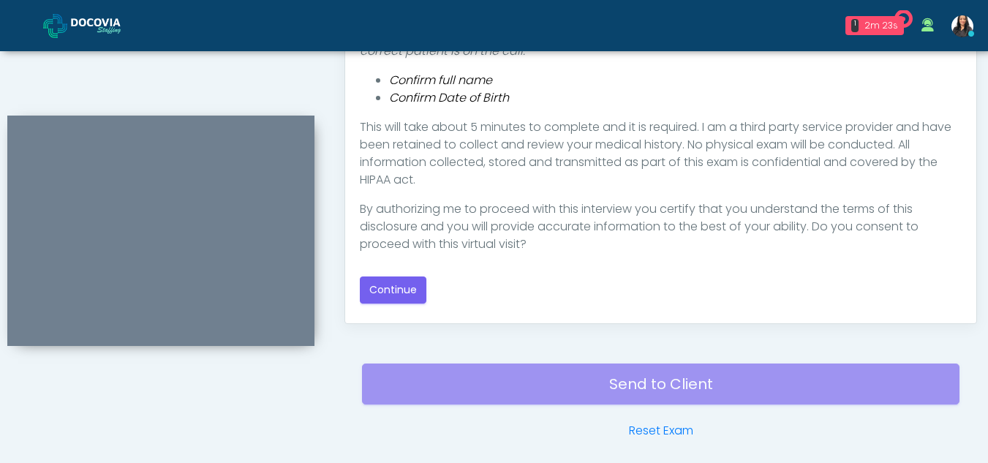
scroll to position [815, 0]
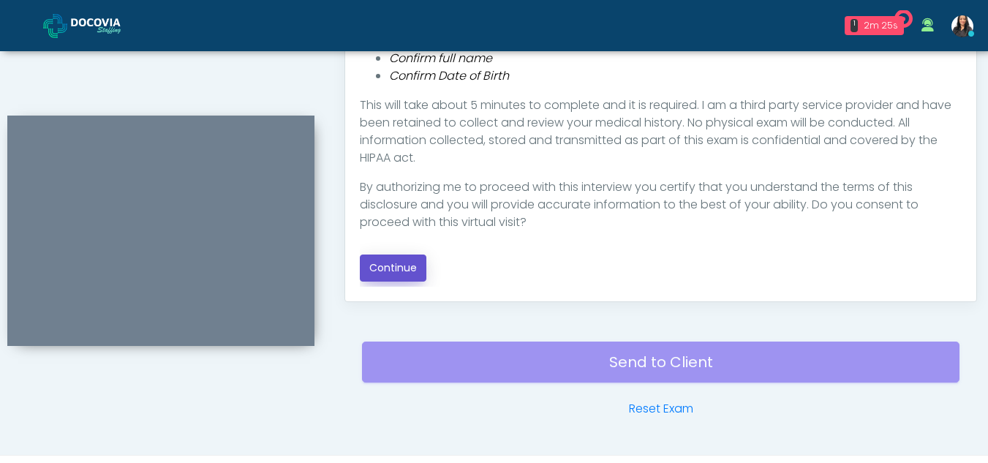
click at [400, 260] on button "Continue" at bounding box center [393, 268] width 67 height 27
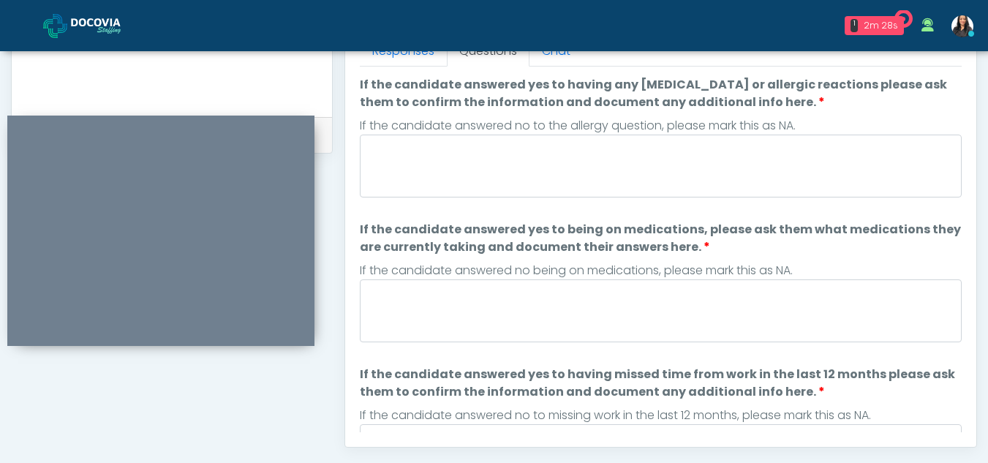
scroll to position [645, 0]
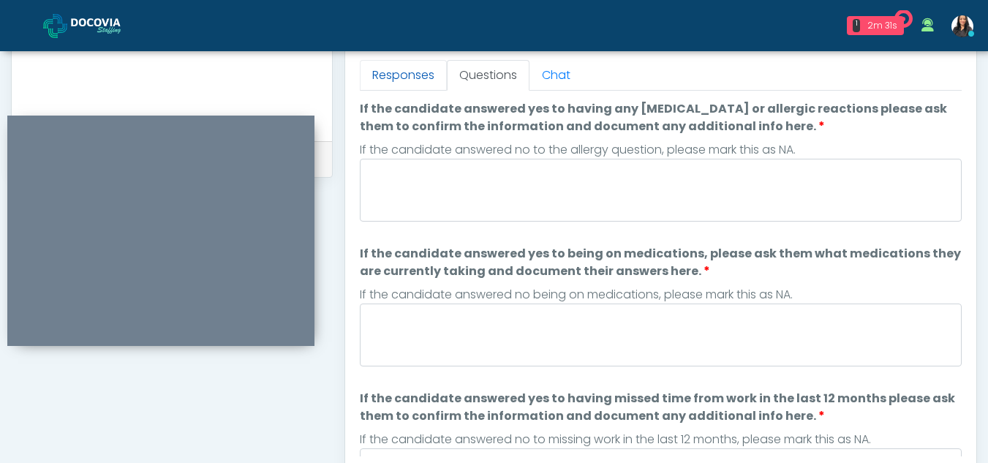
click at [416, 80] on link "Responses" at bounding box center [403, 75] width 87 height 31
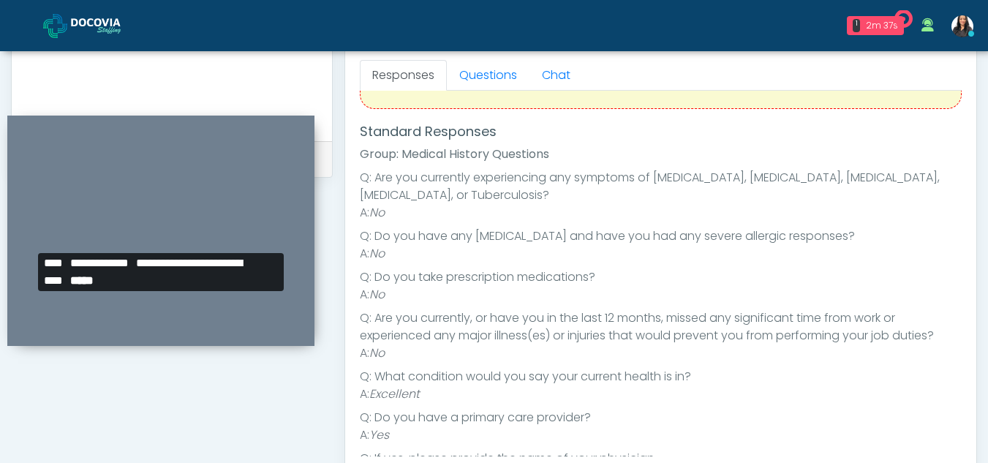
scroll to position [63, 0]
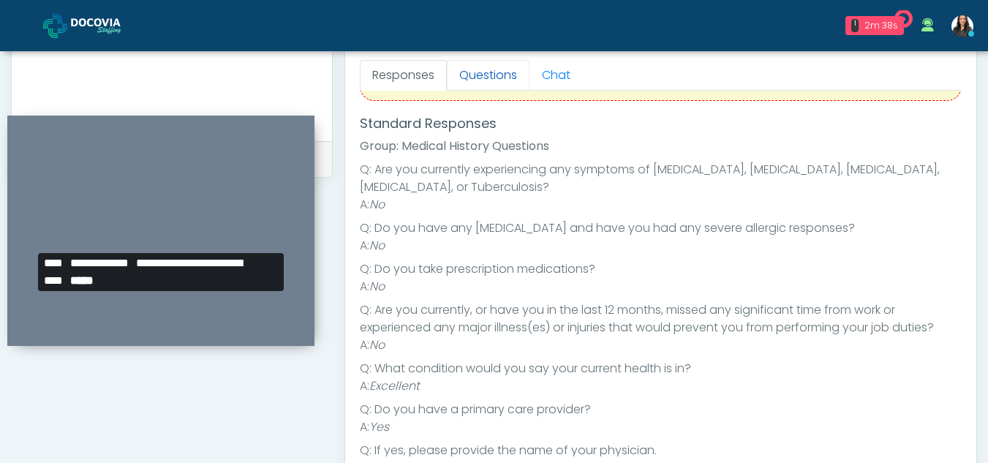
click at [461, 67] on link "Questions" at bounding box center [488, 75] width 83 height 31
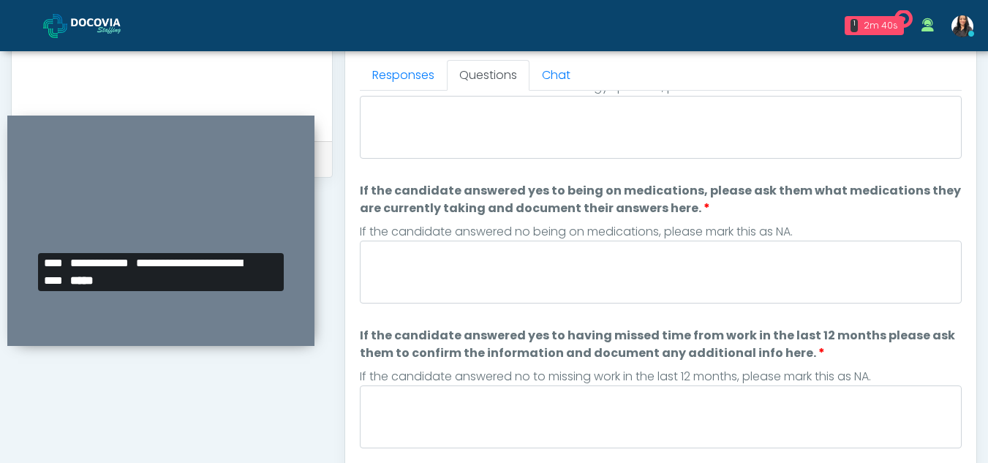
scroll to position [0, 0]
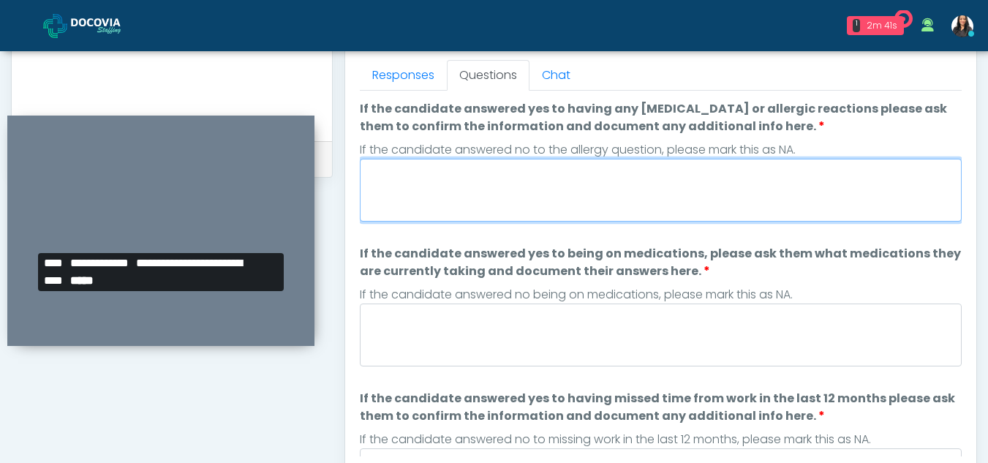
click at [506, 185] on textarea "If the candidate answered yes to having any allergies or allergic reactions ple…" at bounding box center [661, 190] width 602 height 63
type textarea "**"
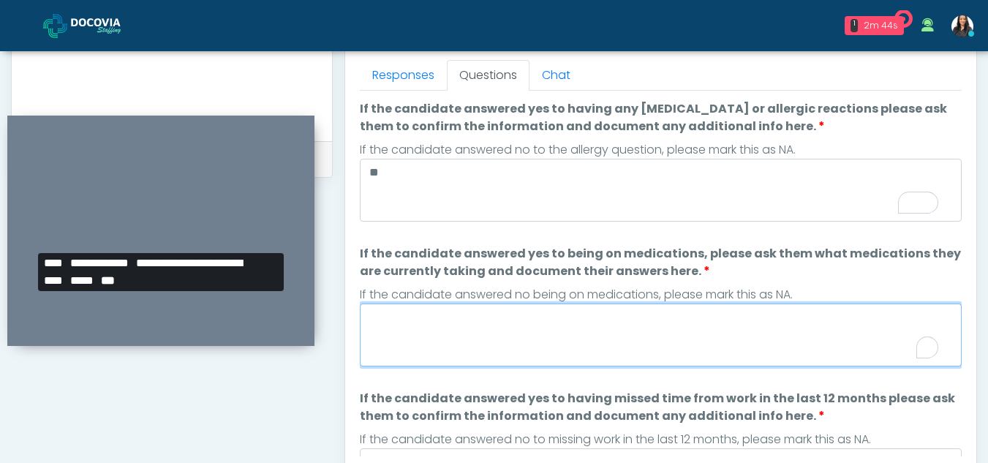
click at [496, 334] on textarea "If the candidate answered yes to being on medications, please ask them what med…" at bounding box center [661, 335] width 602 height 63
type textarea "*"
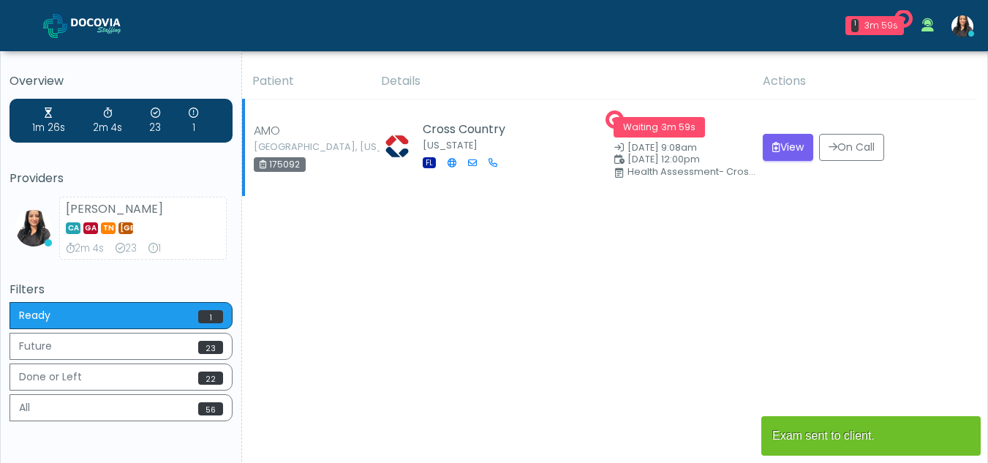
click at [788, 132] on td "View On Call" at bounding box center [865, 147] width 222 height 97
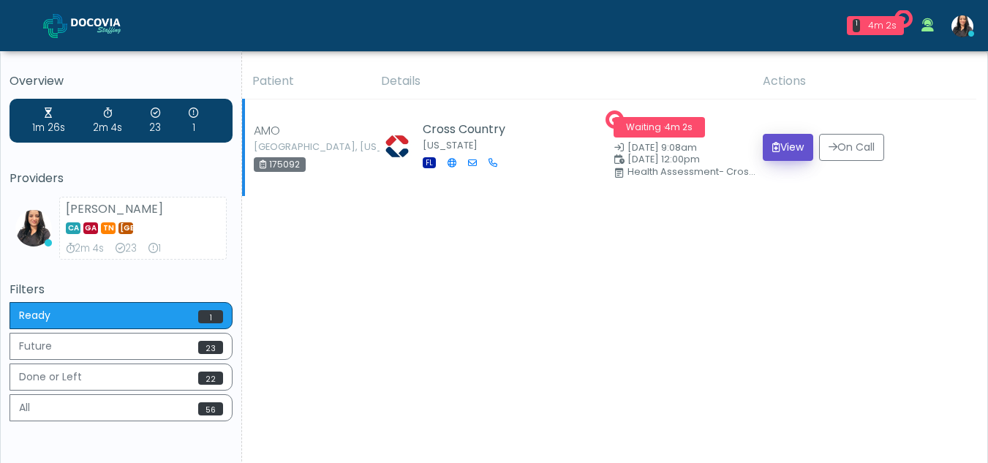
click at [785, 146] on button "View" at bounding box center [788, 147] width 50 height 27
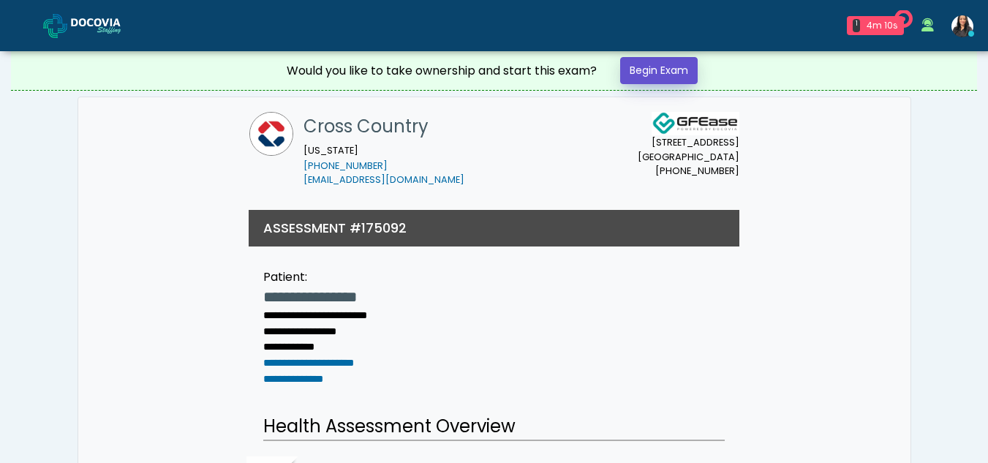
click at [666, 69] on link "Begin Exam" at bounding box center [659, 70] width 78 height 27
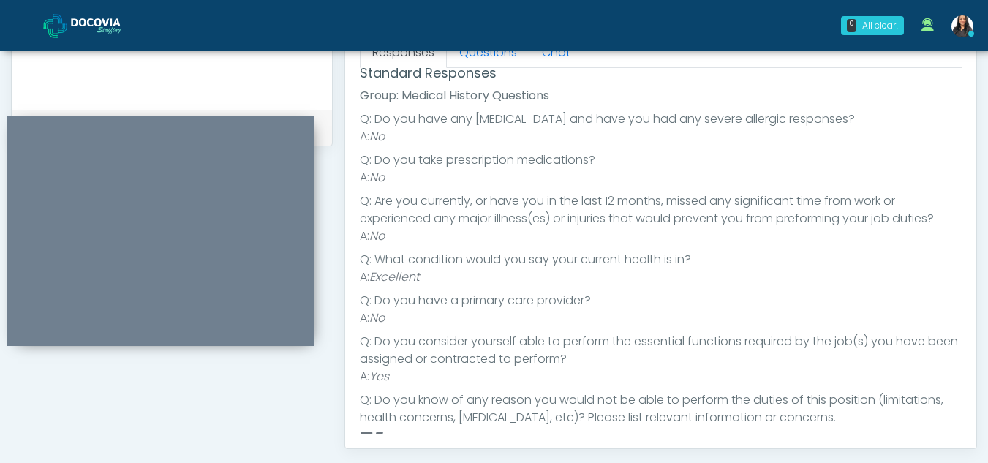
scroll to position [113, 0]
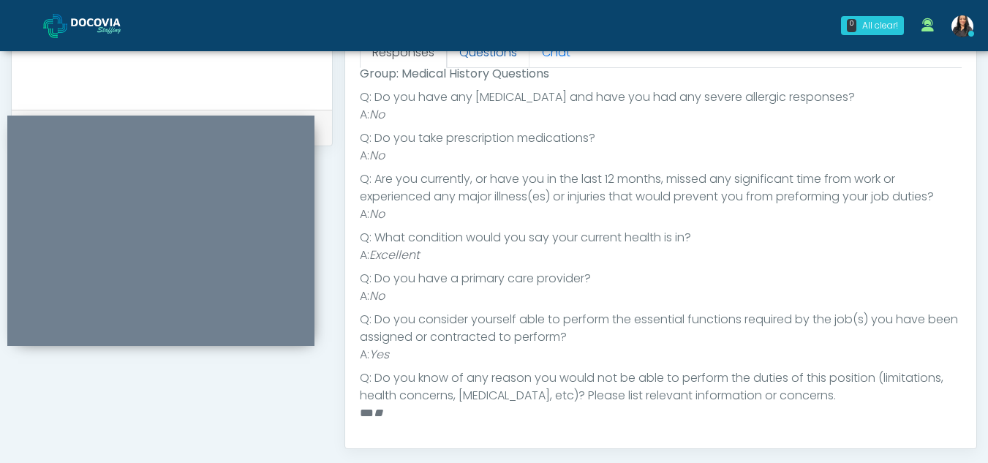
click at [485, 56] on link "Questions" at bounding box center [488, 52] width 83 height 31
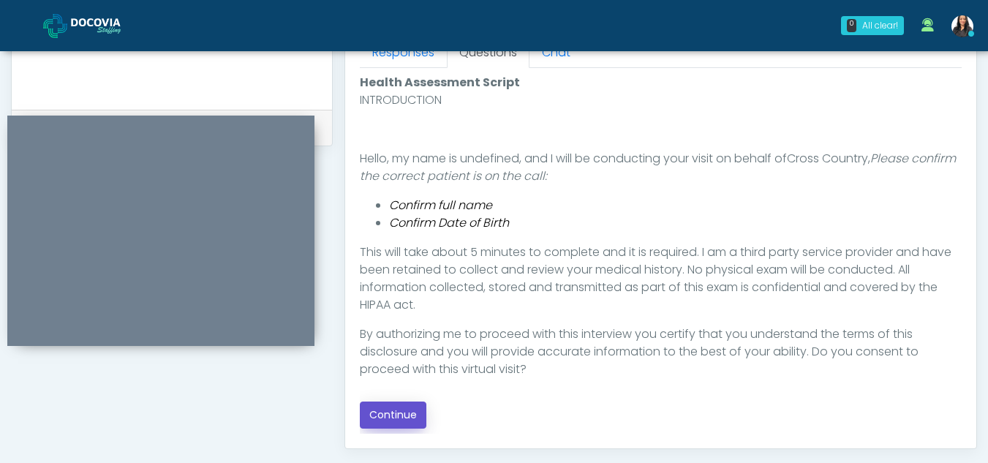
click at [389, 420] on button "Continue" at bounding box center [393, 415] width 67 height 27
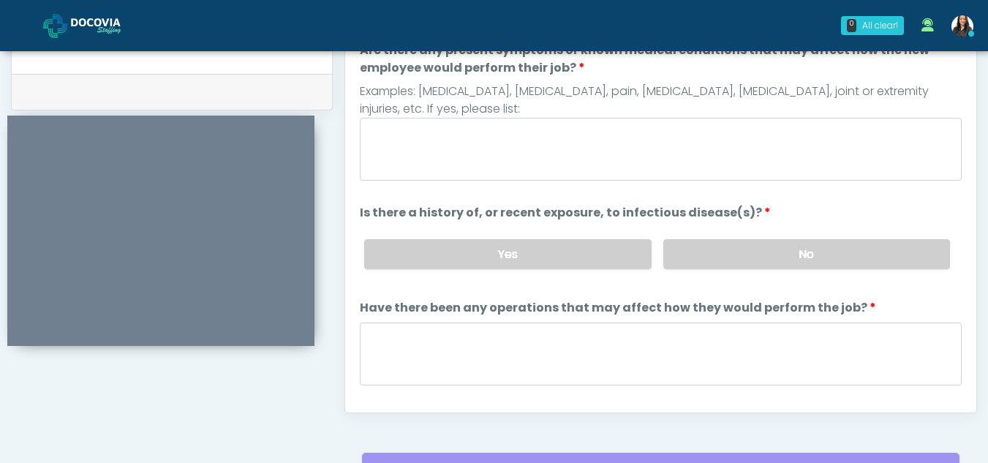
scroll to position [674, 0]
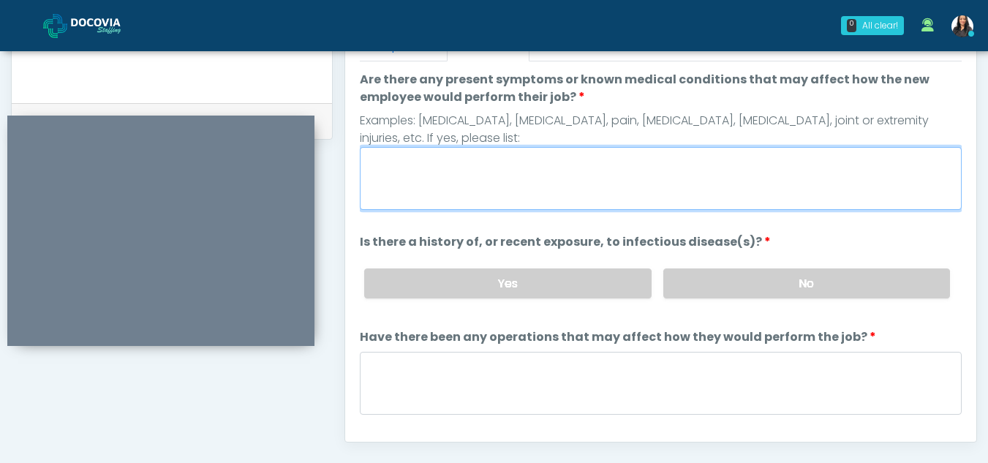
click at [431, 173] on textarea "Are there any present symptoms or known medical conditions that may affect how …" at bounding box center [661, 178] width 602 height 63
type textarea "**"
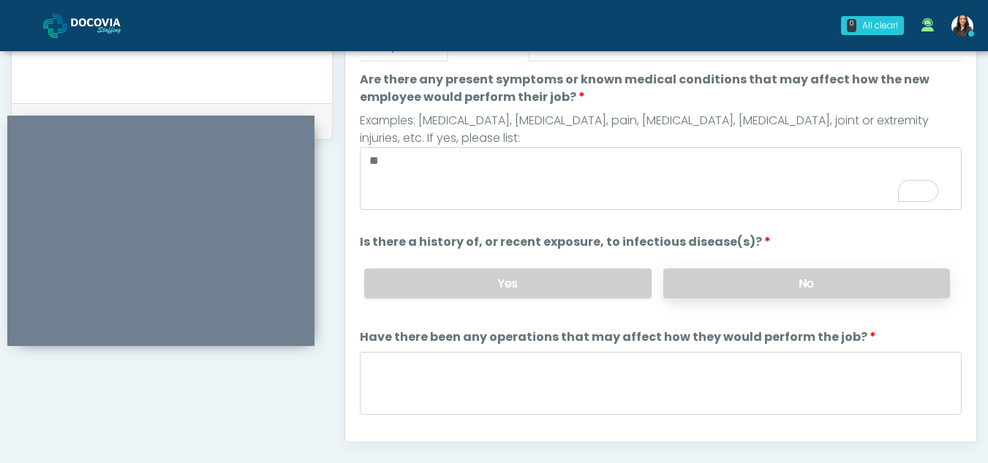
click at [874, 292] on label "No" at bounding box center [806, 283] width 287 height 30
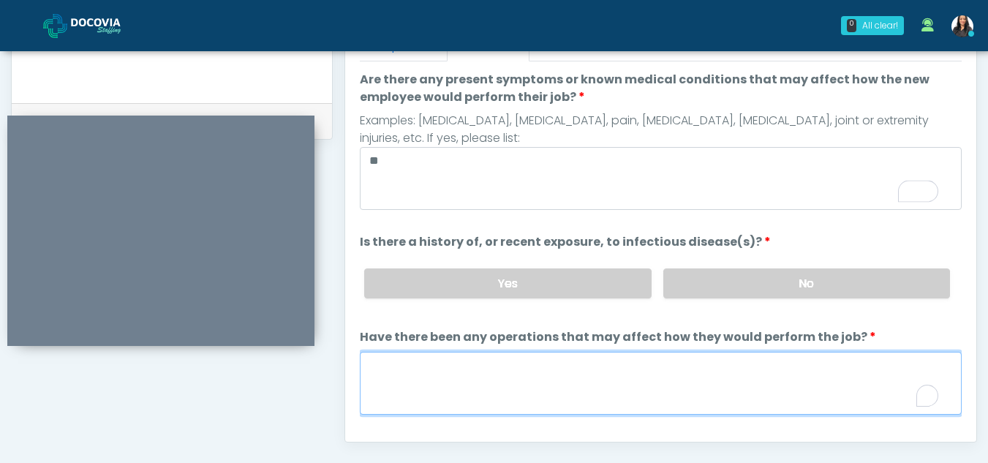
click at [400, 389] on textarea "Have there been any operations that may affect how they would perform the job?" at bounding box center [661, 383] width 602 height 63
type textarea "**"
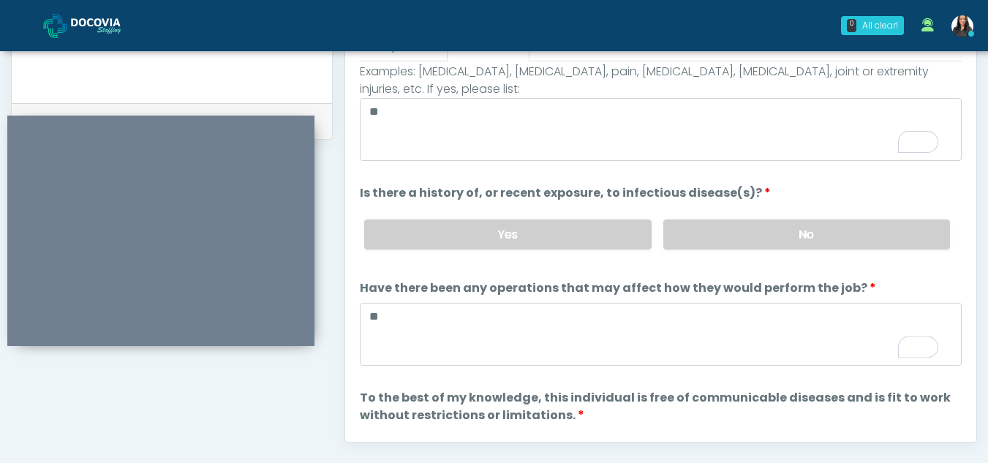
scroll to position [0, 0]
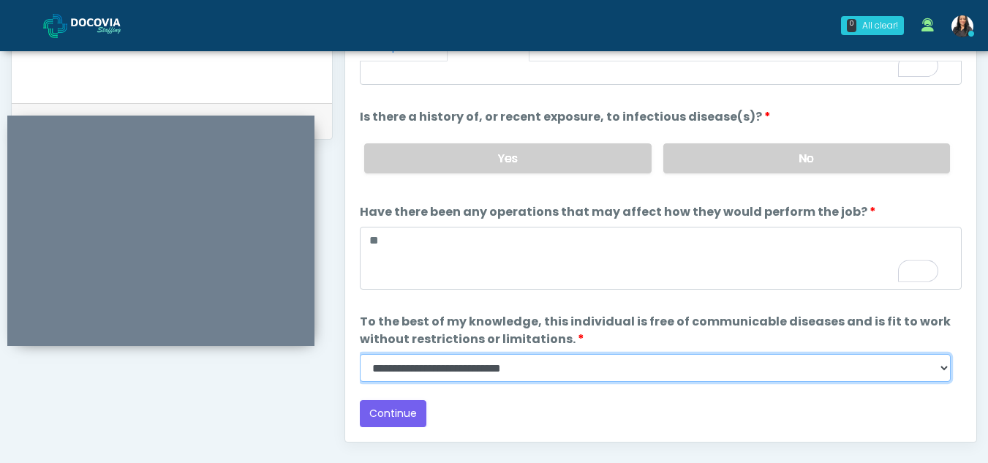
click at [946, 368] on select "**********" at bounding box center [655, 368] width 591 height 28
select select "******"
click at [360, 354] on select "**********" at bounding box center [655, 368] width 591 height 28
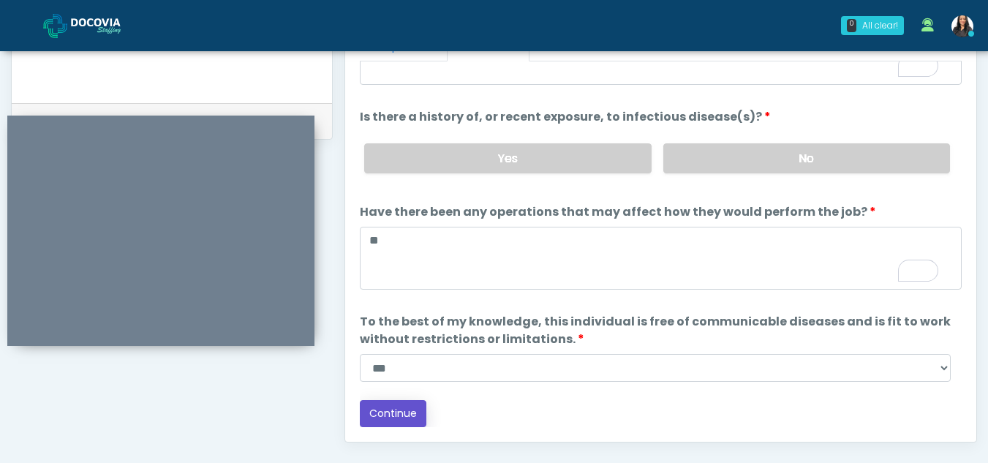
click at [388, 413] on button "Continue" at bounding box center [393, 413] width 67 height 27
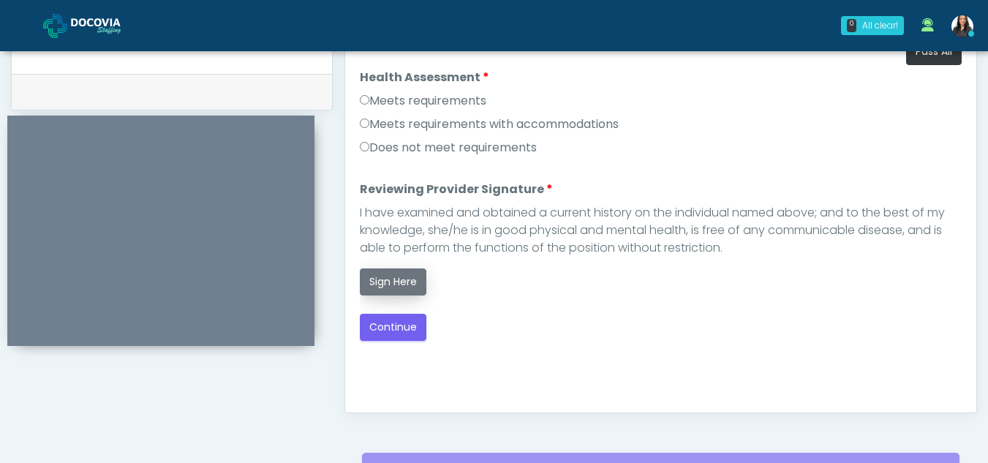
click at [393, 287] on button "Sign Here" at bounding box center [393, 281] width 67 height 27
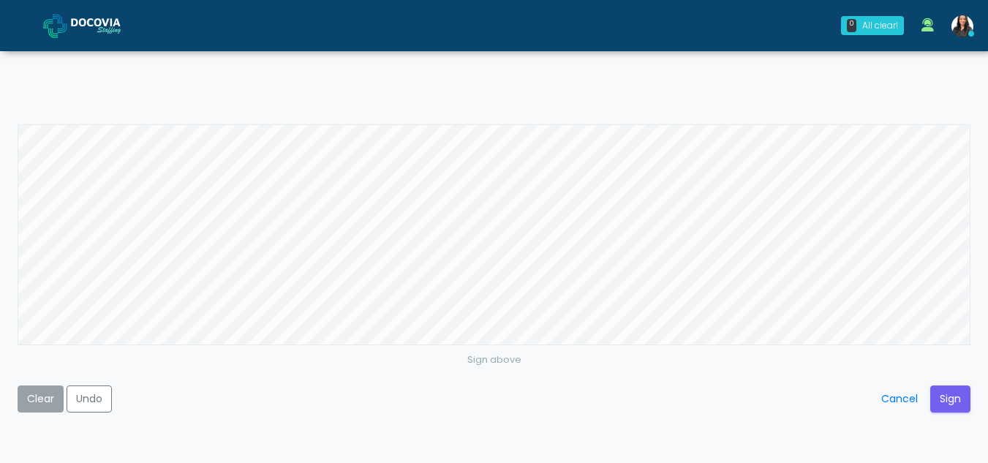
click at [40, 402] on button "Clear" at bounding box center [41, 398] width 46 height 27
click at [946, 402] on button "Sign" at bounding box center [950, 398] width 40 height 27
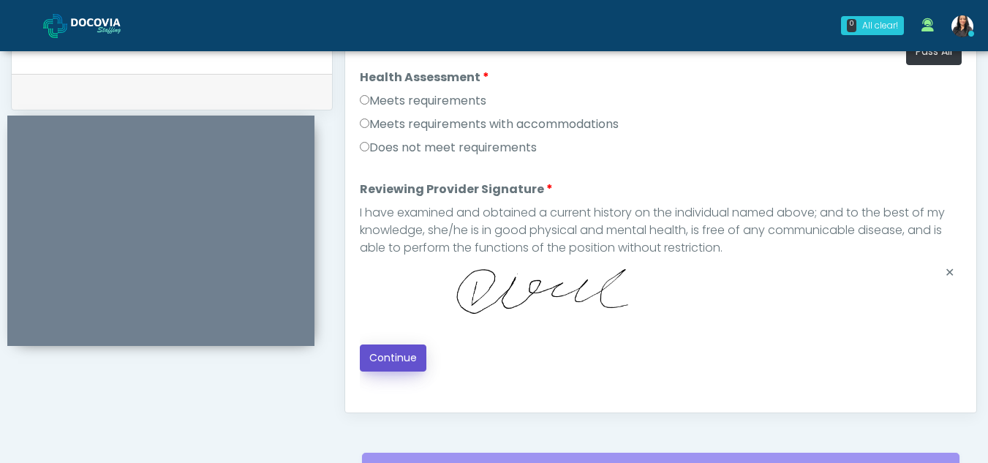
click at [400, 350] on button "Continue" at bounding box center [393, 357] width 67 height 27
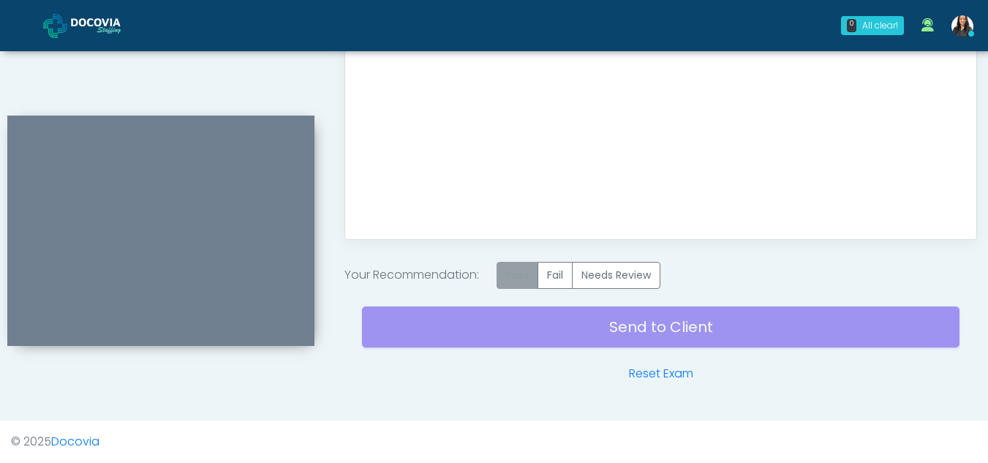
click at [523, 265] on label "Pass" at bounding box center [518, 275] width 42 height 27
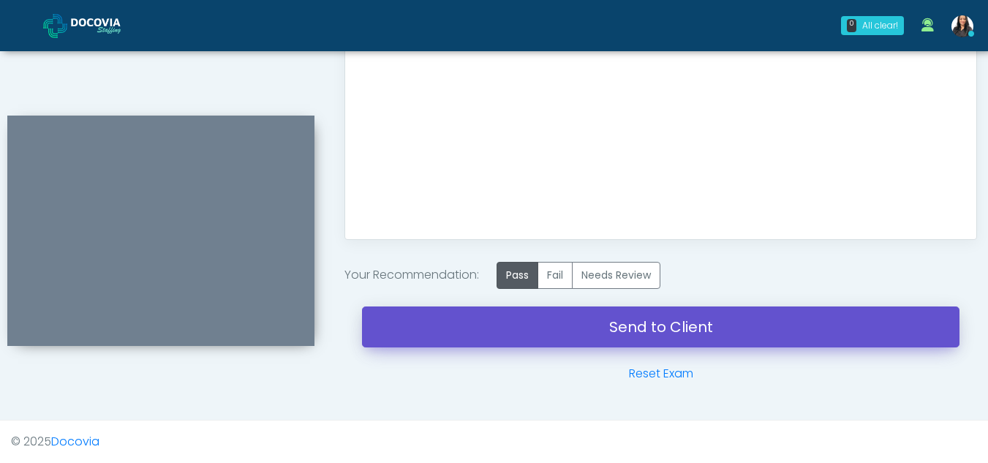
click at [645, 322] on link "Send to Client" at bounding box center [661, 326] width 598 height 41
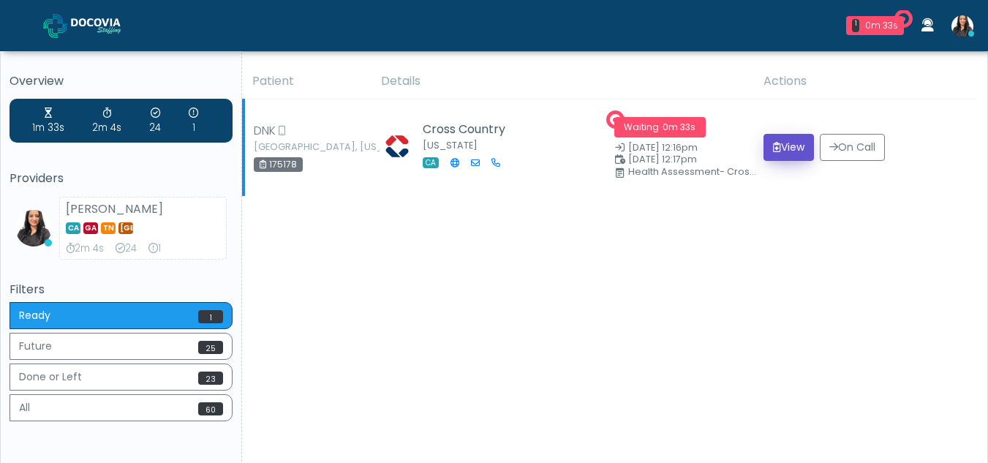
click at [782, 153] on button "View" at bounding box center [789, 147] width 50 height 27
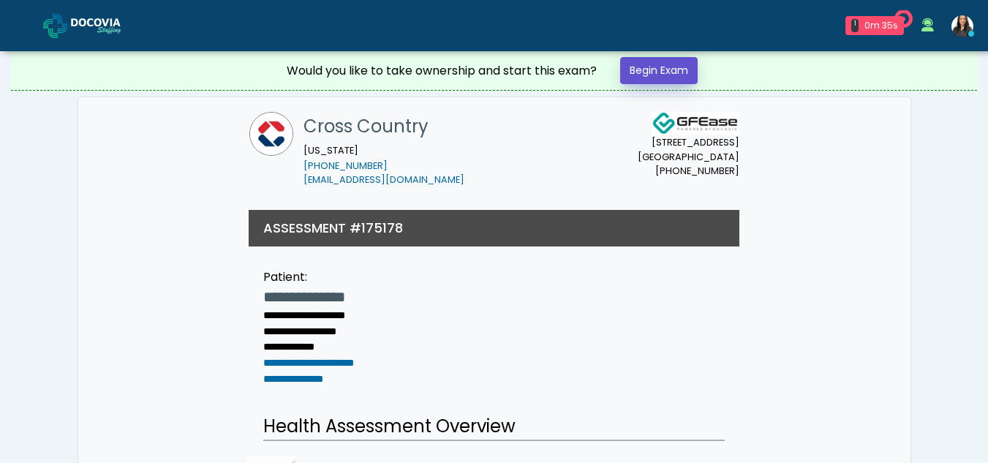
click at [666, 60] on link "Begin Exam" at bounding box center [659, 70] width 78 height 27
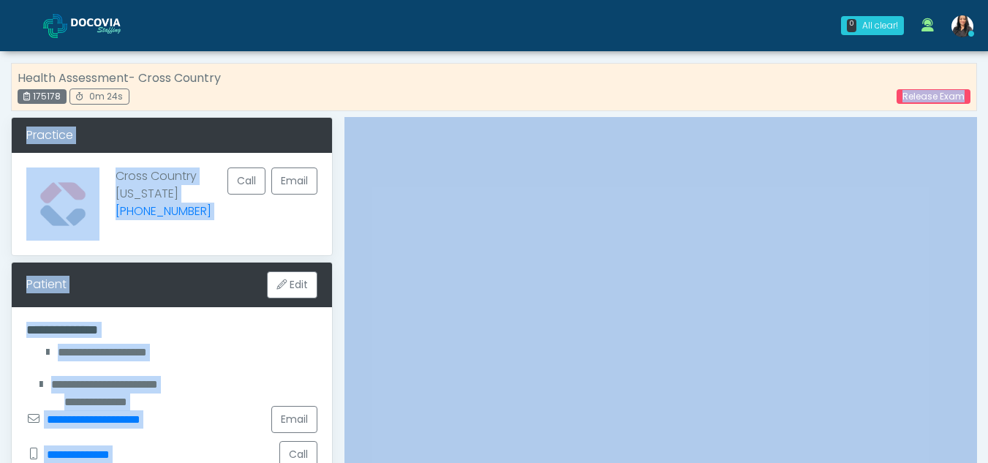
drag, startPoint x: 996, startPoint y: 99, endPoint x: 995, endPoint y: 121, distance: 21.3
click at [266, 217] on div "Cross Country California (561) 237-2053 Call Email" at bounding box center [172, 204] width 320 height 102
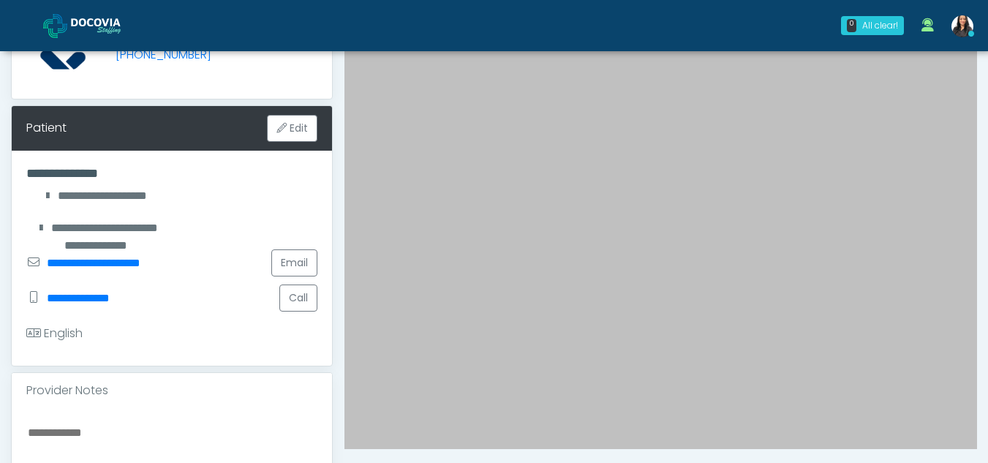
scroll to position [161, 0]
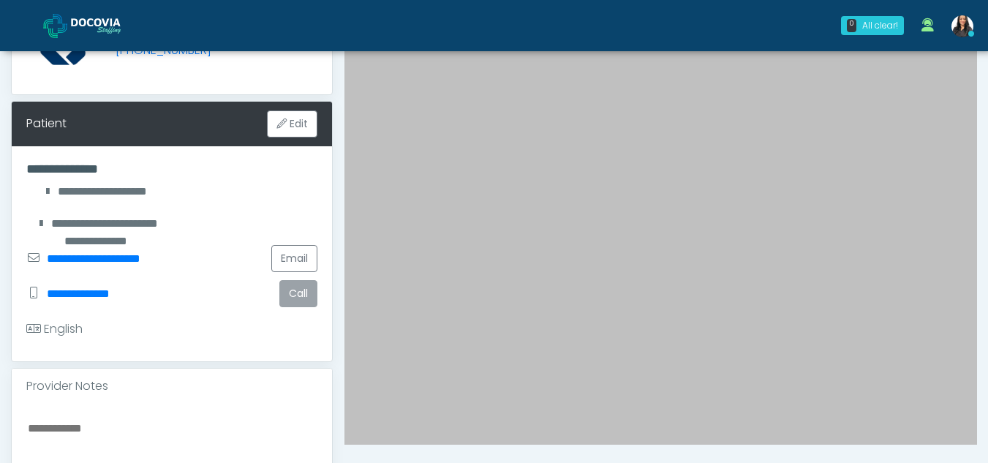
click at [298, 298] on button "Call" at bounding box center [298, 293] width 38 height 27
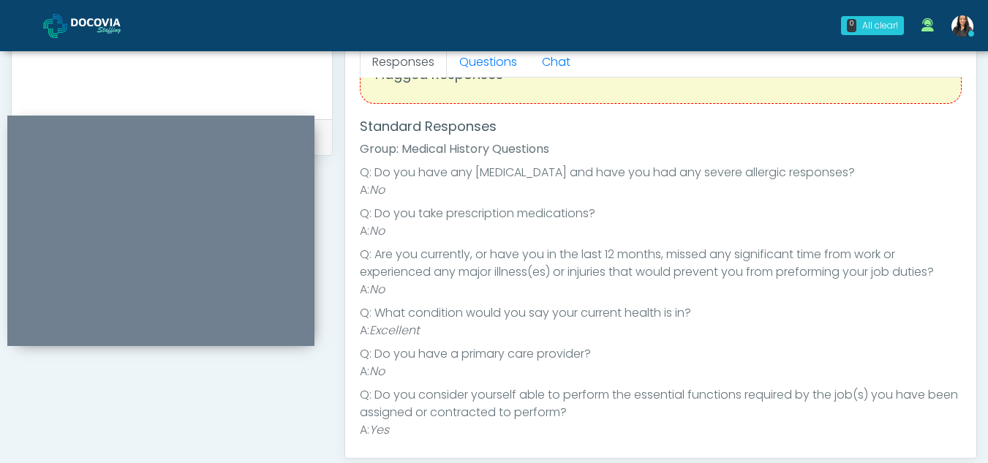
scroll to position [30, 0]
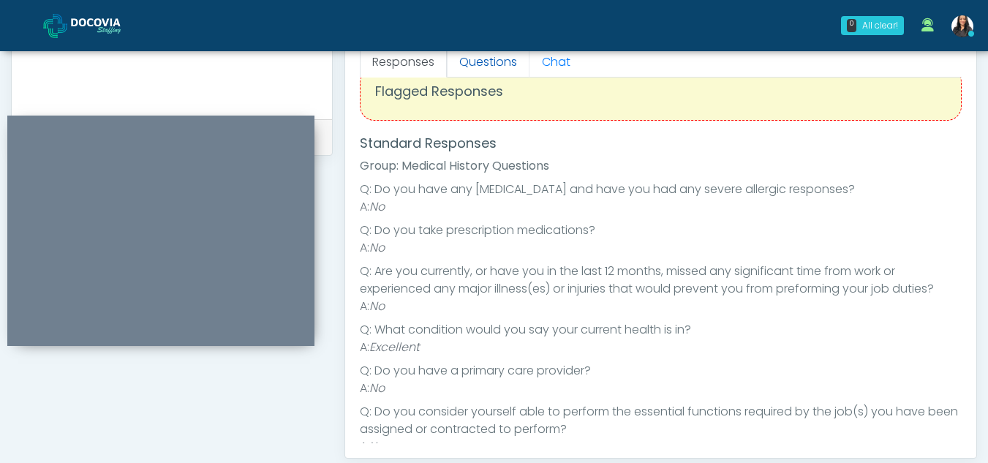
click at [480, 59] on link "Questions" at bounding box center [488, 62] width 83 height 31
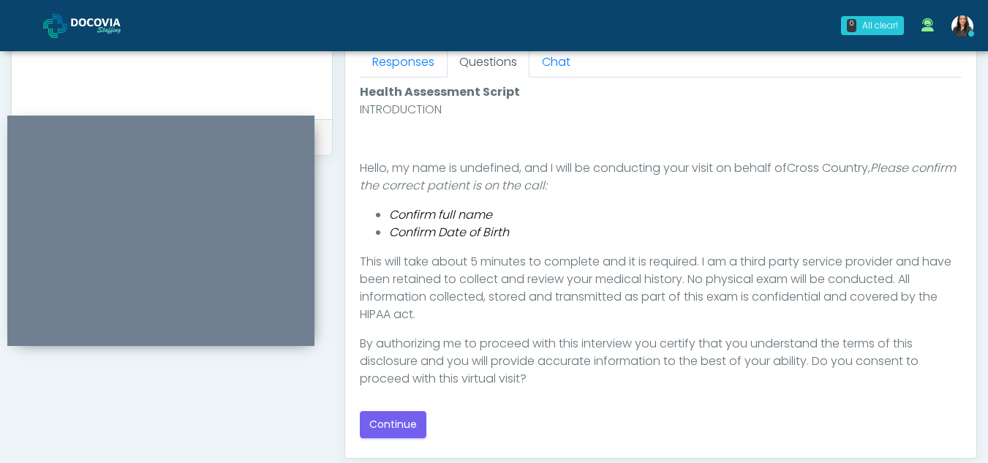
scroll to position [0, 0]
click at [392, 417] on button "Continue" at bounding box center [393, 424] width 67 height 27
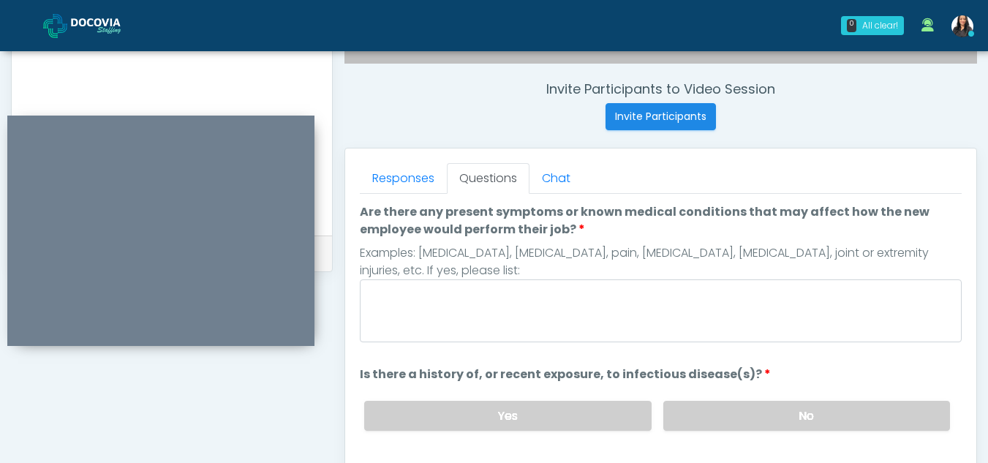
scroll to position [538, 0]
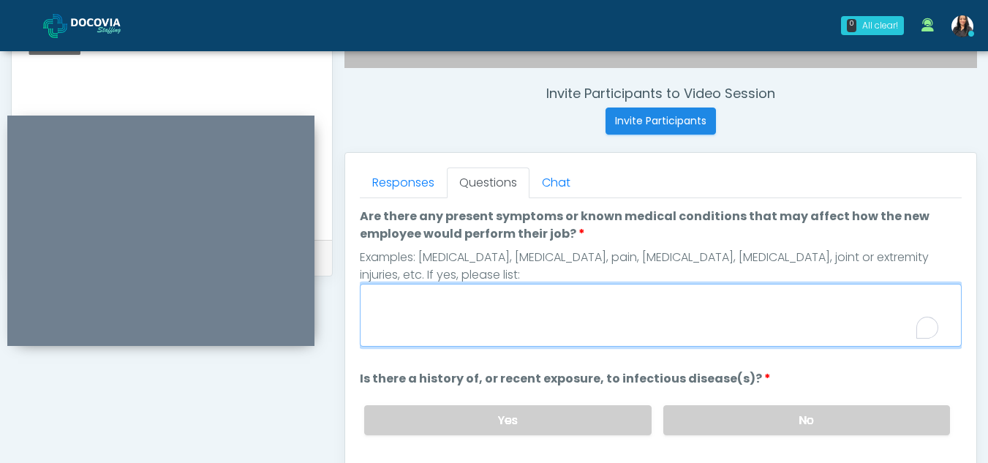
click at [438, 322] on textarea "Are there any present symptoms or known medical conditions that may affect how …" at bounding box center [661, 315] width 602 height 63
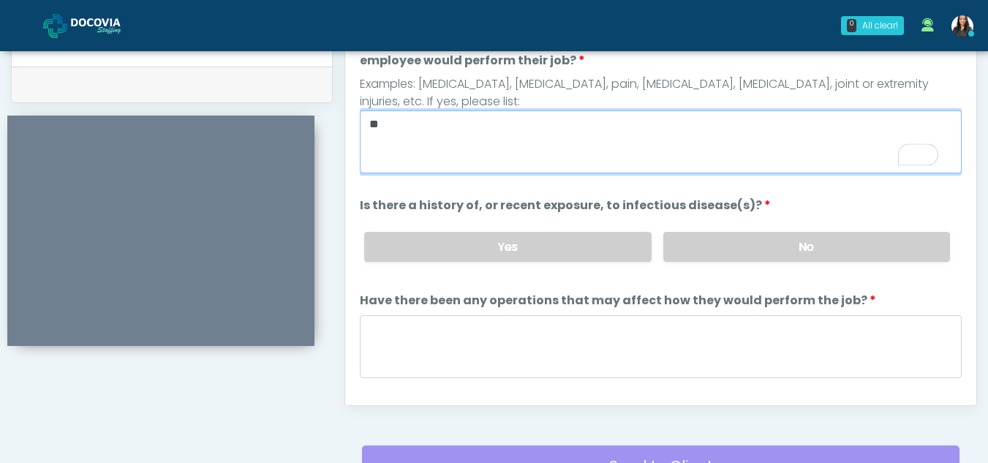
scroll to position [713, 0]
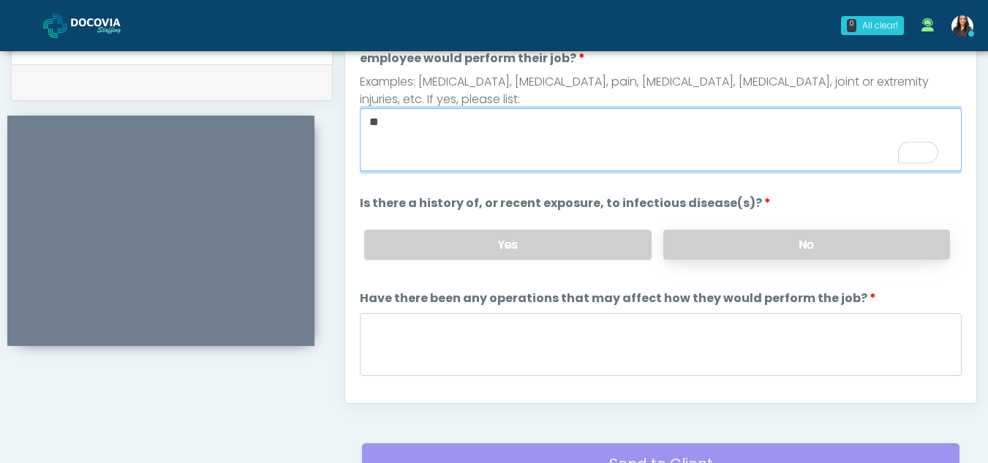
type textarea "**"
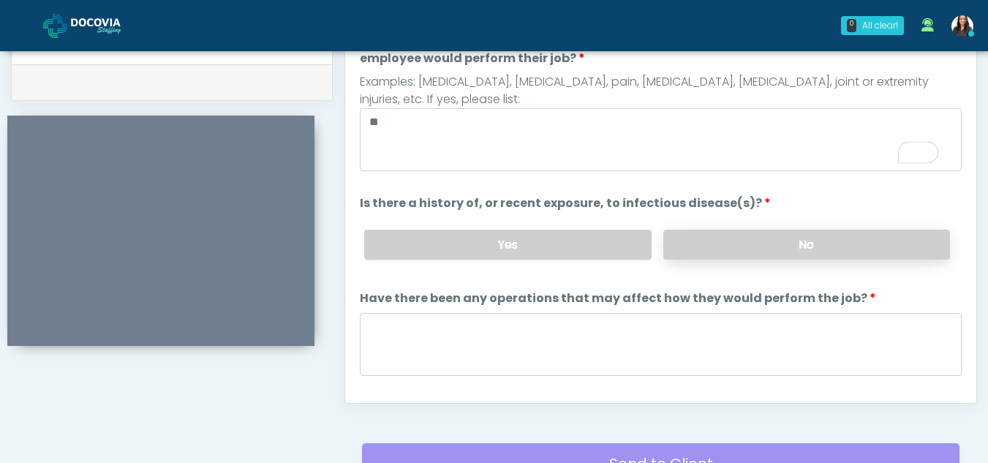
click at [737, 248] on label "No" at bounding box center [806, 245] width 287 height 30
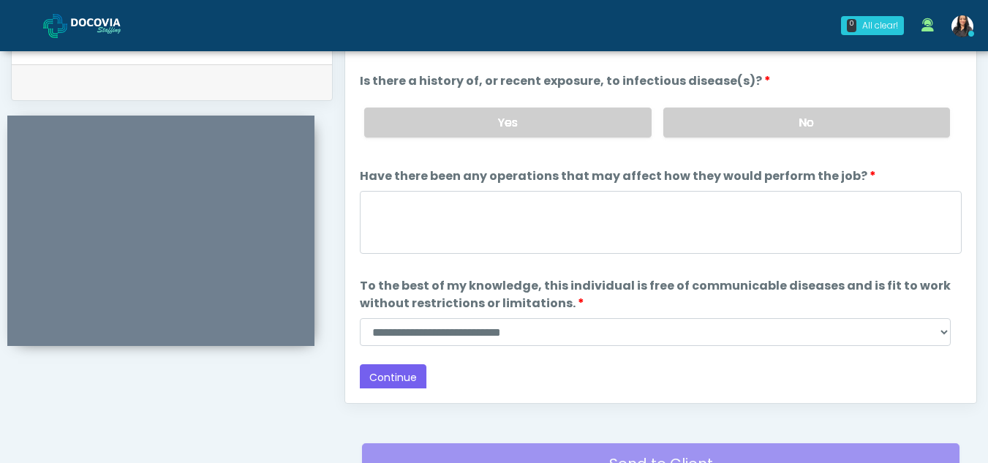
scroll to position [125, 0]
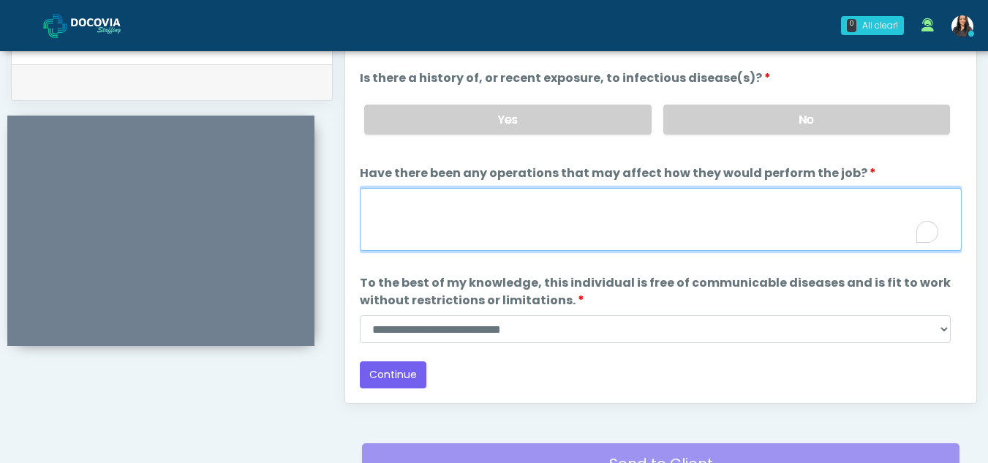
click at [450, 232] on textarea "Have there been any operations that may affect how they would perform the job?" at bounding box center [661, 219] width 602 height 63
type textarea "**"
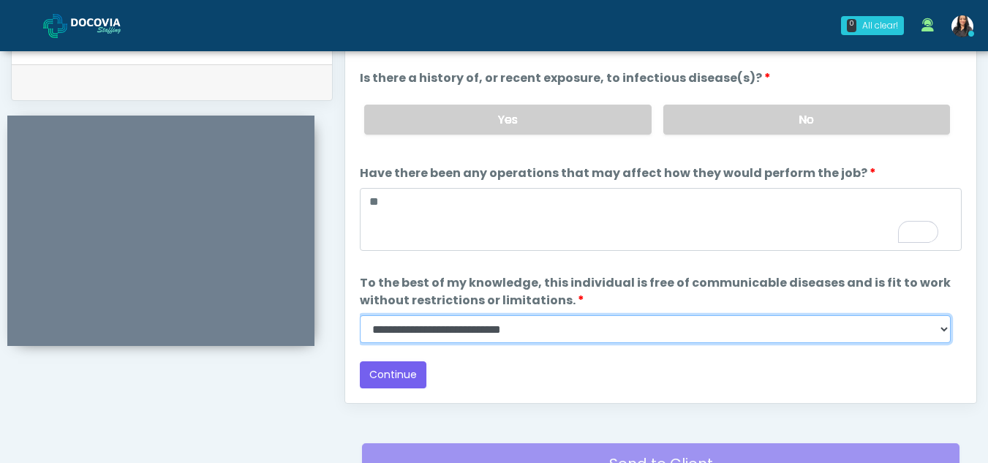
click at [943, 331] on select "**********" at bounding box center [655, 329] width 591 height 28
select select "******"
click at [360, 315] on select "**********" at bounding box center [655, 329] width 591 height 28
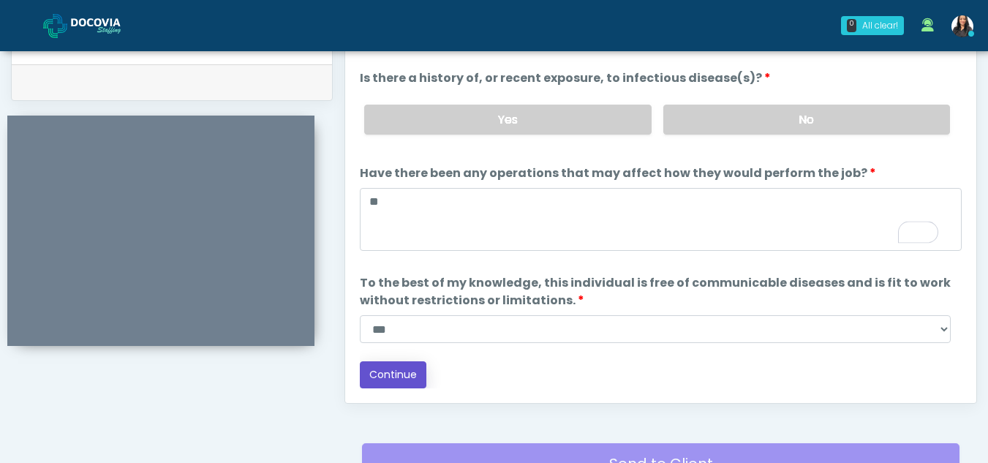
click at [391, 374] on button "Continue" at bounding box center [393, 374] width 67 height 27
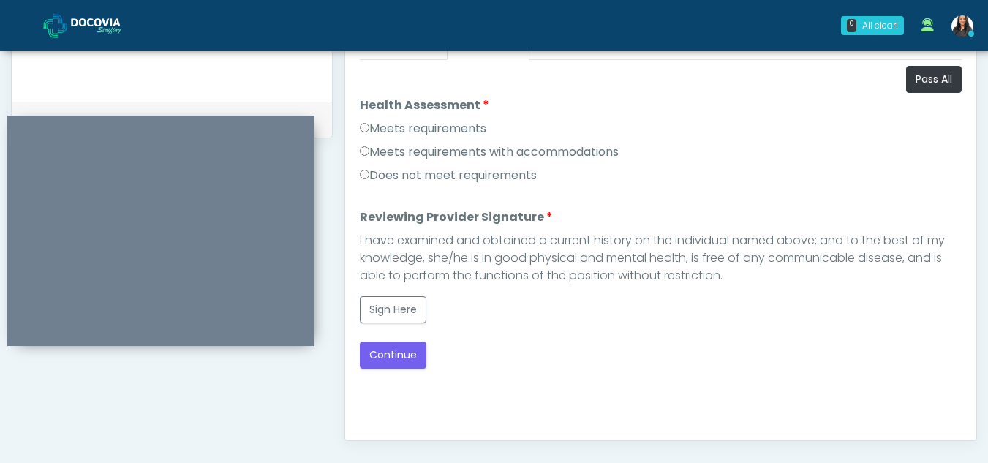
scroll to position [674, 0]
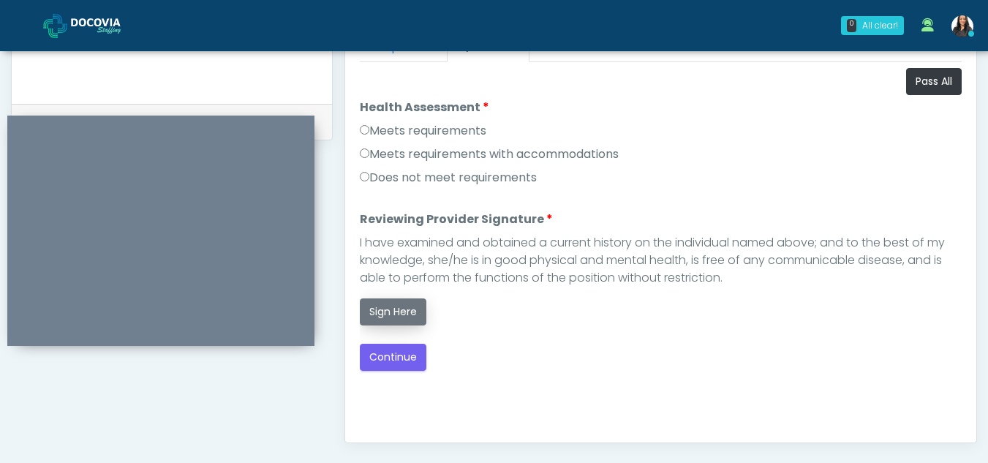
click at [394, 320] on button "Sign Here" at bounding box center [393, 311] width 67 height 27
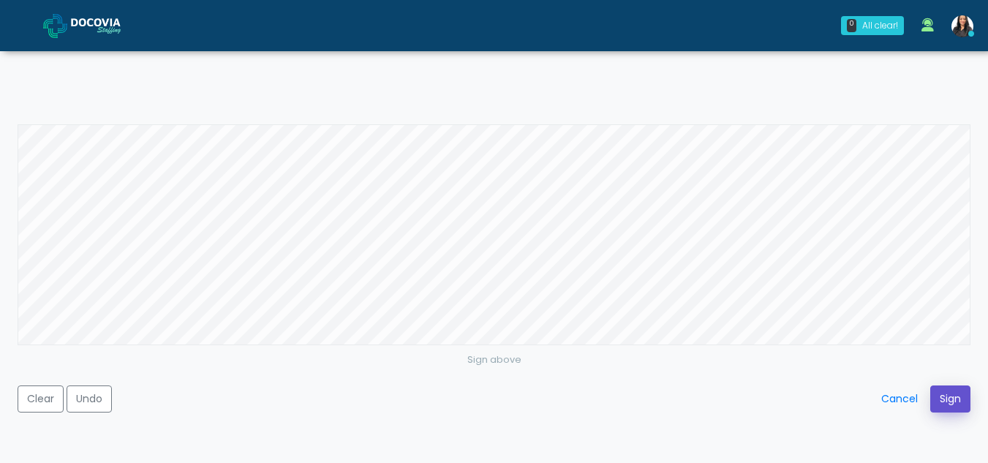
click at [955, 392] on button "Sign" at bounding box center [950, 398] width 40 height 27
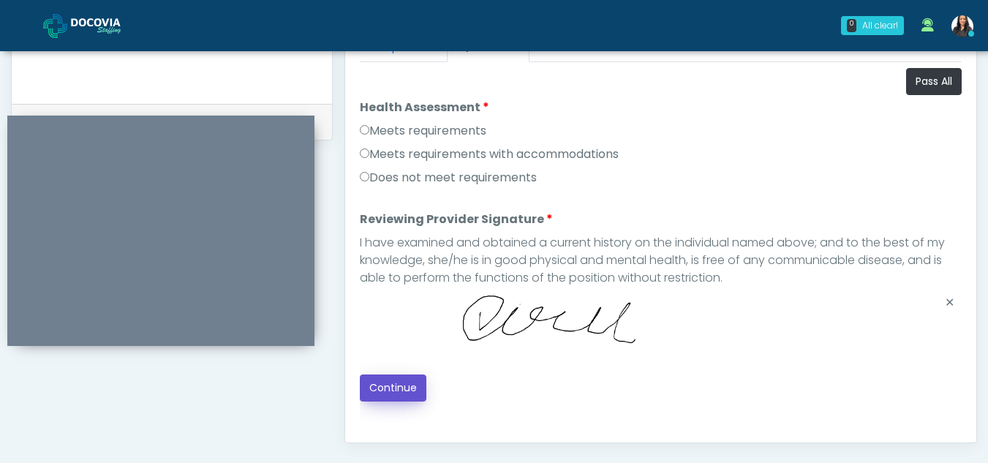
click at [390, 388] on button "Continue" at bounding box center [393, 387] width 67 height 27
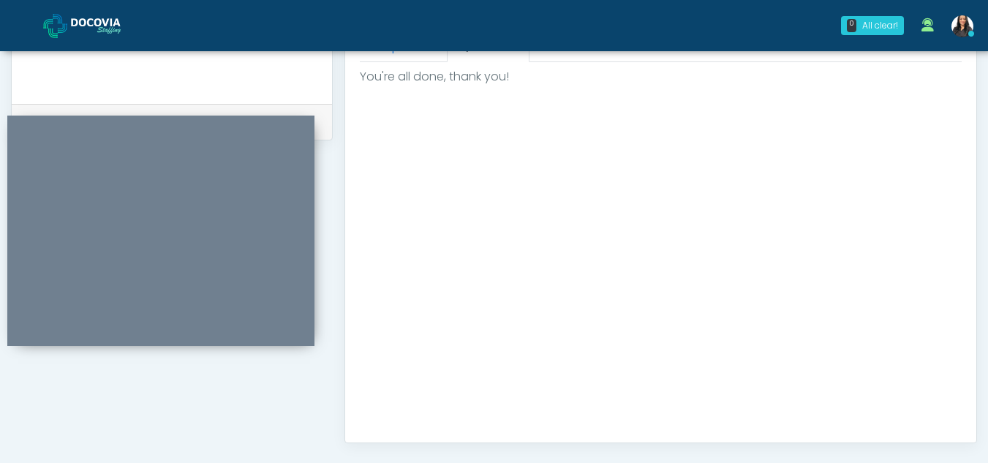
scroll to position [877, 0]
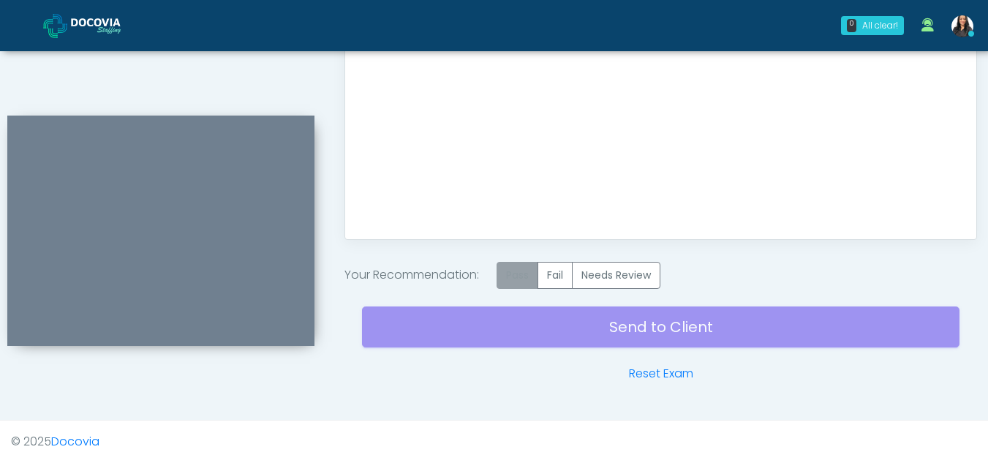
click at [532, 277] on label "Pass" at bounding box center [518, 275] width 42 height 27
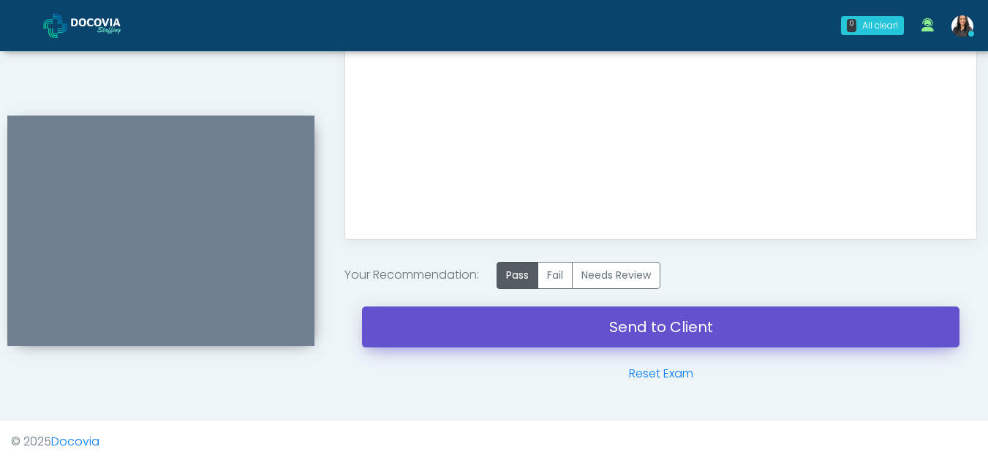
click at [638, 315] on link "Send to Client" at bounding box center [661, 326] width 598 height 41
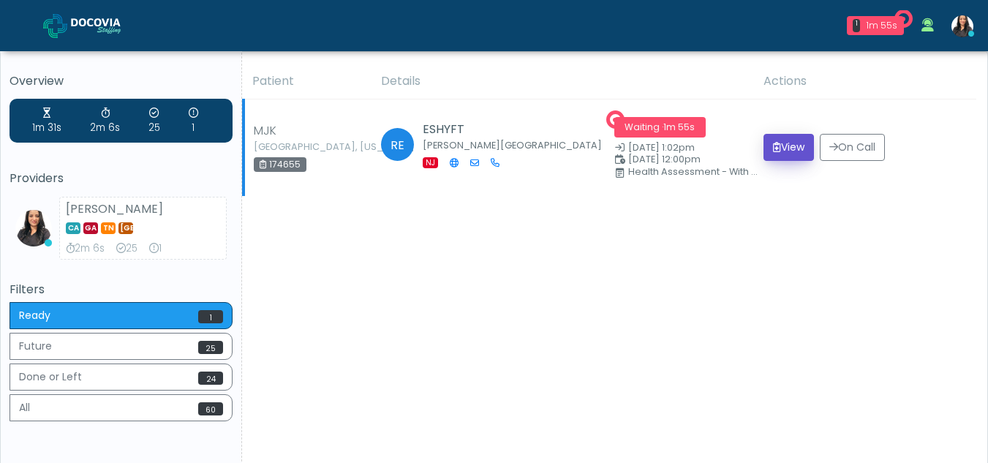
click at [784, 150] on button "View" at bounding box center [789, 147] width 50 height 27
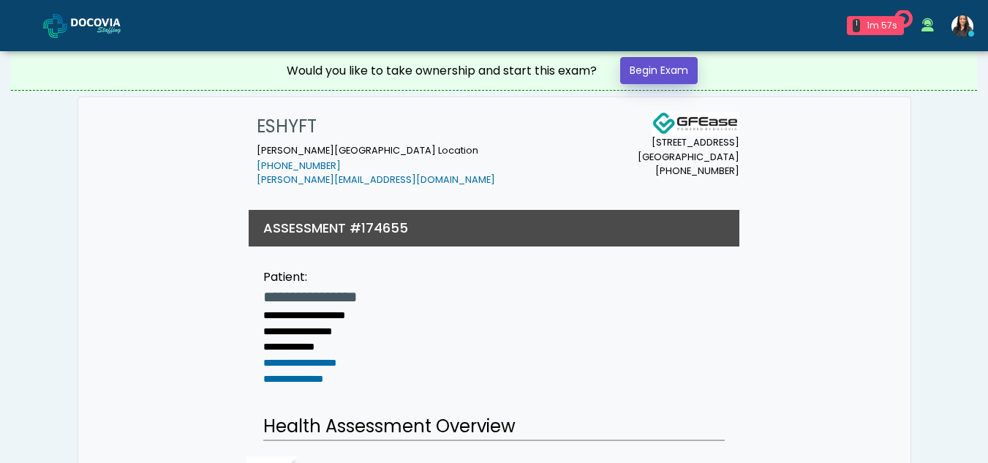
click at [654, 70] on link "Begin Exam" at bounding box center [659, 70] width 78 height 27
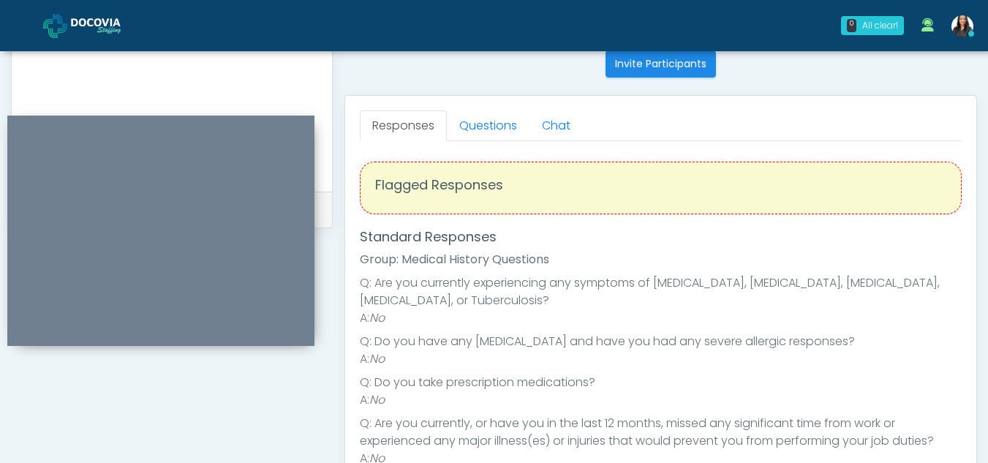
scroll to position [566, 0]
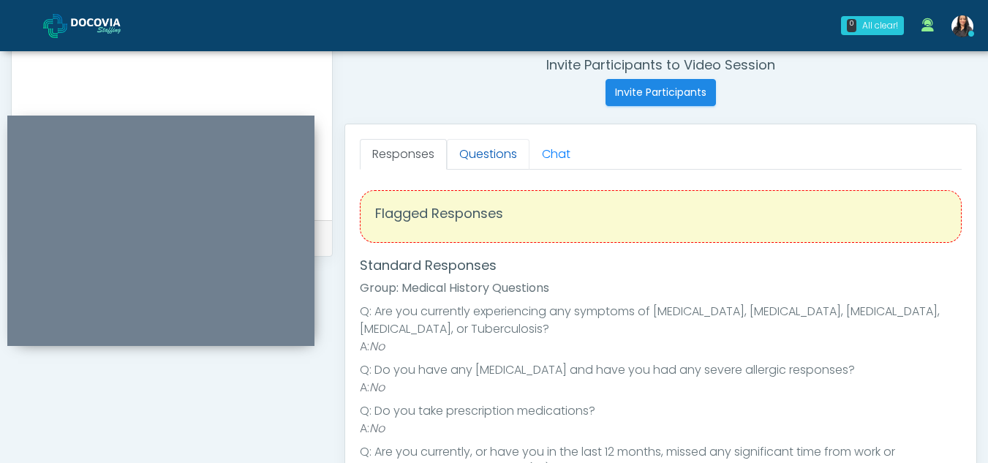
click at [479, 146] on link "Questions" at bounding box center [488, 154] width 83 height 31
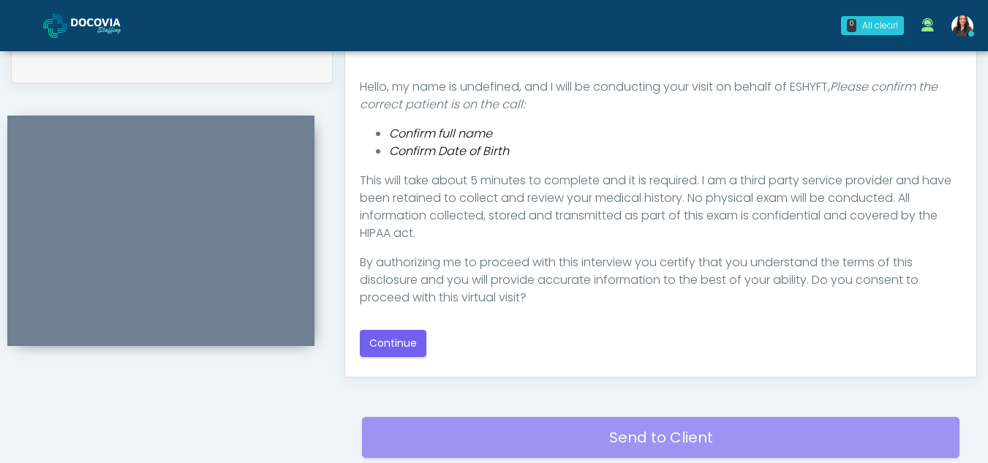
scroll to position [742, 0]
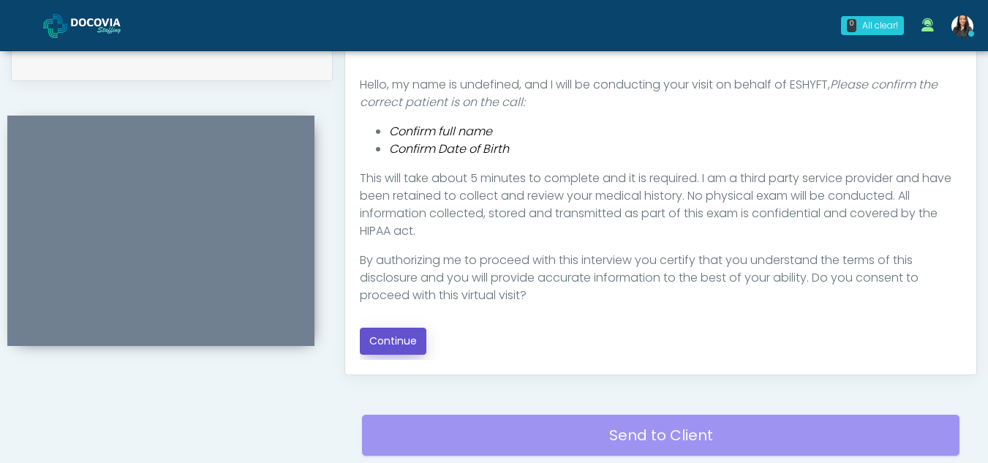
click at [393, 336] on button "Continue" at bounding box center [393, 341] width 67 height 27
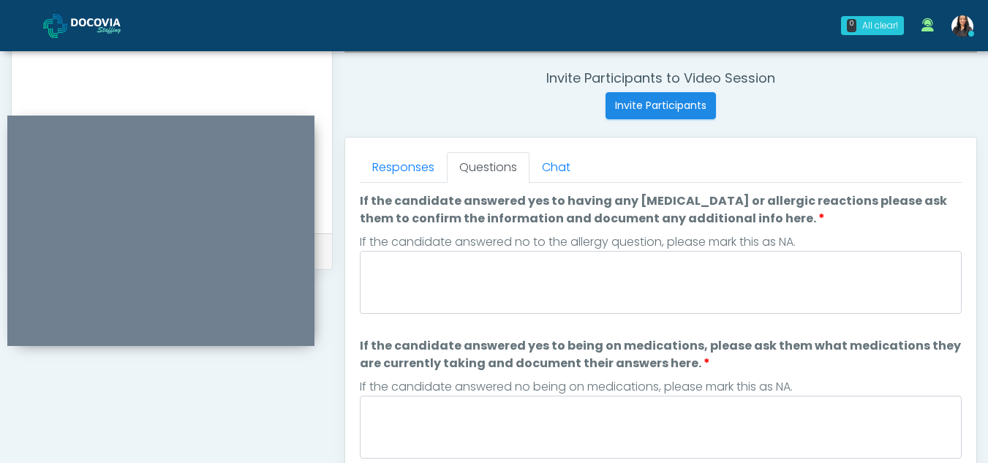
scroll to position [549, 0]
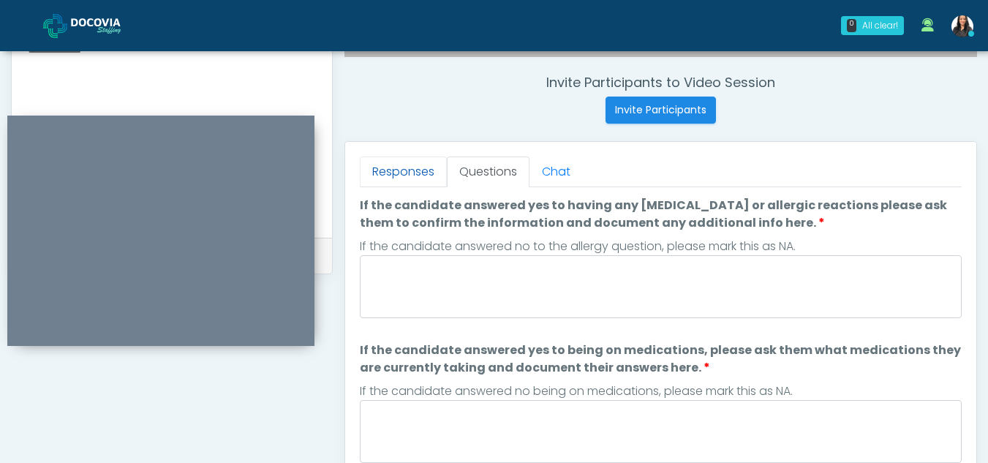
click at [389, 170] on link "Responses" at bounding box center [403, 172] width 87 height 31
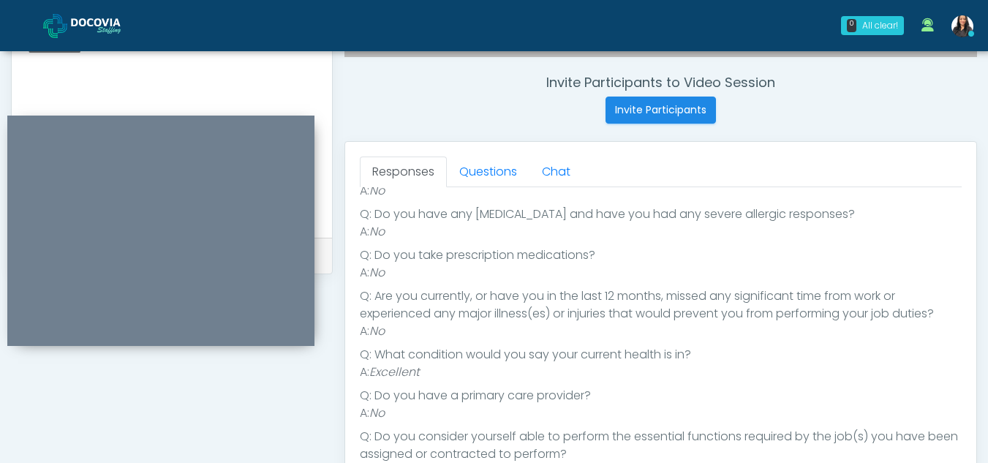
scroll to position [178, 0]
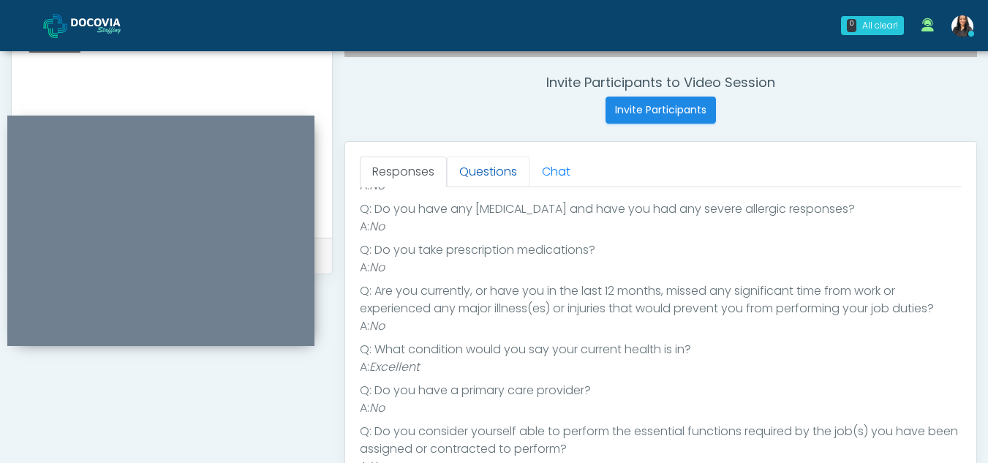
click at [499, 171] on link "Questions" at bounding box center [488, 172] width 83 height 31
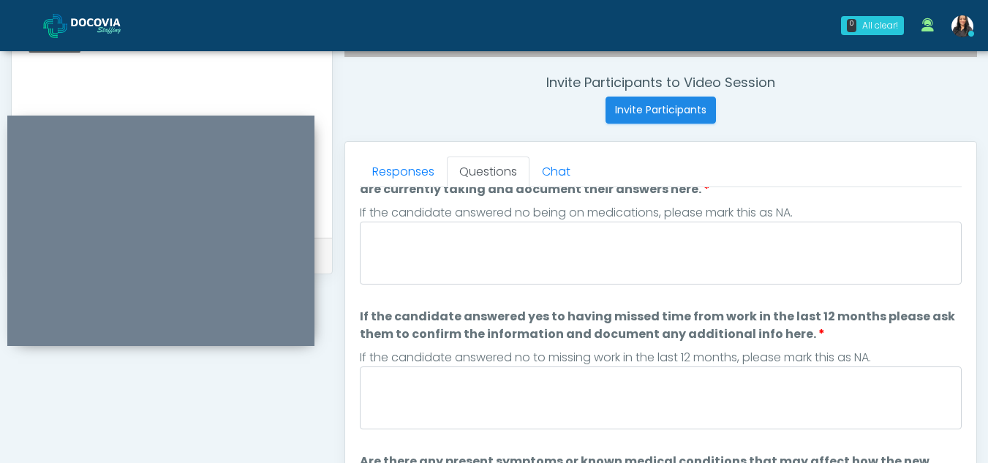
scroll to position [0, 0]
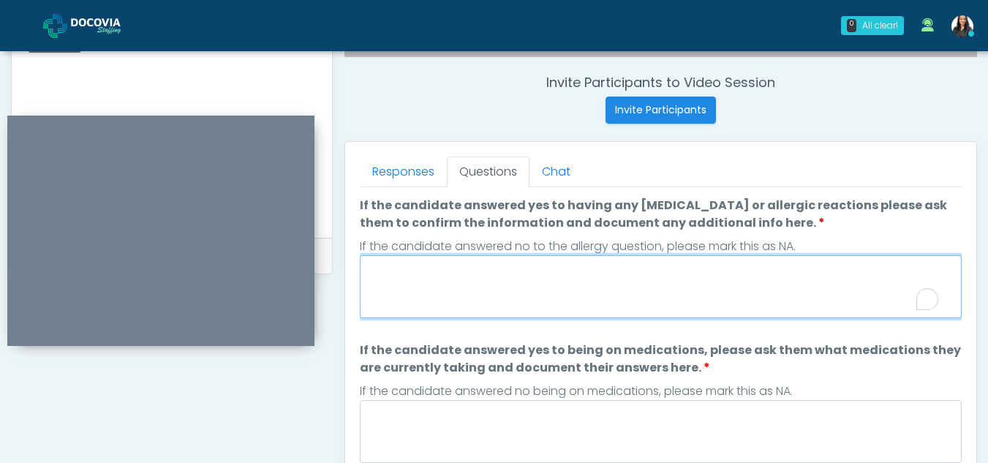
click at [462, 282] on textarea "If the candidate answered yes to having any allergies or allergic reactions ple…" at bounding box center [661, 286] width 602 height 63
type textarea "**"
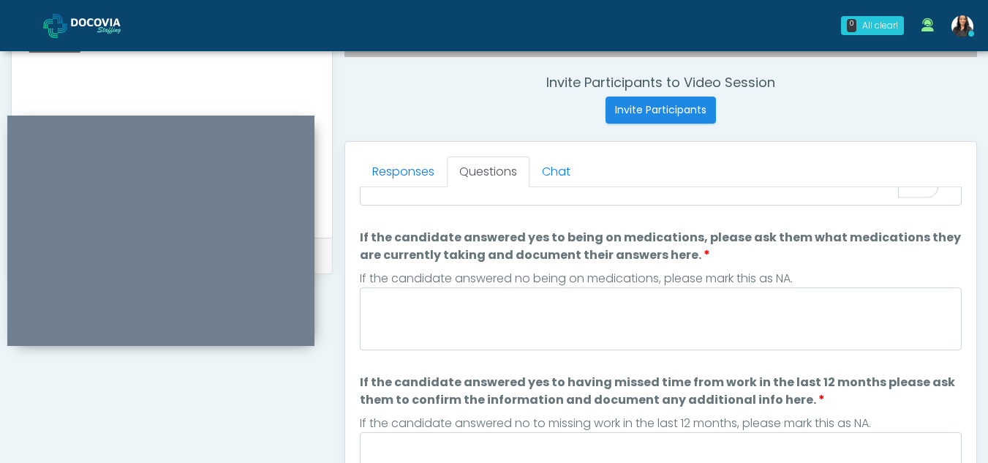
scroll to position [121, 0]
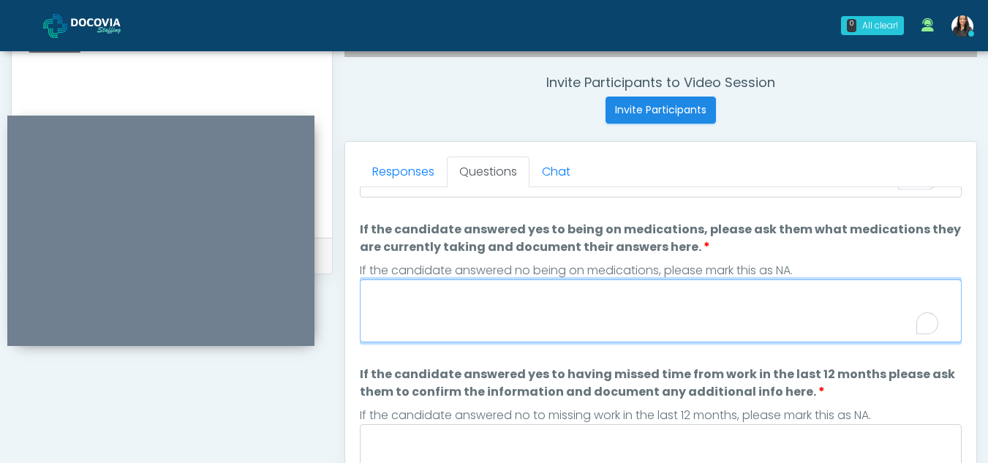
click at [409, 318] on textarea "If the candidate answered yes to being on medications, please ask them what med…" at bounding box center [661, 310] width 602 height 63
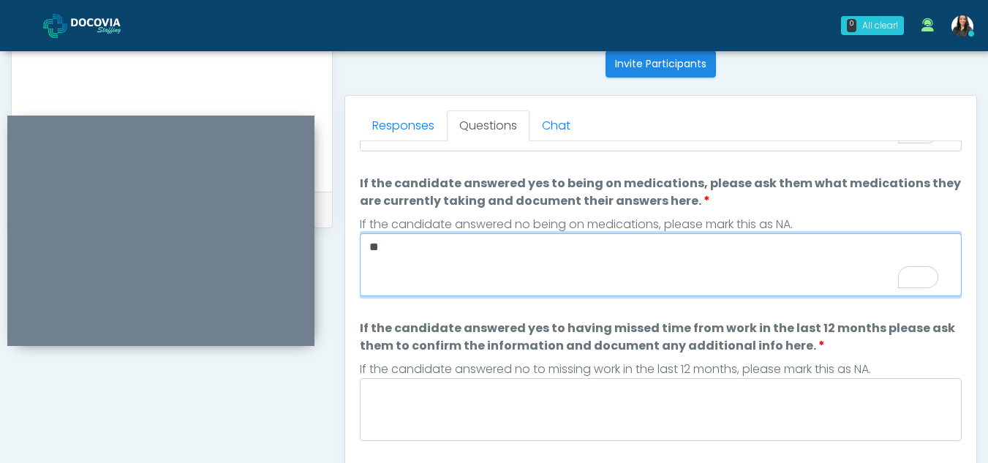
scroll to position [606, 0]
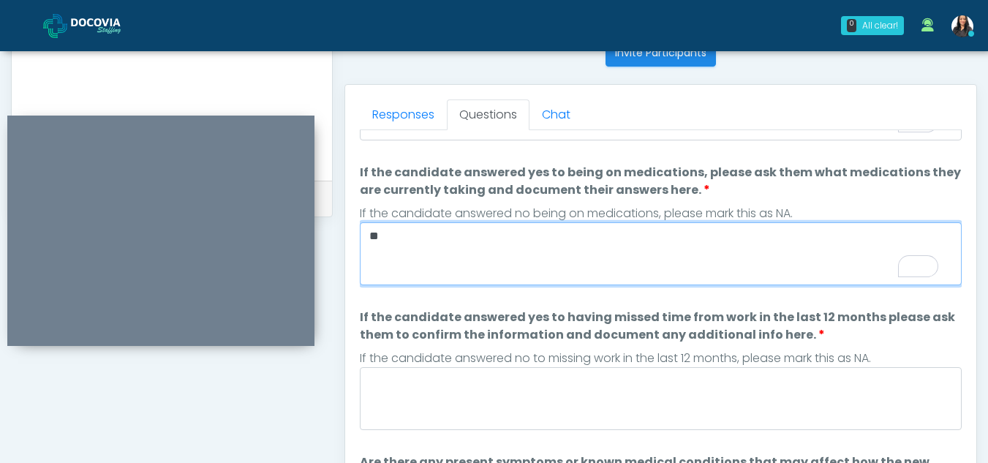
type textarea "**"
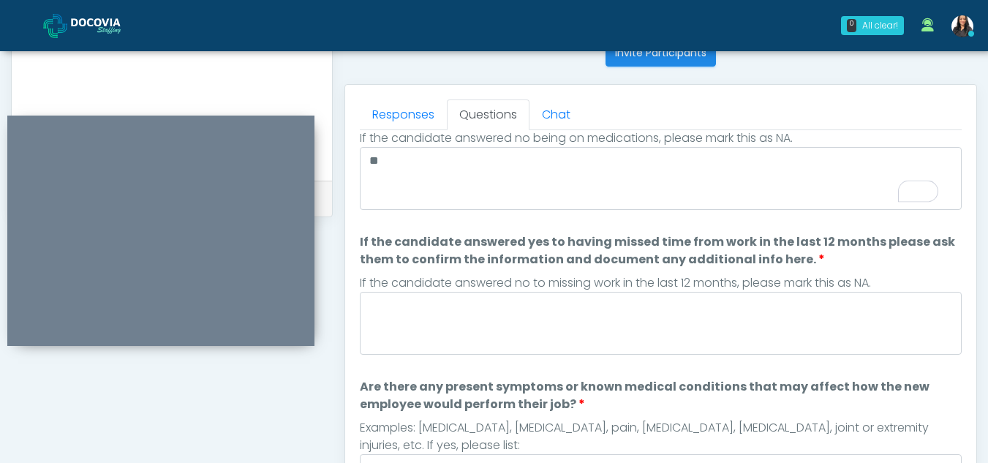
scroll to position [225, 0]
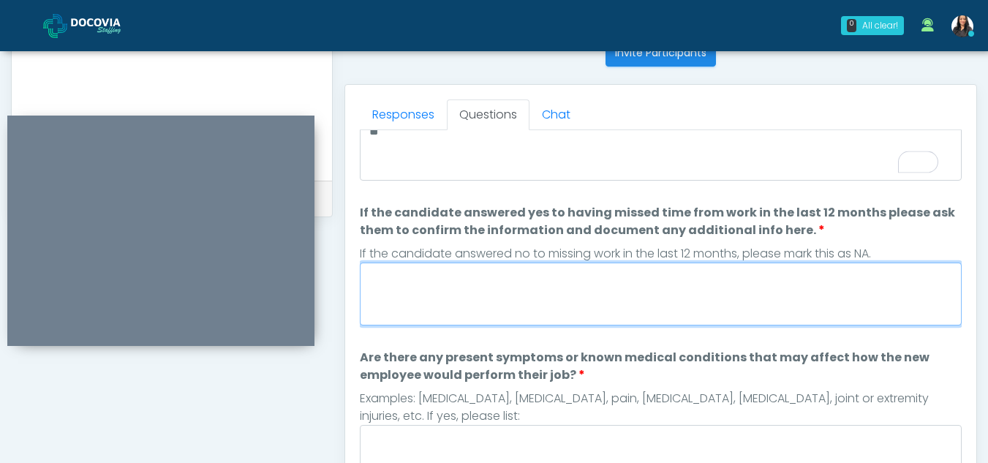
click at [508, 295] on textarea "If the candidate answered yes to having missed time from work in the last 12 mo…" at bounding box center [661, 294] width 602 height 63
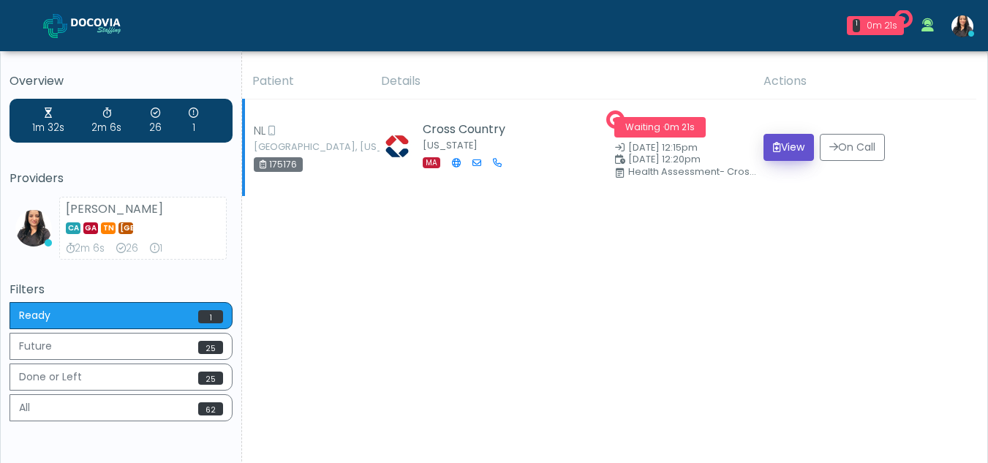
click at [782, 152] on button "View" at bounding box center [789, 147] width 50 height 27
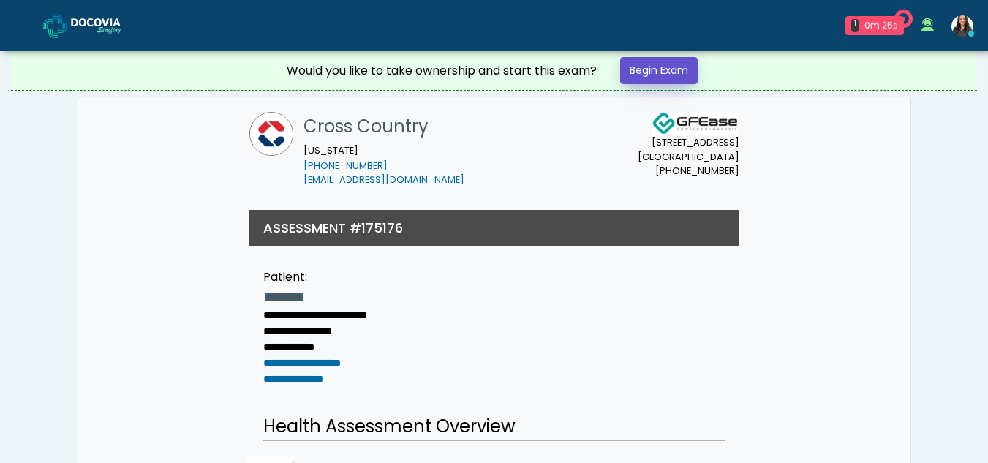
click at [674, 64] on link "Begin Exam" at bounding box center [659, 70] width 78 height 27
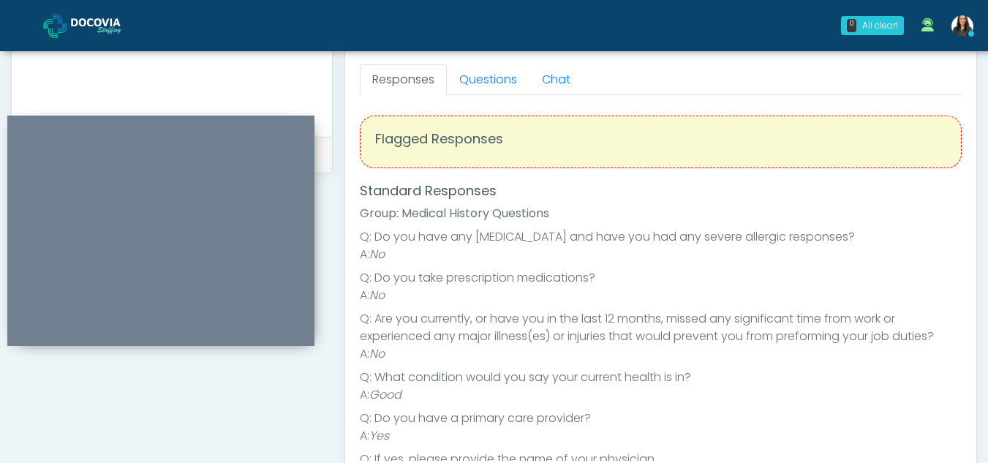
scroll to position [619, 0]
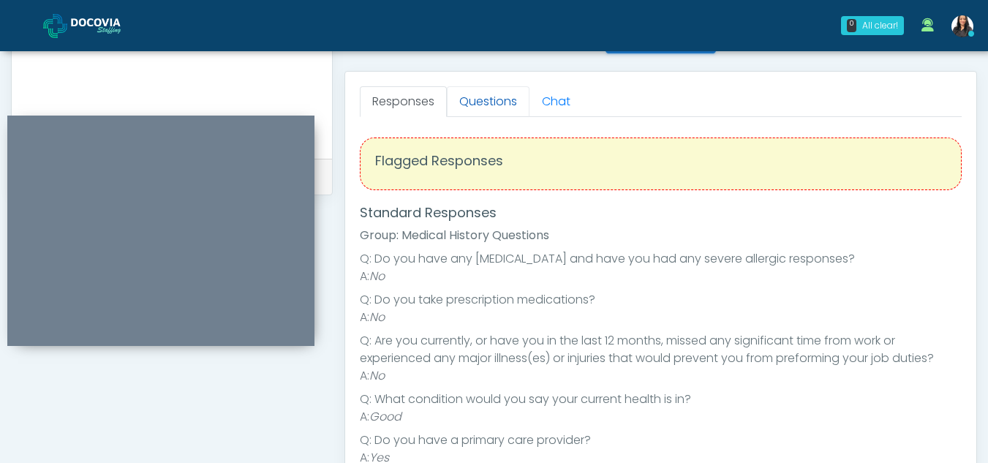
click at [478, 97] on link "Questions" at bounding box center [488, 101] width 83 height 31
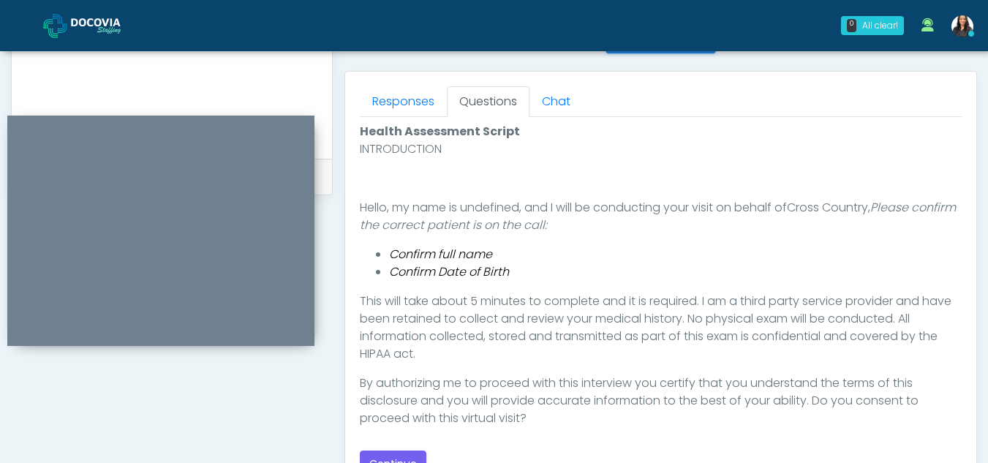
scroll to position [689, 0]
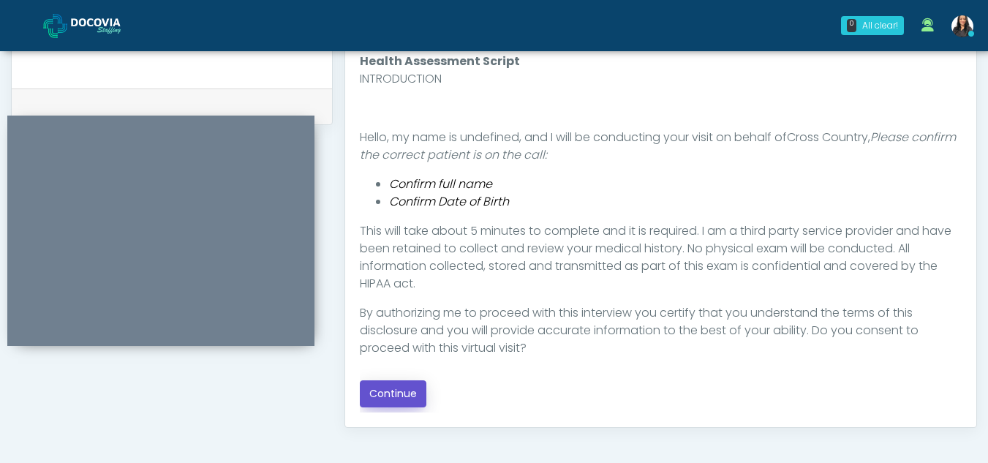
click at [388, 391] on button "Continue" at bounding box center [393, 393] width 67 height 27
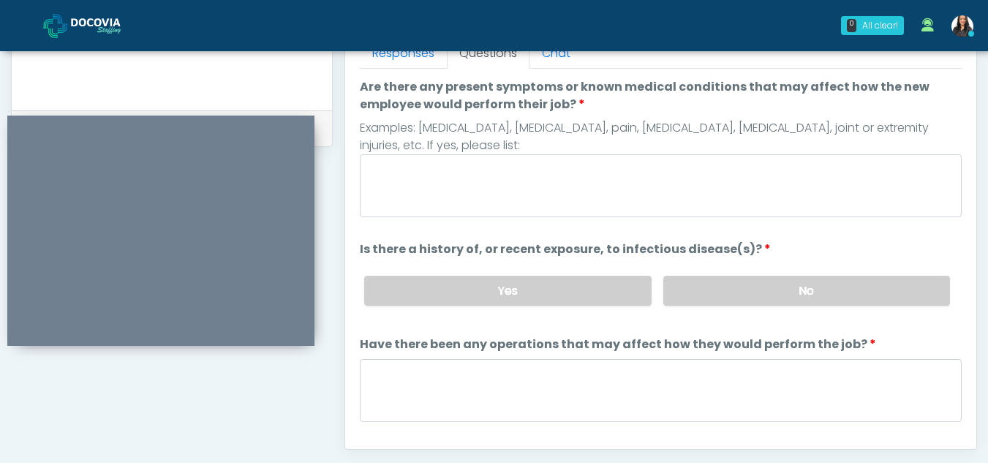
scroll to position [663, 0]
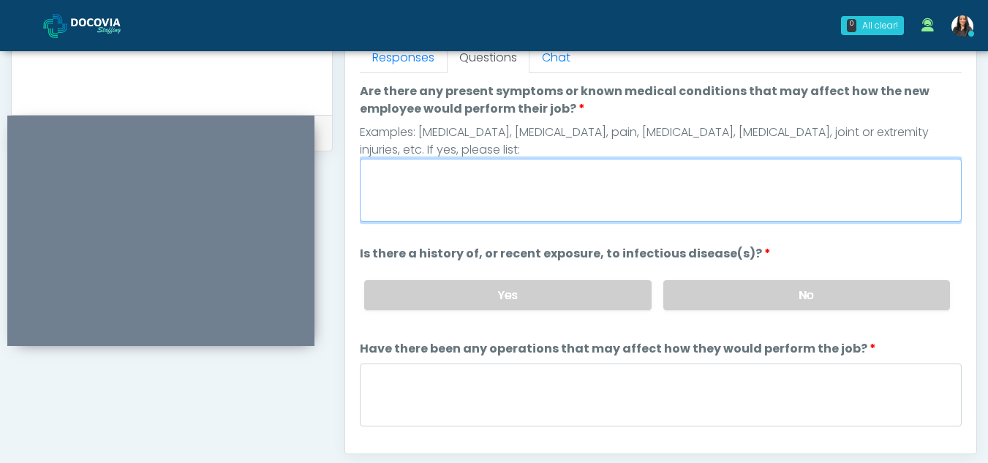
click at [417, 203] on textarea "Are there any present symptoms or known medical conditions that may affect how …" at bounding box center [661, 190] width 602 height 63
type textarea "**"
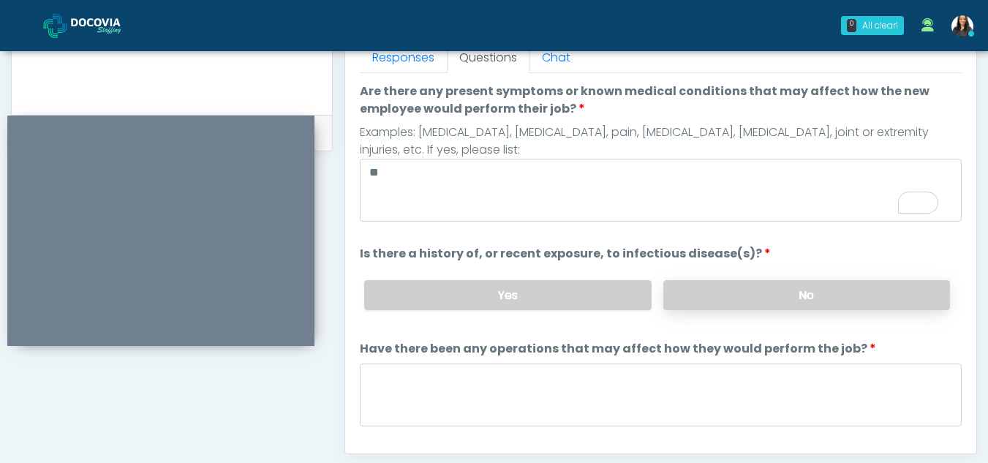
click at [799, 306] on label "No" at bounding box center [806, 295] width 287 height 30
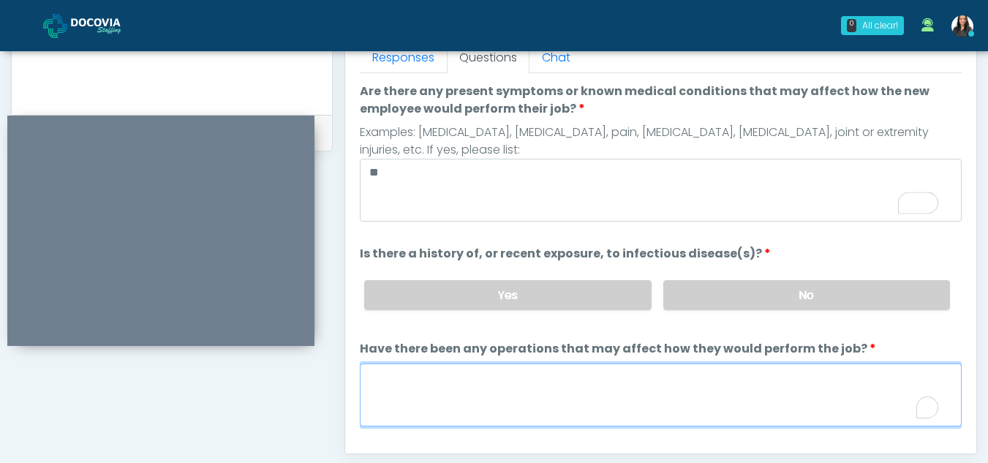
click at [500, 391] on textarea "Have there been any operations that may affect how they would perform the job?" at bounding box center [661, 394] width 602 height 63
type textarea "**"
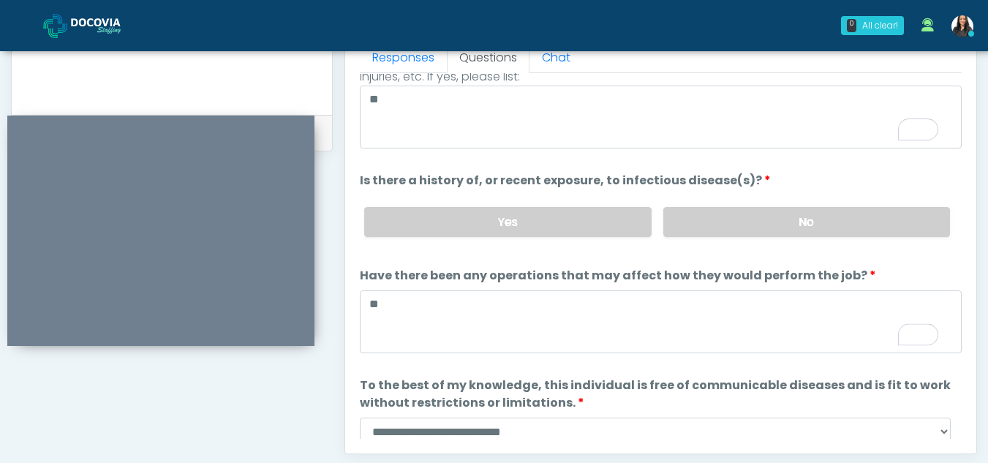
scroll to position [125, 0]
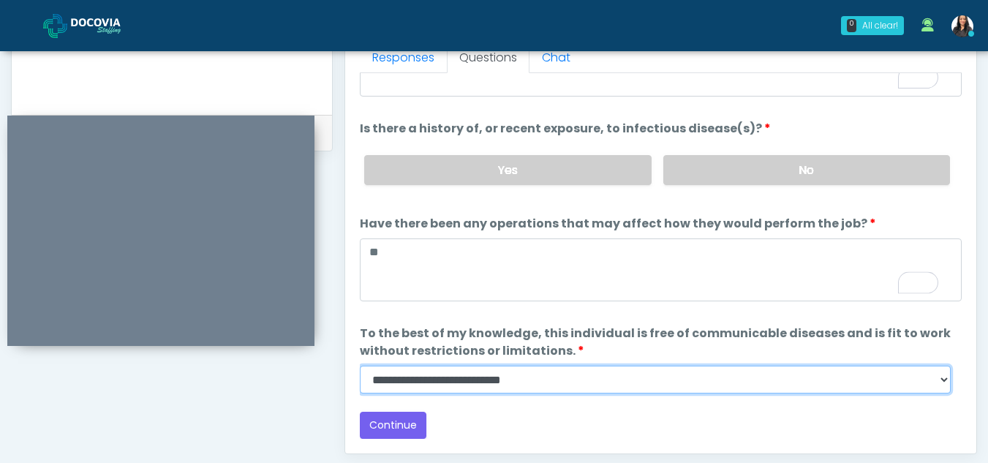
click at [943, 380] on select "**********" at bounding box center [655, 380] width 591 height 28
select select "******"
click at [360, 366] on select "**********" at bounding box center [655, 380] width 591 height 28
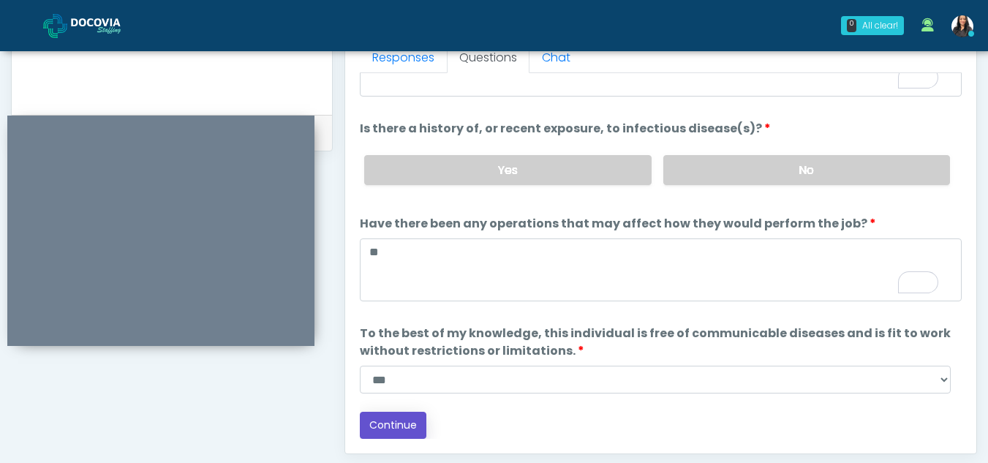
click at [410, 429] on button "Continue" at bounding box center [393, 425] width 67 height 27
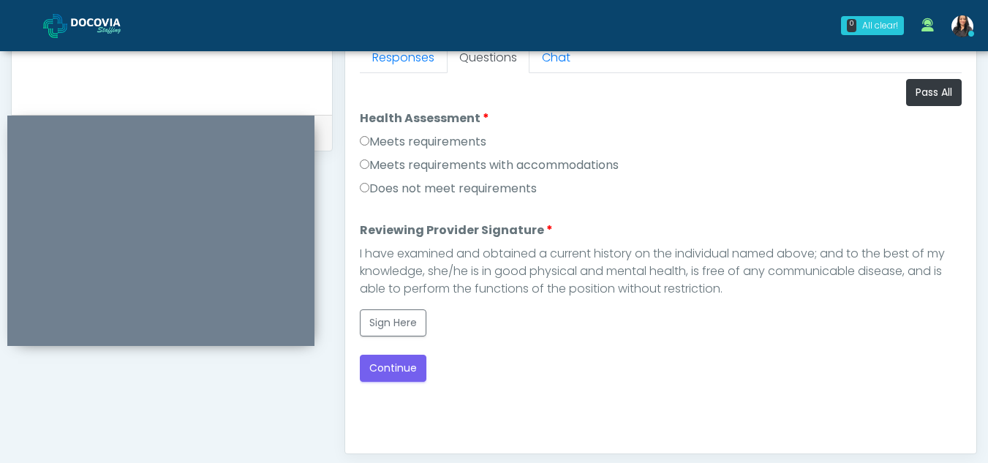
scroll to position [660, 0]
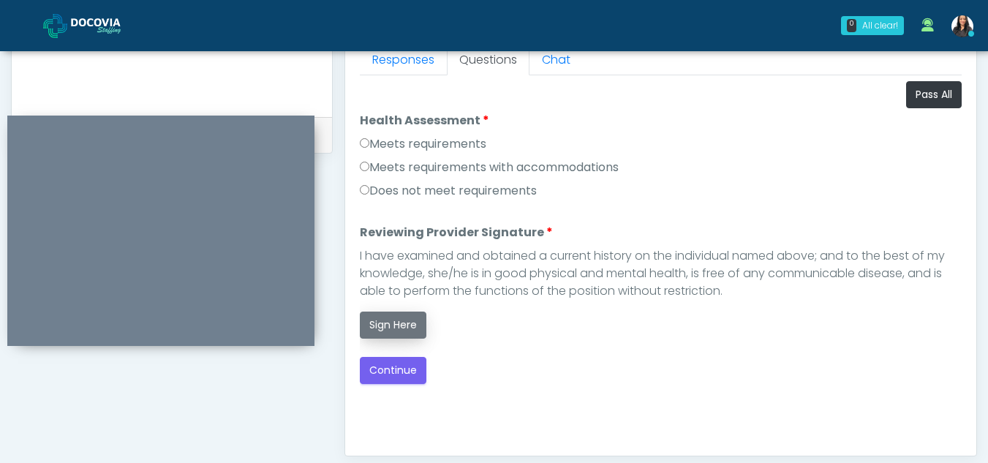
click at [391, 327] on button "Sign Here" at bounding box center [393, 325] width 67 height 27
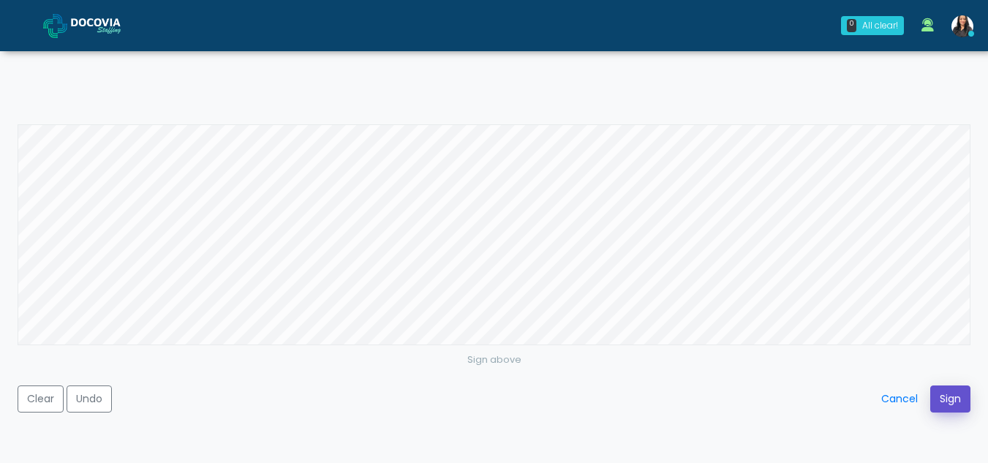
click at [937, 394] on button "Sign" at bounding box center [950, 398] width 40 height 27
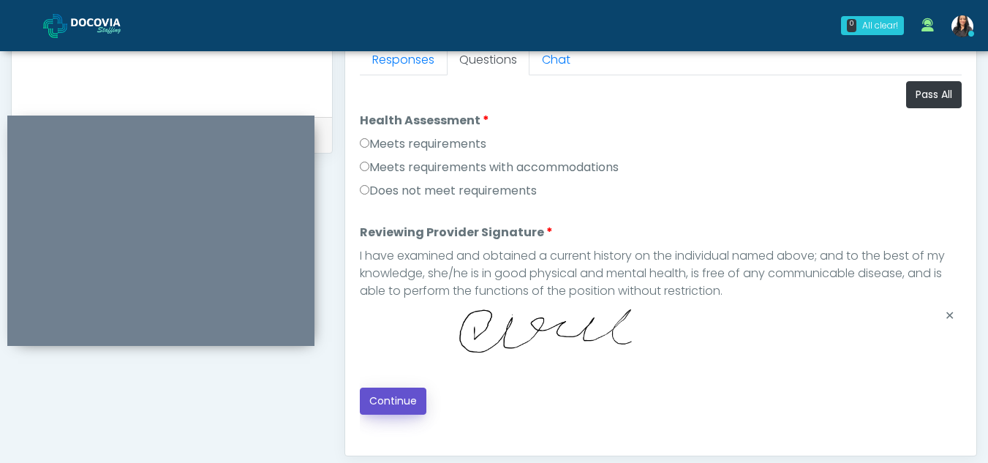
click at [400, 396] on button "Continue" at bounding box center [393, 401] width 67 height 27
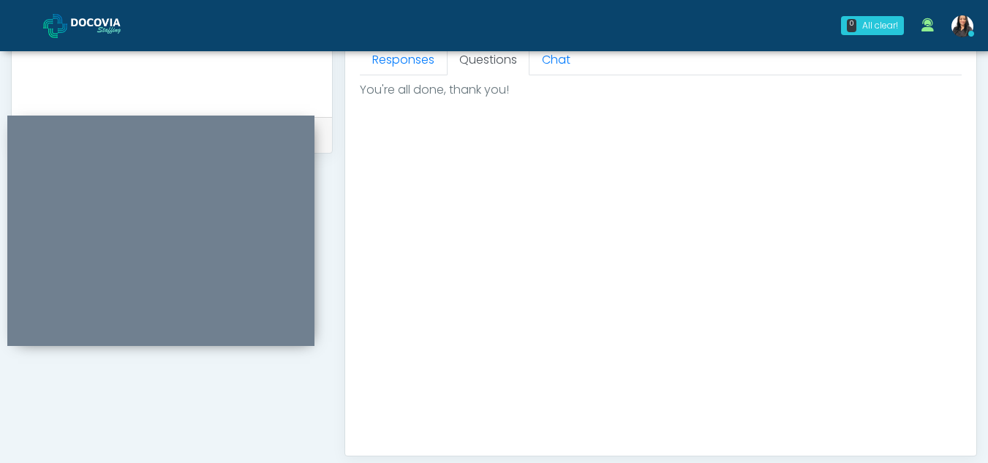
scroll to position [877, 0]
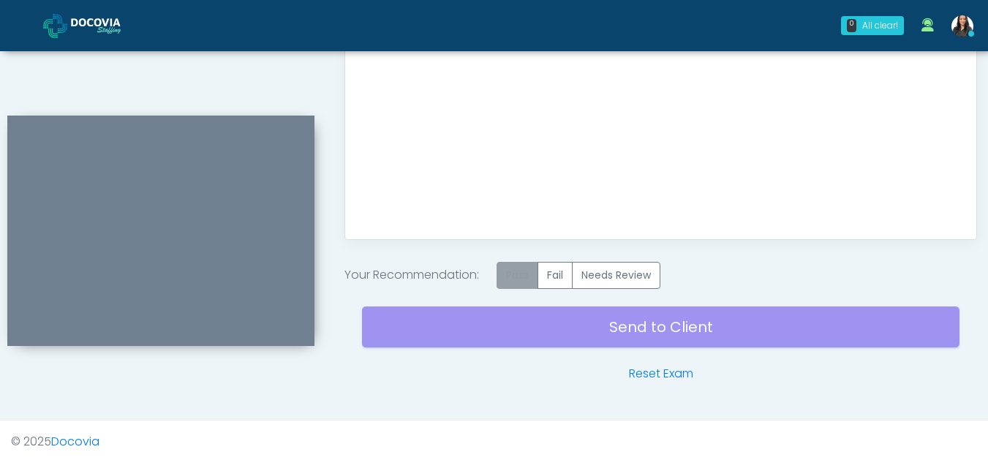
click at [521, 283] on label "Pass" at bounding box center [518, 275] width 42 height 27
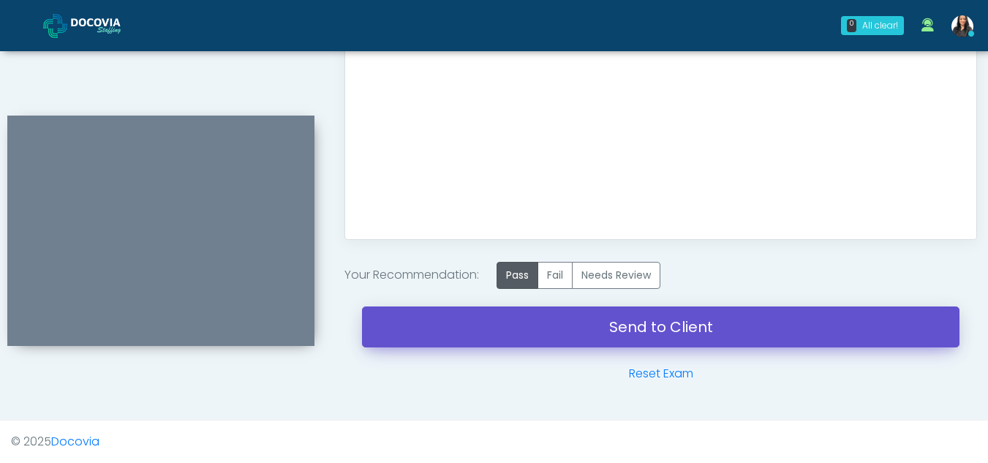
click at [663, 315] on link "Send to Client" at bounding box center [661, 326] width 598 height 41
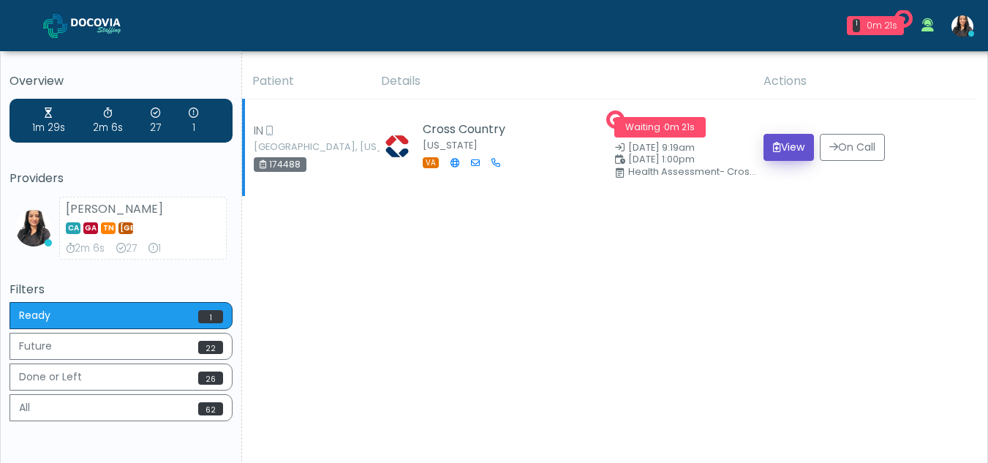
click at [783, 146] on button "View" at bounding box center [789, 147] width 50 height 27
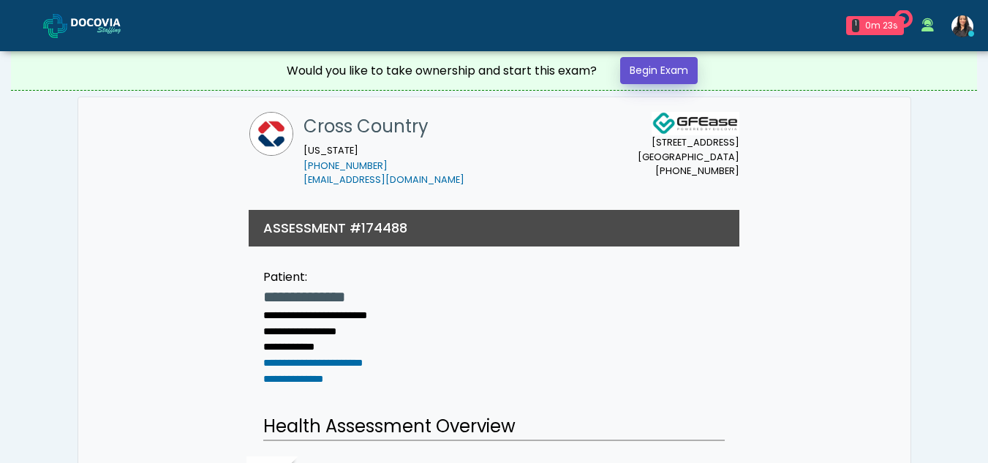
click at [666, 64] on link "Begin Exam" at bounding box center [659, 70] width 78 height 27
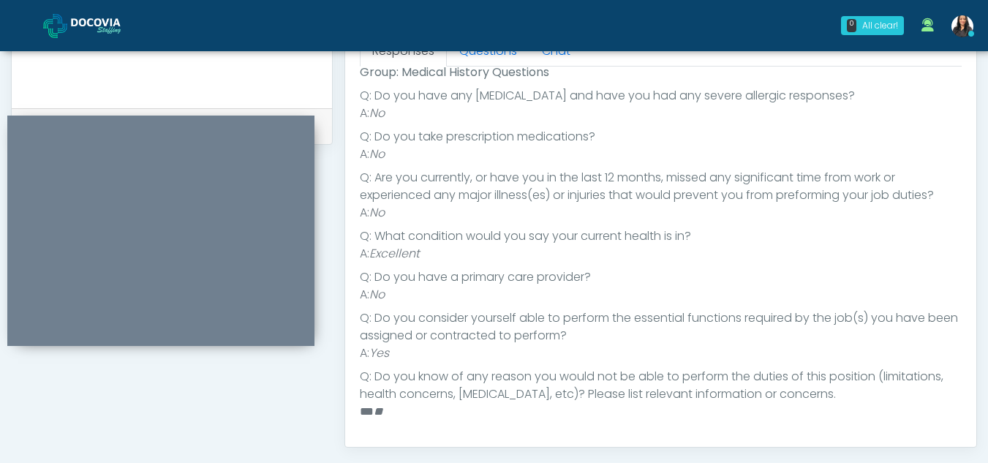
scroll to position [2, 0]
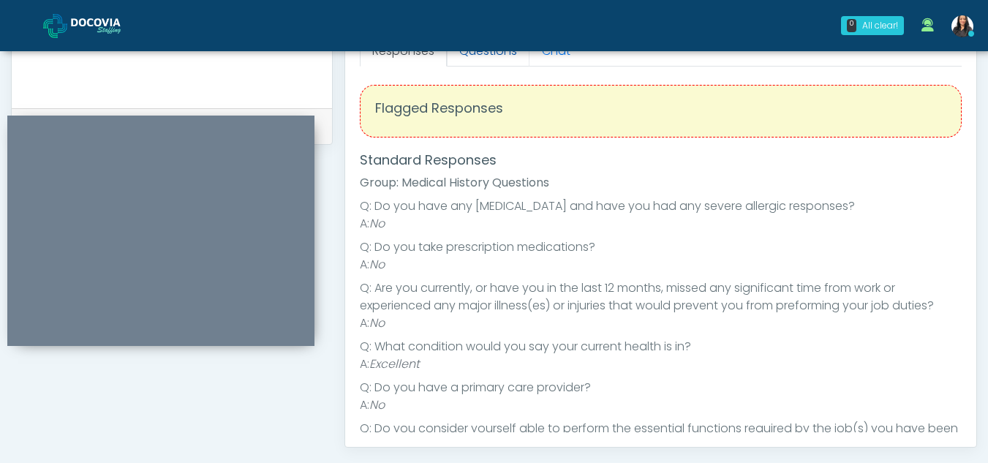
click at [500, 61] on link "Questions" at bounding box center [488, 51] width 83 height 31
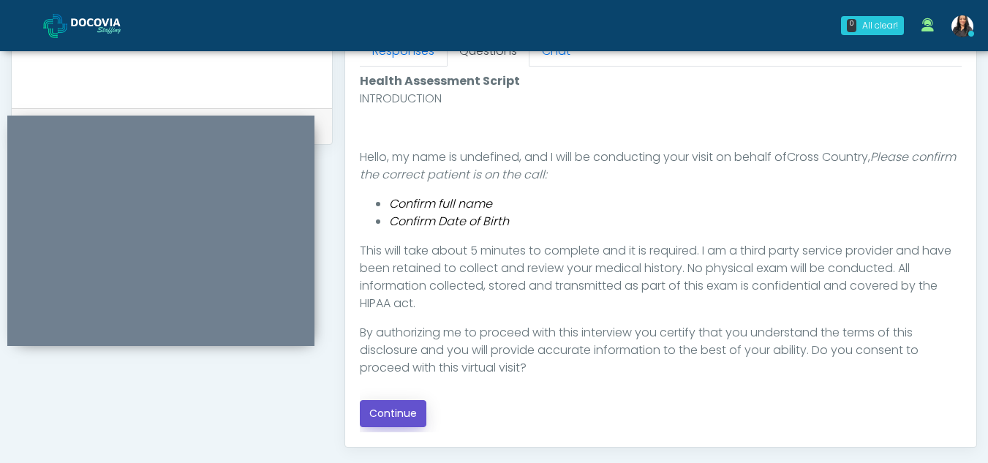
click at [372, 418] on button "Continue" at bounding box center [393, 413] width 67 height 27
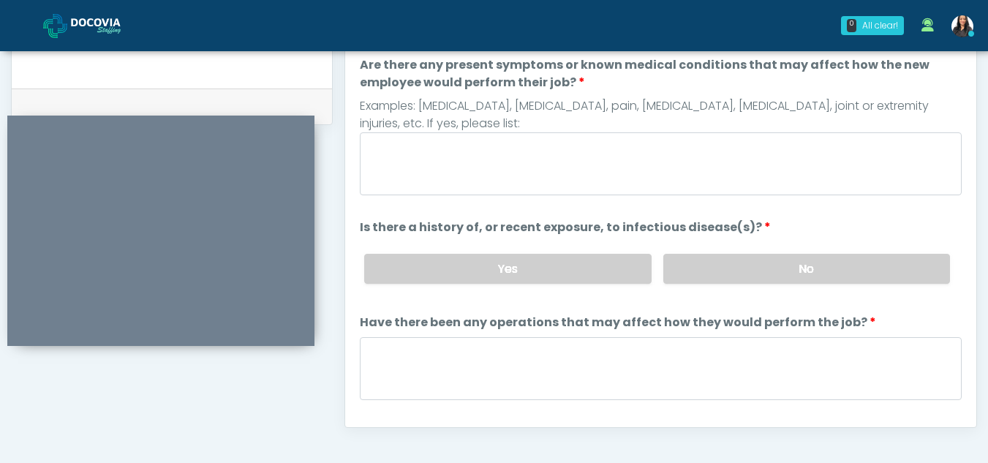
scroll to position [687, 0]
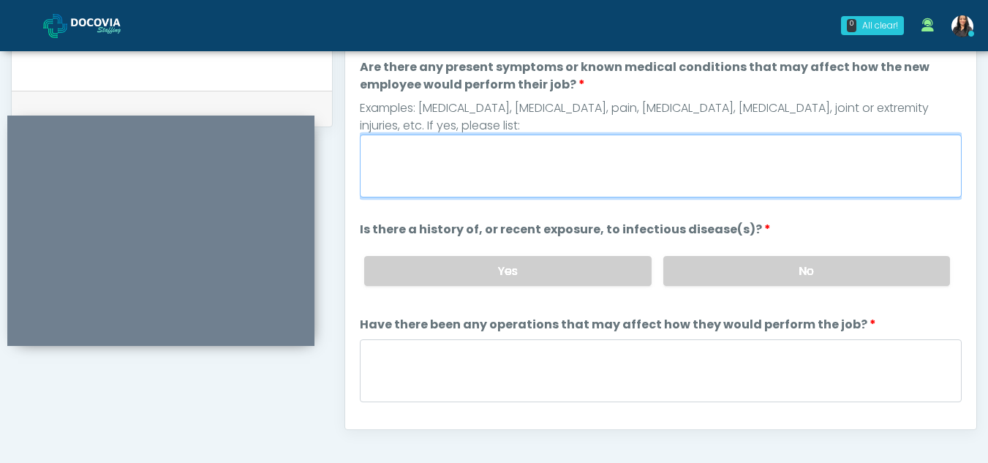
click at [439, 154] on textarea "Are there any present symptoms or known medical conditions that may affect how …" at bounding box center [661, 166] width 602 height 63
type textarea "**"
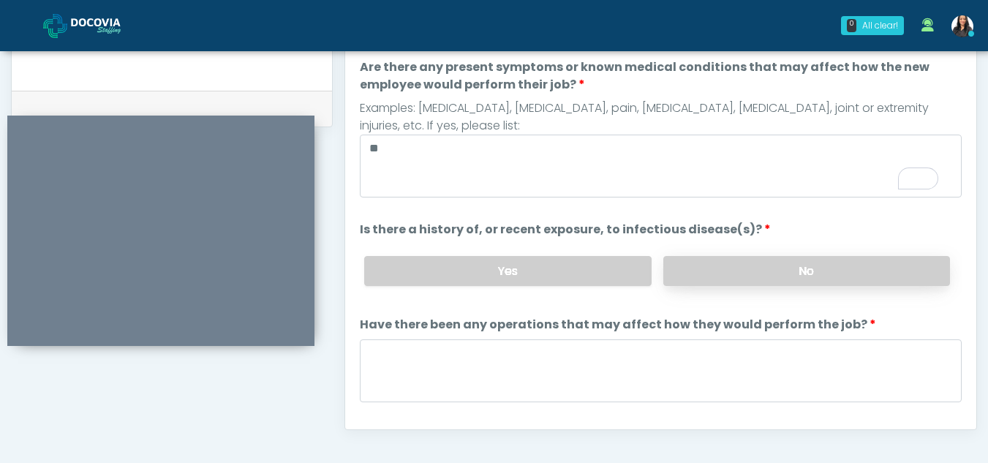
click at [777, 271] on label "No" at bounding box center [806, 271] width 287 height 30
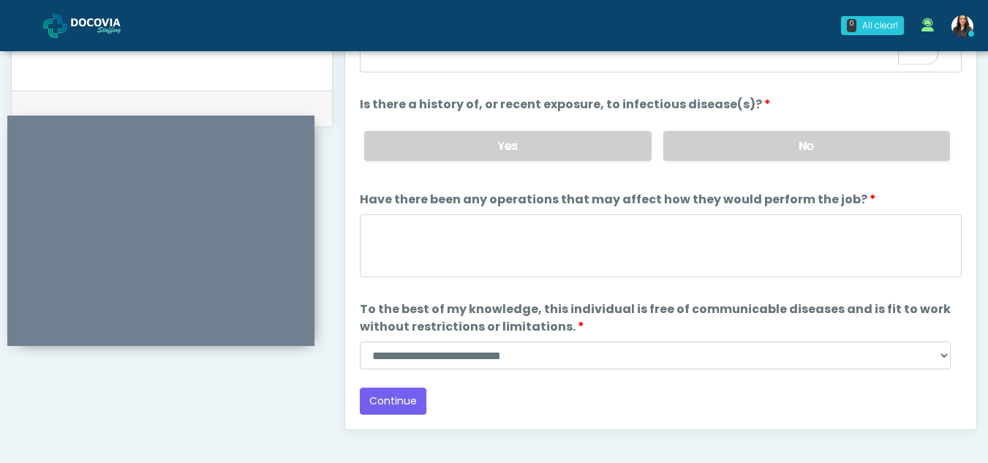
scroll to position [125, 0]
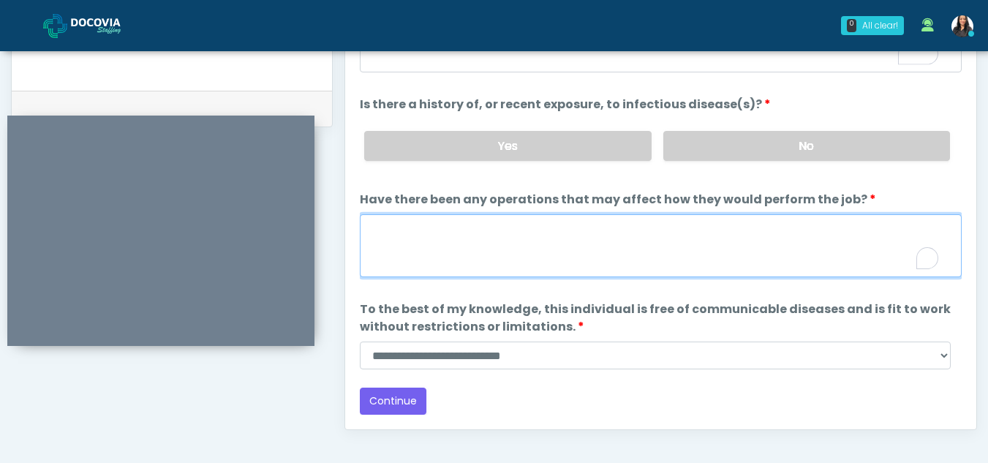
click at [407, 238] on textarea "Have there been any operations that may affect how they would perform the job?" at bounding box center [661, 245] width 602 height 63
type textarea "**"
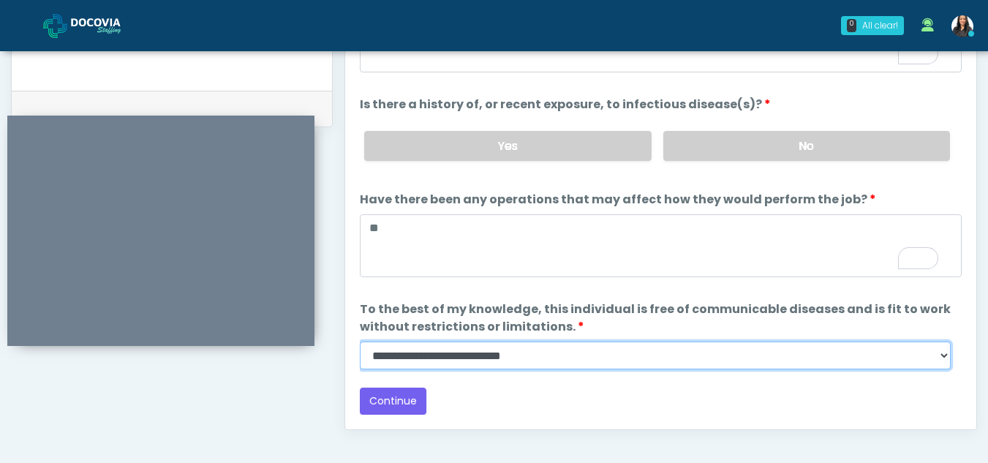
click at [941, 356] on select "**********" at bounding box center [655, 356] width 591 height 28
select select "******"
click at [360, 342] on select "**********" at bounding box center [655, 356] width 591 height 28
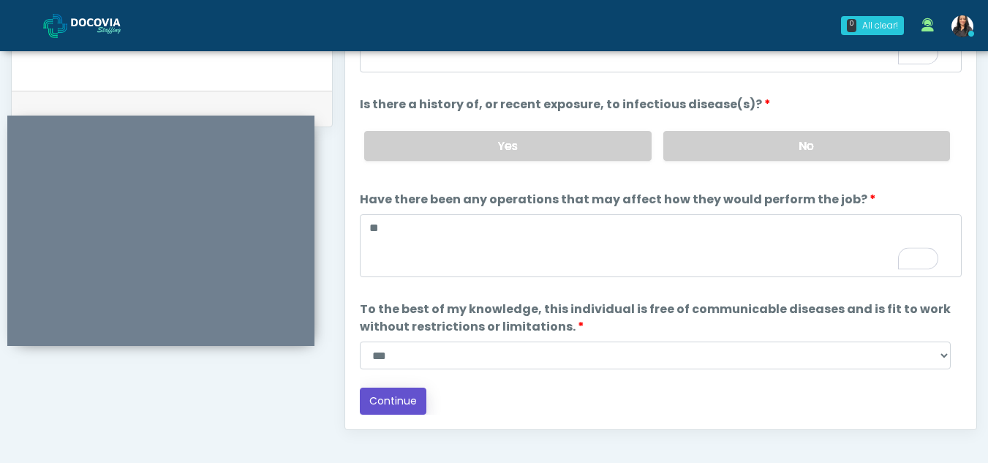
click at [393, 394] on button "Continue" at bounding box center [393, 401] width 67 height 27
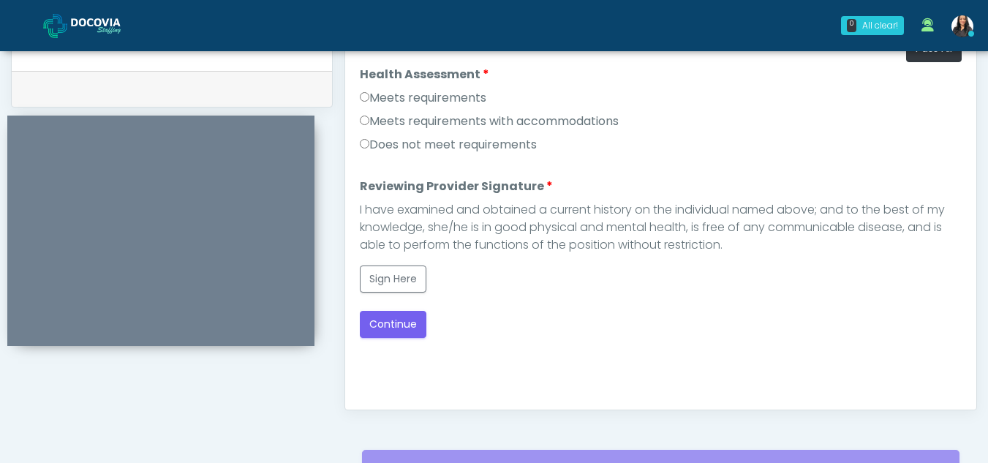
scroll to position [682, 0]
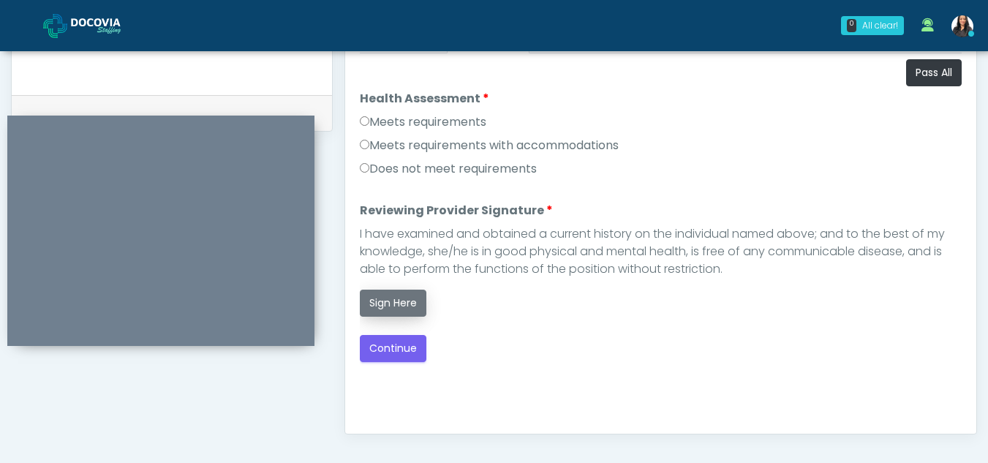
click at [399, 302] on button "Sign Here" at bounding box center [393, 303] width 67 height 27
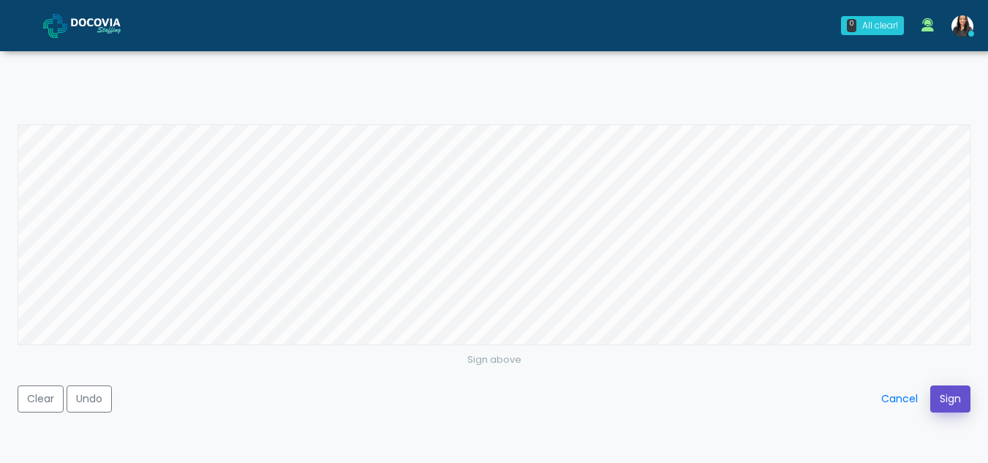
click at [954, 392] on button "Sign" at bounding box center [950, 398] width 40 height 27
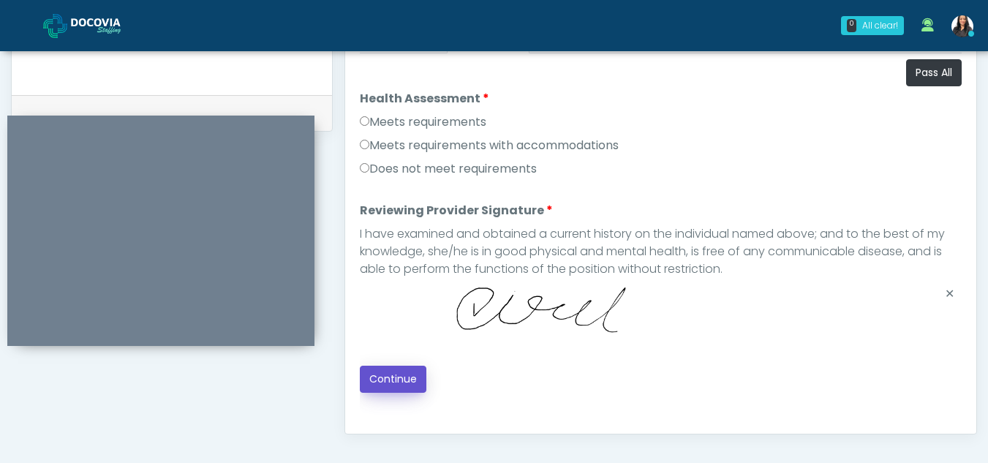
click at [385, 379] on button "Continue" at bounding box center [393, 379] width 67 height 27
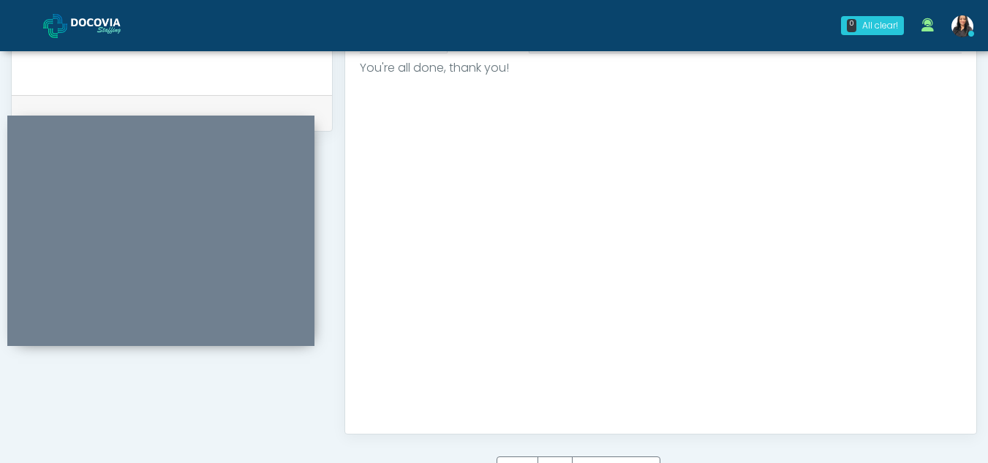
scroll to position [877, 0]
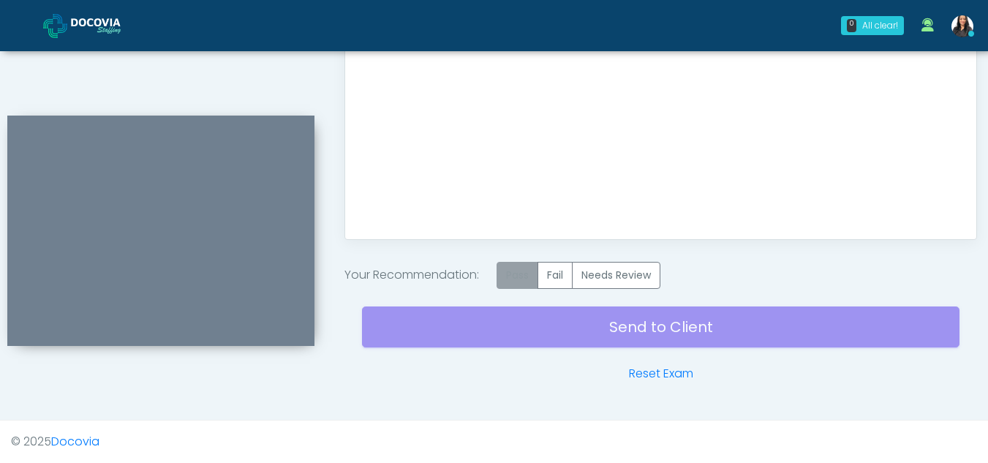
click at [516, 282] on label "Pass" at bounding box center [518, 275] width 42 height 27
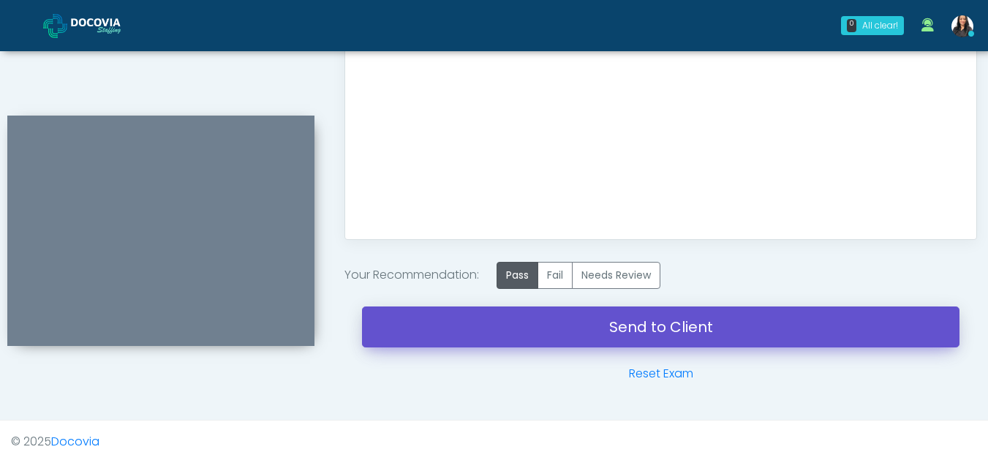
click at [637, 322] on link "Send to Client" at bounding box center [661, 326] width 598 height 41
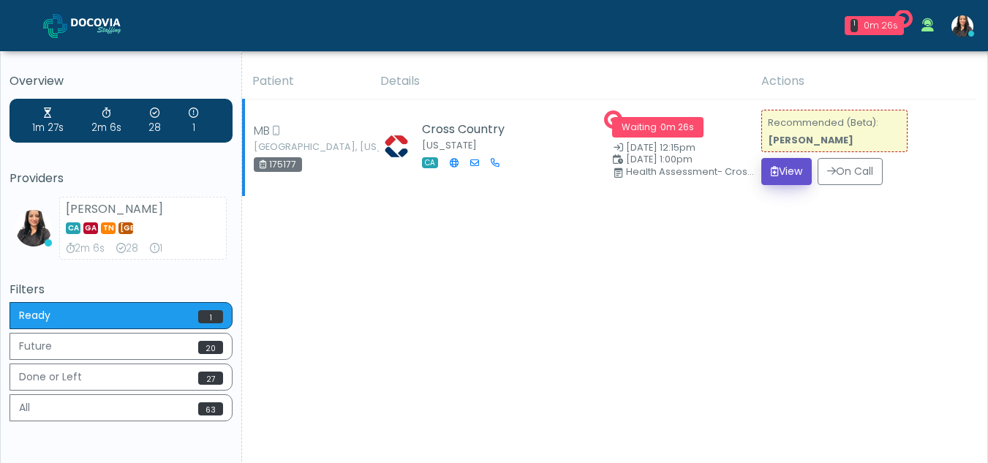
click at [785, 166] on button "View" at bounding box center [786, 171] width 50 height 27
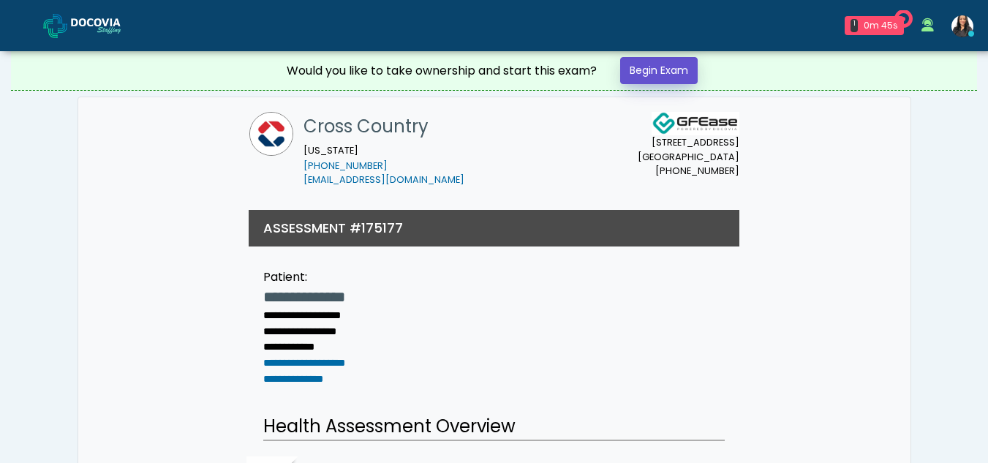
click at [668, 69] on link "Begin Exam" at bounding box center [659, 70] width 78 height 27
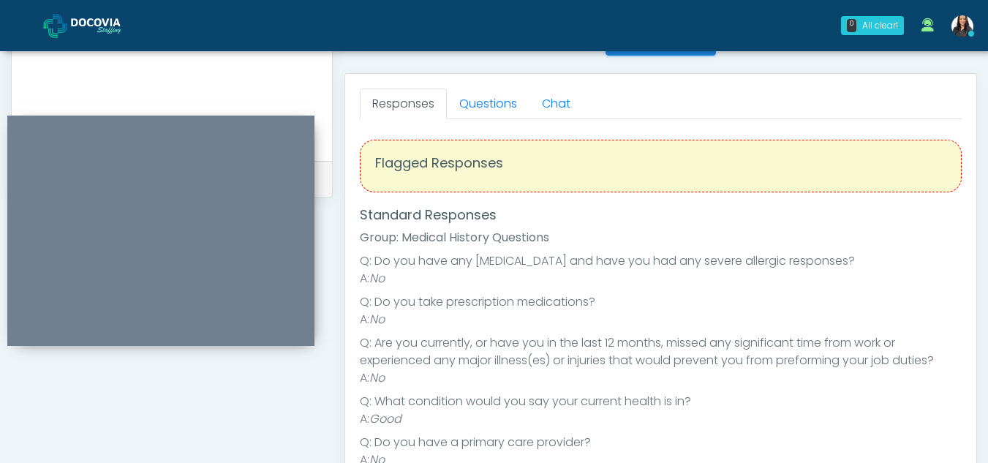
scroll to position [568, 0]
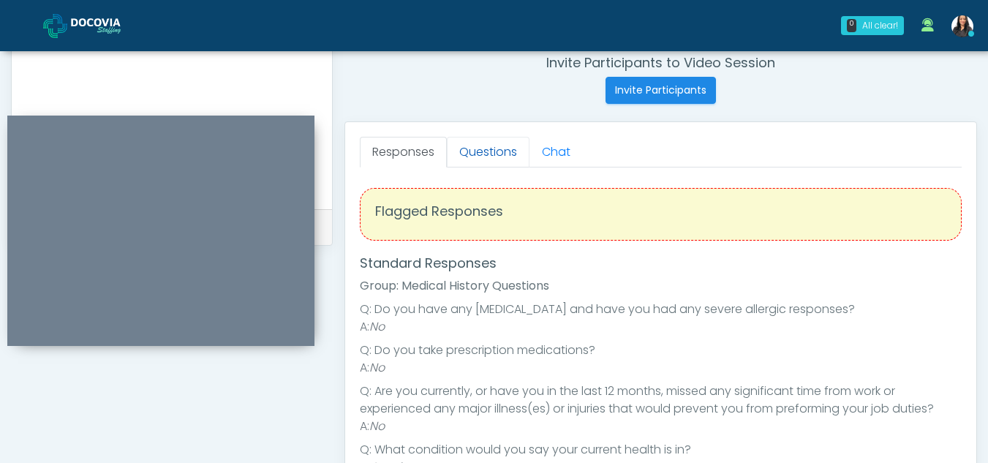
click at [475, 157] on link "Questions" at bounding box center [488, 152] width 83 height 31
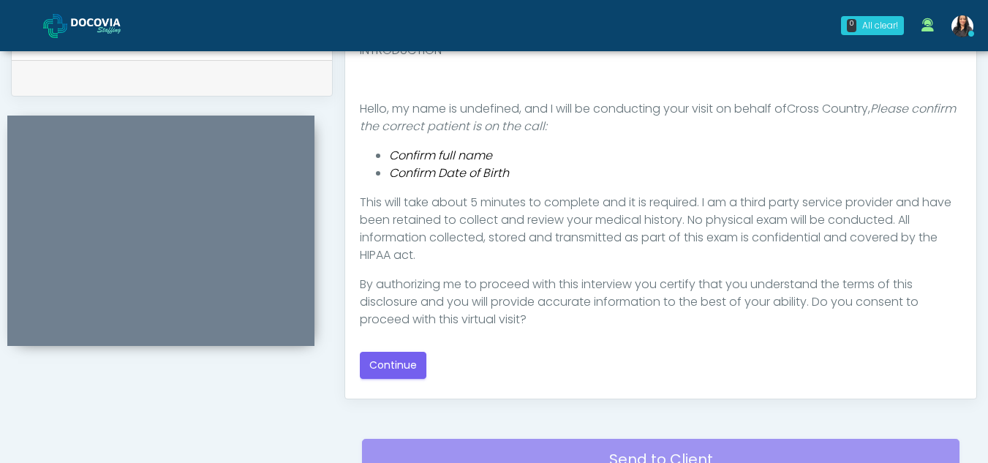
scroll to position [722, 0]
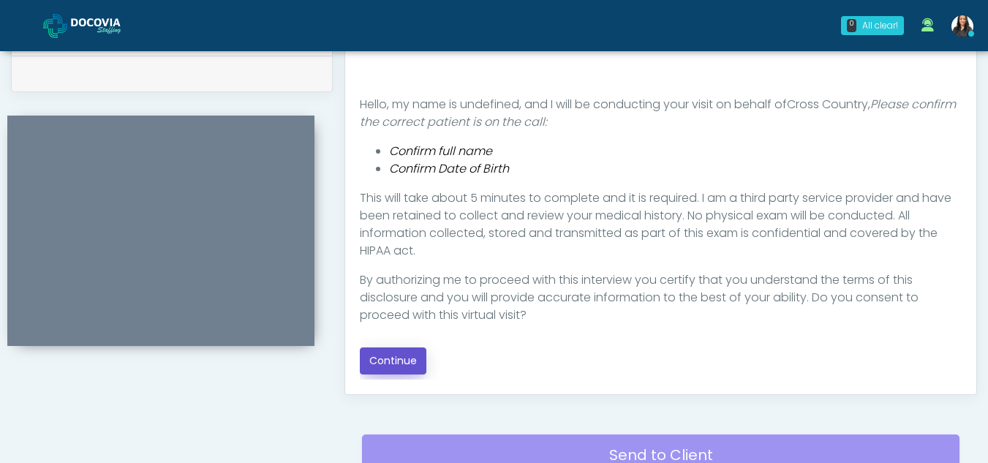
click at [389, 359] on button "Continue" at bounding box center [393, 360] width 67 height 27
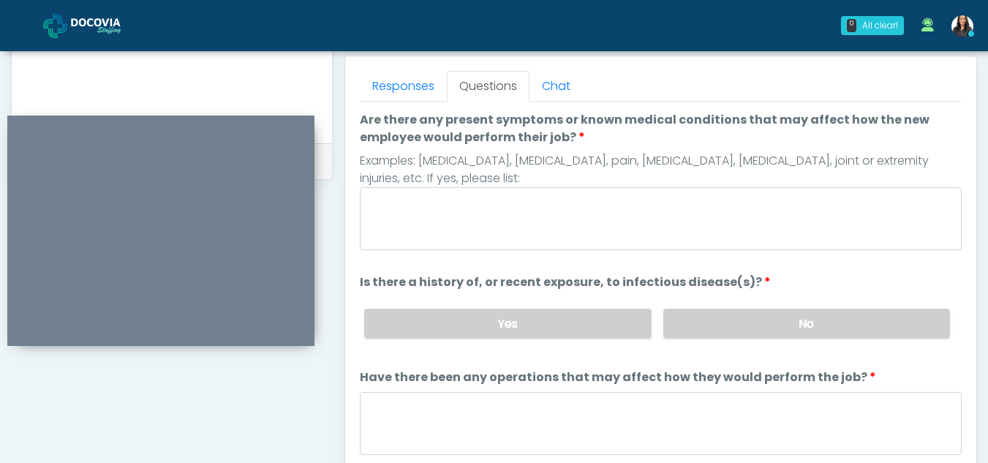
scroll to position [621, 0]
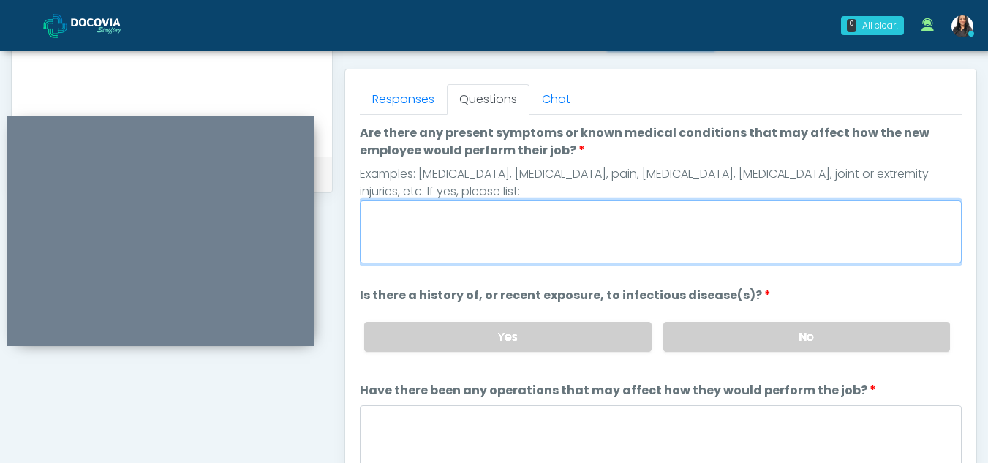
click at [467, 241] on textarea "Are there any present symptoms or known medical conditions that may affect how …" at bounding box center [661, 231] width 602 height 63
type textarea "**"
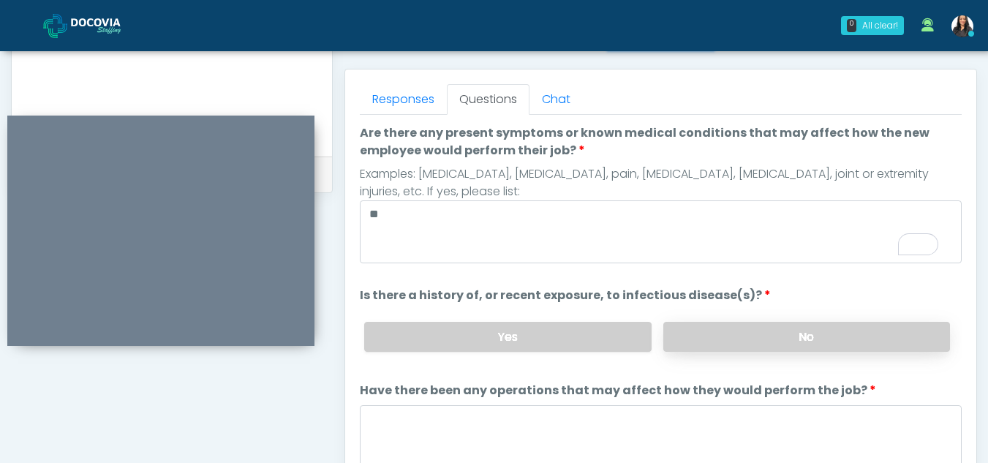
click at [789, 344] on label "No" at bounding box center [806, 337] width 287 height 30
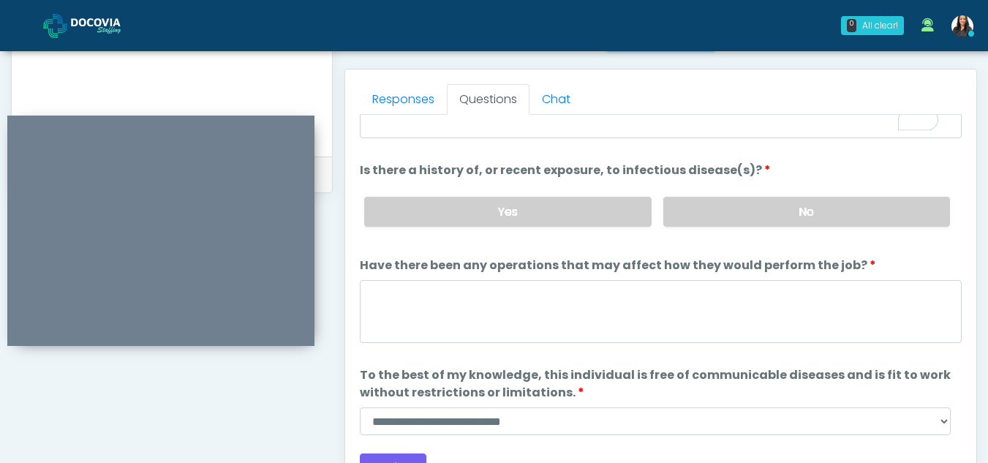
scroll to position [125, 0]
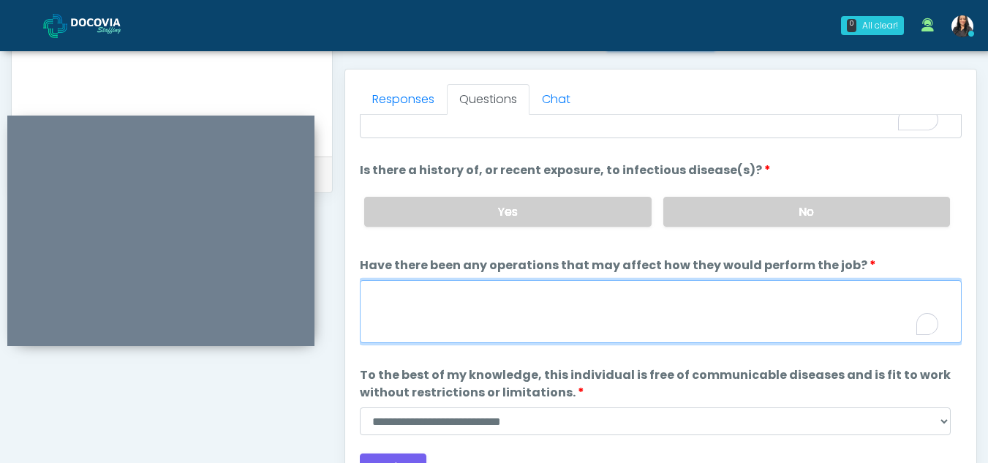
click at [481, 298] on textarea "Have there been any operations that may affect how they would perform the job?" at bounding box center [661, 311] width 602 height 63
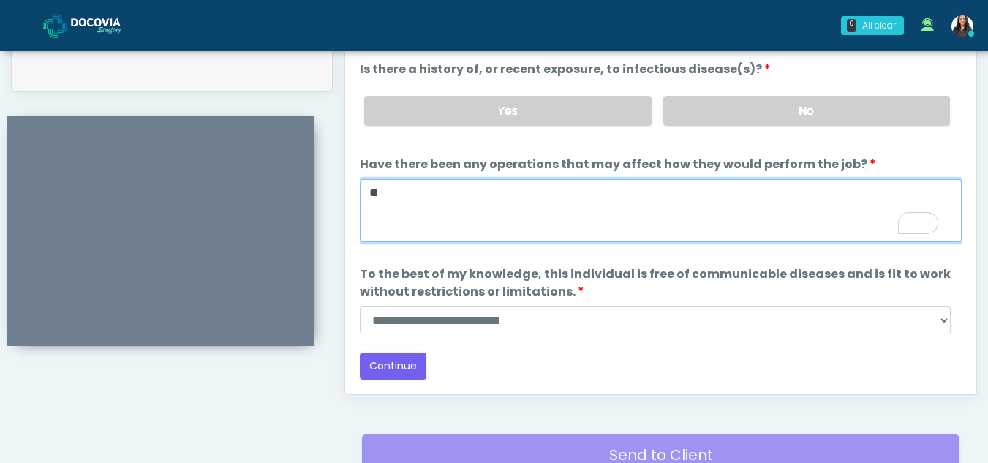
type textarea "**"
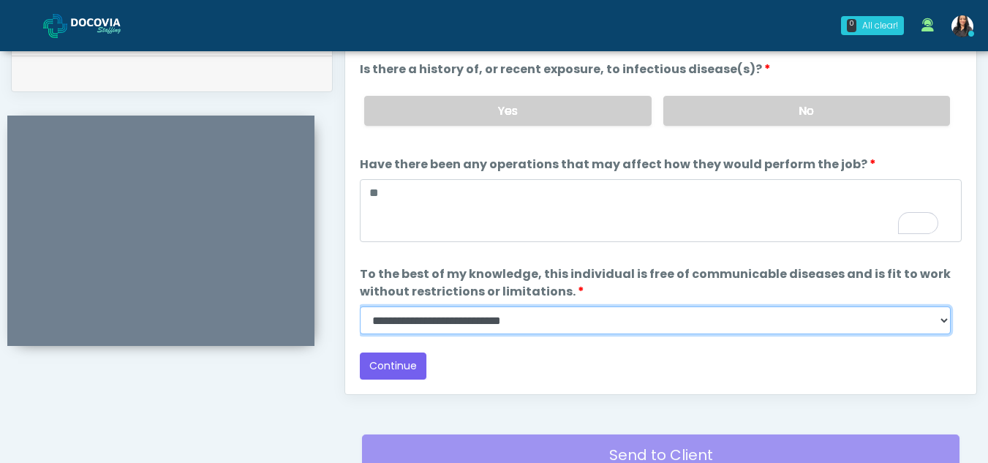
click at [947, 317] on select "**********" at bounding box center [655, 320] width 591 height 28
select select "******"
click at [360, 306] on select "**********" at bounding box center [655, 320] width 591 height 28
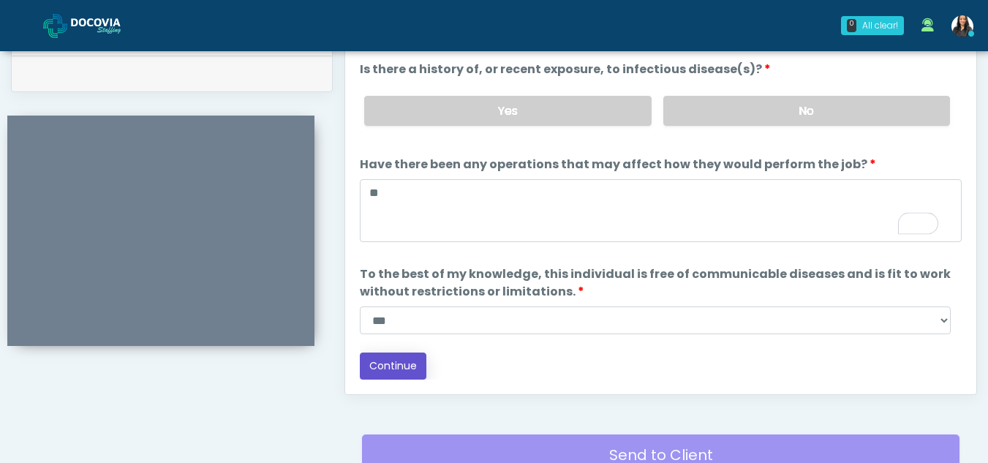
click at [391, 366] on button "Continue" at bounding box center [393, 366] width 67 height 27
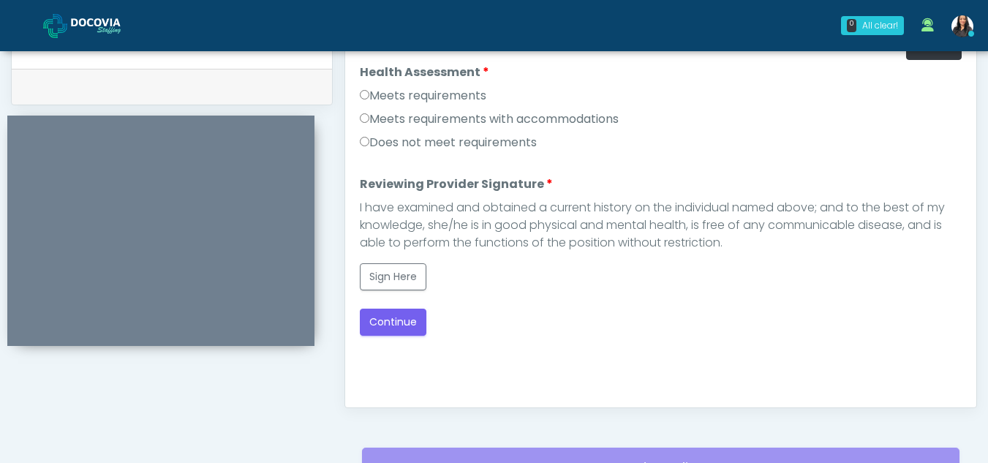
scroll to position [689, 0]
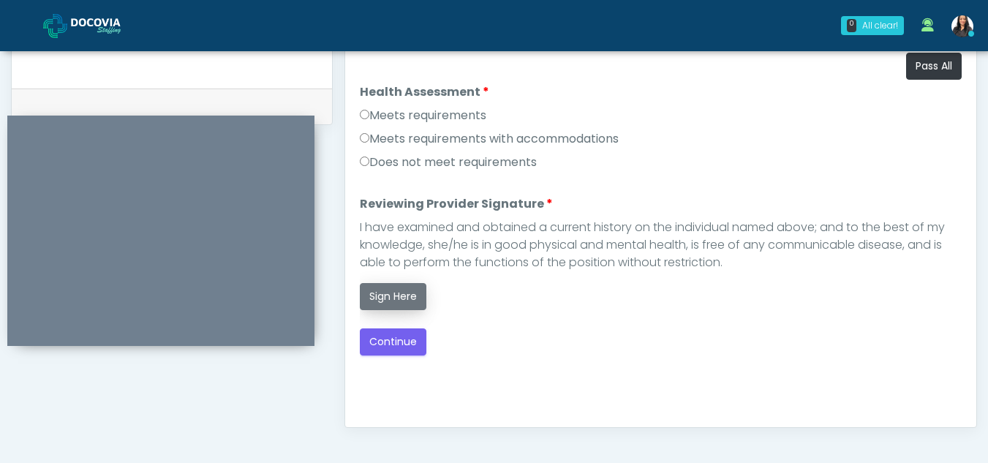
click at [410, 301] on button "Sign Here" at bounding box center [393, 296] width 67 height 27
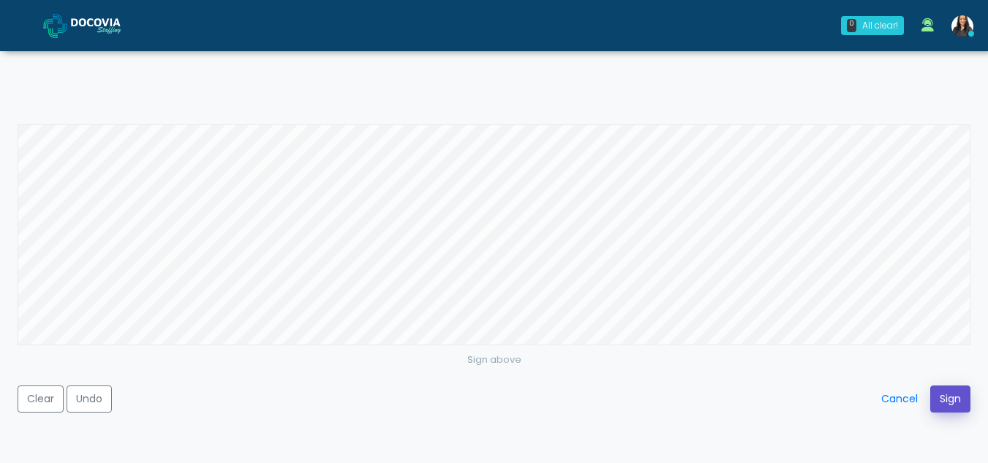
click at [941, 390] on button "Sign" at bounding box center [950, 398] width 40 height 27
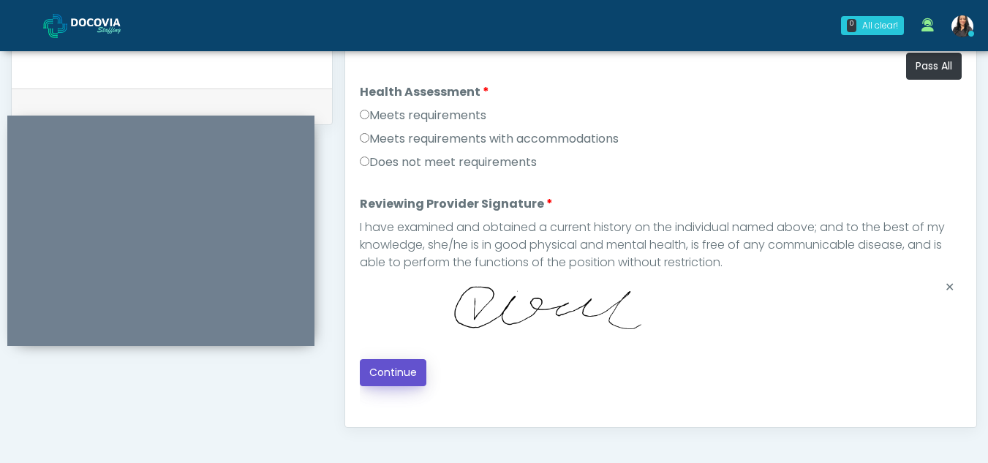
click at [408, 369] on button "Continue" at bounding box center [393, 372] width 67 height 27
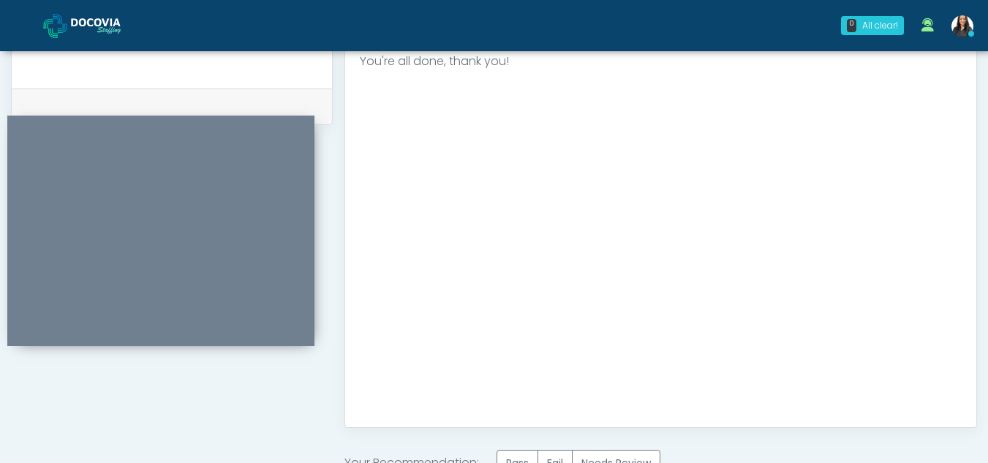
scroll to position [877, 0]
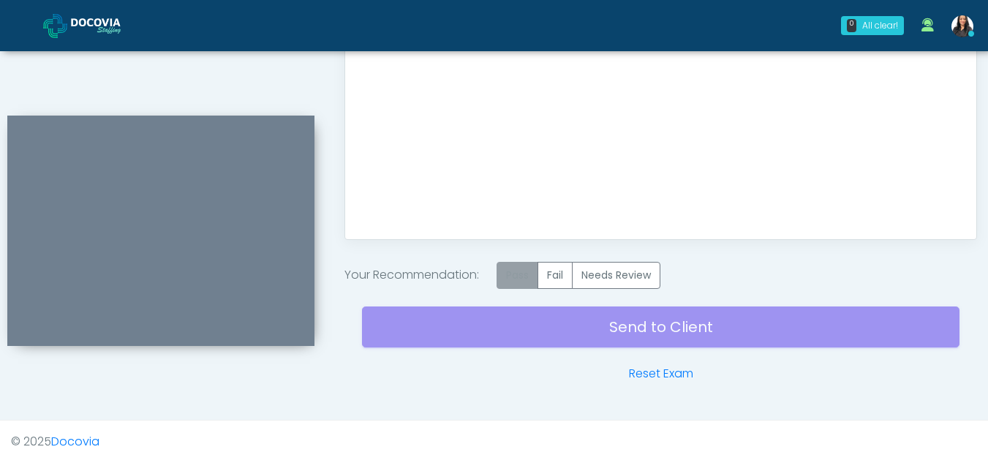
click at [528, 272] on label "Pass" at bounding box center [518, 275] width 42 height 27
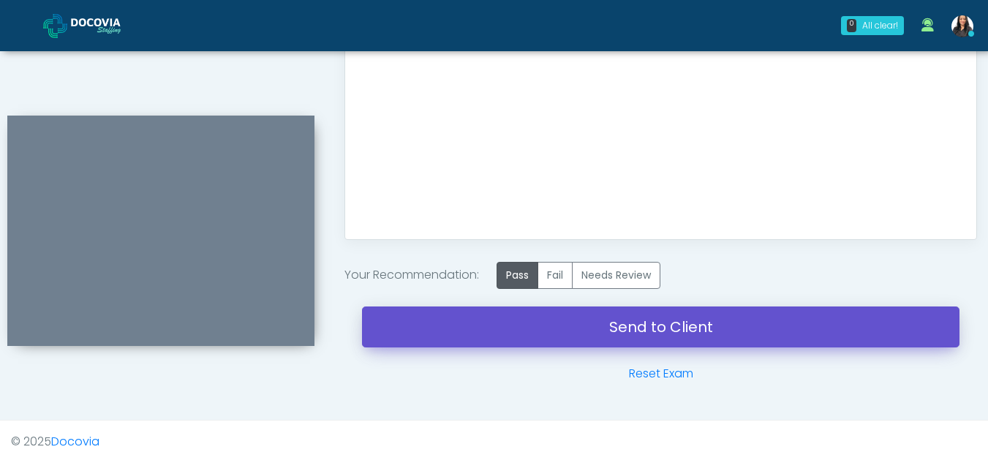
click at [667, 321] on link "Send to Client" at bounding box center [661, 326] width 598 height 41
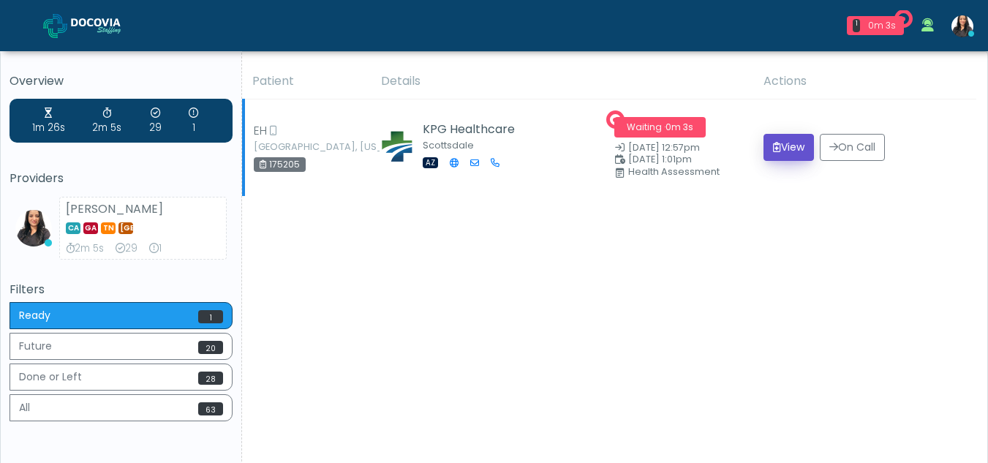
click at [785, 147] on button "View" at bounding box center [789, 147] width 50 height 27
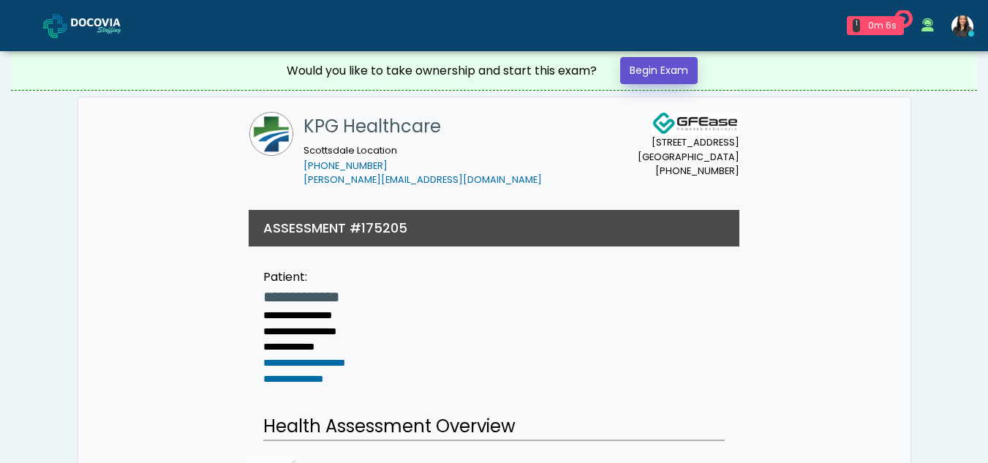
click at [679, 74] on link "Begin Exam" at bounding box center [659, 70] width 78 height 27
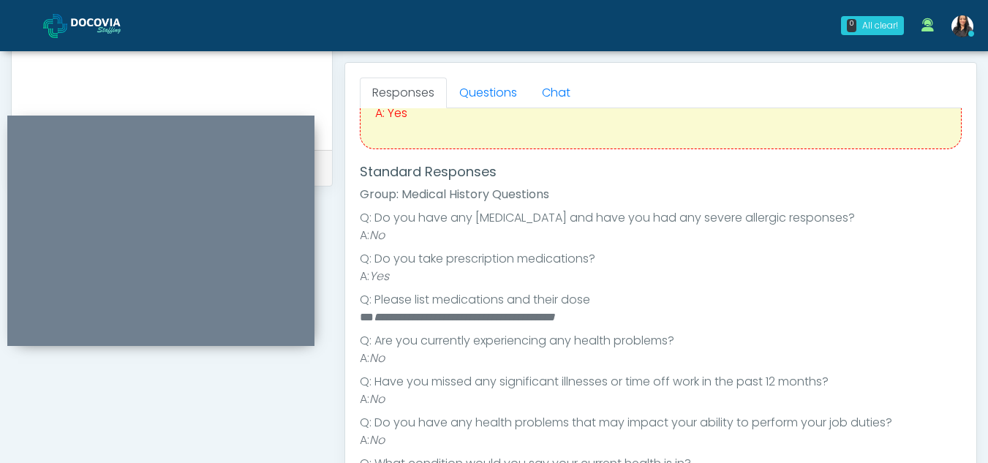
scroll to position [614, 0]
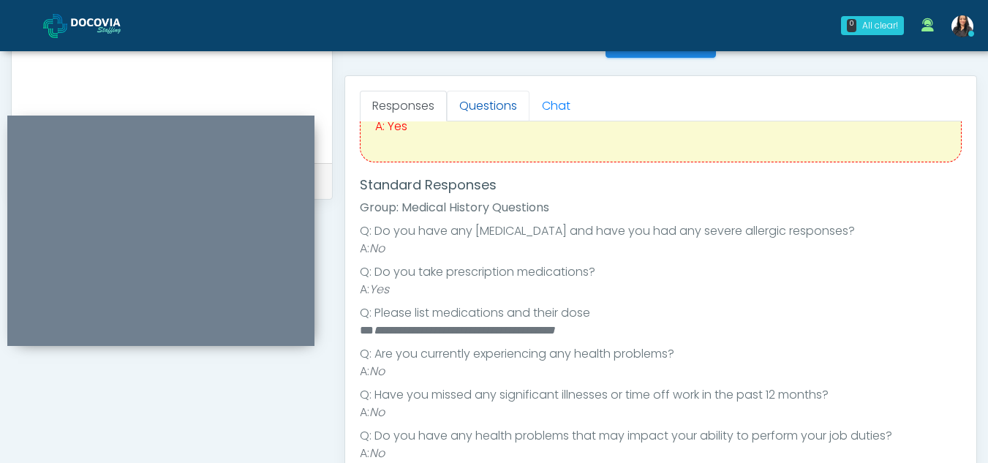
click at [494, 106] on link "Questions" at bounding box center [488, 106] width 83 height 31
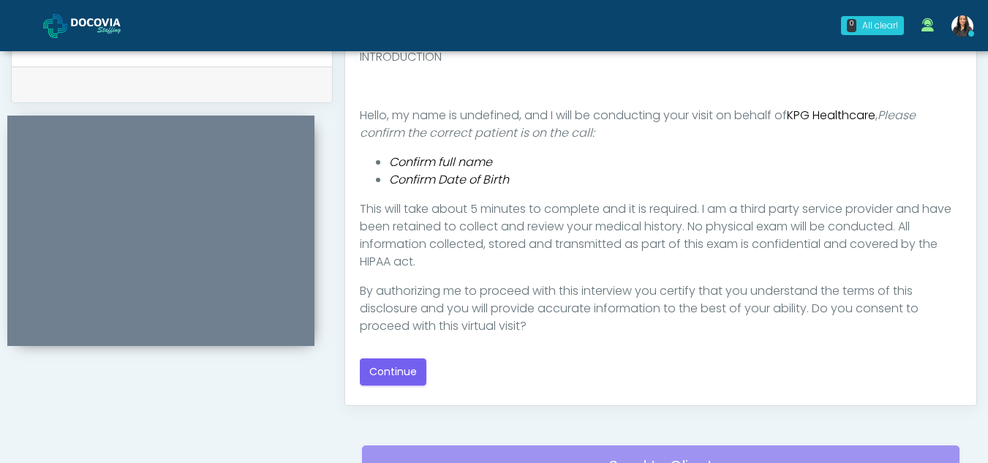
scroll to position [733, 0]
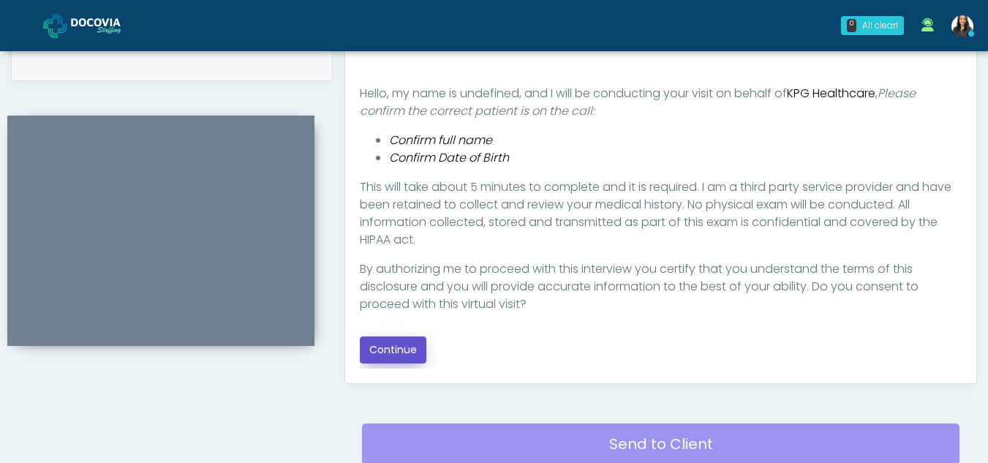
click at [393, 347] on button "Continue" at bounding box center [393, 349] width 67 height 27
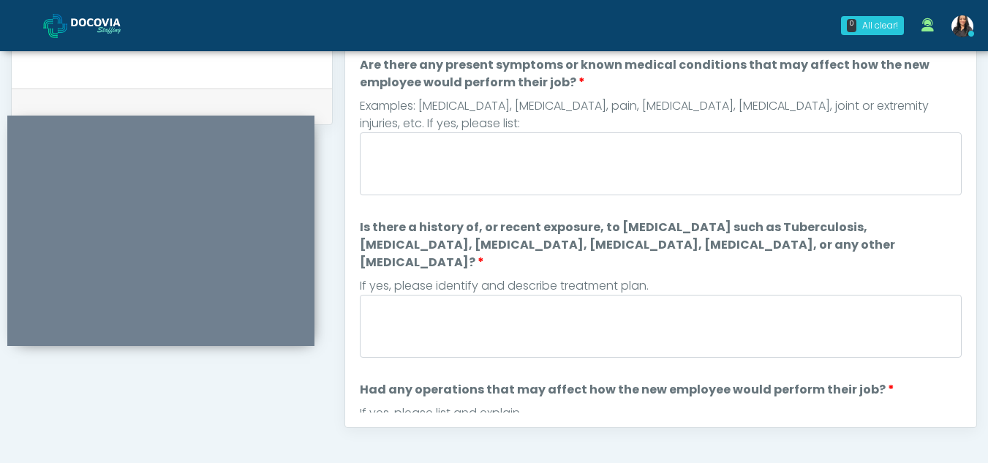
scroll to position [632, 0]
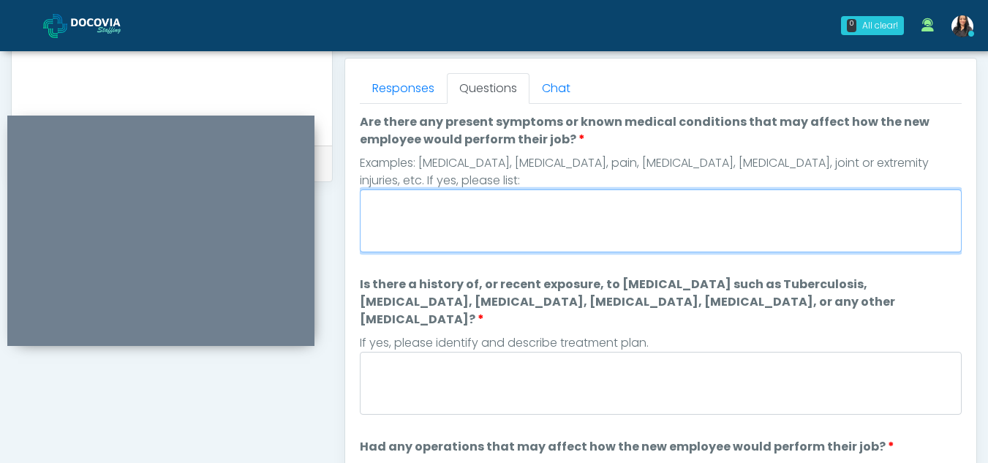
click at [416, 230] on textarea "Are there any present symptoms or known medical conditions that may affect how …" at bounding box center [661, 220] width 602 height 63
type textarea "**"
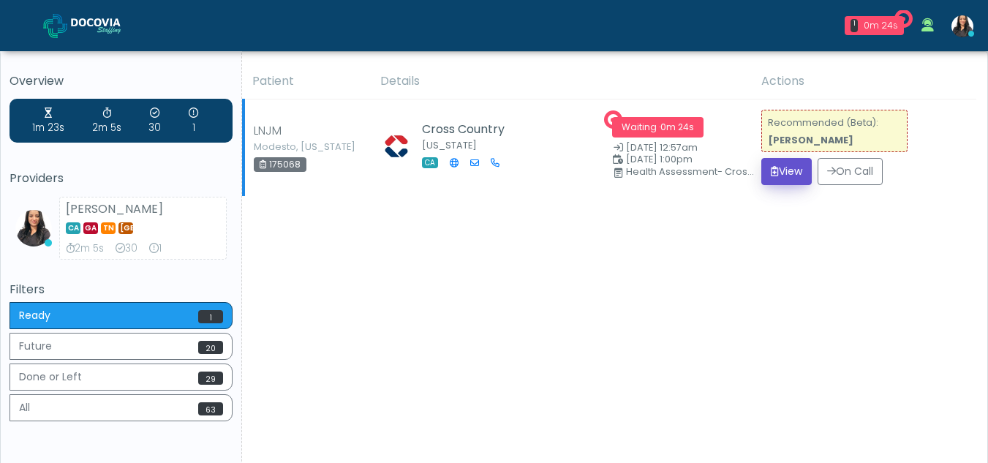
click at [795, 170] on button "View" at bounding box center [786, 171] width 50 height 27
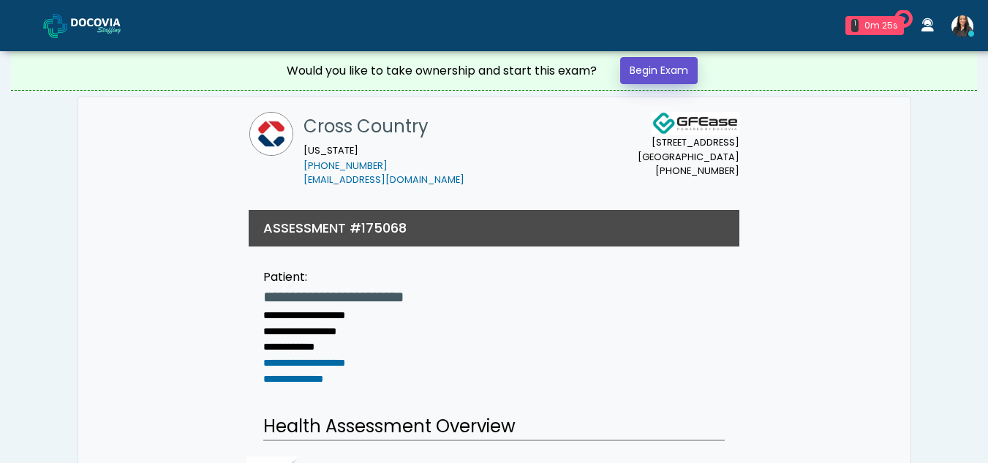
click at [660, 66] on link "Begin Exam" at bounding box center [659, 70] width 78 height 27
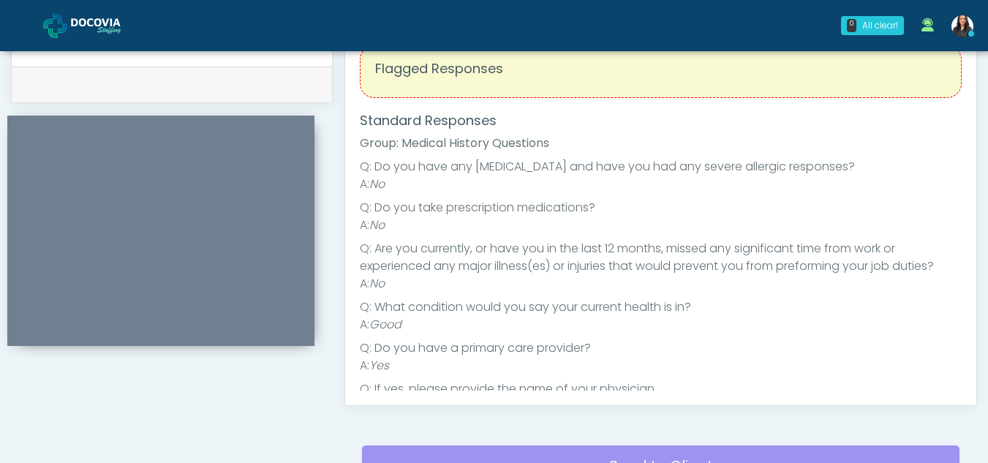
scroll to position [625, 0]
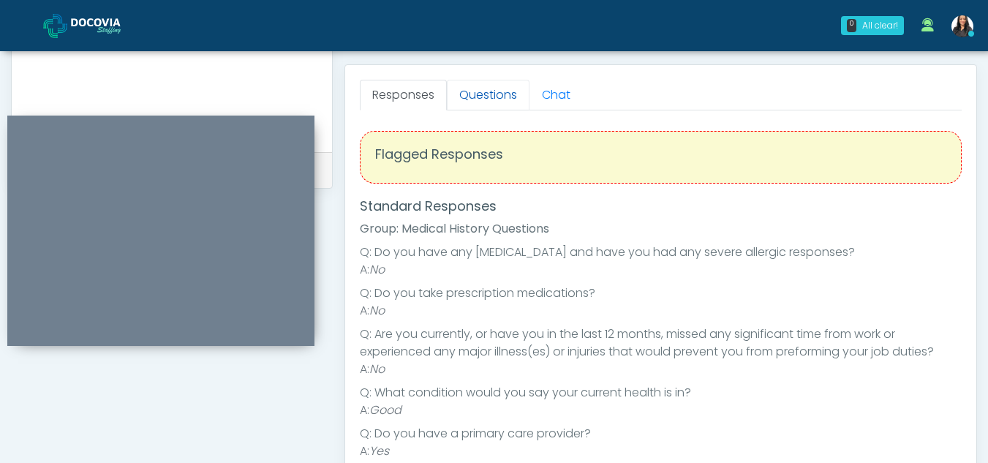
click at [483, 88] on link "Questions" at bounding box center [488, 95] width 83 height 31
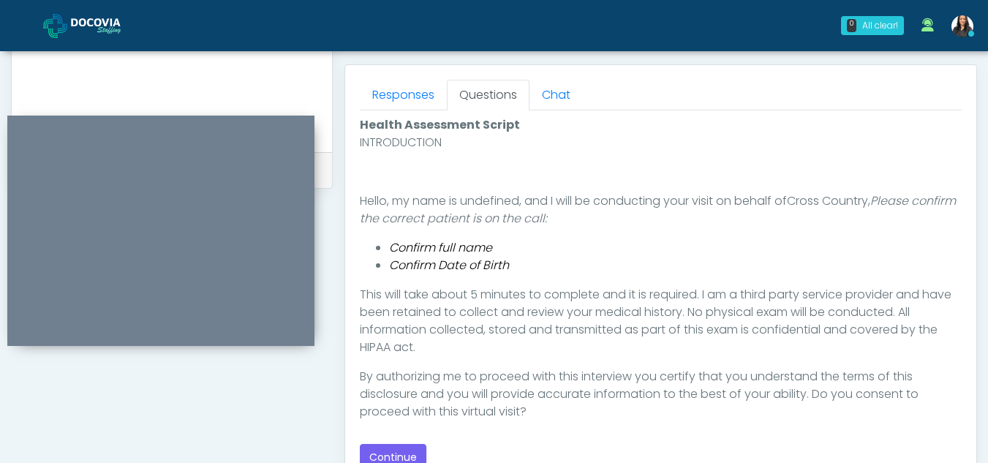
scroll to position [6, 0]
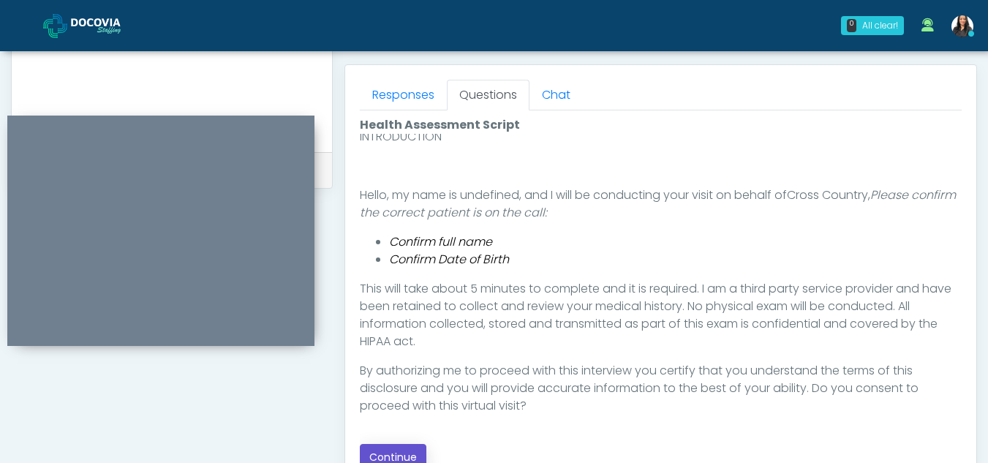
click at [406, 446] on button "Continue" at bounding box center [393, 457] width 67 height 27
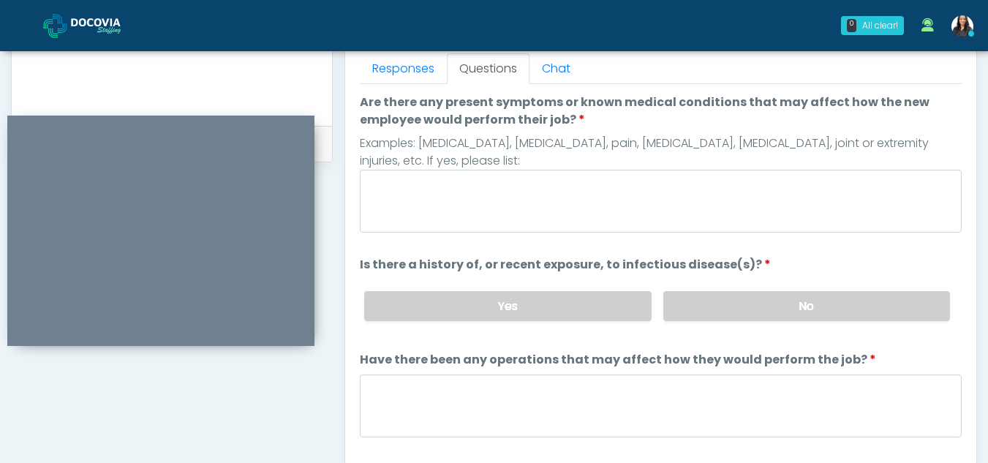
scroll to position [636, 0]
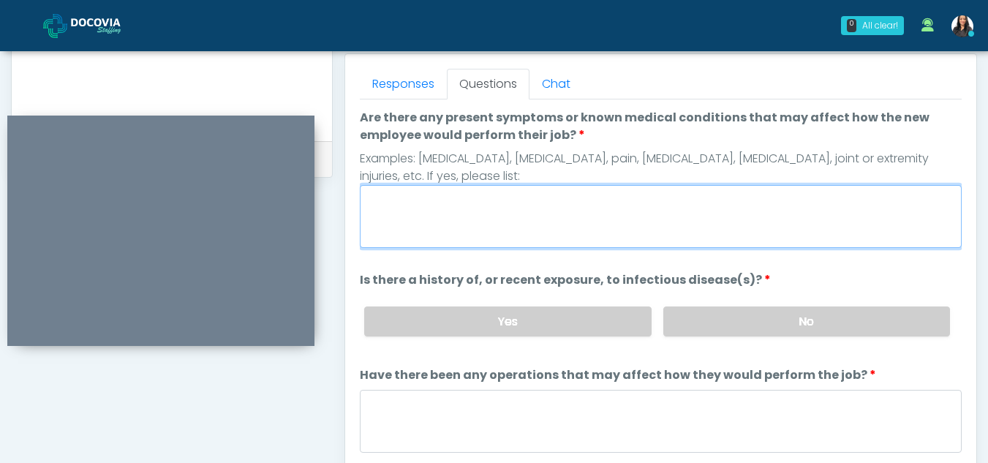
click at [453, 225] on textarea "Are there any present symptoms or known medical conditions that may affect how …" at bounding box center [661, 216] width 602 height 63
type textarea "**"
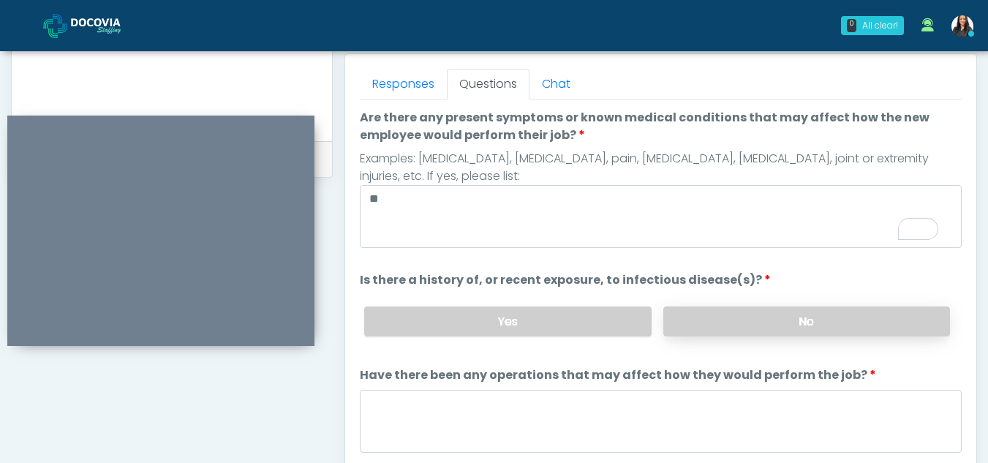
click at [818, 315] on label "No" at bounding box center [806, 321] width 287 height 30
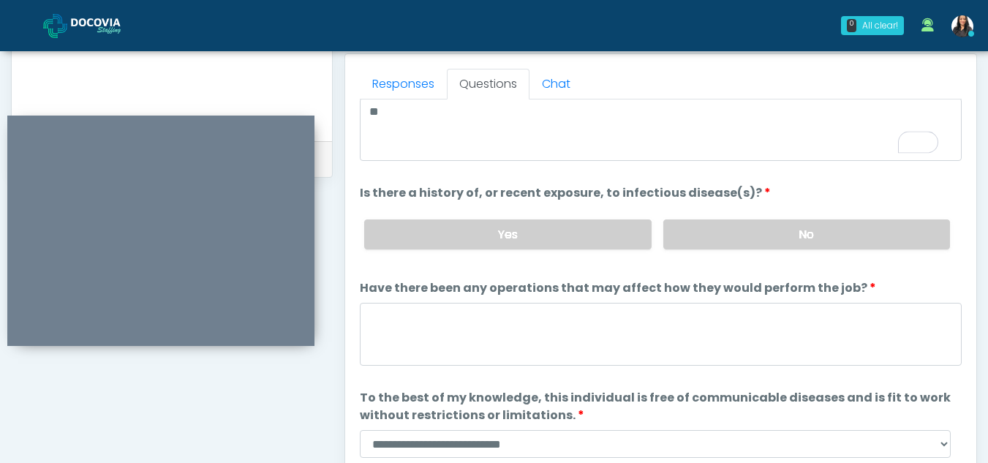
scroll to position [125, 0]
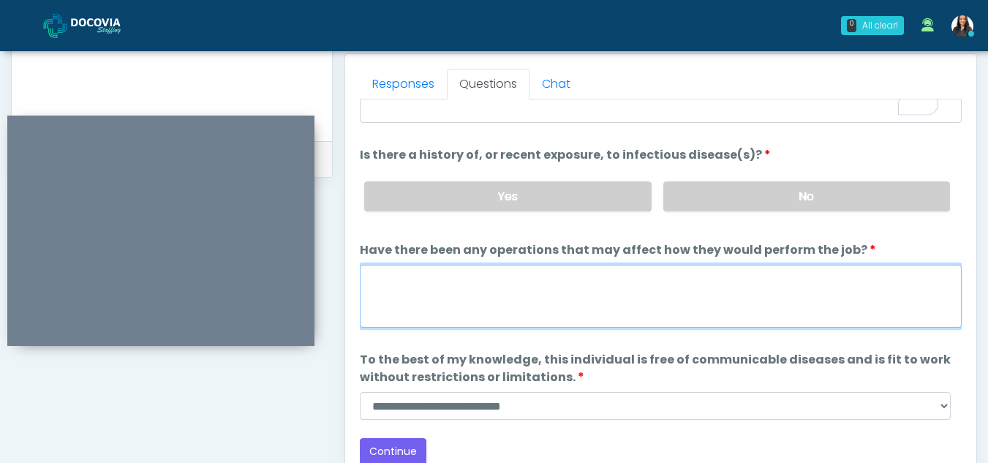
click at [434, 304] on textarea "Have there been any operations that may affect how they would perform the job?" at bounding box center [661, 296] width 602 height 63
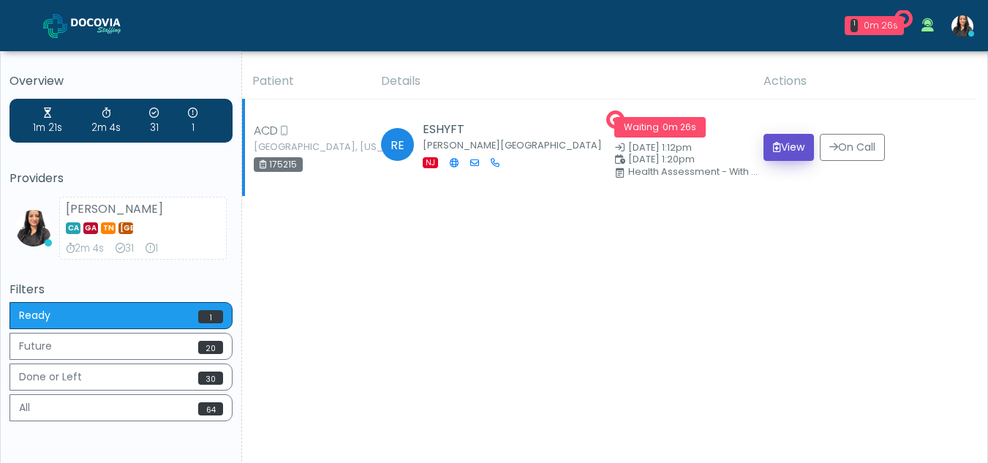
click at [785, 150] on button "View" at bounding box center [789, 147] width 50 height 27
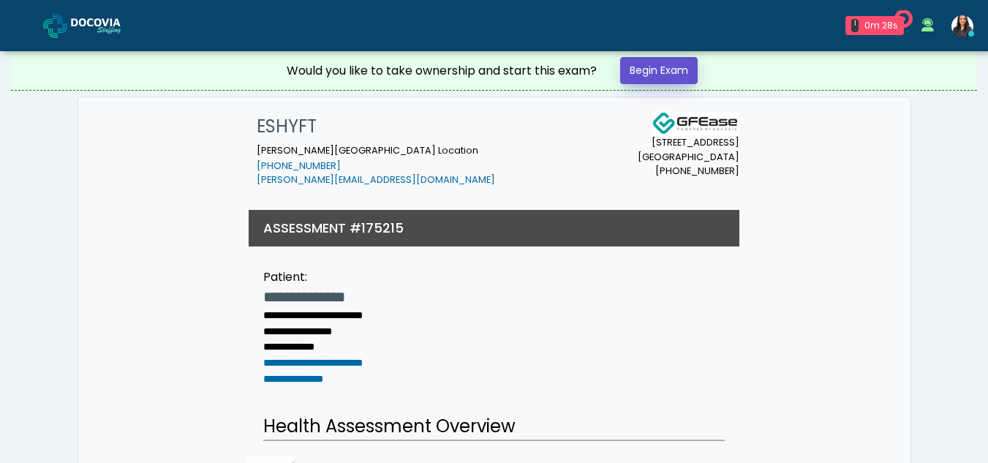
click at [657, 64] on link "Begin Exam" at bounding box center [659, 70] width 78 height 27
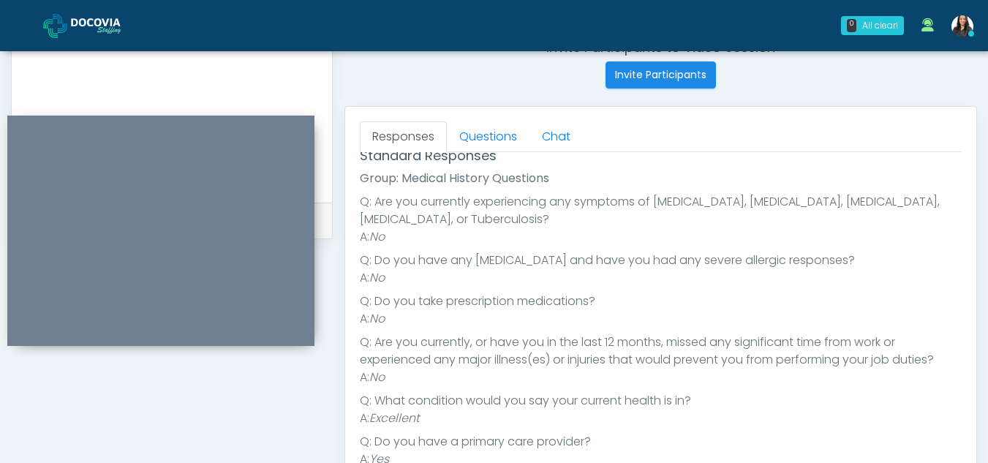
scroll to position [99, 0]
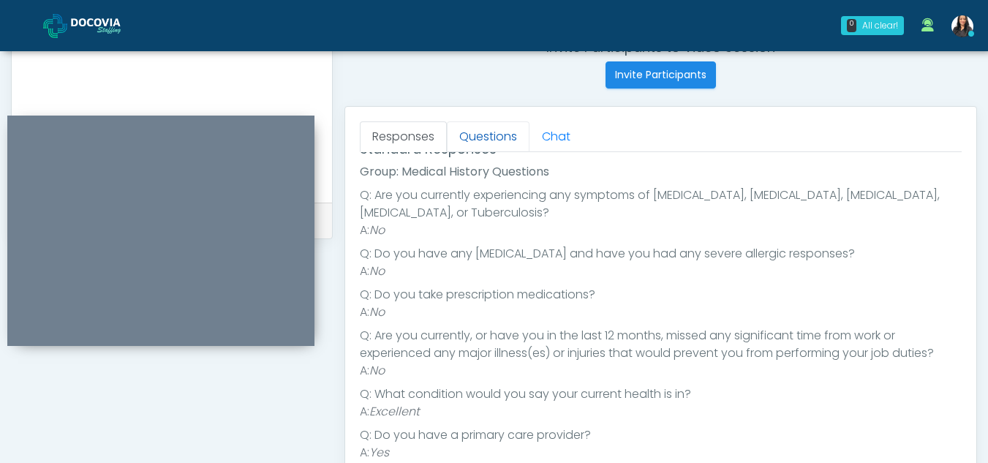
click at [510, 137] on link "Questions" at bounding box center [488, 136] width 83 height 31
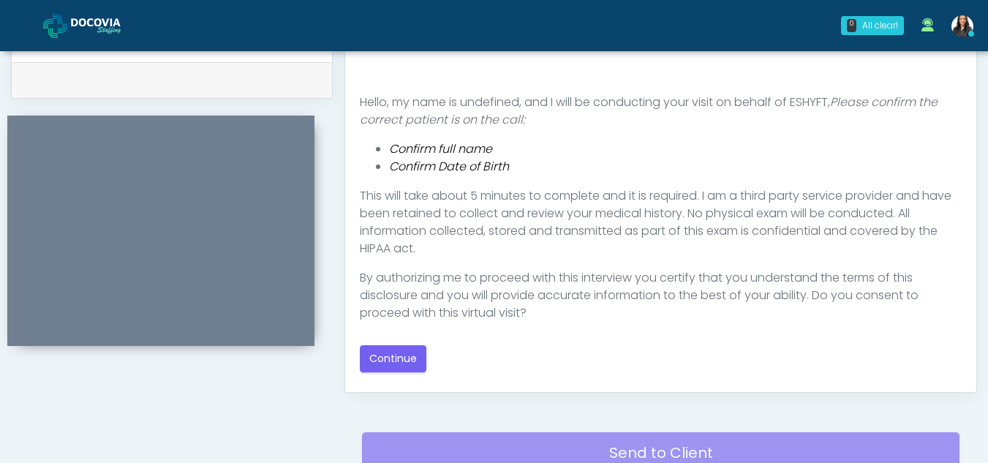
scroll to position [731, 0]
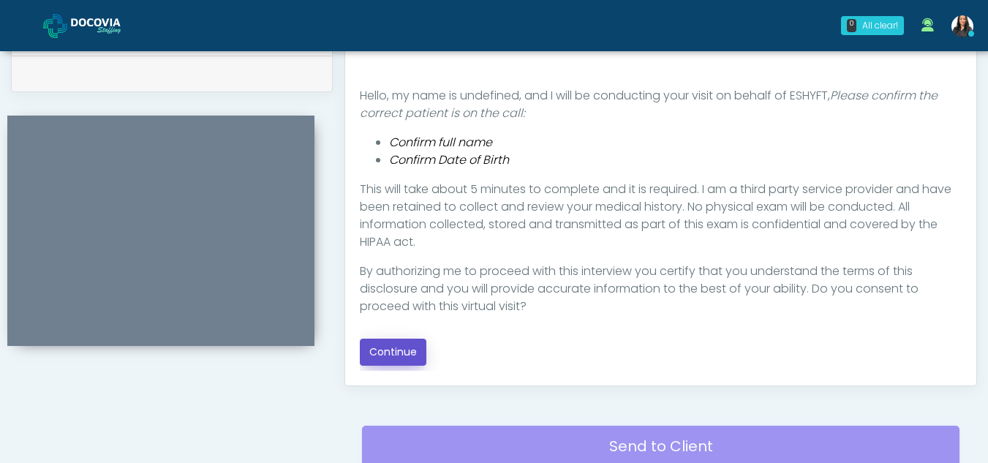
click at [418, 344] on button "Continue" at bounding box center [393, 352] width 67 height 27
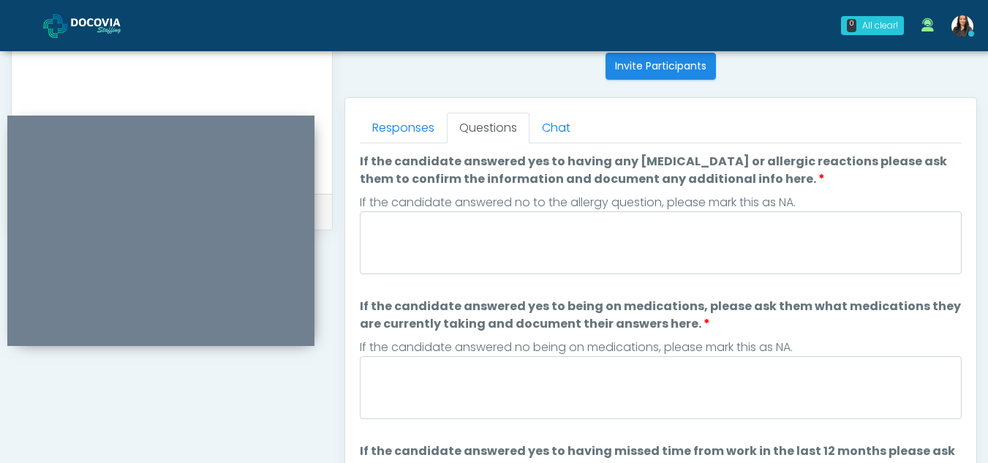
scroll to position [551, 0]
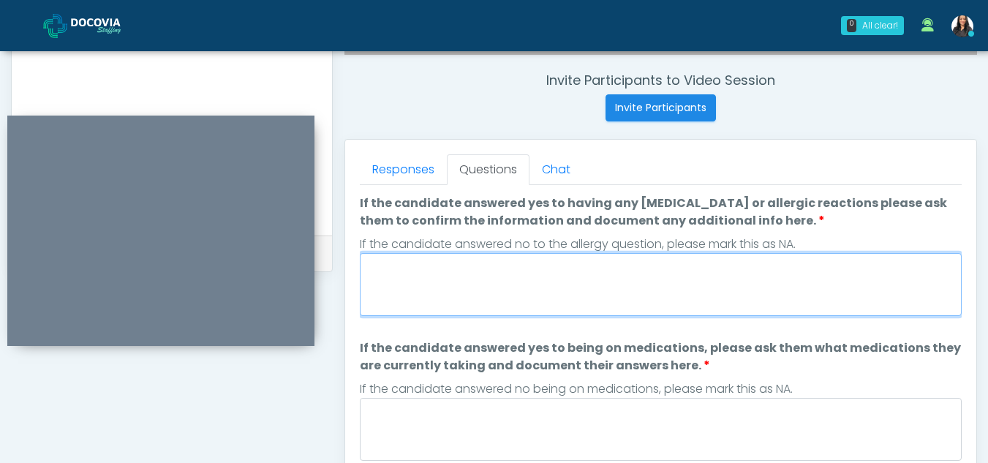
click at [461, 306] on textarea "If the candidate answered yes to having any [MEDICAL_DATA] or allergic reaction…" at bounding box center [661, 284] width 602 height 63
type textarea "**"
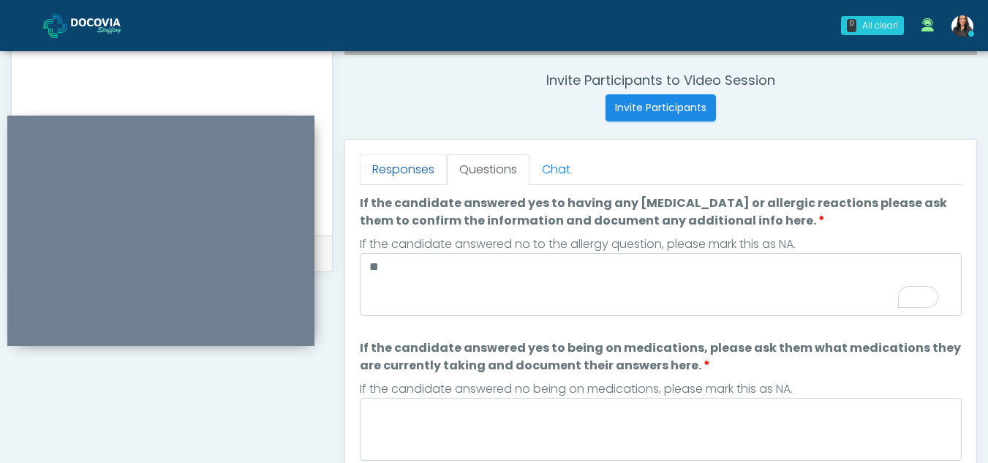
click at [418, 169] on link "Responses" at bounding box center [403, 169] width 87 height 31
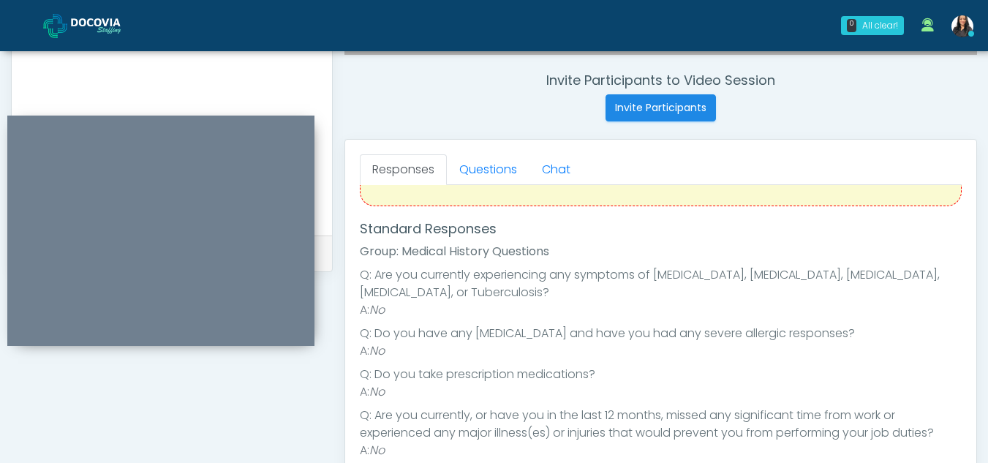
scroll to position [0, 0]
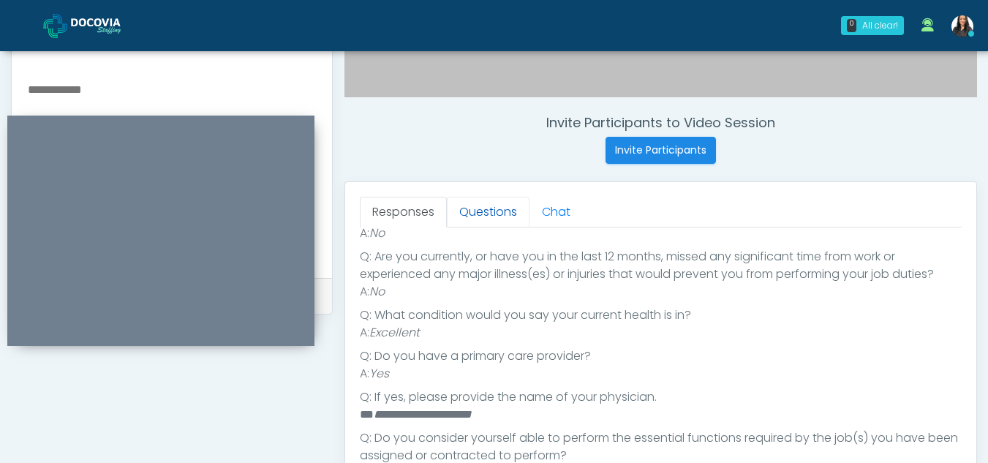
click at [495, 216] on link "Questions" at bounding box center [488, 212] width 83 height 31
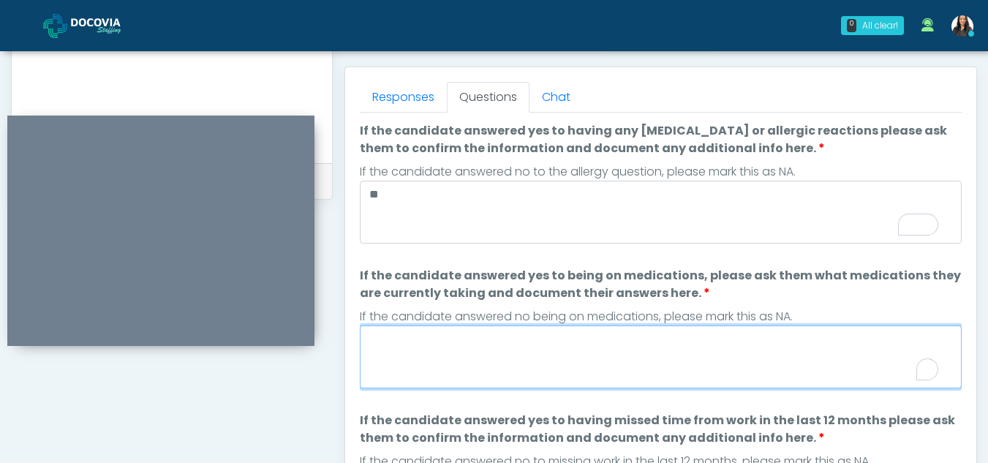
click at [470, 355] on textarea "If the candidate answered yes to being on medications, please ask them what med…" at bounding box center [661, 356] width 602 height 63
type textarea "*"
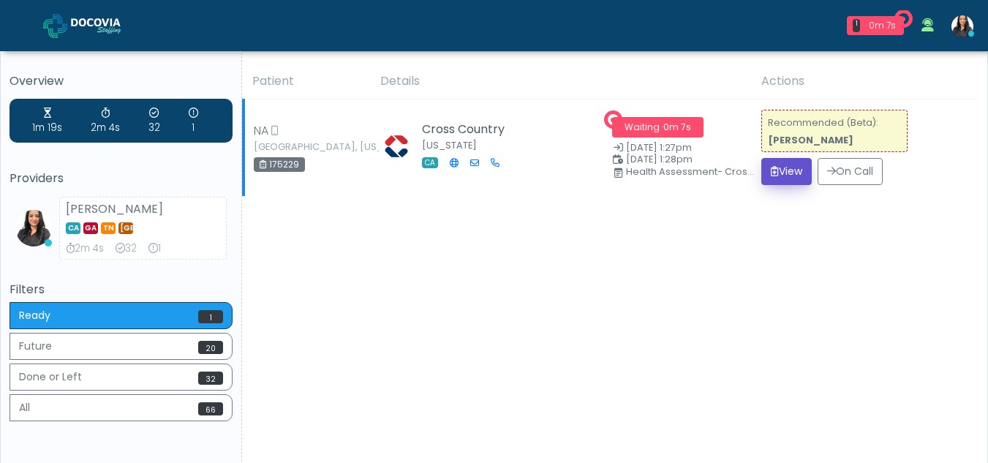
click at [798, 176] on button "View" at bounding box center [786, 171] width 50 height 27
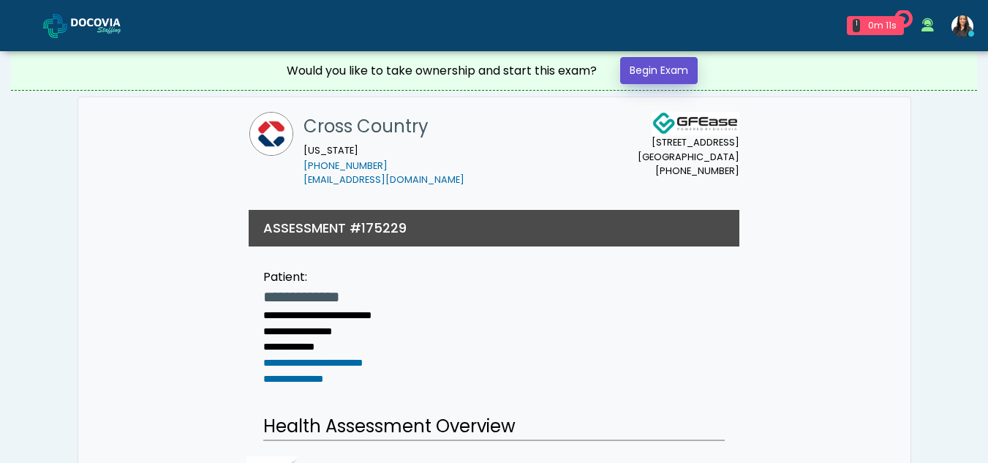
click at [649, 65] on link "Begin Exam" at bounding box center [659, 70] width 78 height 27
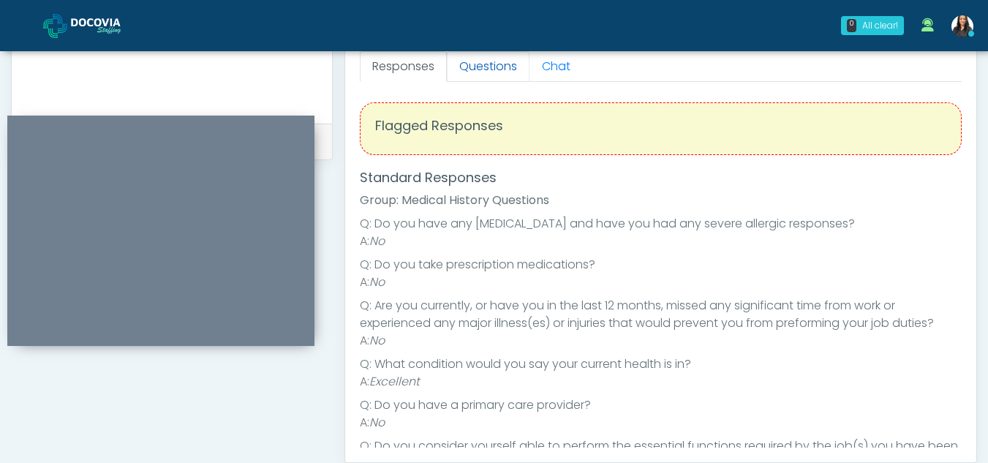
click at [498, 65] on link "Questions" at bounding box center [488, 66] width 83 height 31
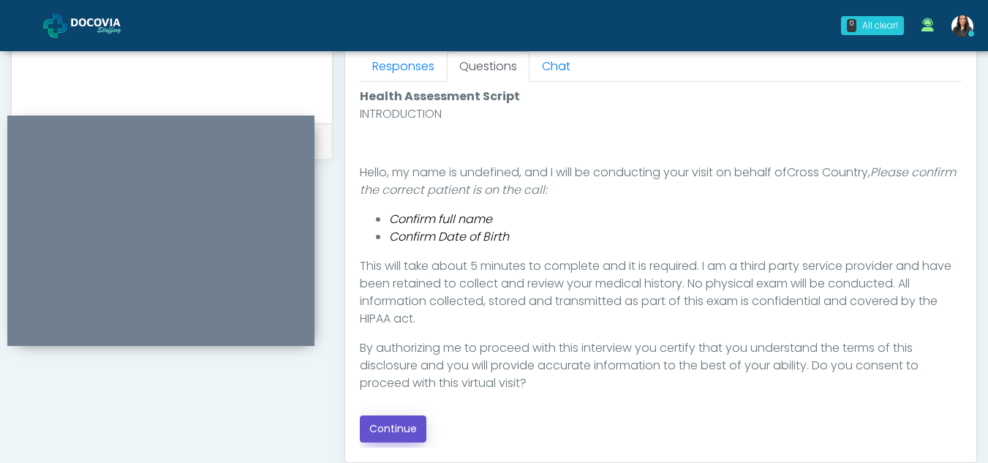
click at [404, 432] on button "Continue" at bounding box center [393, 428] width 67 height 27
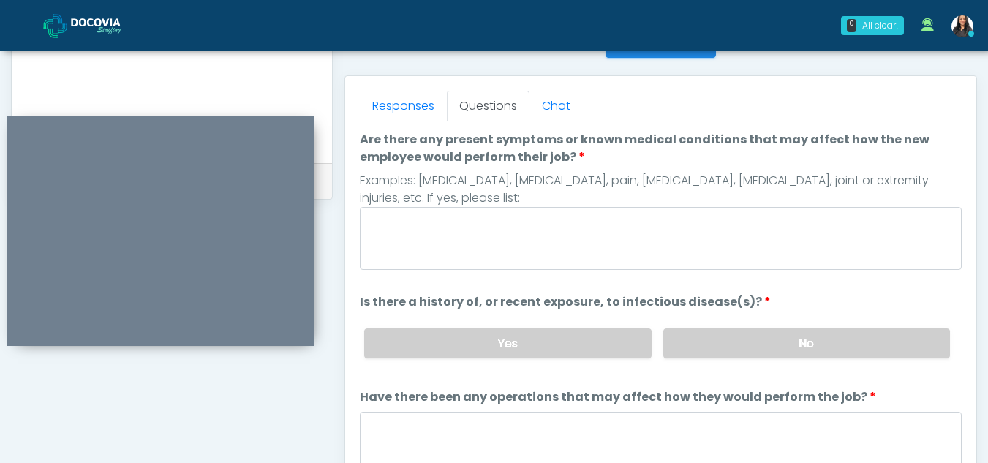
scroll to position [608, 0]
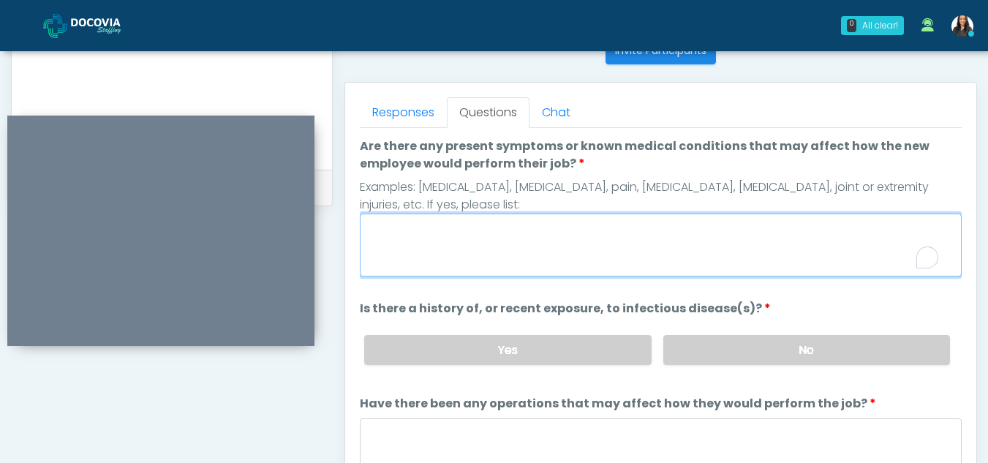
click at [455, 237] on textarea "Are there any present symptoms or known medical conditions that may affect how …" at bounding box center [661, 245] width 602 height 63
type textarea "**"
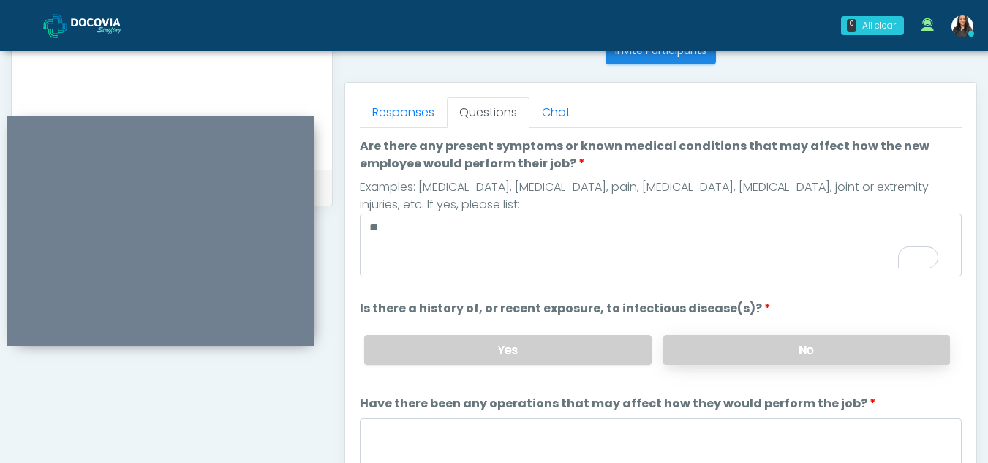
click at [791, 361] on label "No" at bounding box center [806, 350] width 287 height 30
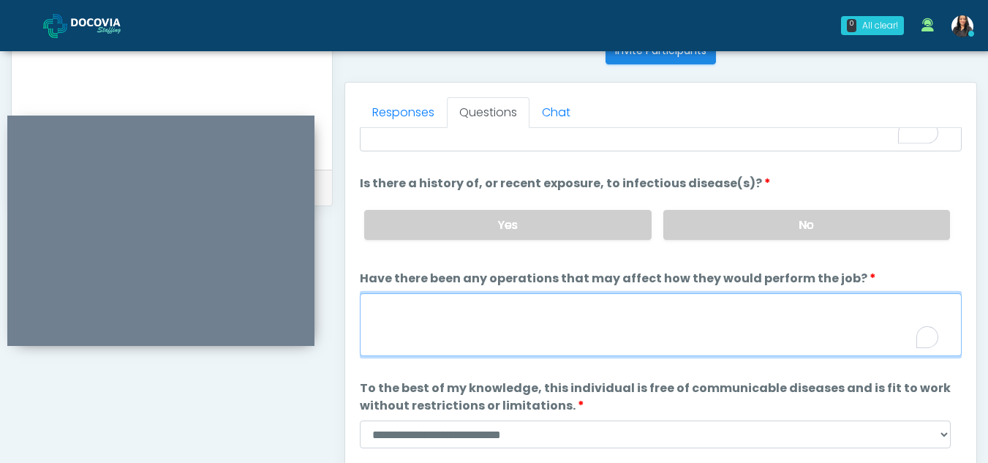
click at [469, 341] on textarea "Have there been any operations that may affect how they would perform the job?" at bounding box center [661, 324] width 602 height 63
type textarea "**"
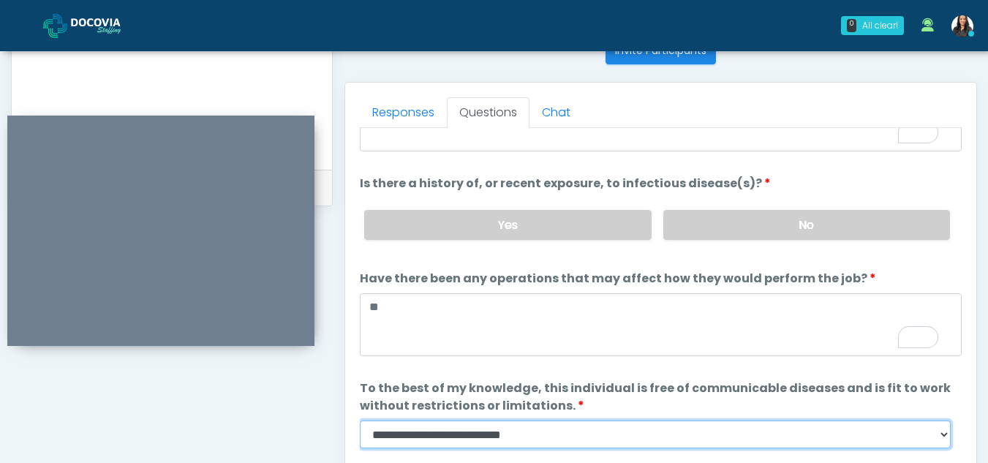
click at [945, 435] on select "**********" at bounding box center [655, 435] width 591 height 28
select select "******"
click at [360, 421] on select "**********" at bounding box center [655, 435] width 591 height 28
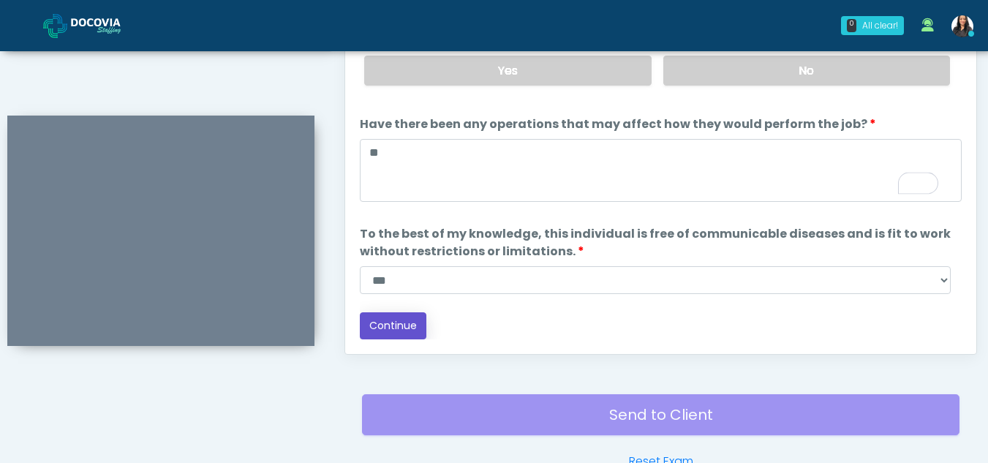
click at [391, 327] on button "Continue" at bounding box center [393, 325] width 67 height 27
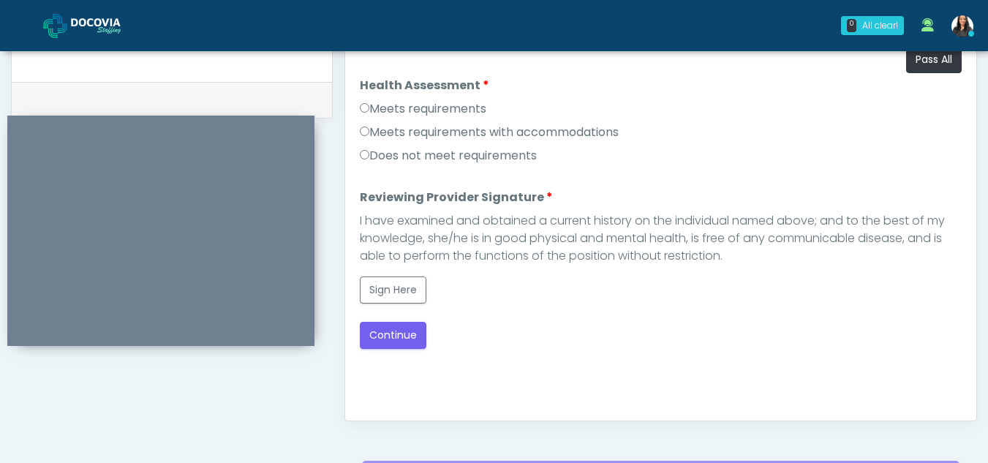
scroll to position [665, 0]
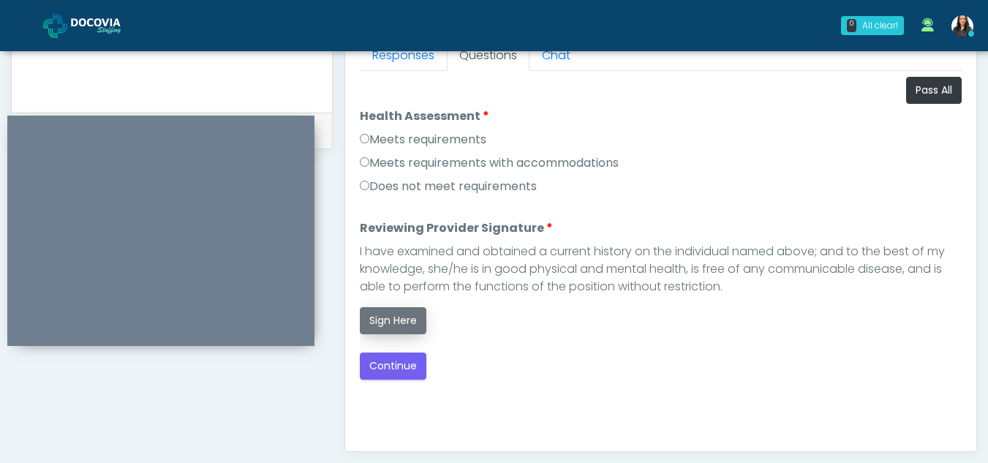
click at [390, 317] on button "Sign Here" at bounding box center [393, 320] width 67 height 27
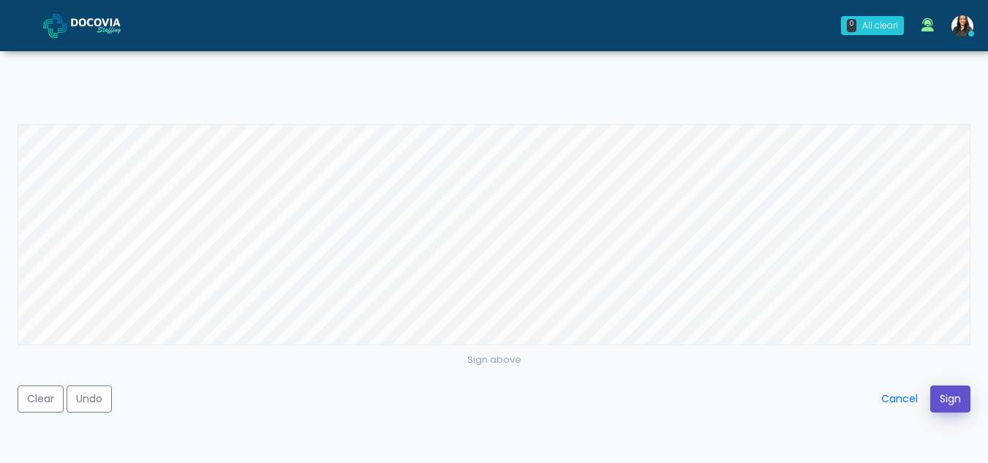
click at [946, 393] on button "Sign" at bounding box center [950, 398] width 40 height 27
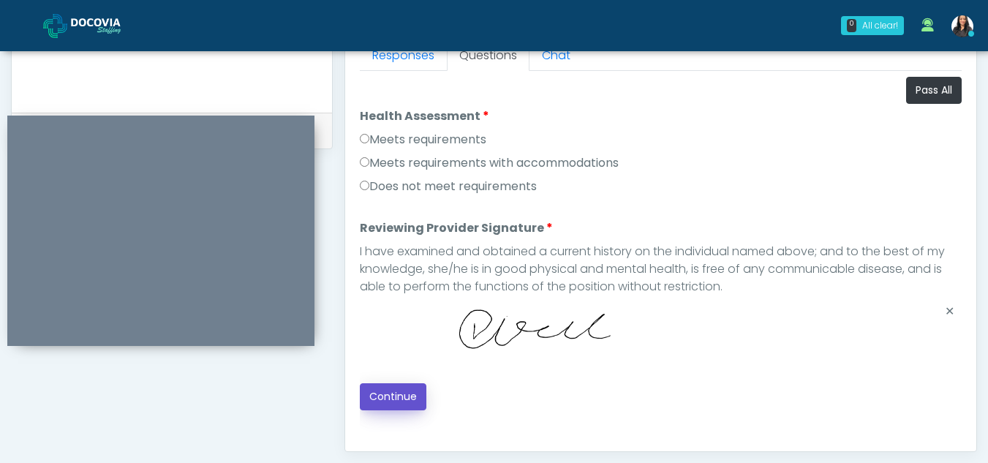
click at [383, 387] on button "Continue" at bounding box center [393, 396] width 67 height 27
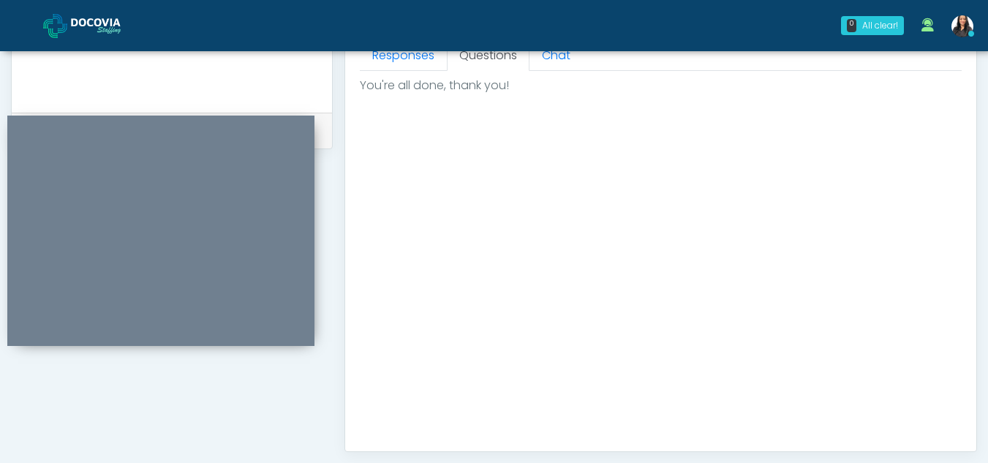
scroll to position [877, 0]
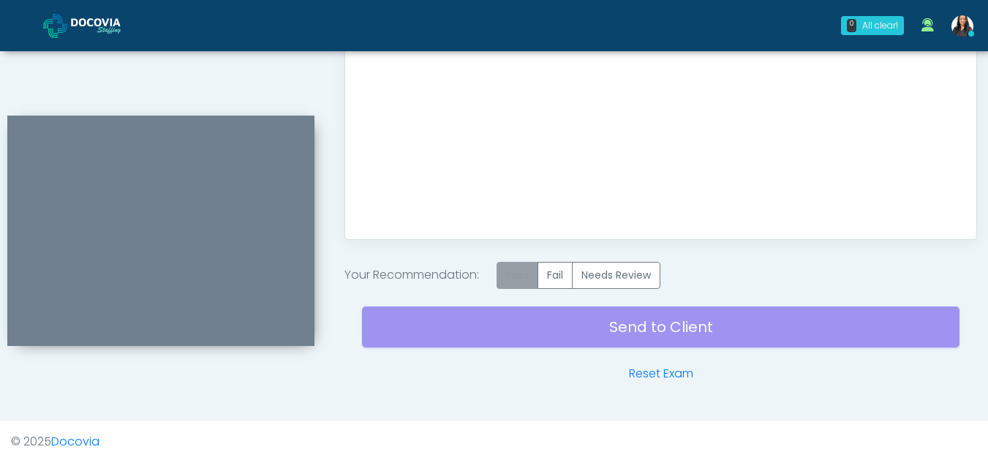
click at [518, 280] on label "Pass" at bounding box center [518, 275] width 42 height 27
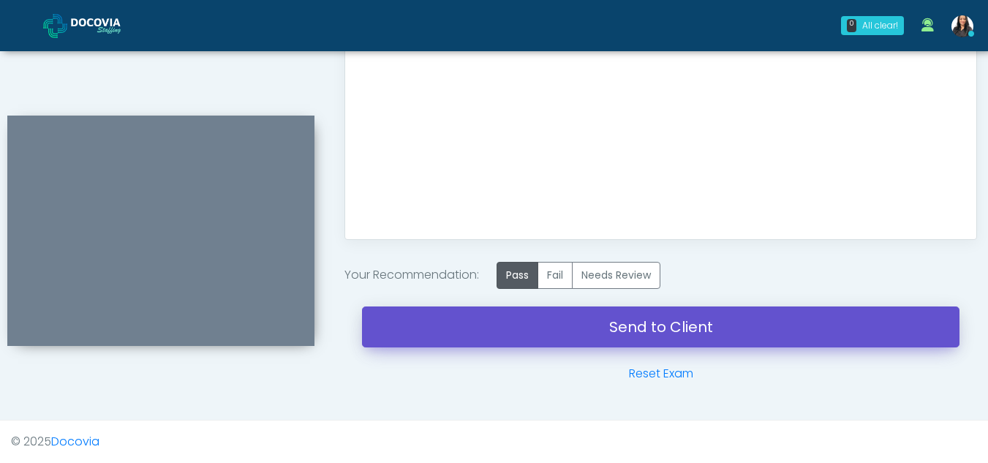
click at [698, 325] on link "Send to Client" at bounding box center [661, 326] width 598 height 41
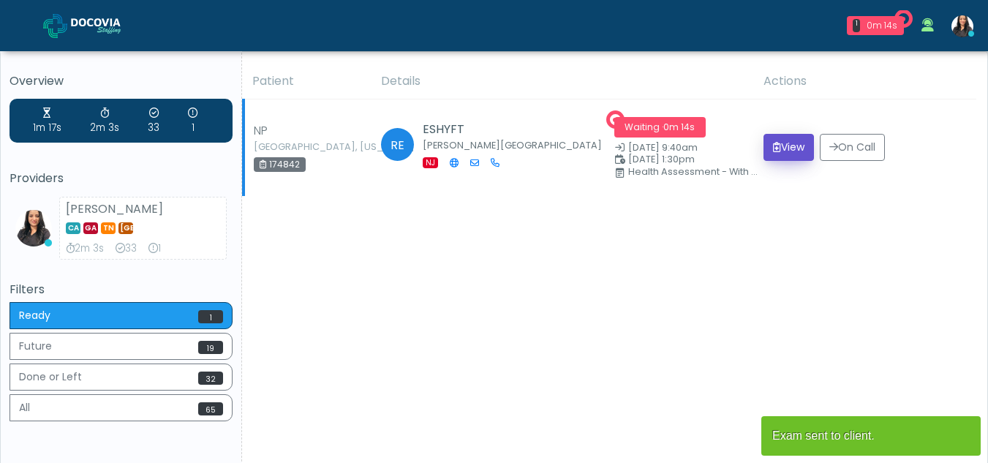
click at [780, 136] on button "View" at bounding box center [789, 147] width 50 height 27
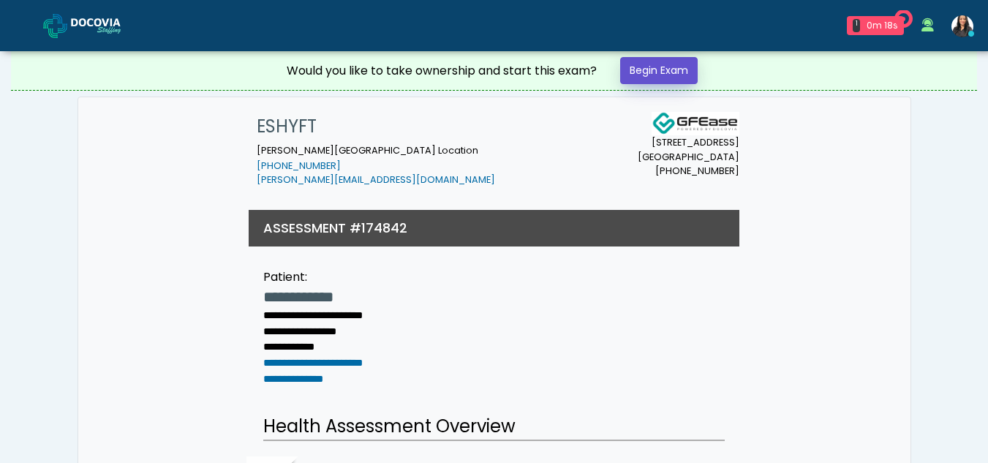
click at [651, 65] on link "Begin Exam" at bounding box center [659, 70] width 78 height 27
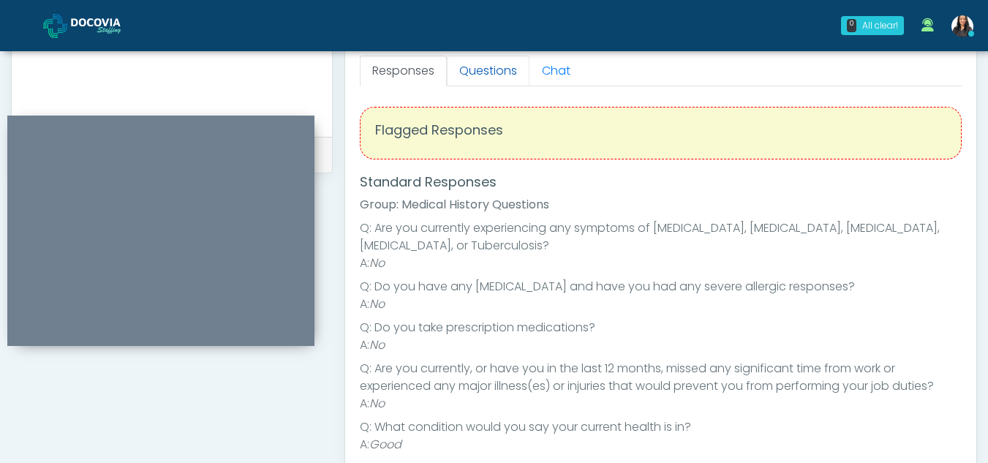
click at [506, 83] on link "Questions" at bounding box center [488, 71] width 83 height 31
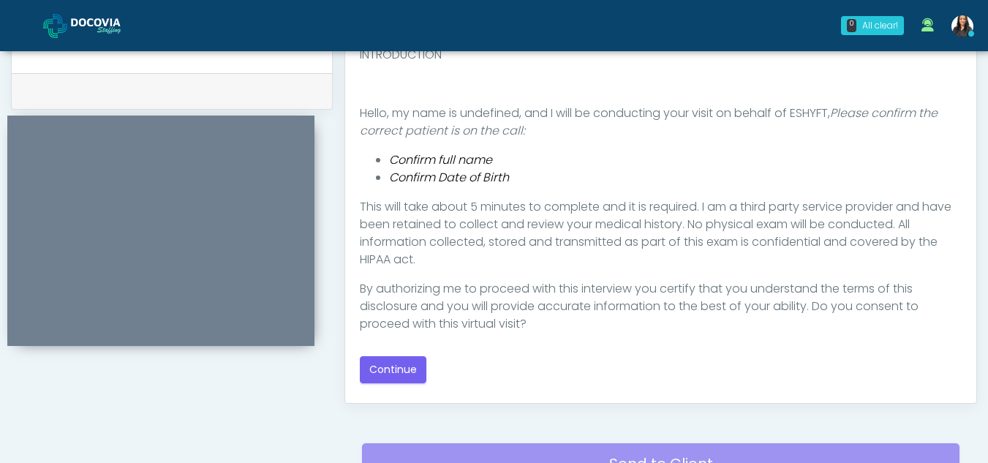
scroll to position [715, 0]
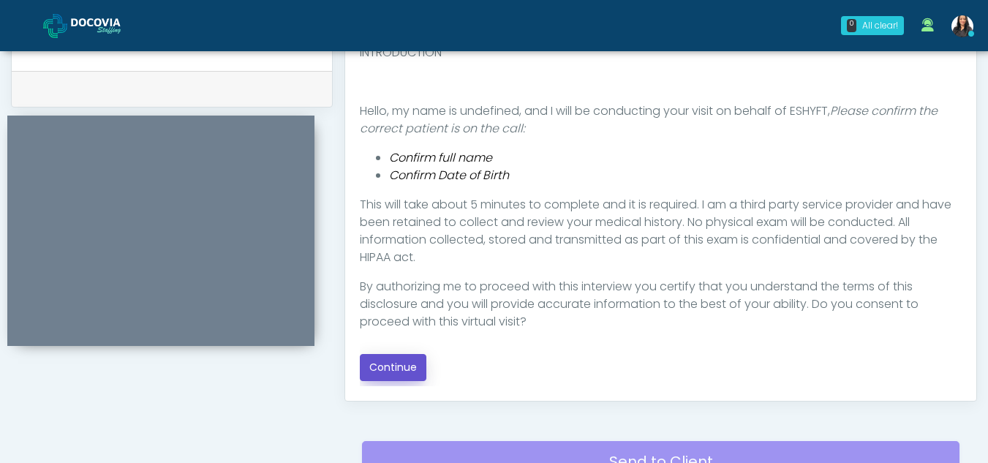
click at [407, 361] on button "Continue" at bounding box center [393, 367] width 67 height 27
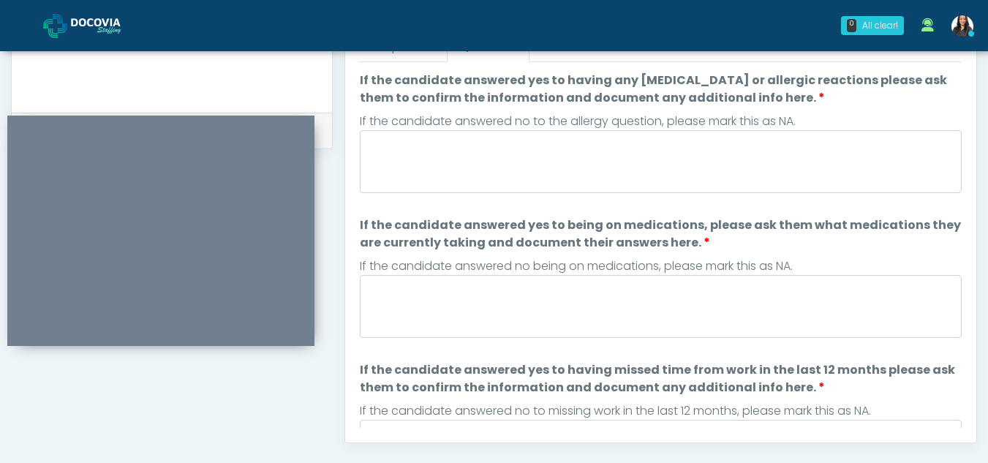
scroll to position [614, 0]
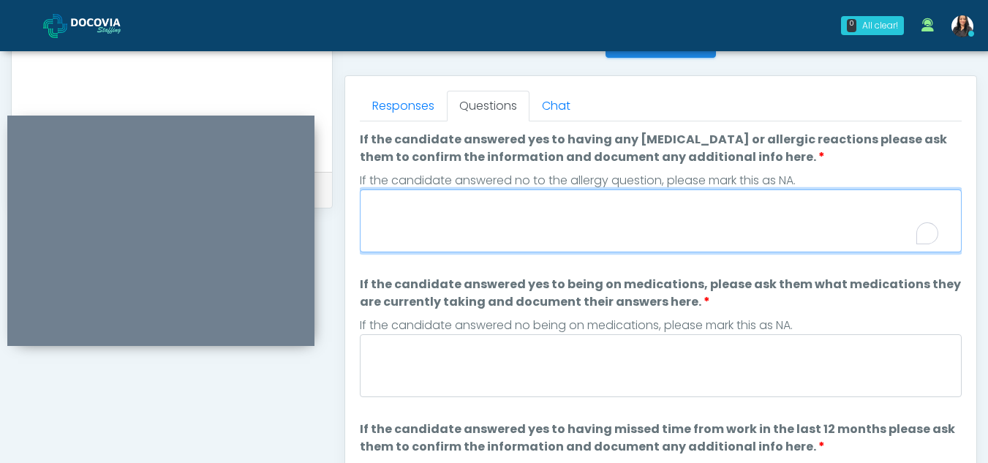
click at [464, 215] on textarea "If the candidate answered yes to having any allergies or allergic reactions ple…" at bounding box center [661, 220] width 602 height 63
type textarea "**"
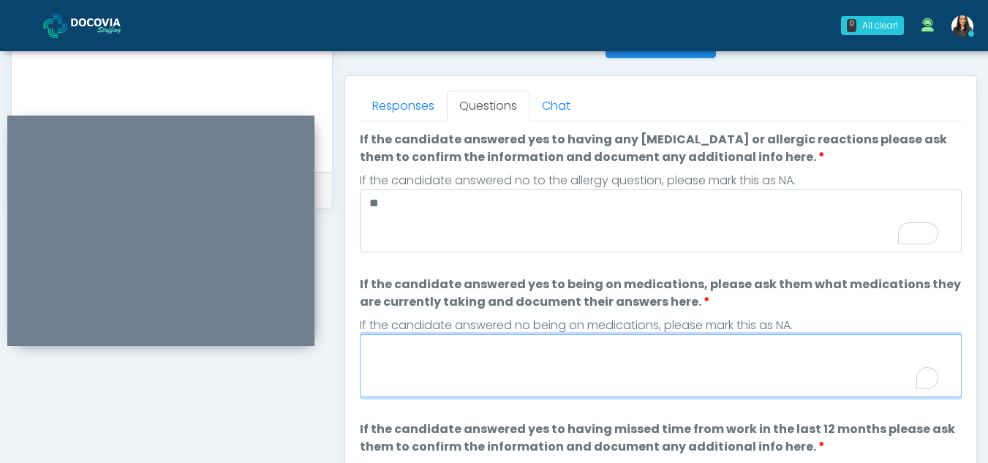
click at [429, 380] on textarea "If the candidate answered yes to being on medications, please ask them what med…" at bounding box center [661, 365] width 602 height 63
type textarea "*"
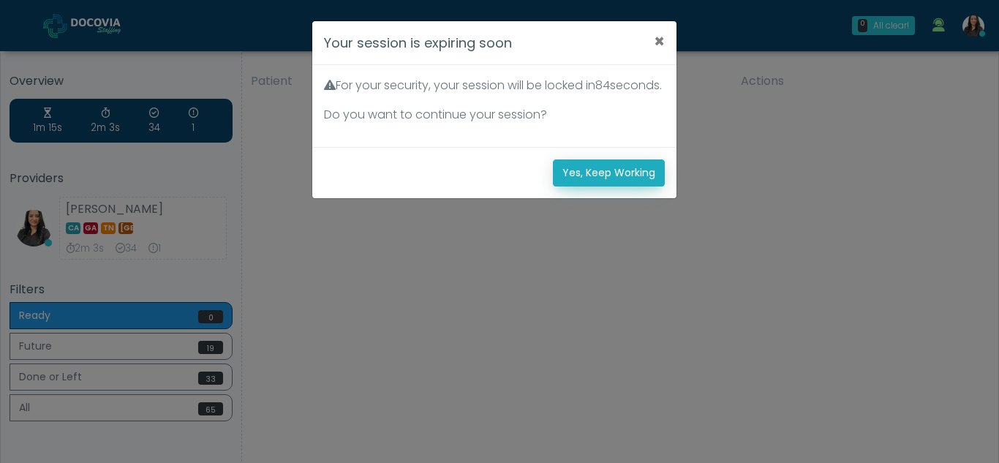
click at [617, 186] on button "Yes, Keep Working" at bounding box center [609, 172] width 112 height 27
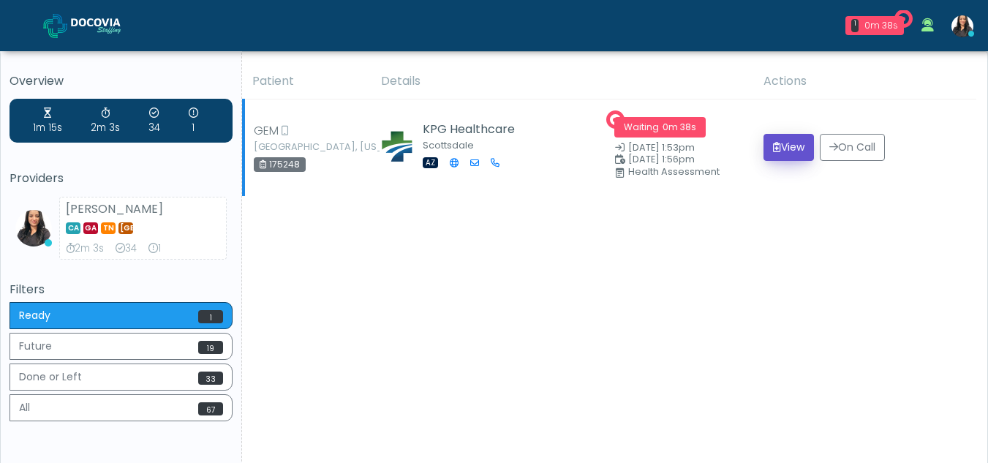
click at [788, 148] on button "View" at bounding box center [789, 147] width 50 height 27
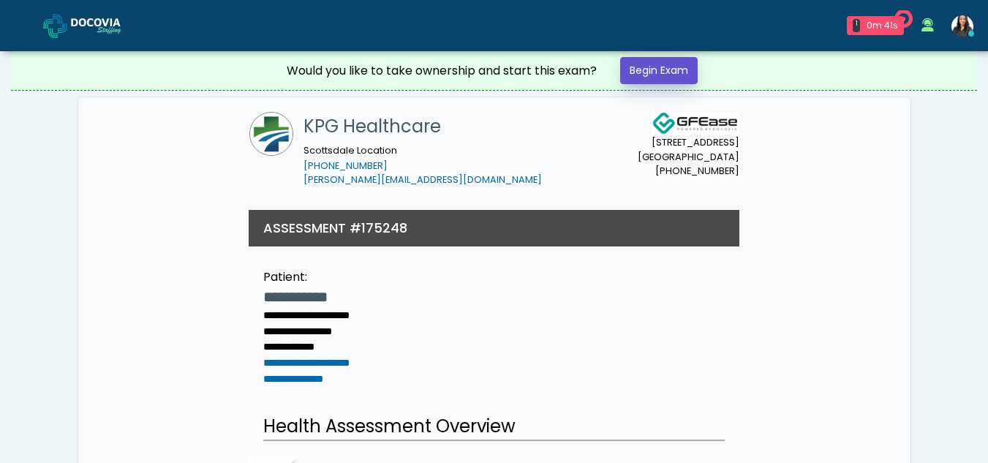
click at [663, 63] on link "Begin Exam" at bounding box center [659, 70] width 78 height 27
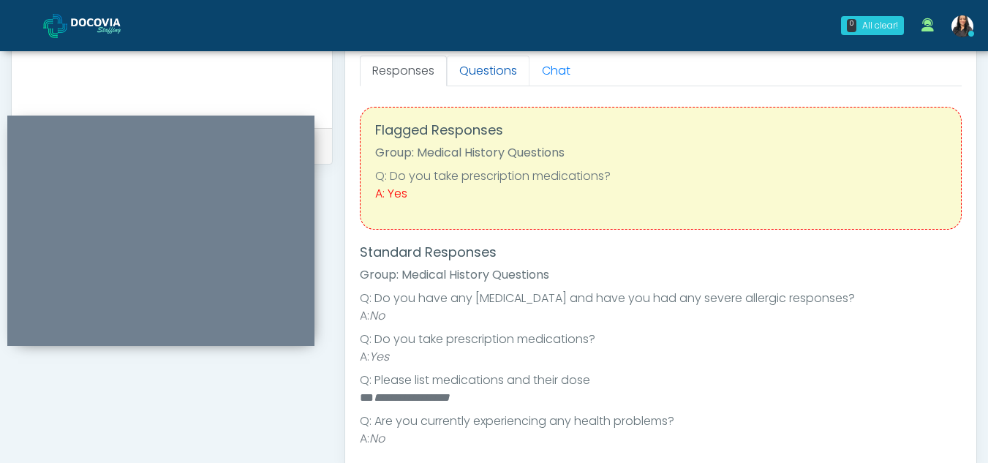
click at [505, 61] on link "Questions" at bounding box center [488, 71] width 83 height 31
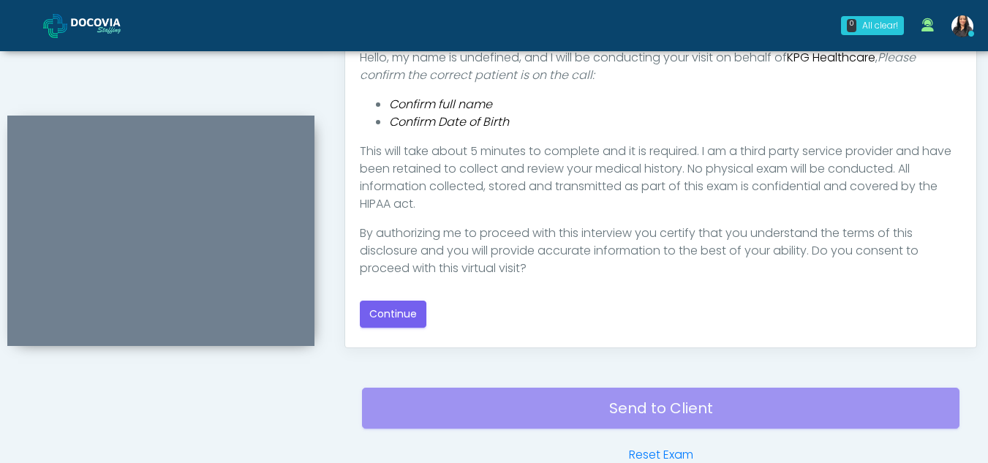
scroll to position [773, 0]
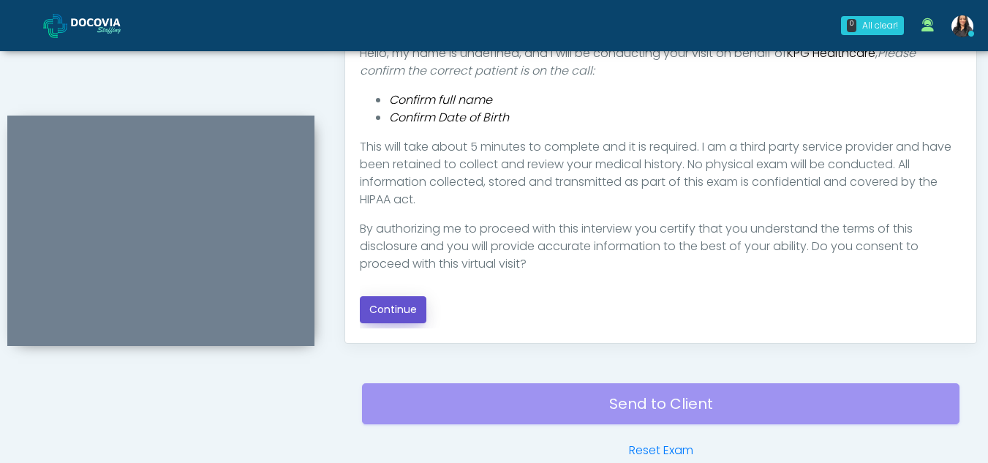
click at [410, 309] on button "Continue" at bounding box center [393, 309] width 67 height 27
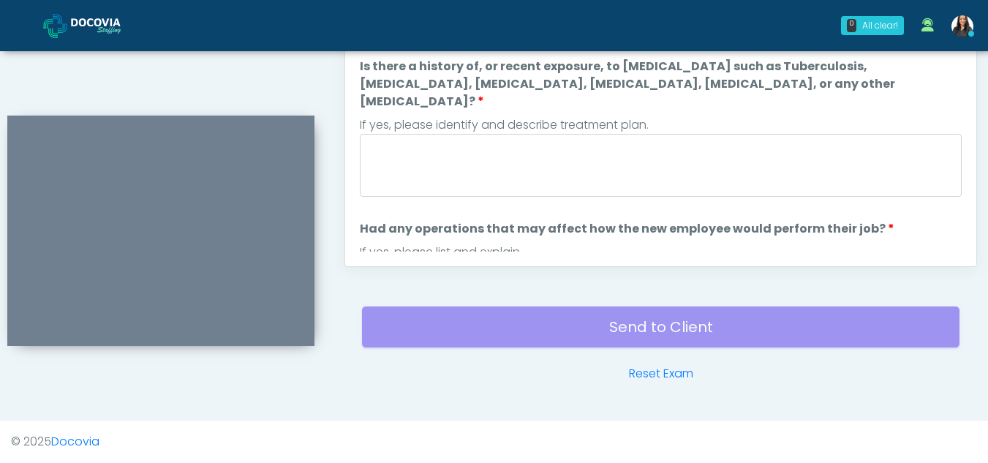
scroll to position [652, 0]
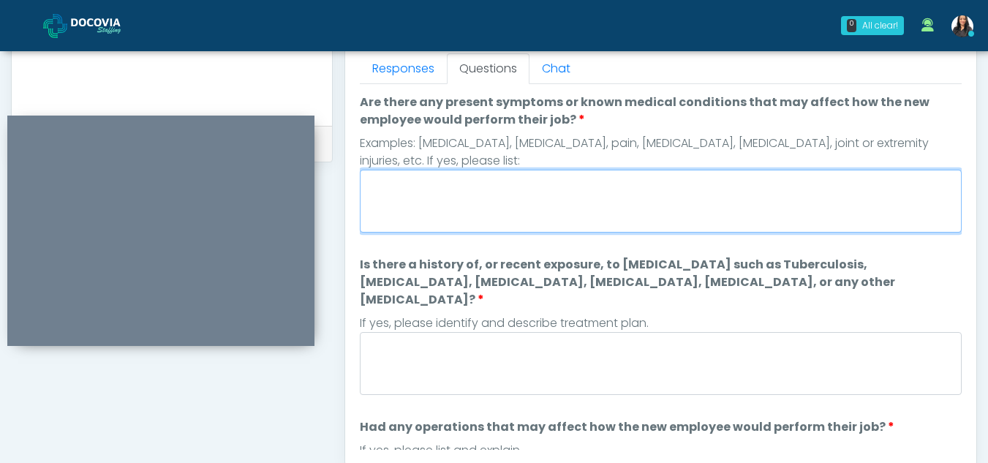
click at [462, 195] on textarea "Are there any present symptoms or known medical conditions that may affect how …" at bounding box center [661, 201] width 602 height 63
type textarea "**"
